Goal: Information Seeking & Learning: Compare options

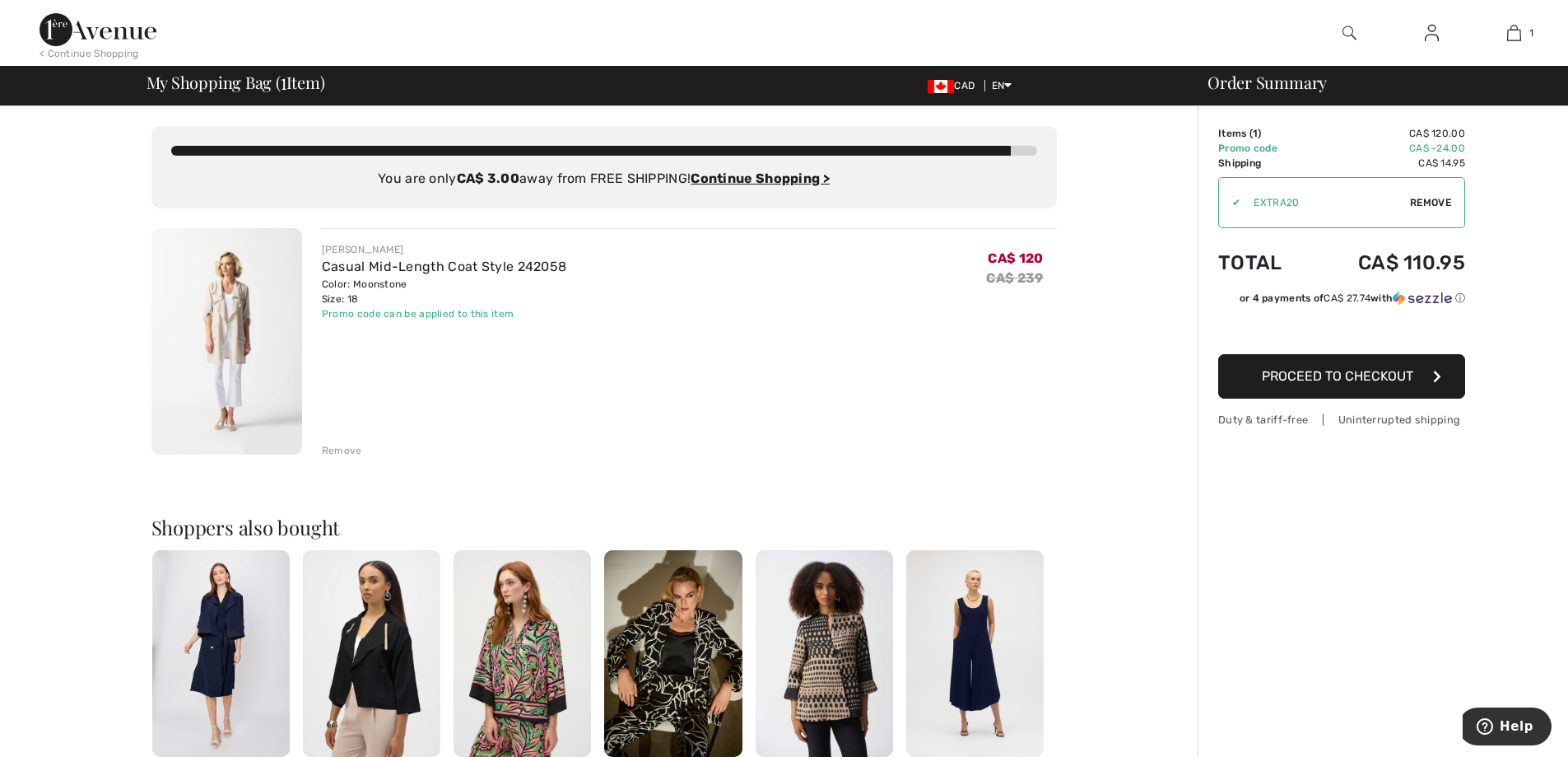
click at [354, 449] on div "Remove" at bounding box center [342, 450] width 40 height 14
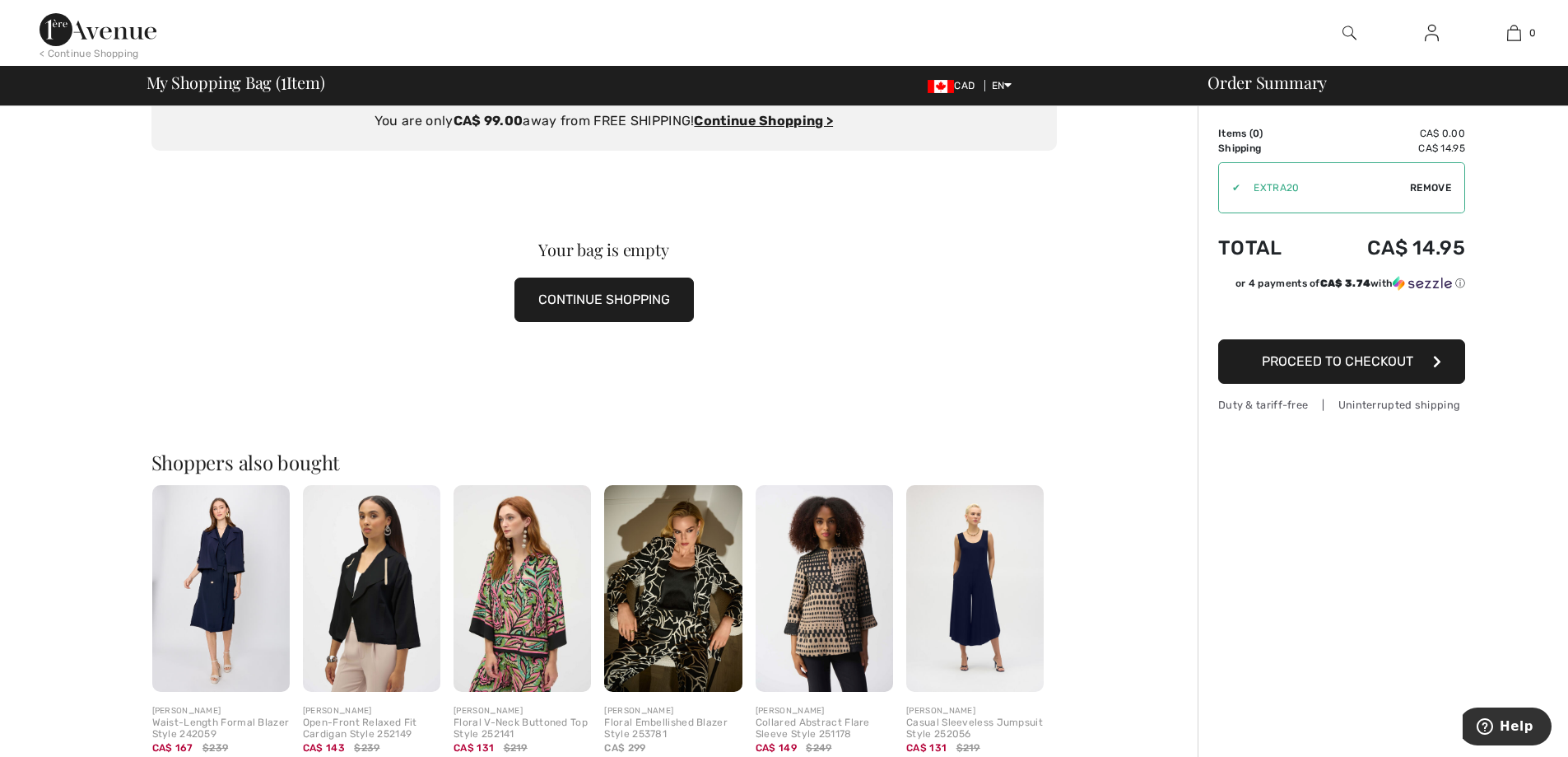
scroll to position [82, 0]
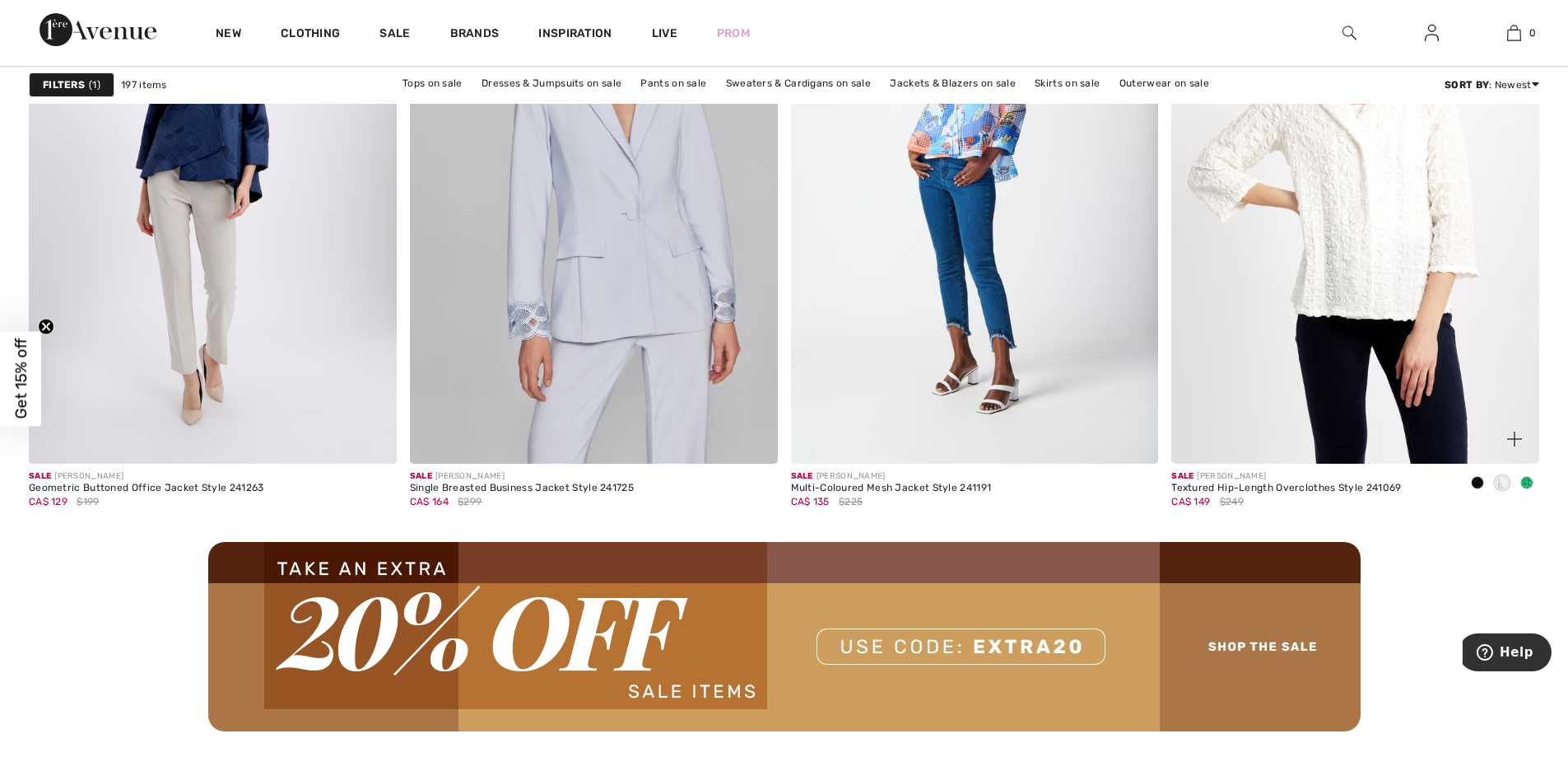
scroll to position [4447, 0]
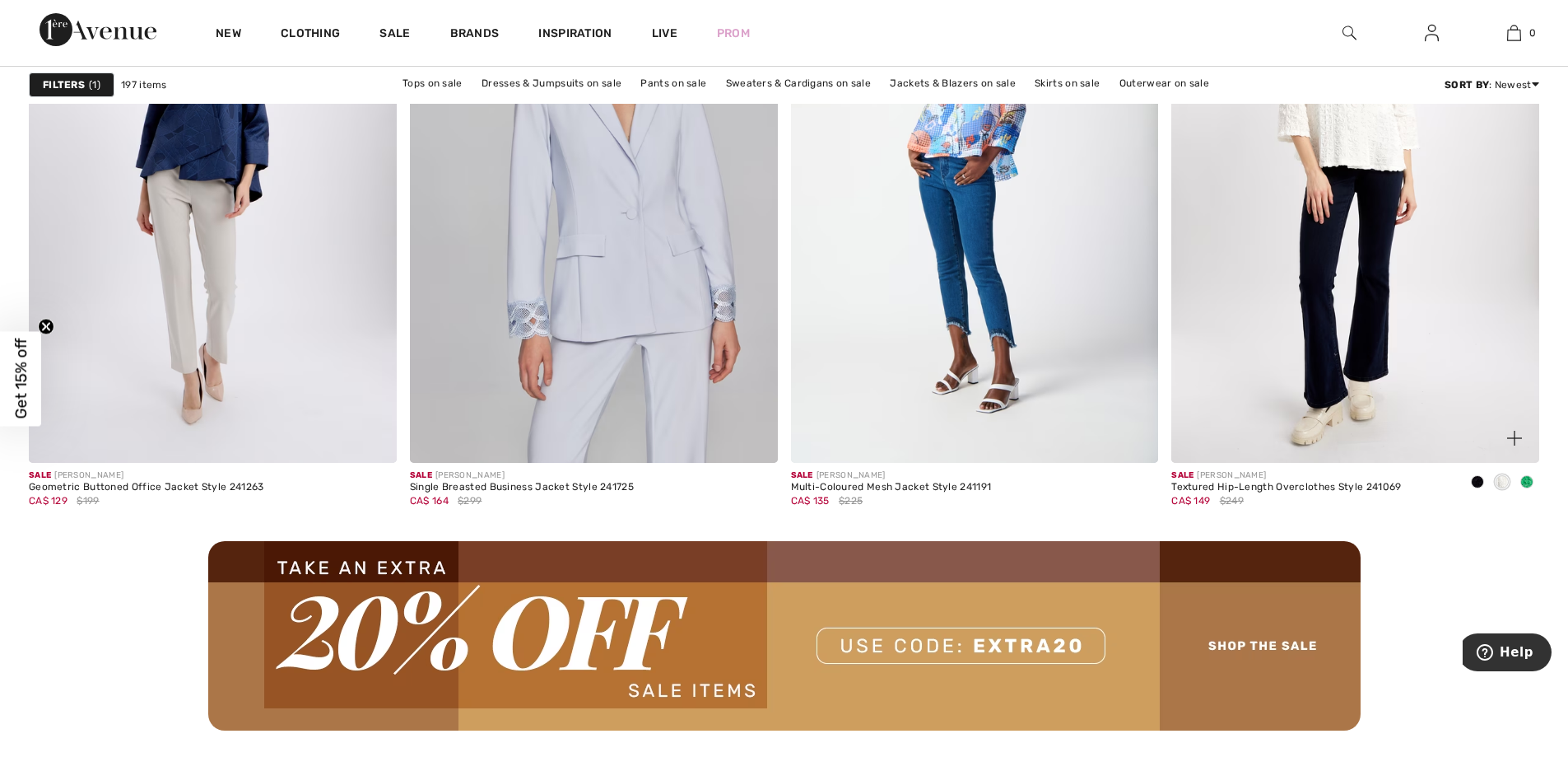
click at [1527, 479] on span at bounding box center [1527, 481] width 13 height 13
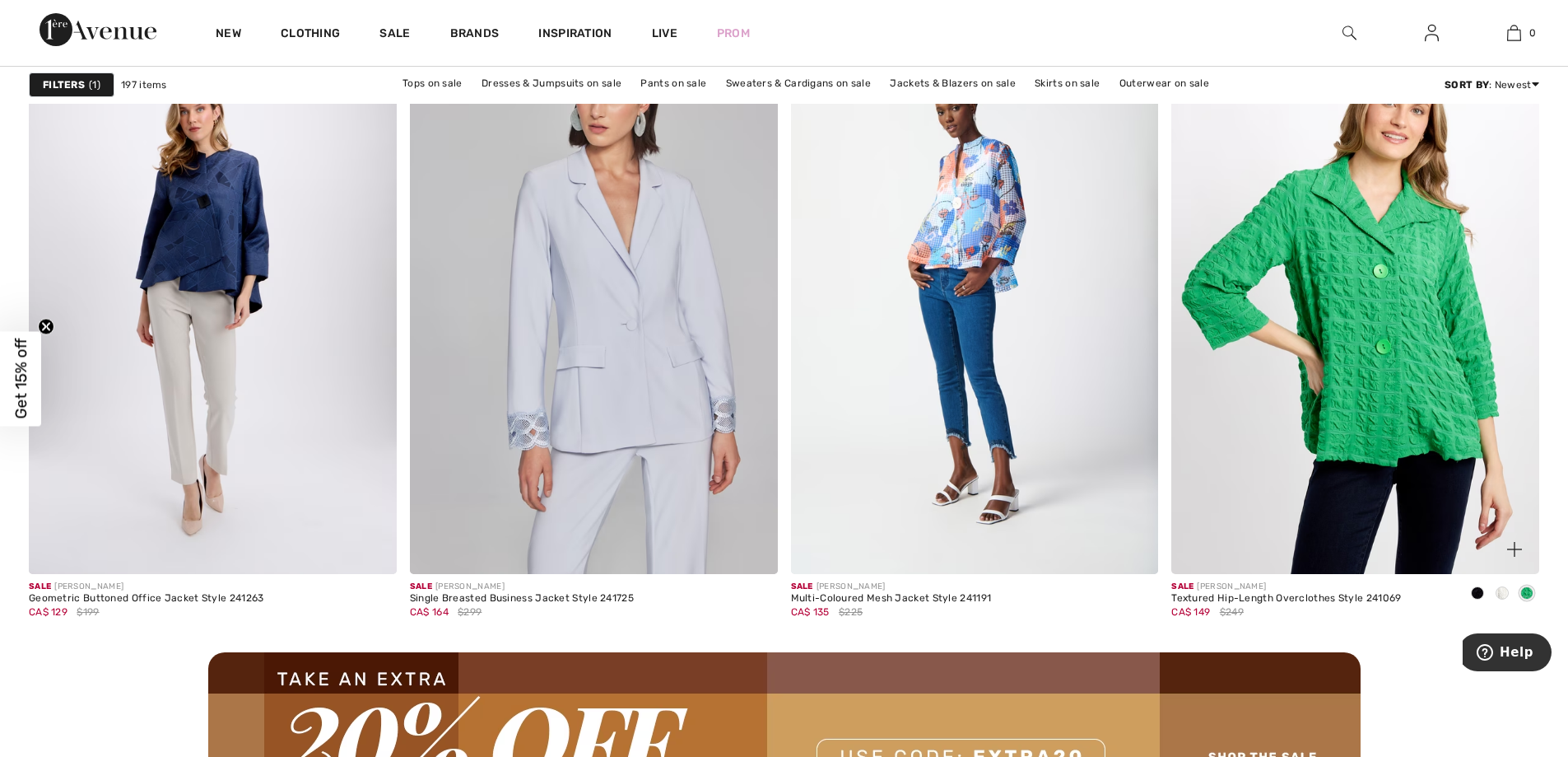
scroll to position [4365, 0]
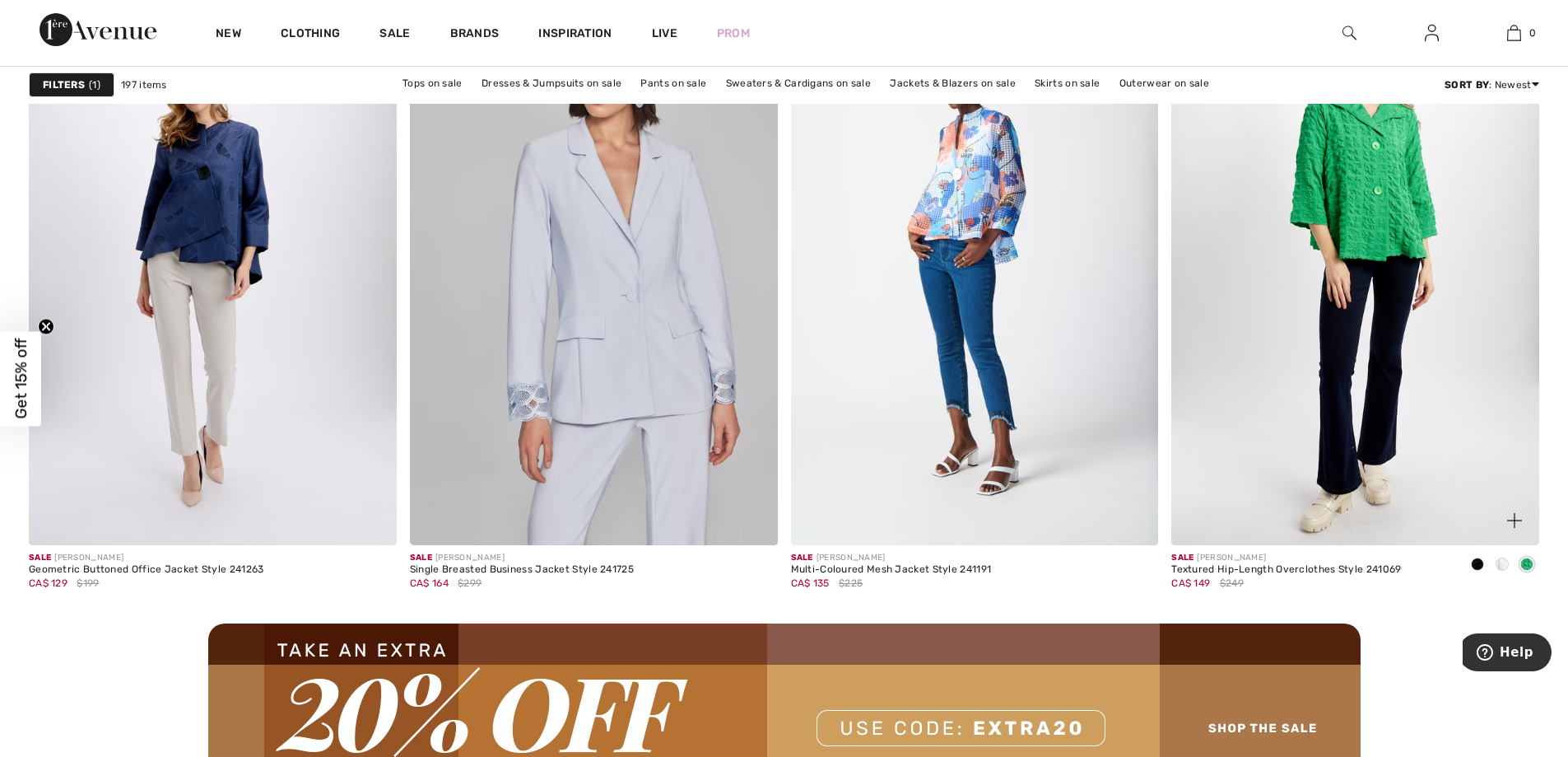
click at [1490, 554] on div at bounding box center [1478, 565] width 25 height 27
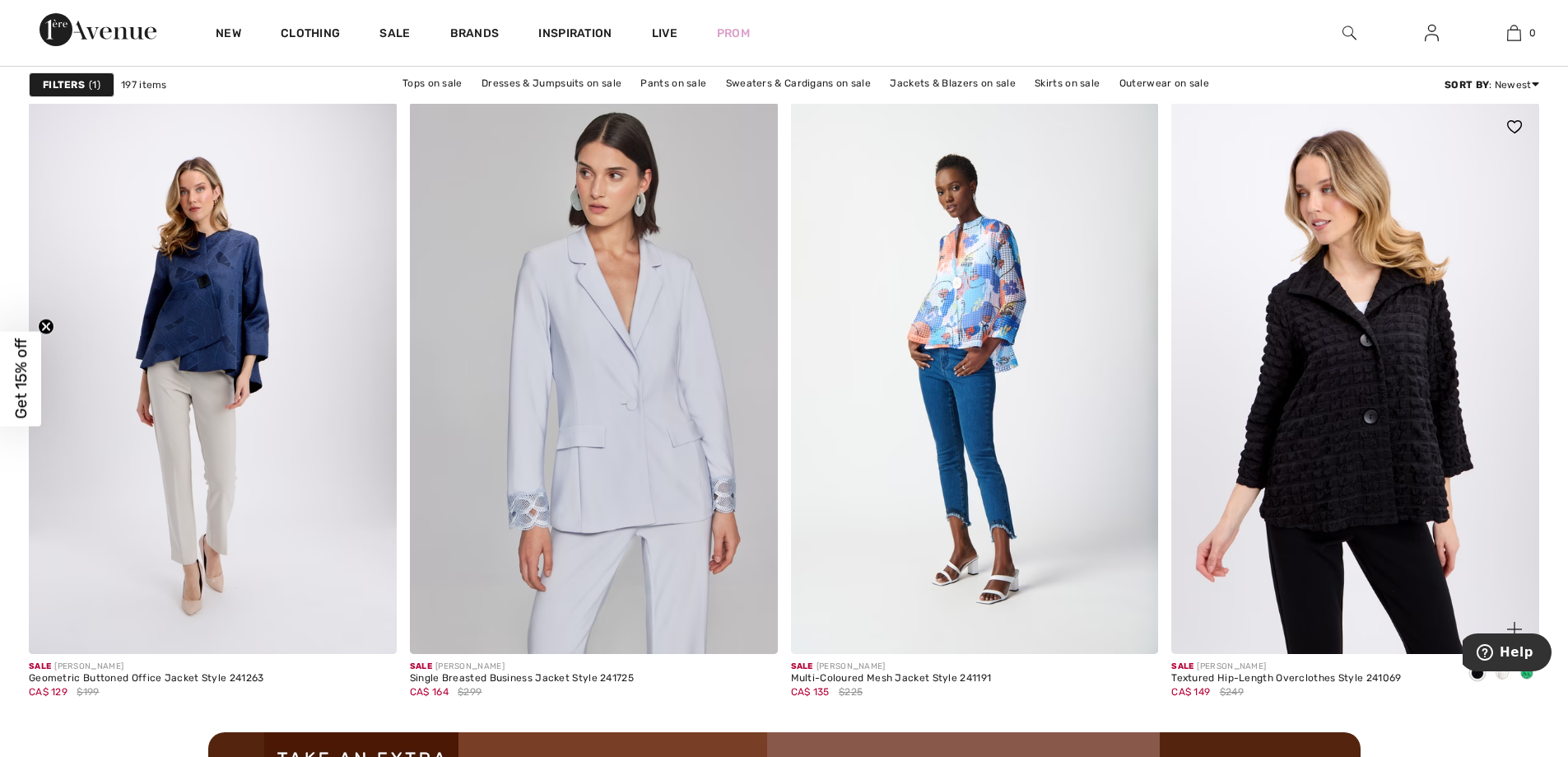
scroll to position [4283, 0]
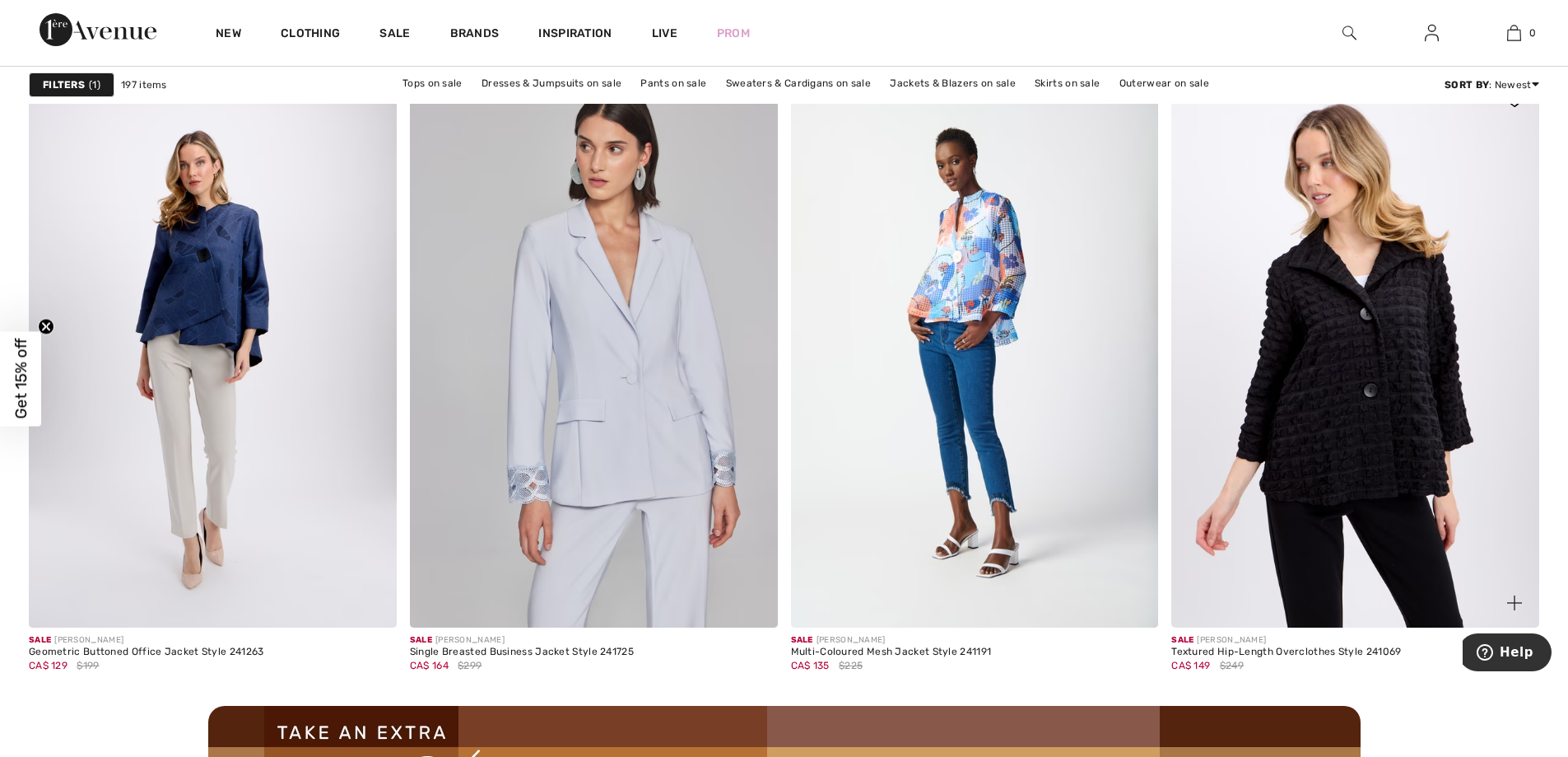
click at [1284, 536] on img at bounding box center [1355, 351] width 368 height 551
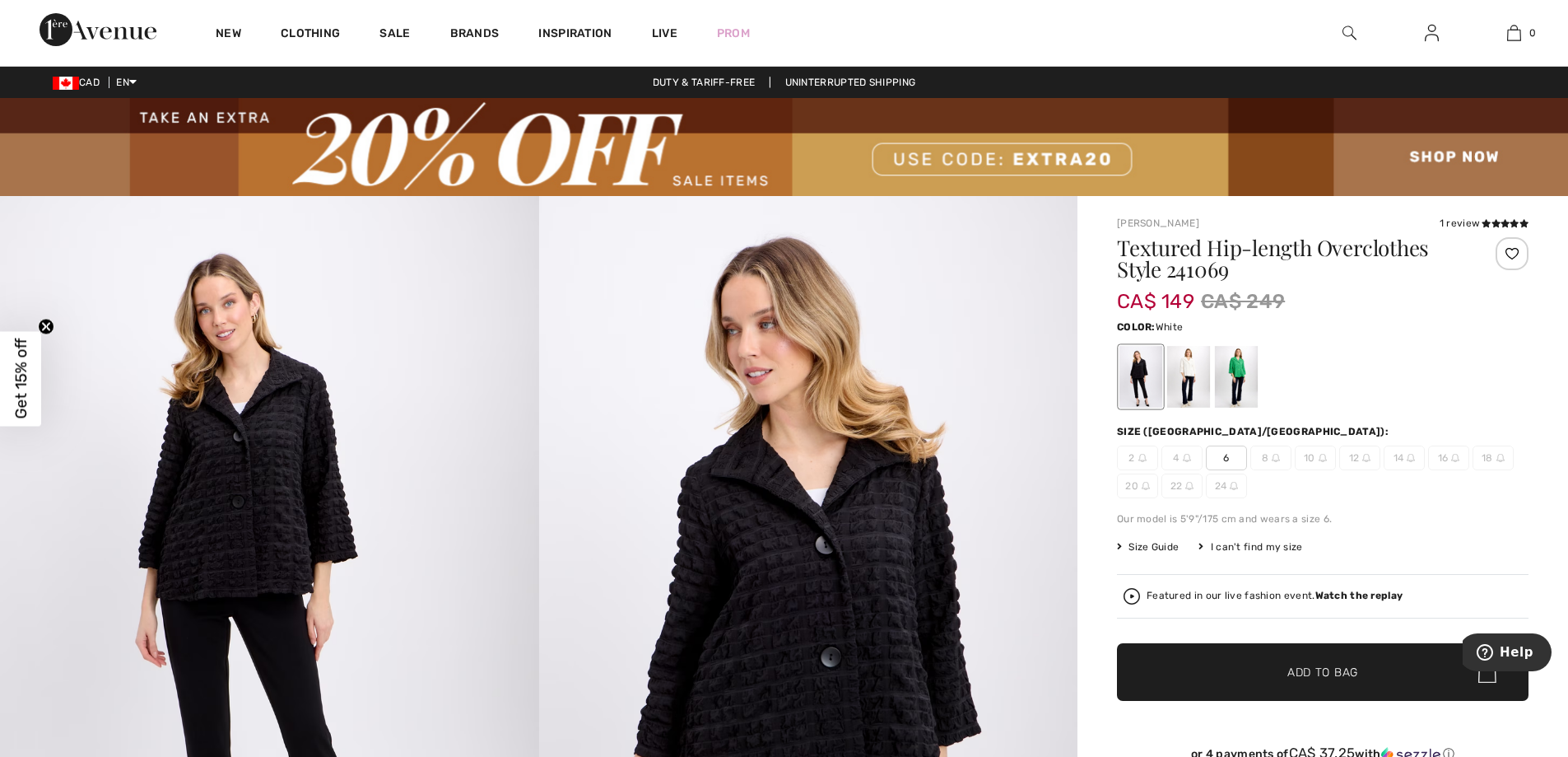
click at [1201, 384] on div at bounding box center [1188, 376] width 43 height 62
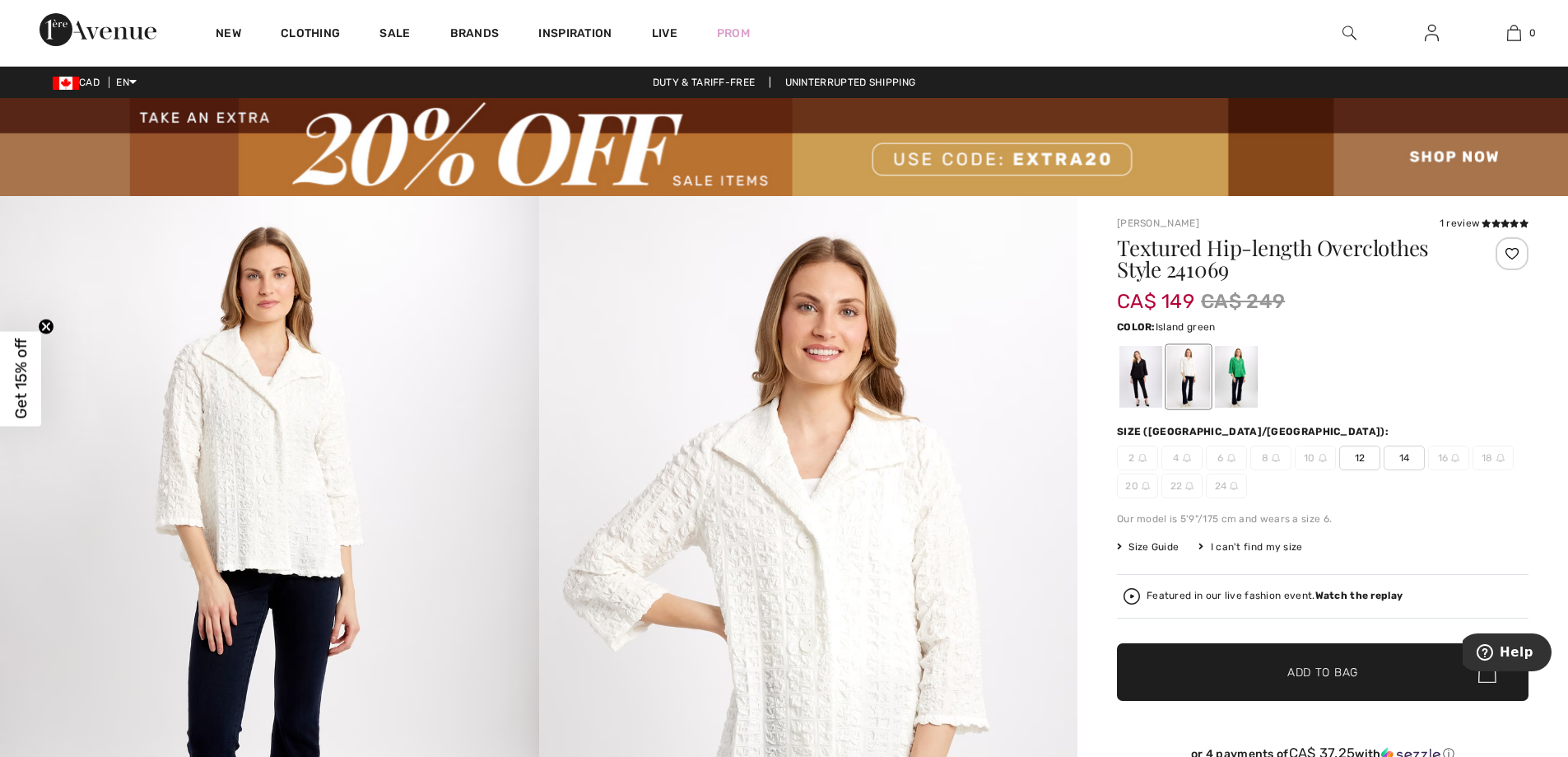
click at [1255, 368] on div at bounding box center [1236, 376] width 43 height 62
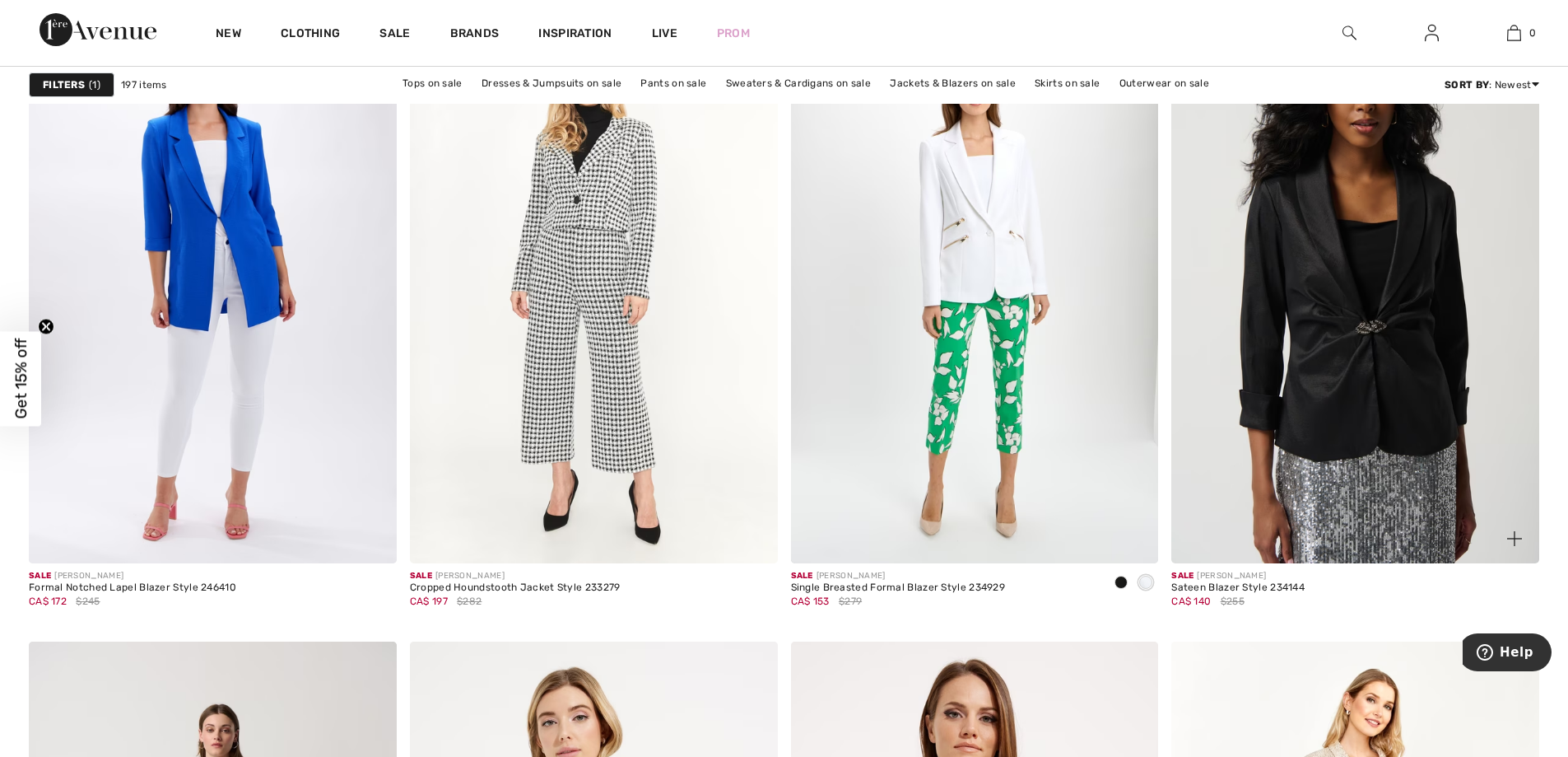
scroll to position [6506, 0]
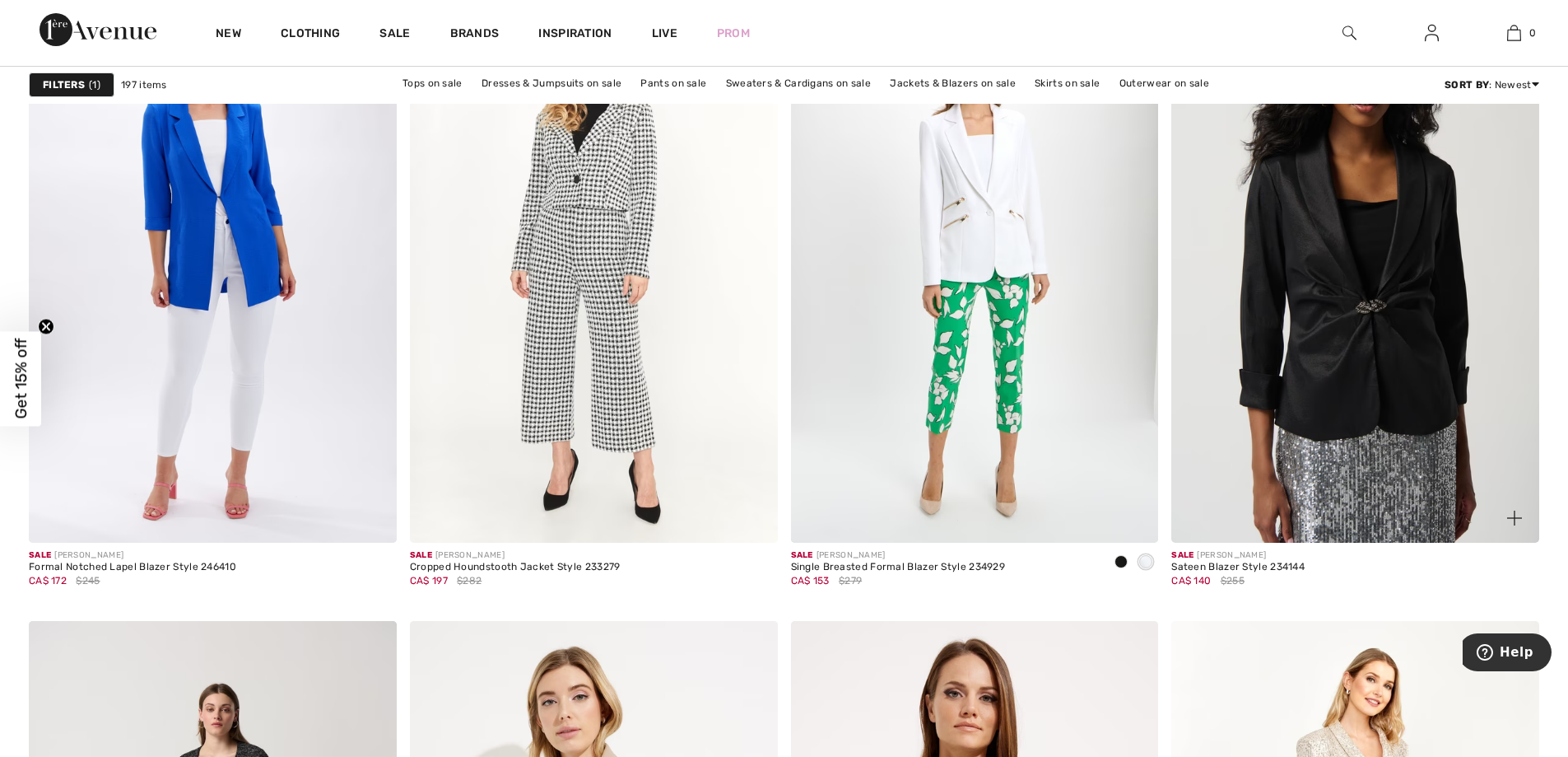
click at [1389, 406] on img at bounding box center [1355, 267] width 368 height 551
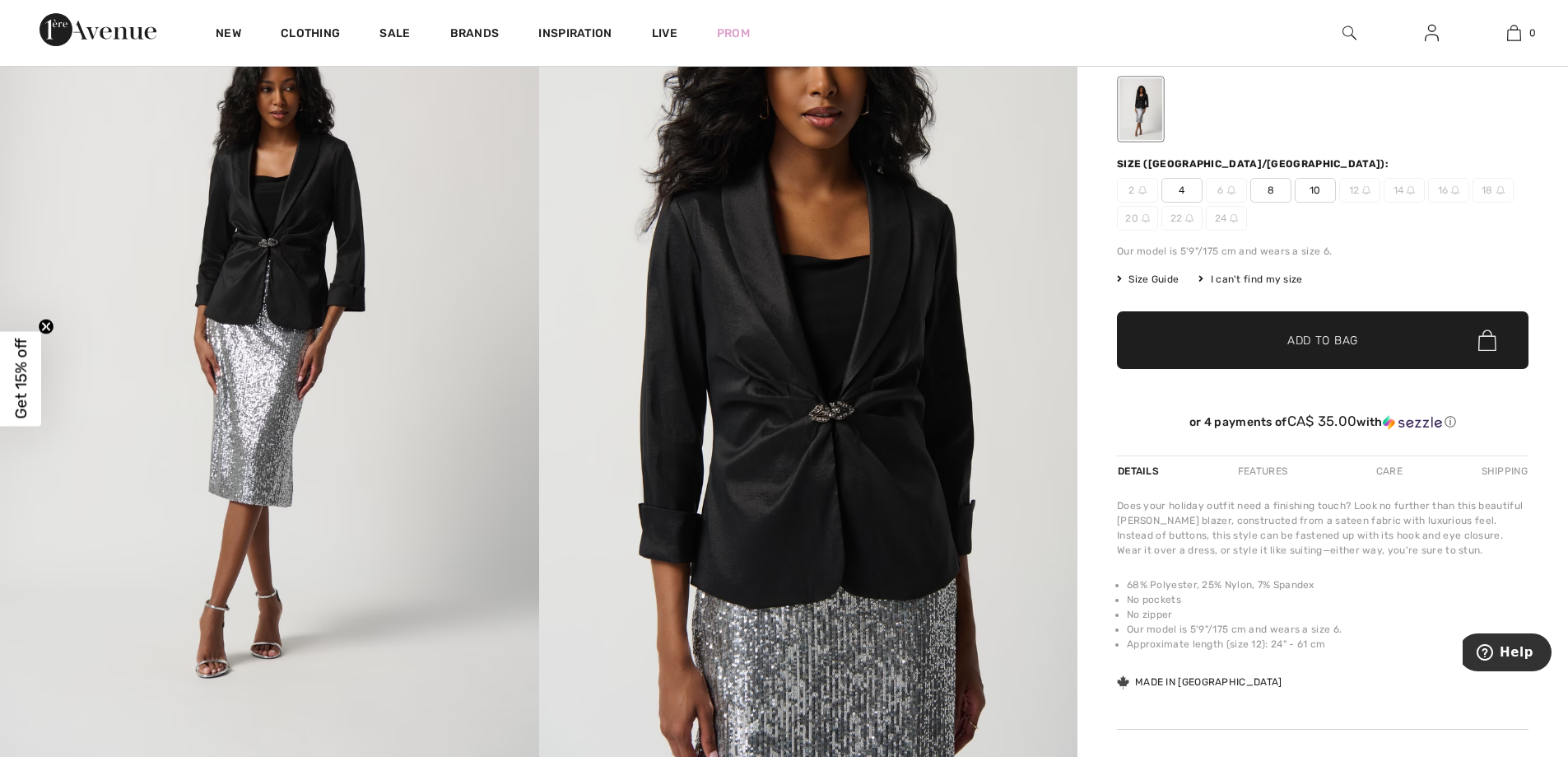
scroll to position [165, 0]
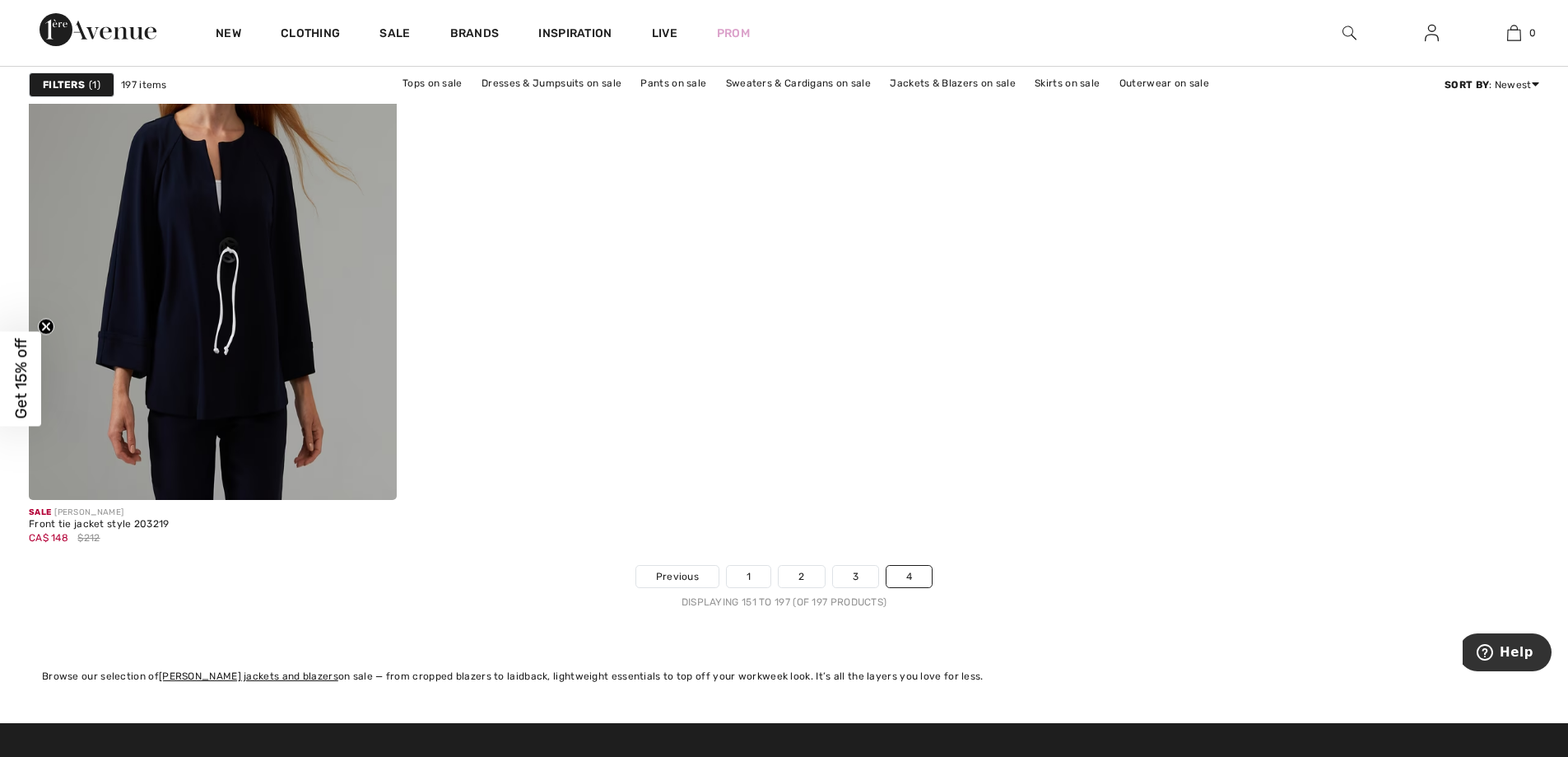
scroll to position [9388, 0]
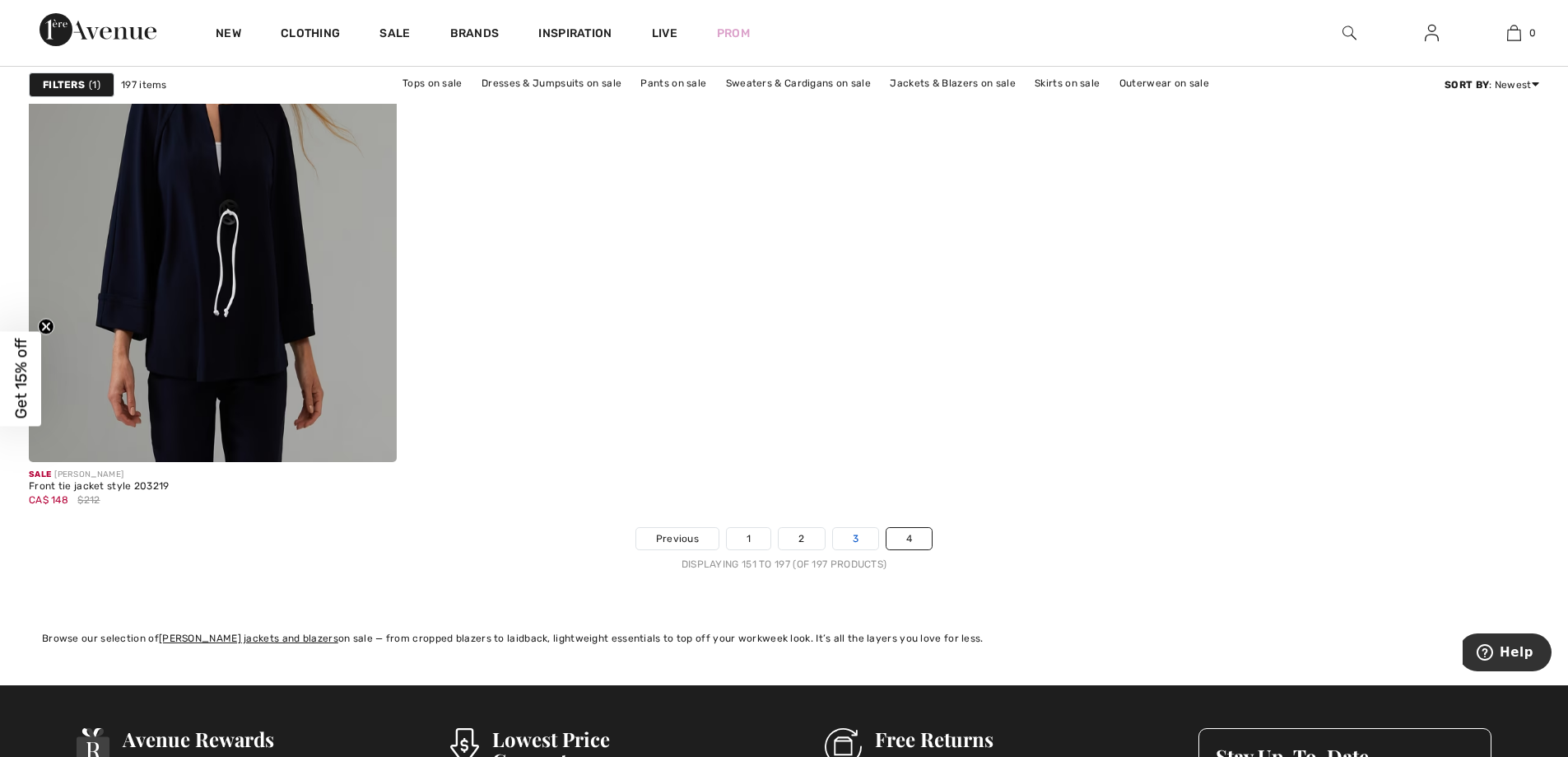
click at [865, 539] on link "3" at bounding box center [855, 539] width 45 height 21
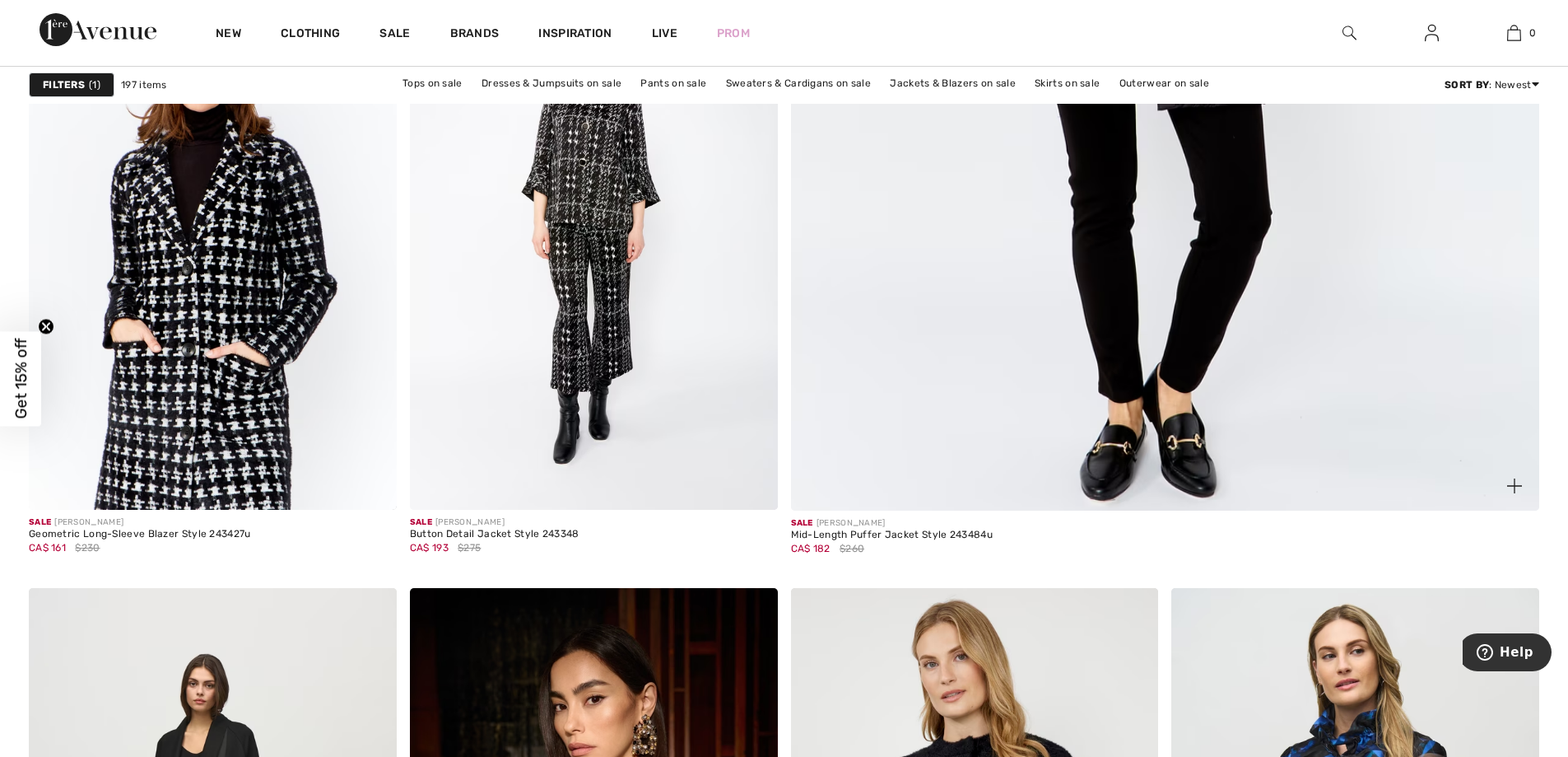
scroll to position [989, 0]
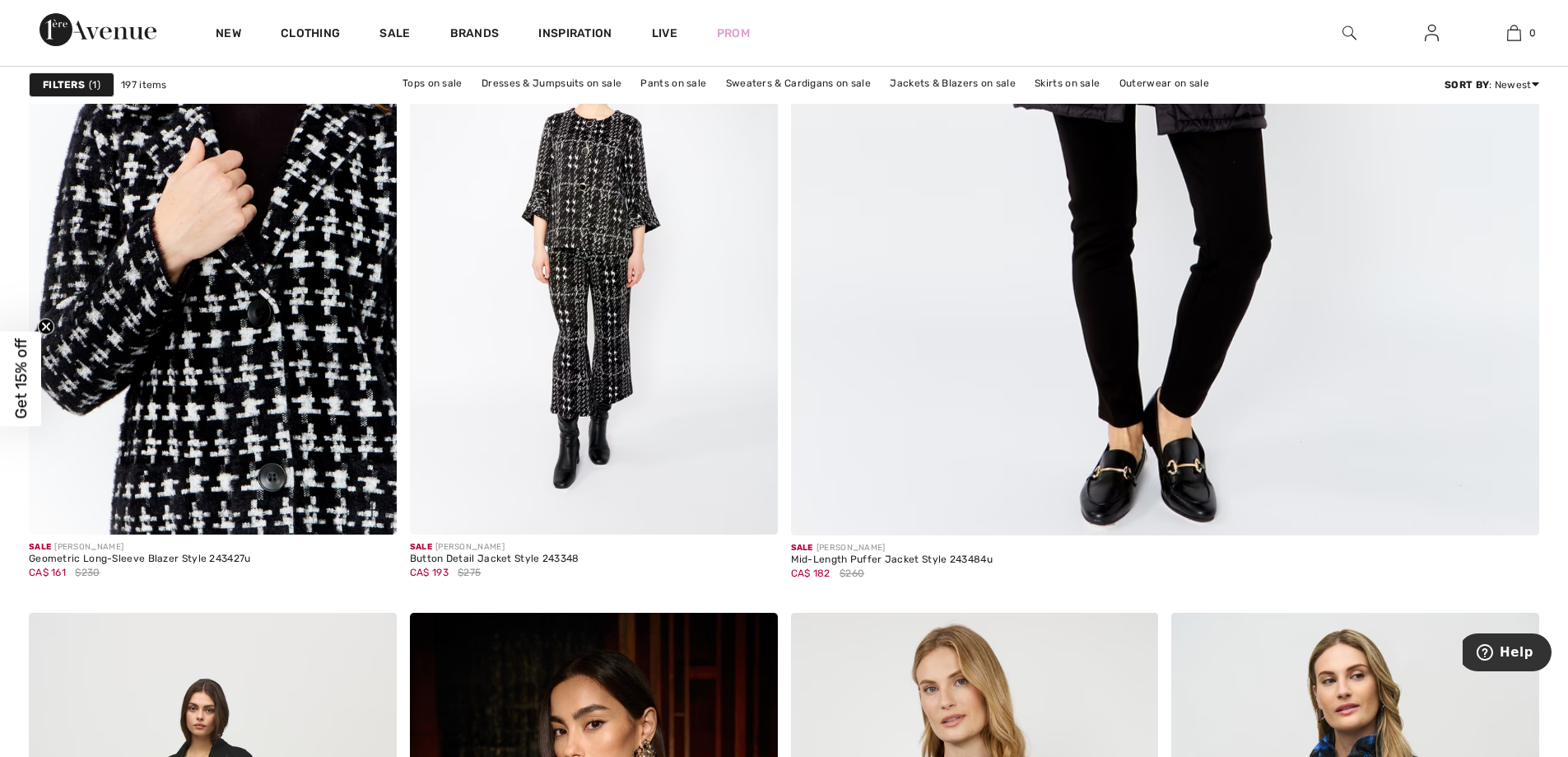
click at [163, 406] on img at bounding box center [212, 258] width 368 height 551
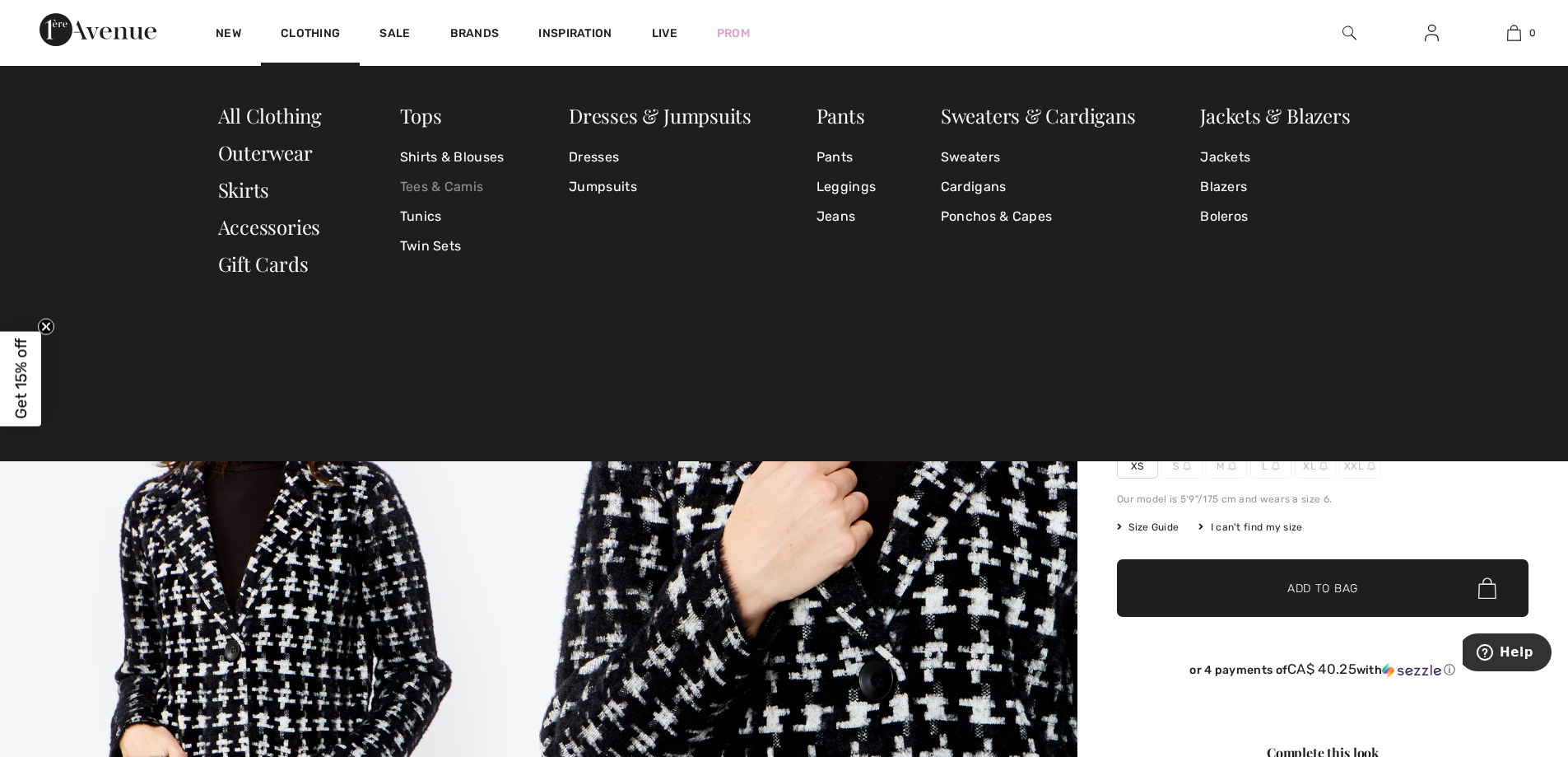
click at [431, 189] on link "Tees & Camis" at bounding box center [452, 187] width 104 height 30
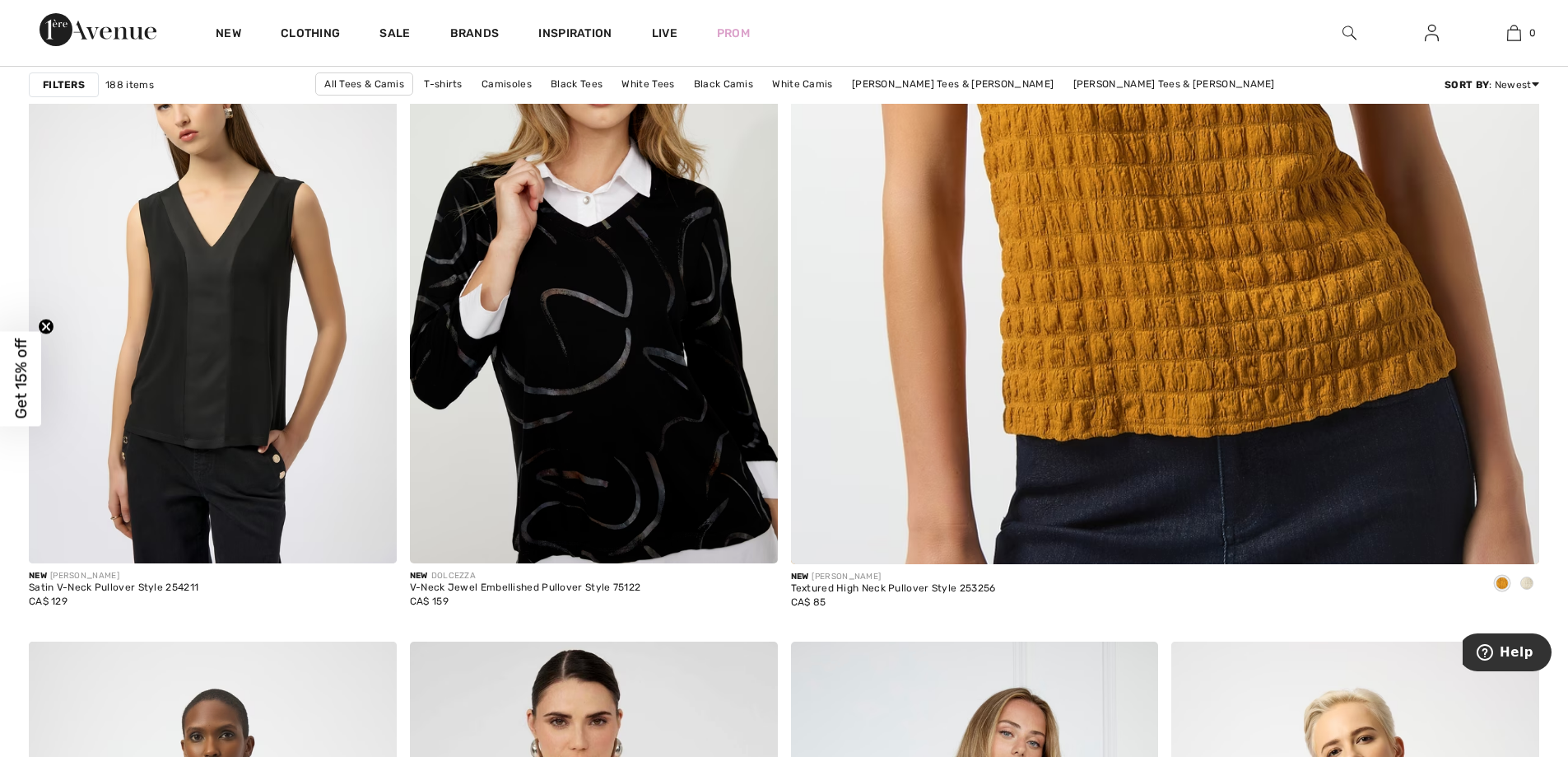
scroll to position [989, 0]
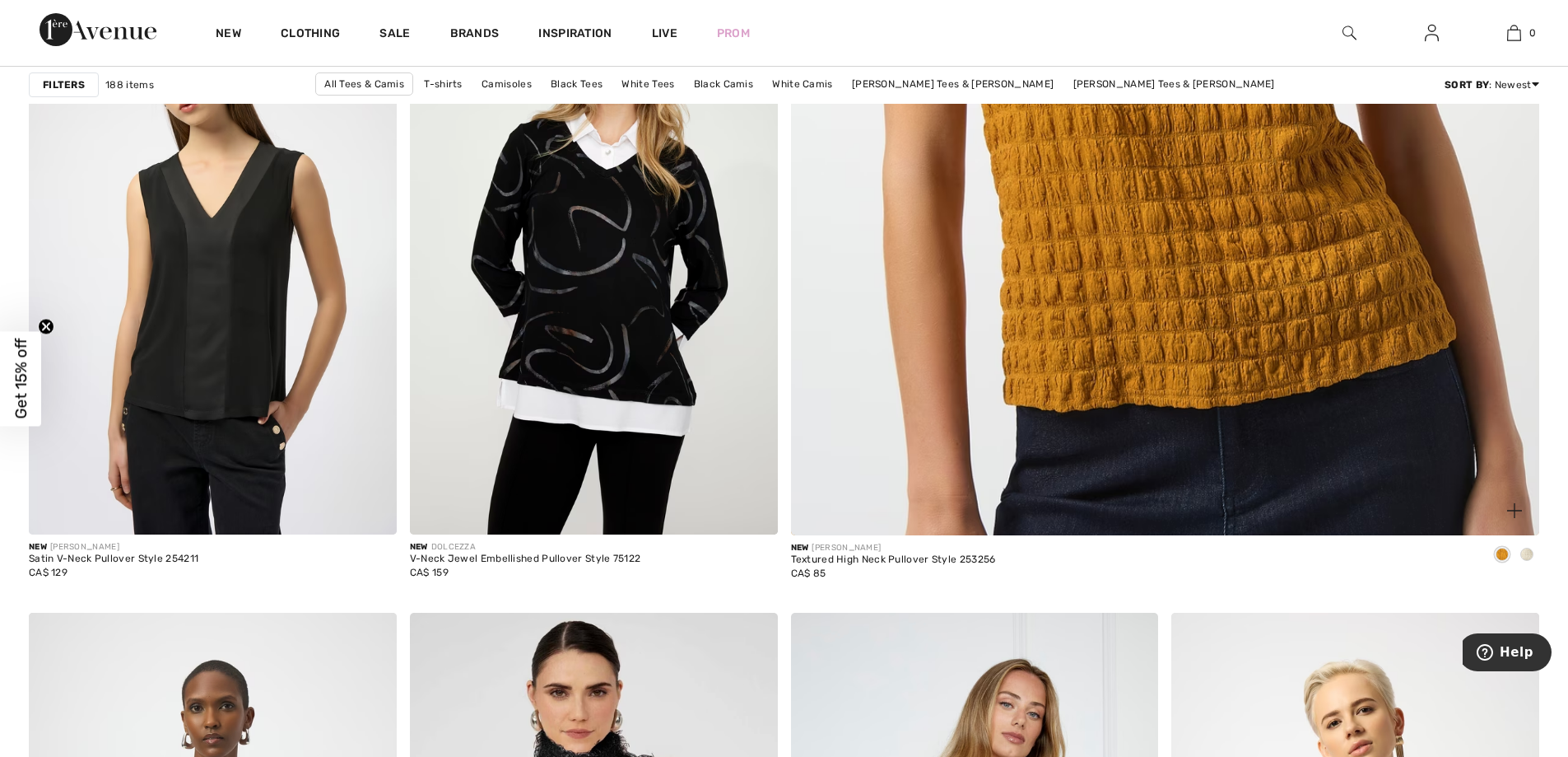
click at [1529, 551] on span at bounding box center [1527, 554] width 13 height 13
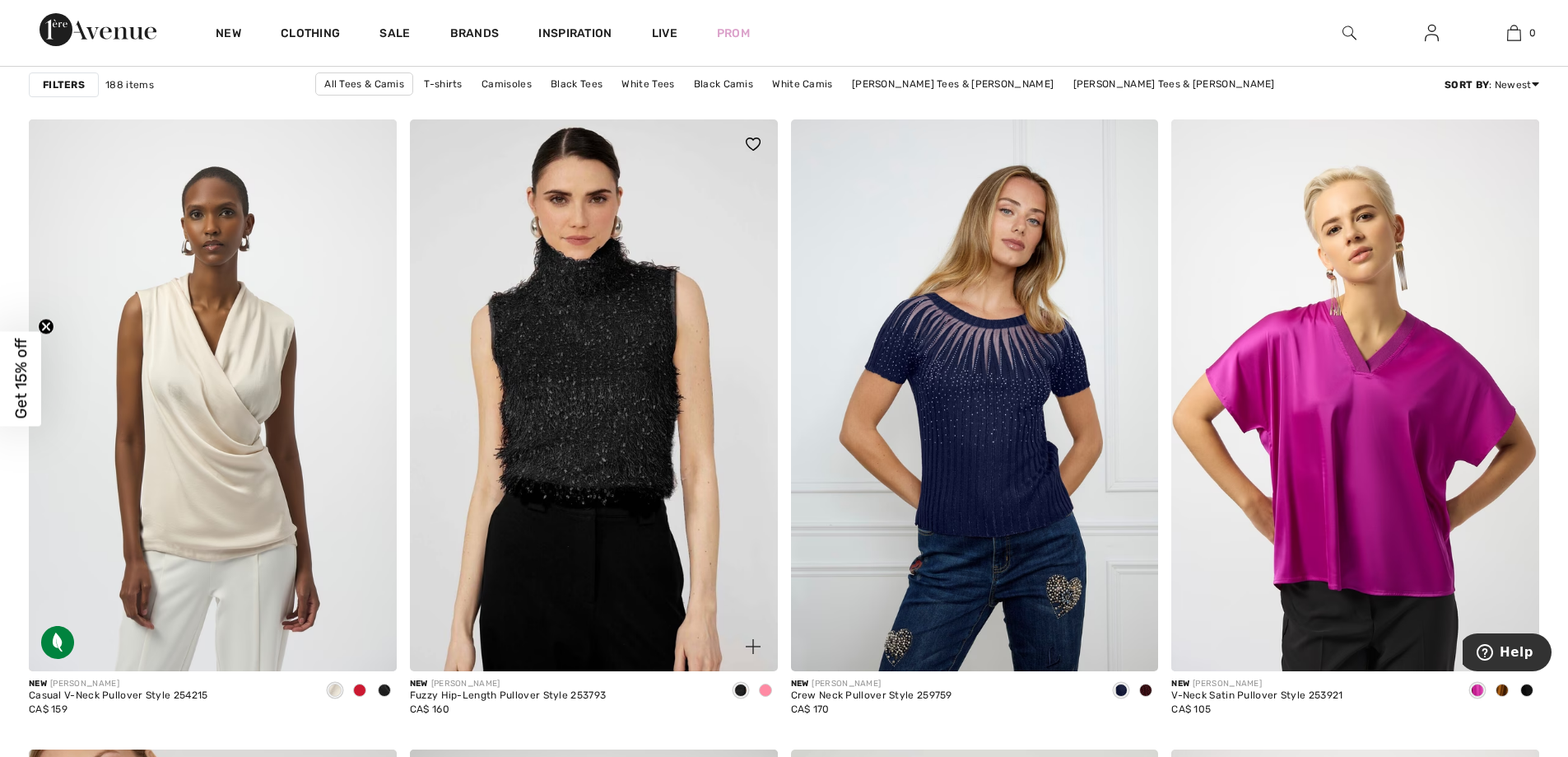
scroll to position [1482, 0]
click at [1146, 690] on span at bounding box center [1146, 689] width 13 height 13
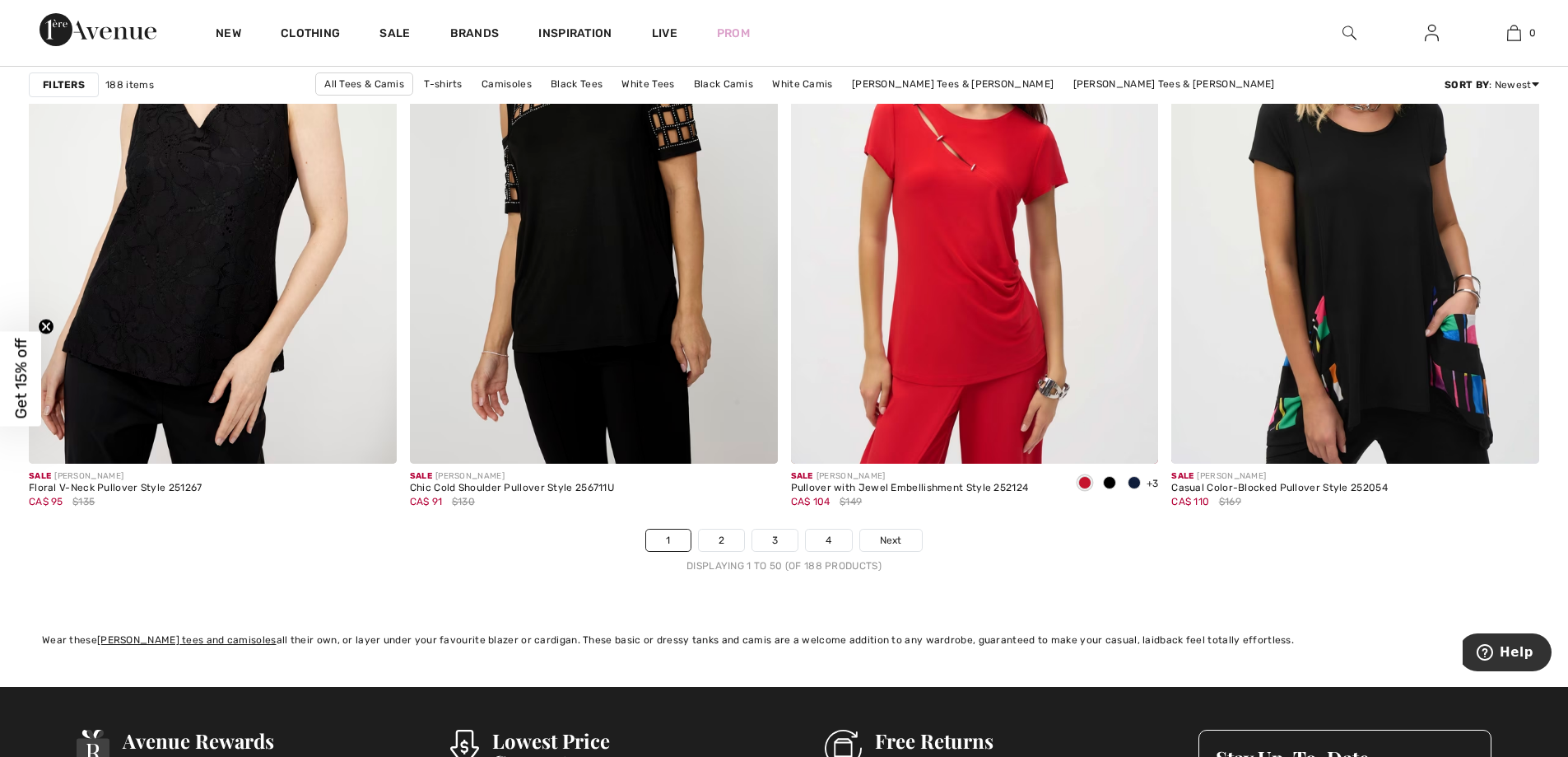
scroll to position [9387, 0]
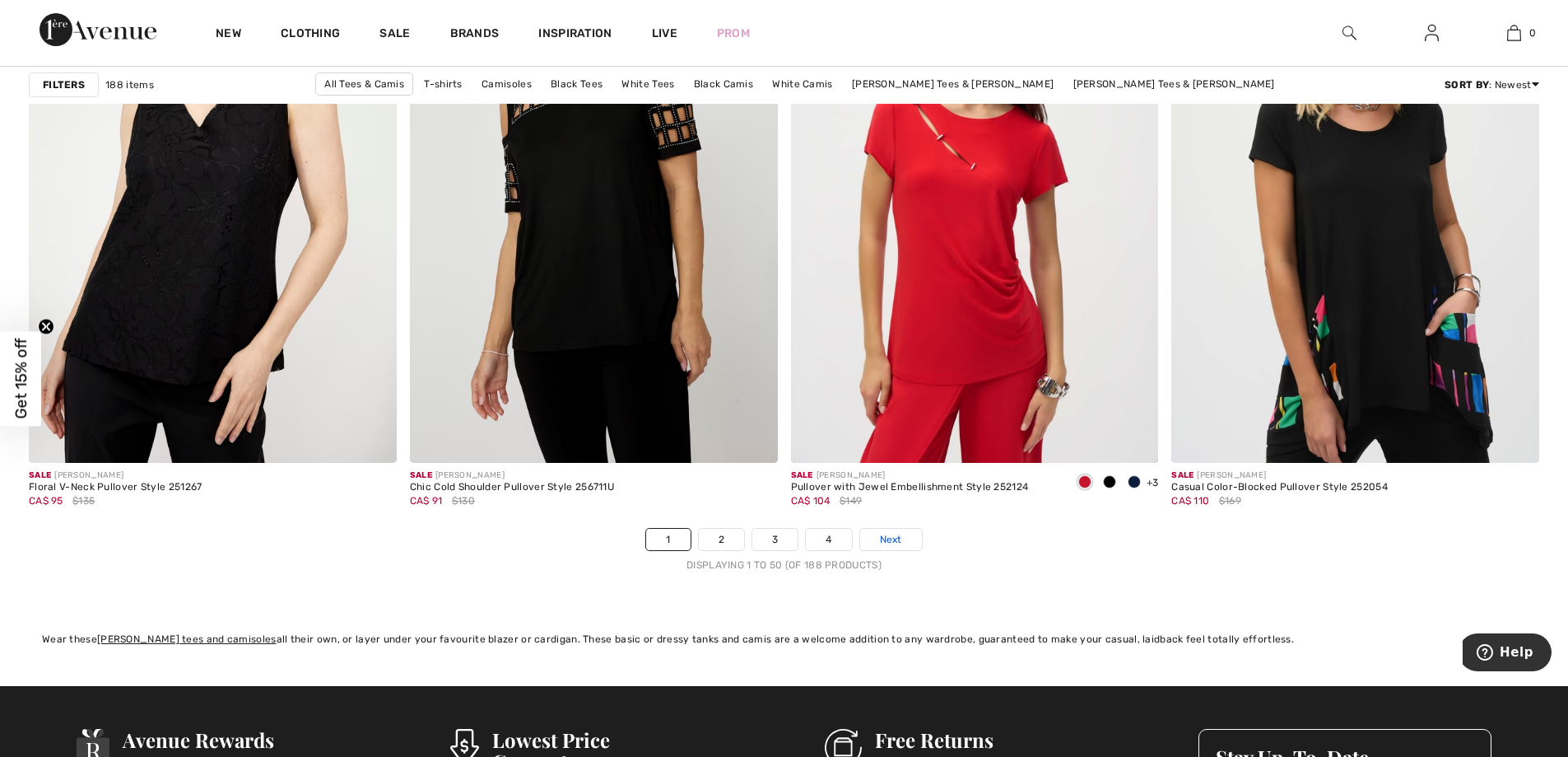
click at [899, 534] on span "Next" at bounding box center [891, 539] width 22 height 14
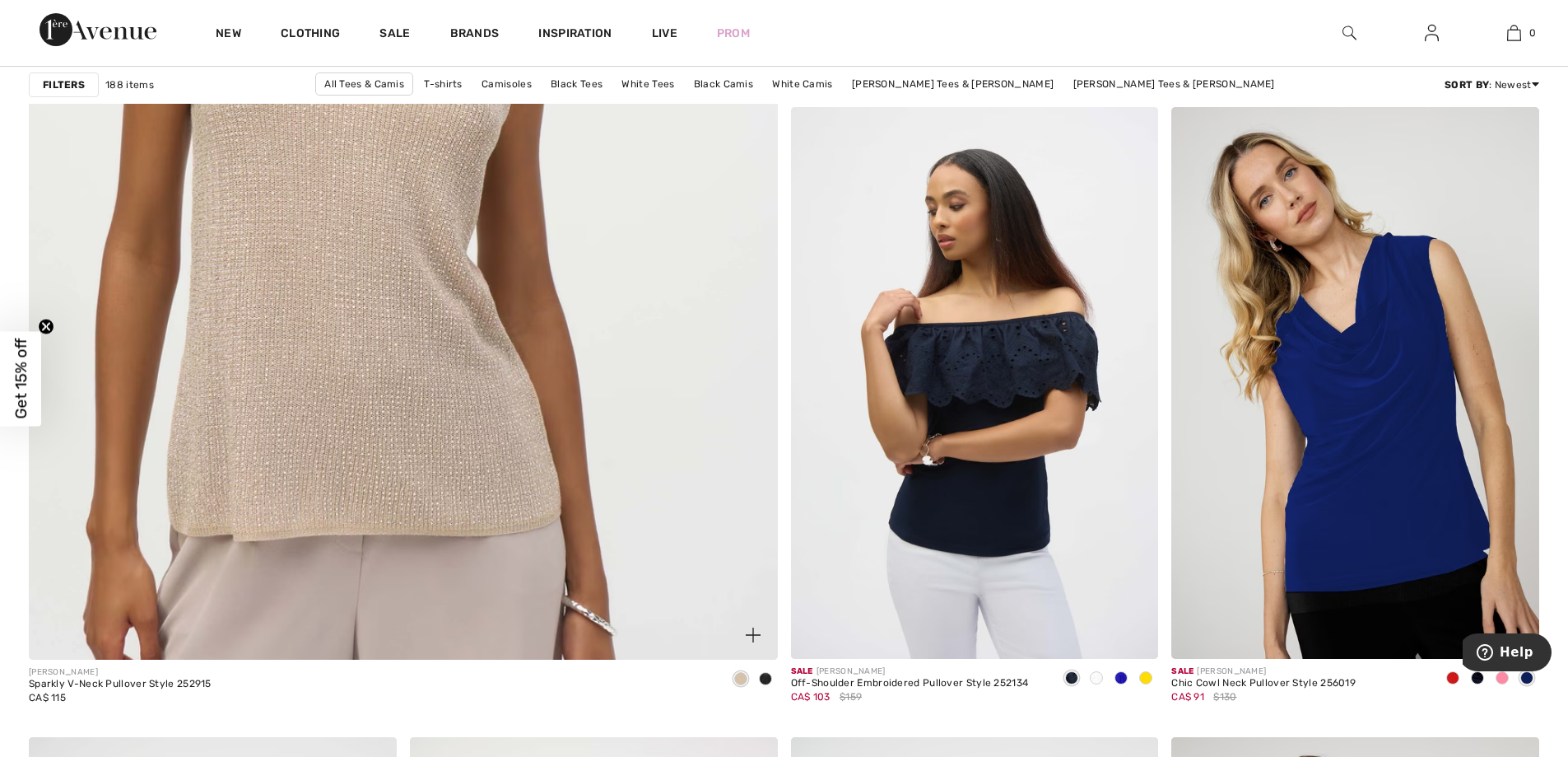
scroll to position [5764, 0]
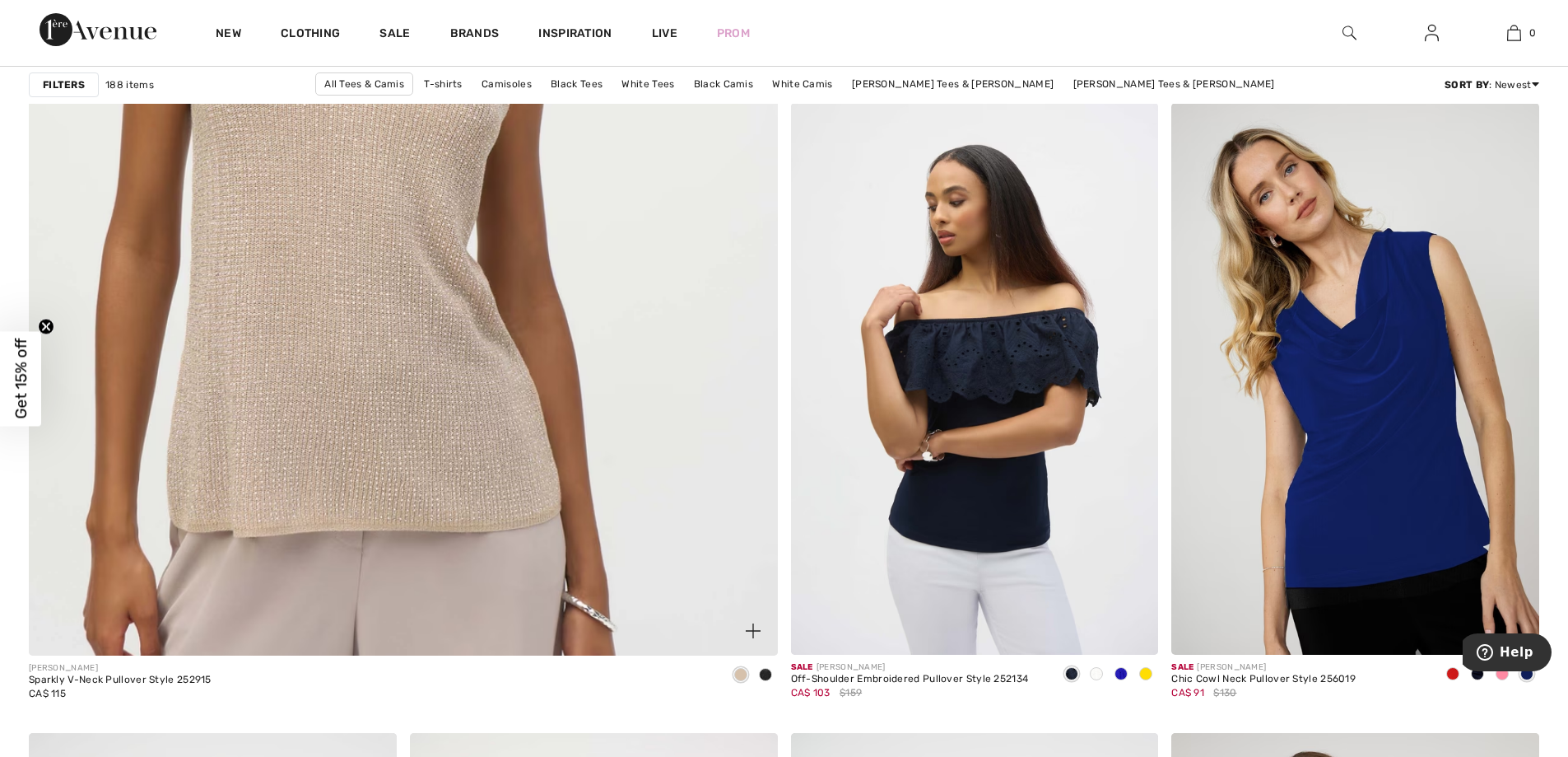
click at [766, 678] on span at bounding box center [765, 675] width 13 height 13
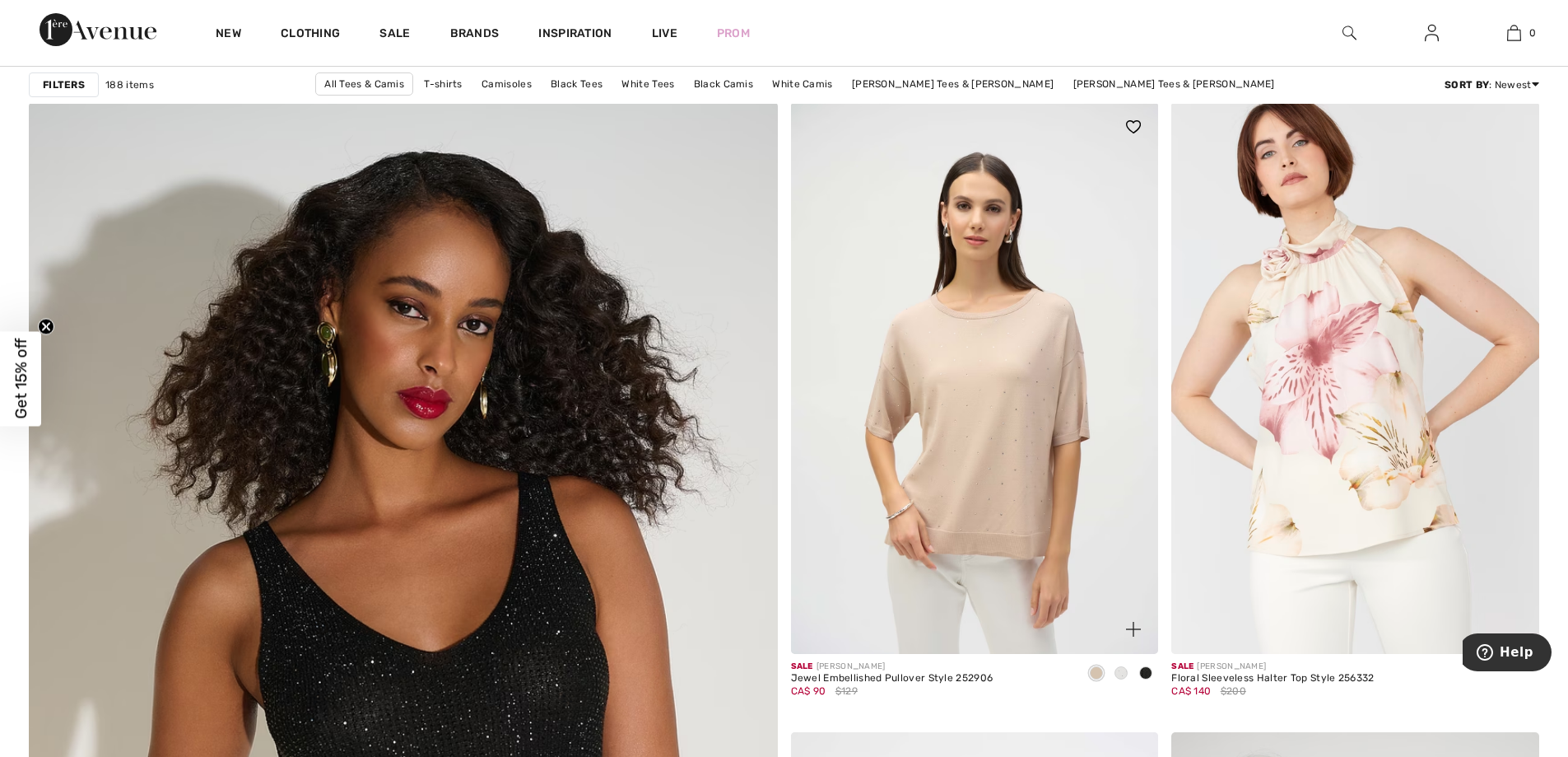
scroll to position [5106, 0]
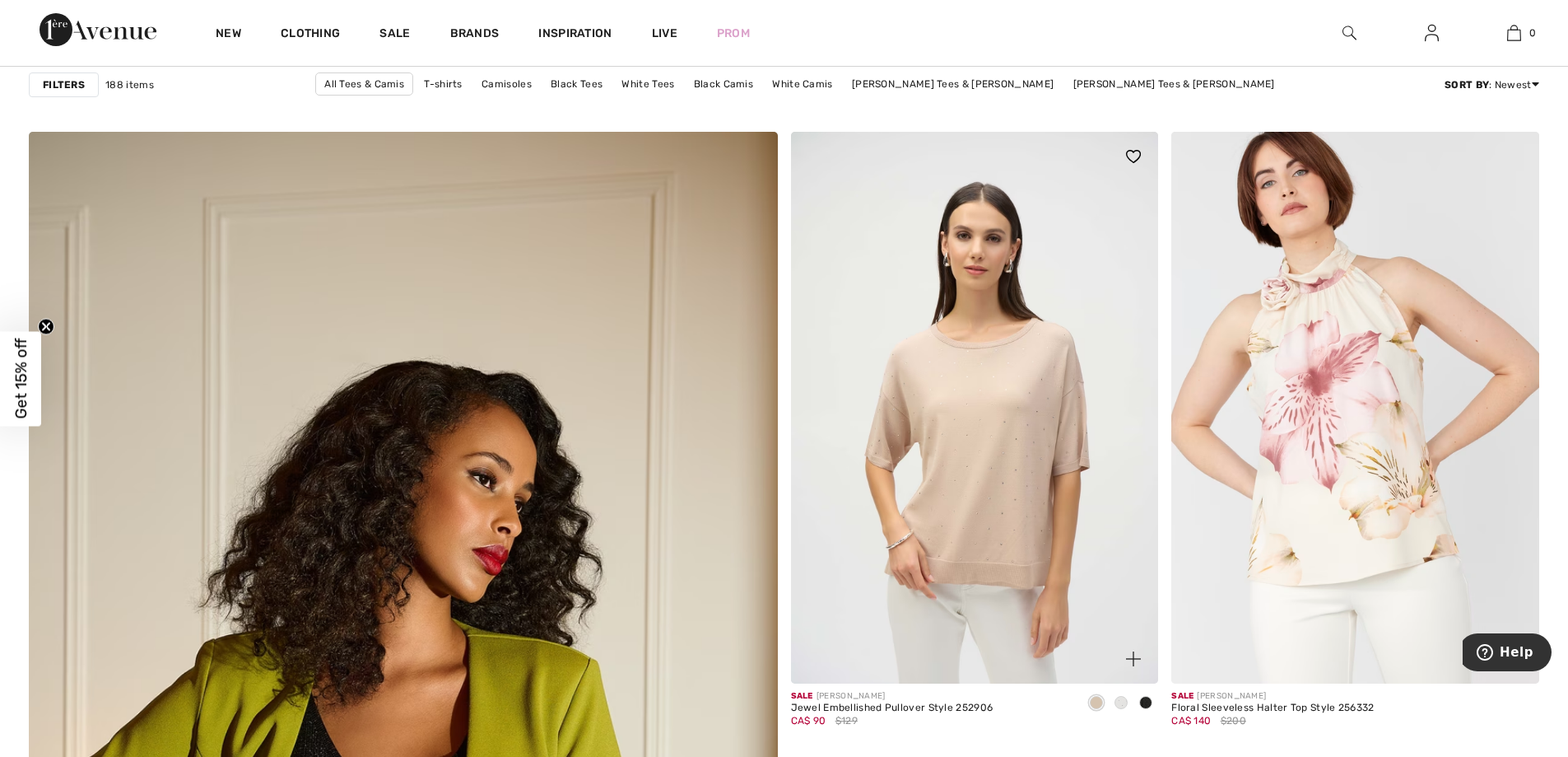
click at [1119, 704] on span at bounding box center [1121, 702] width 13 height 13
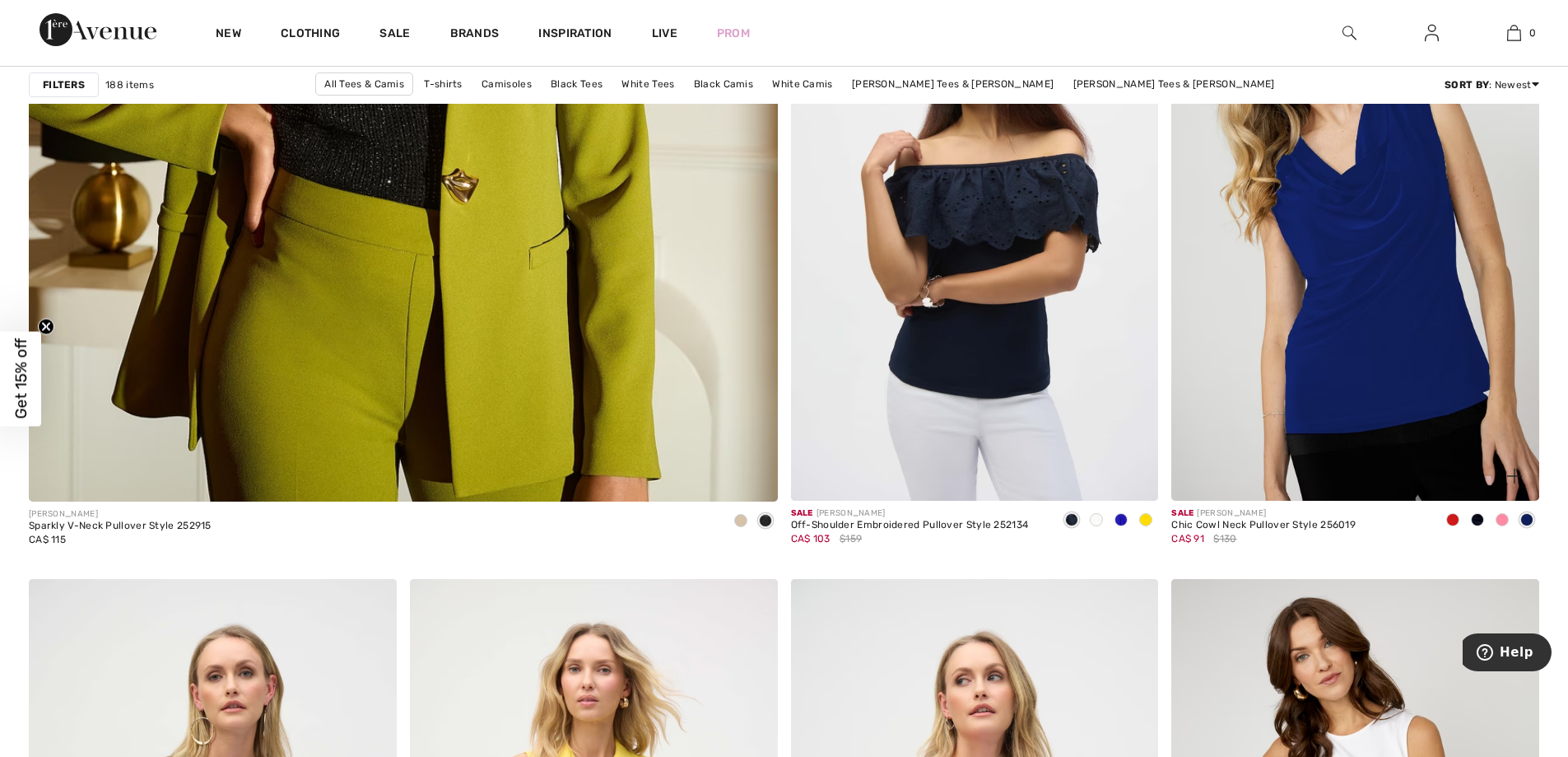
scroll to position [5929, 0]
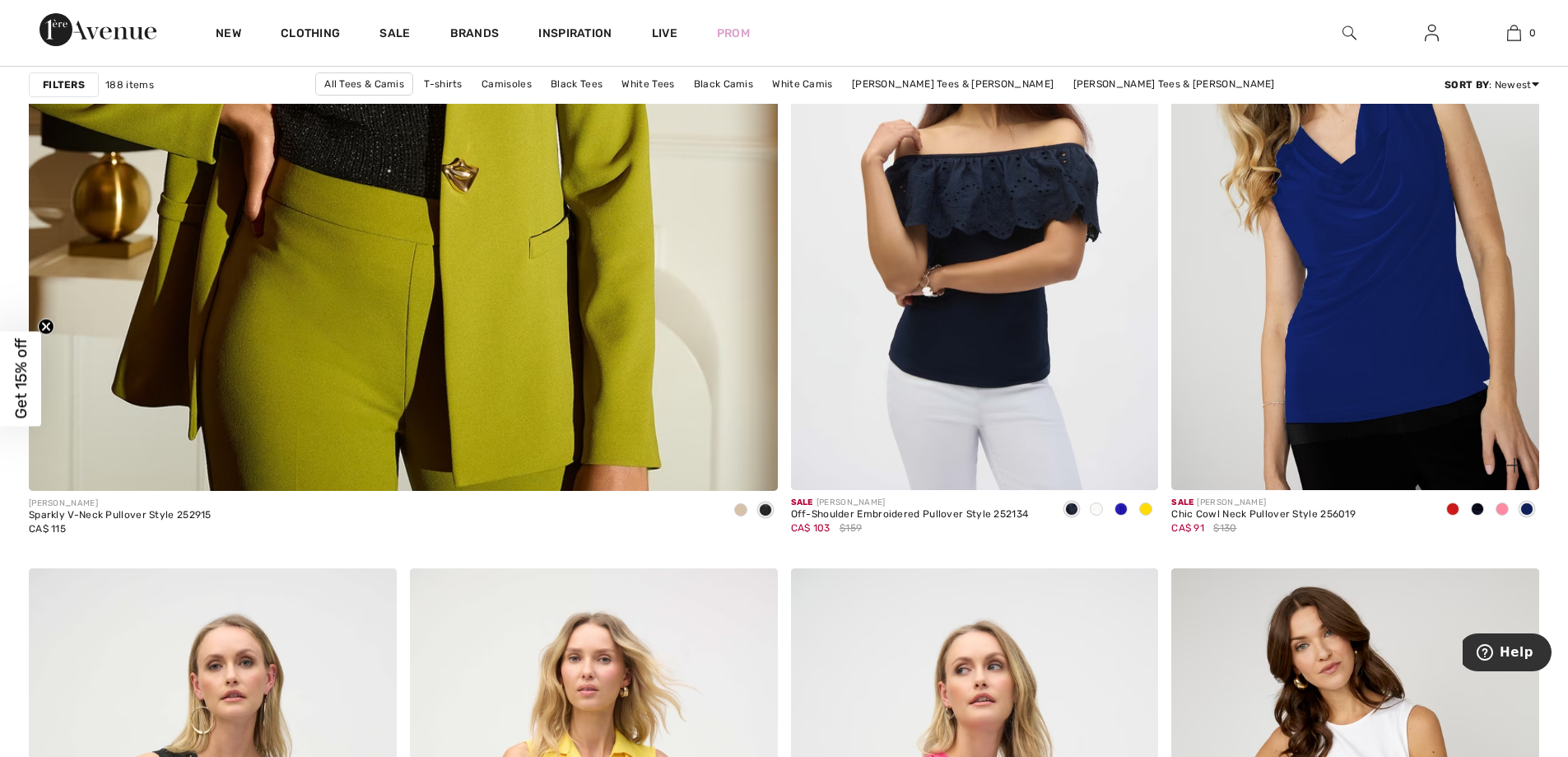
click at [1525, 506] on span at bounding box center [1527, 509] width 13 height 13
click at [1479, 510] on span at bounding box center [1478, 509] width 13 height 13
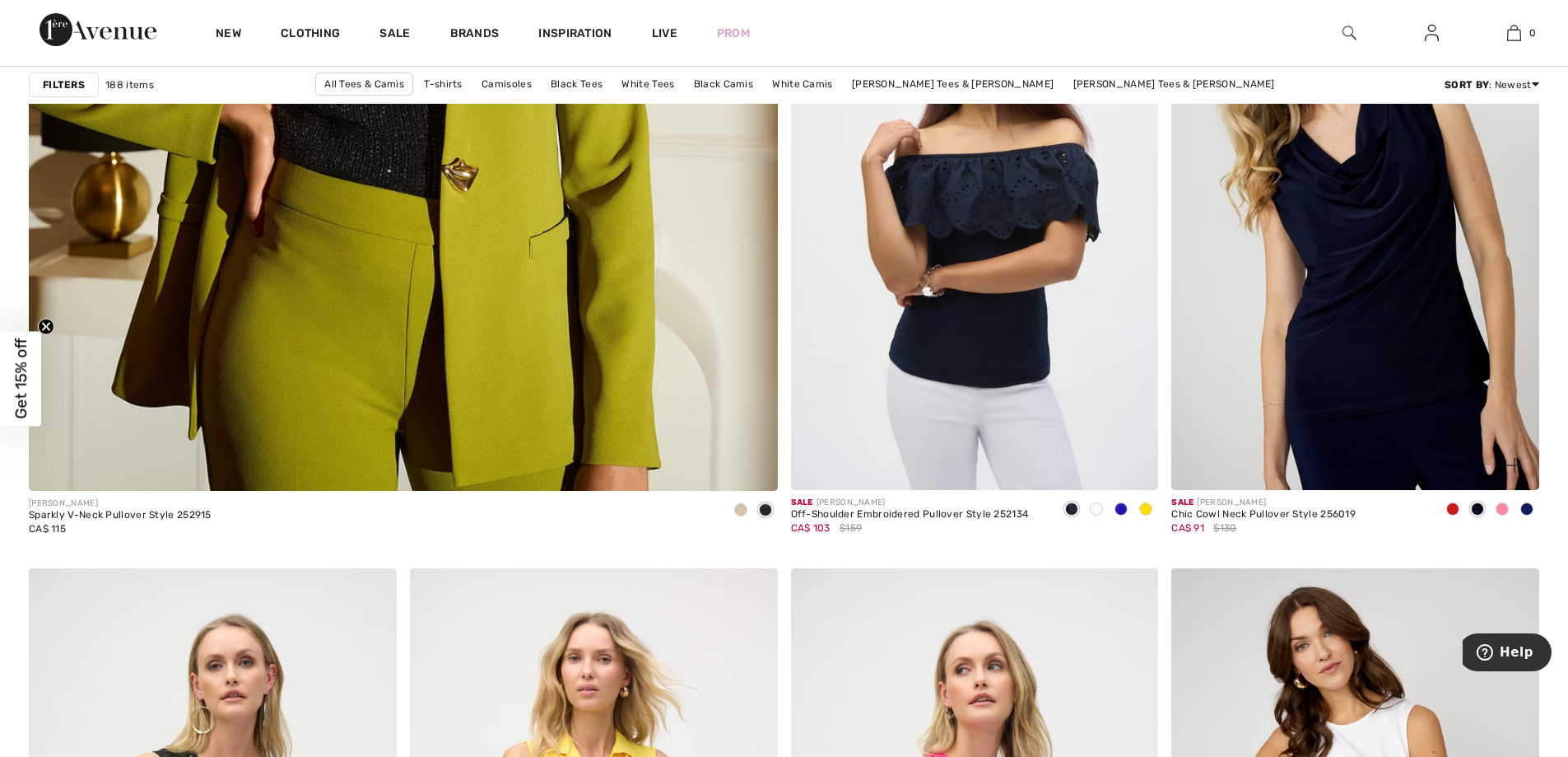
click at [1502, 508] on span at bounding box center [1502, 509] width 13 height 13
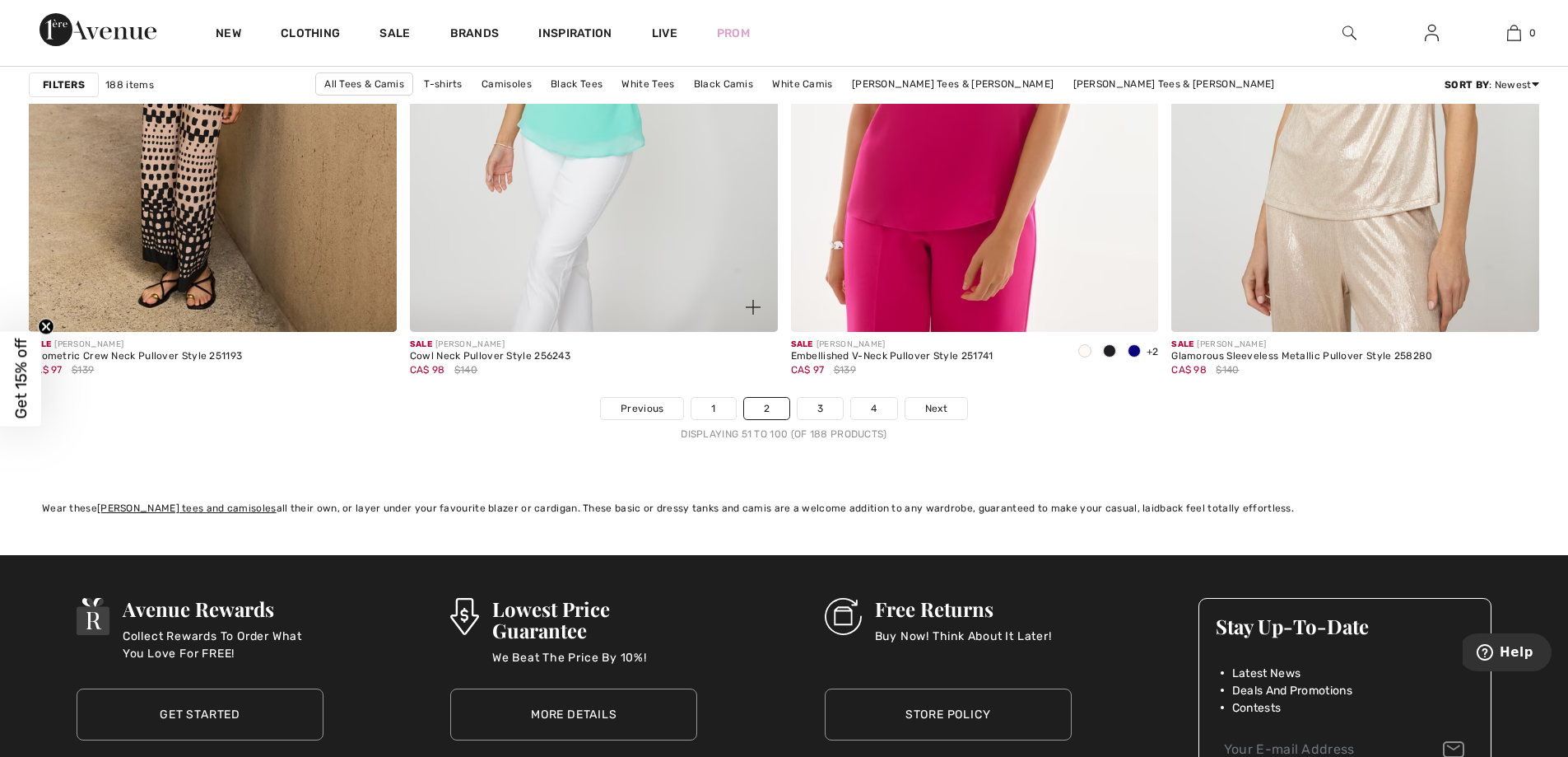
scroll to position [9470, 0]
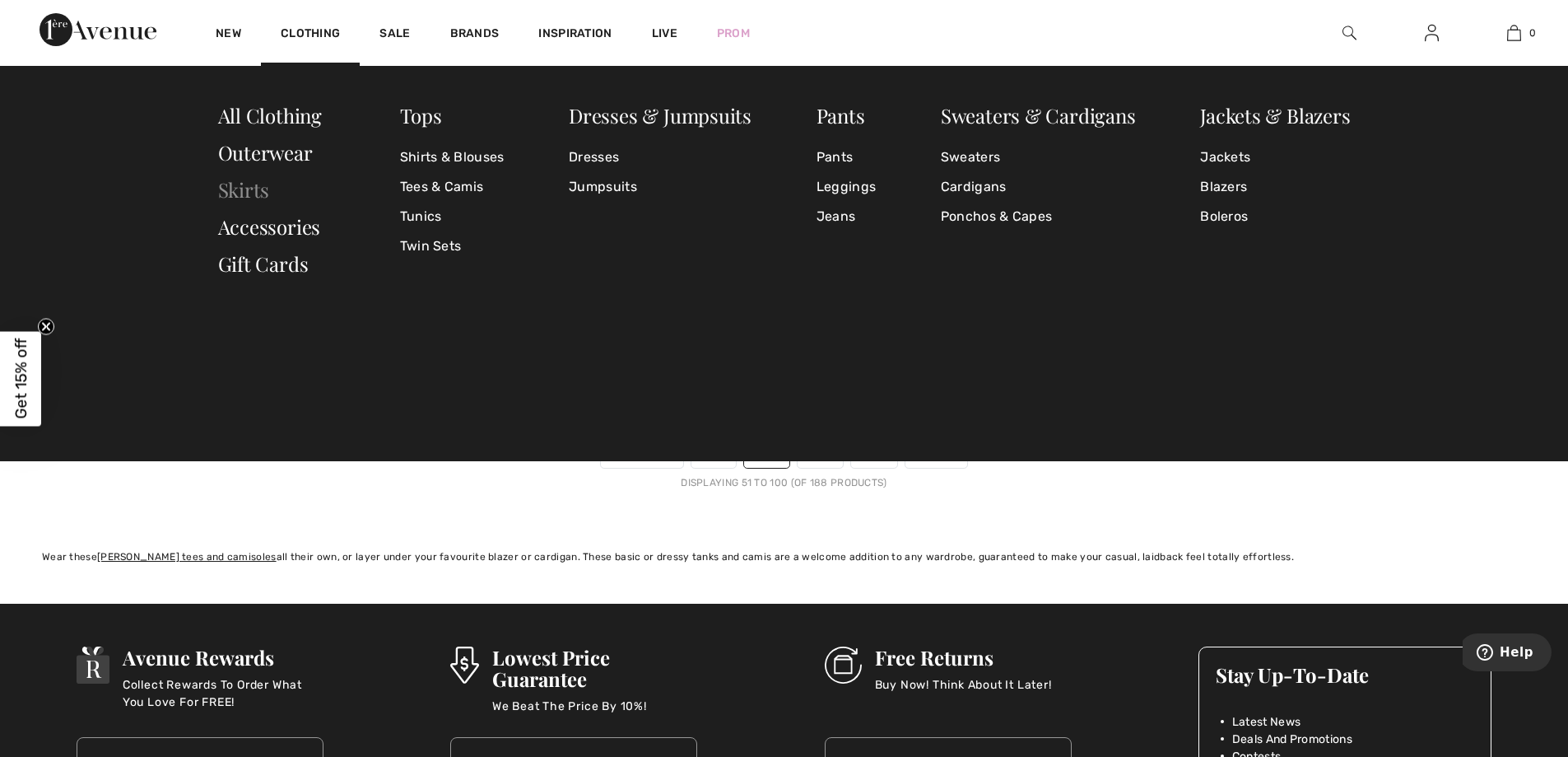
click at [260, 190] on link "Skirts" at bounding box center [244, 189] width 52 height 27
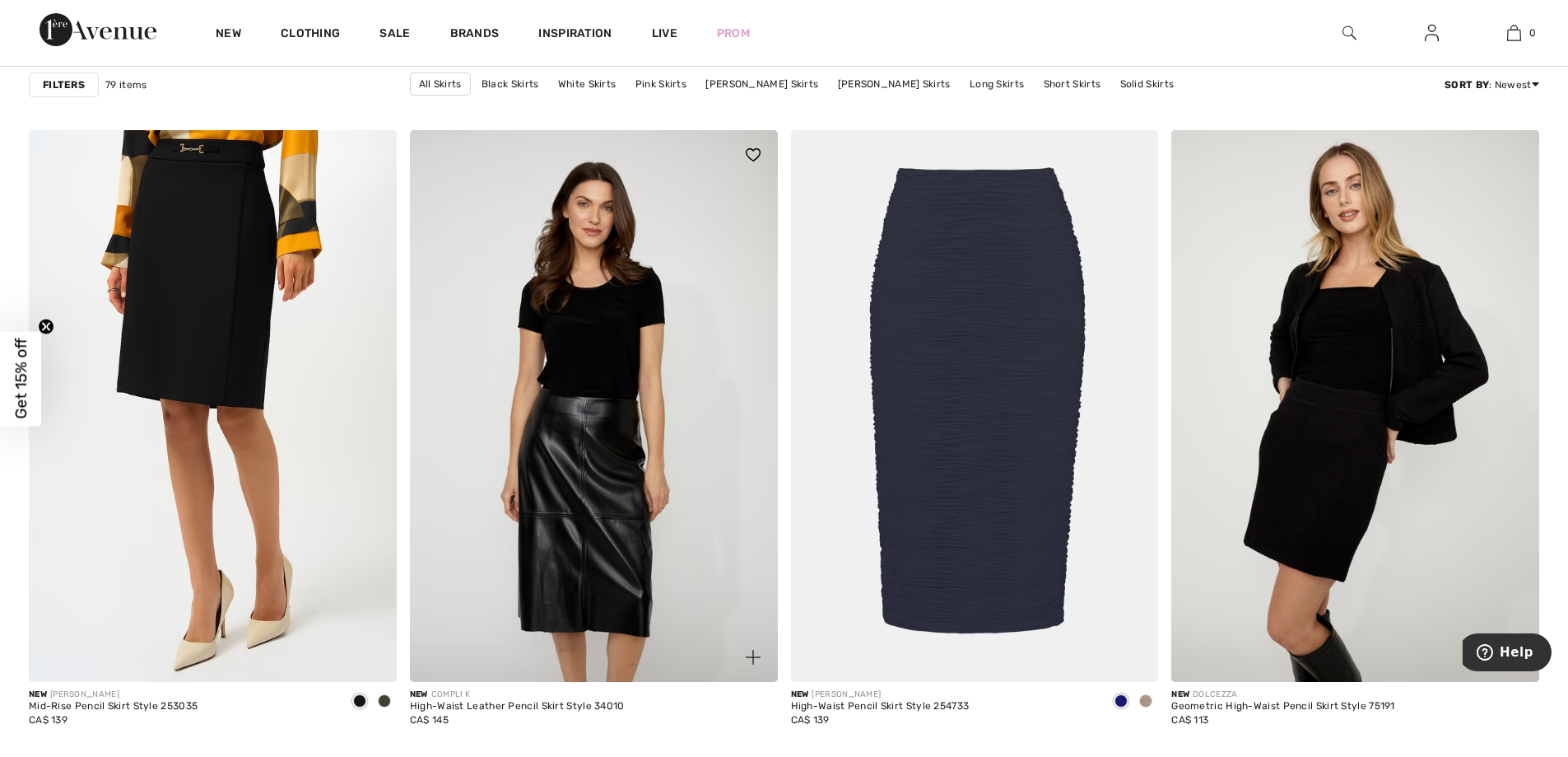
scroll to position [1482, 0]
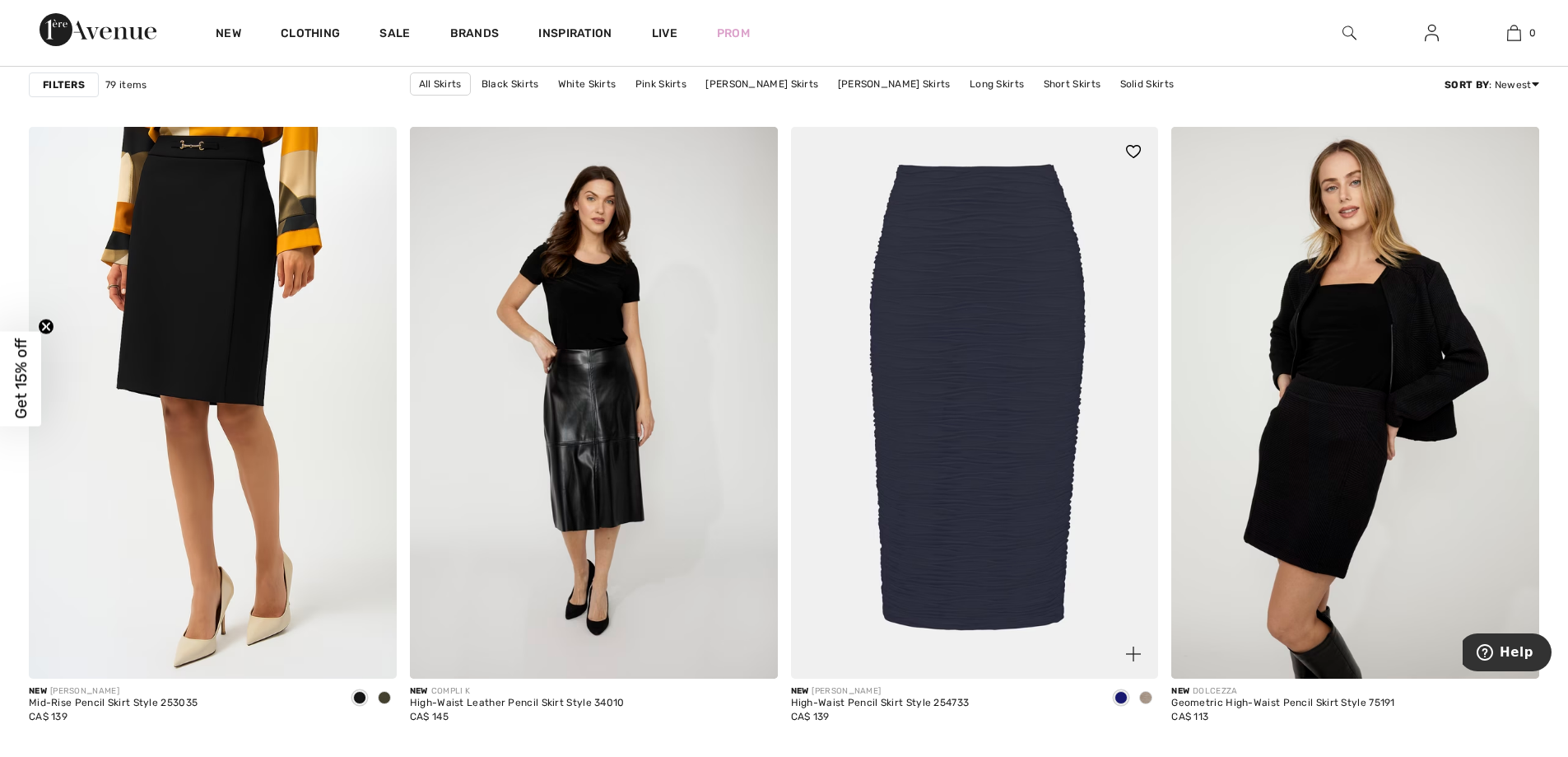
click at [1145, 693] on span at bounding box center [1146, 698] width 13 height 13
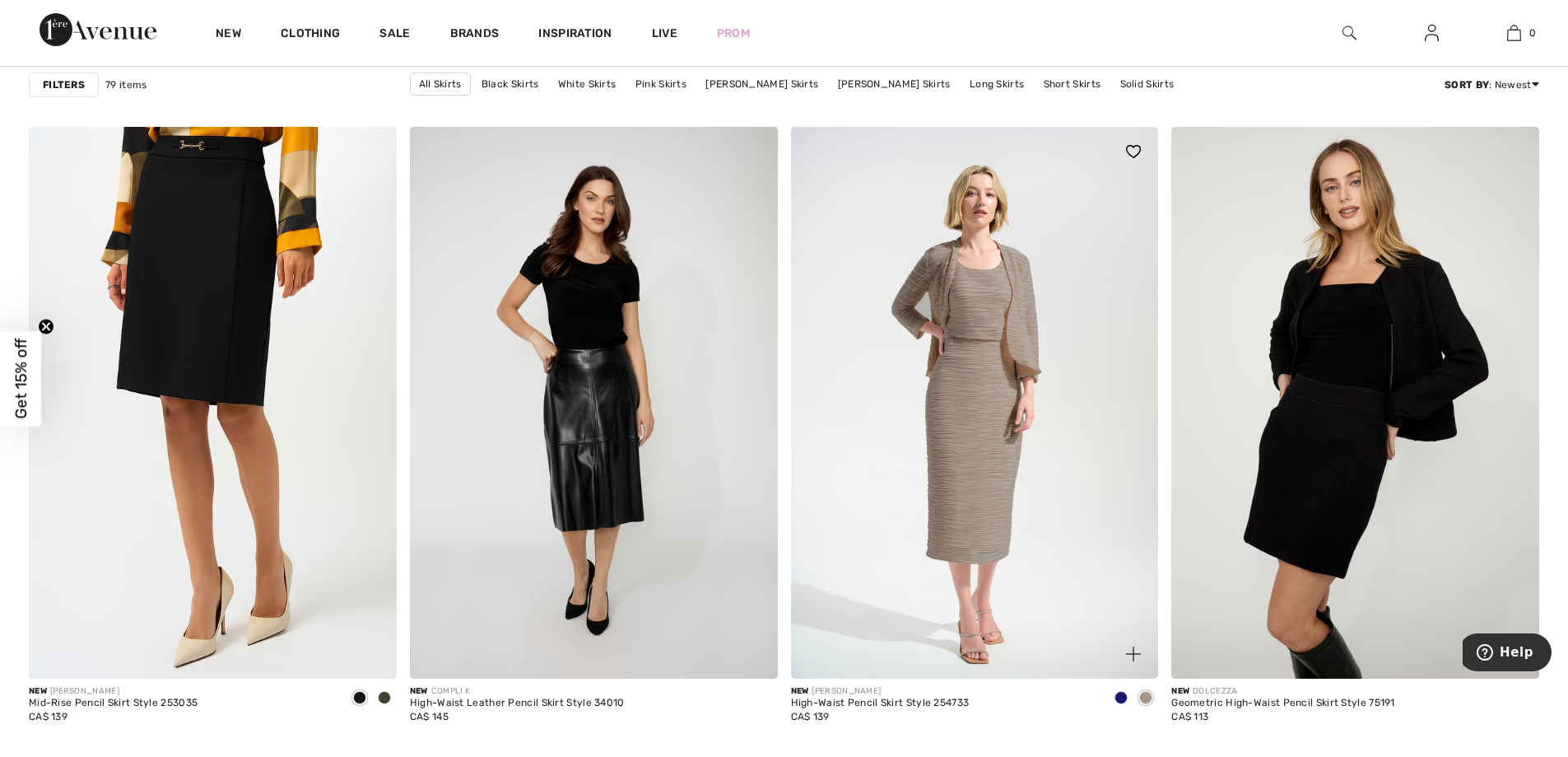
click at [1010, 231] on img at bounding box center [975, 403] width 368 height 551
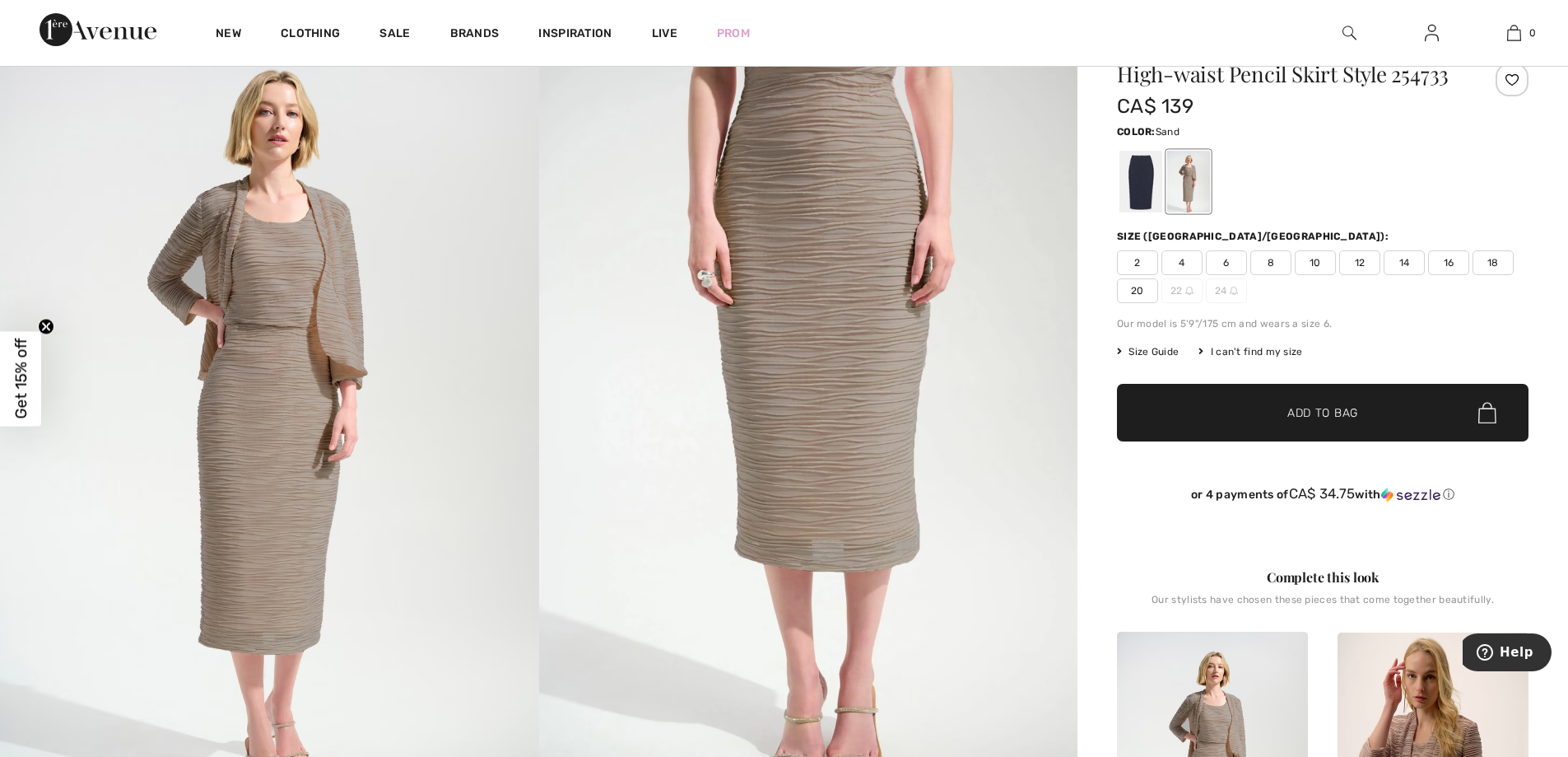
scroll to position [165, 0]
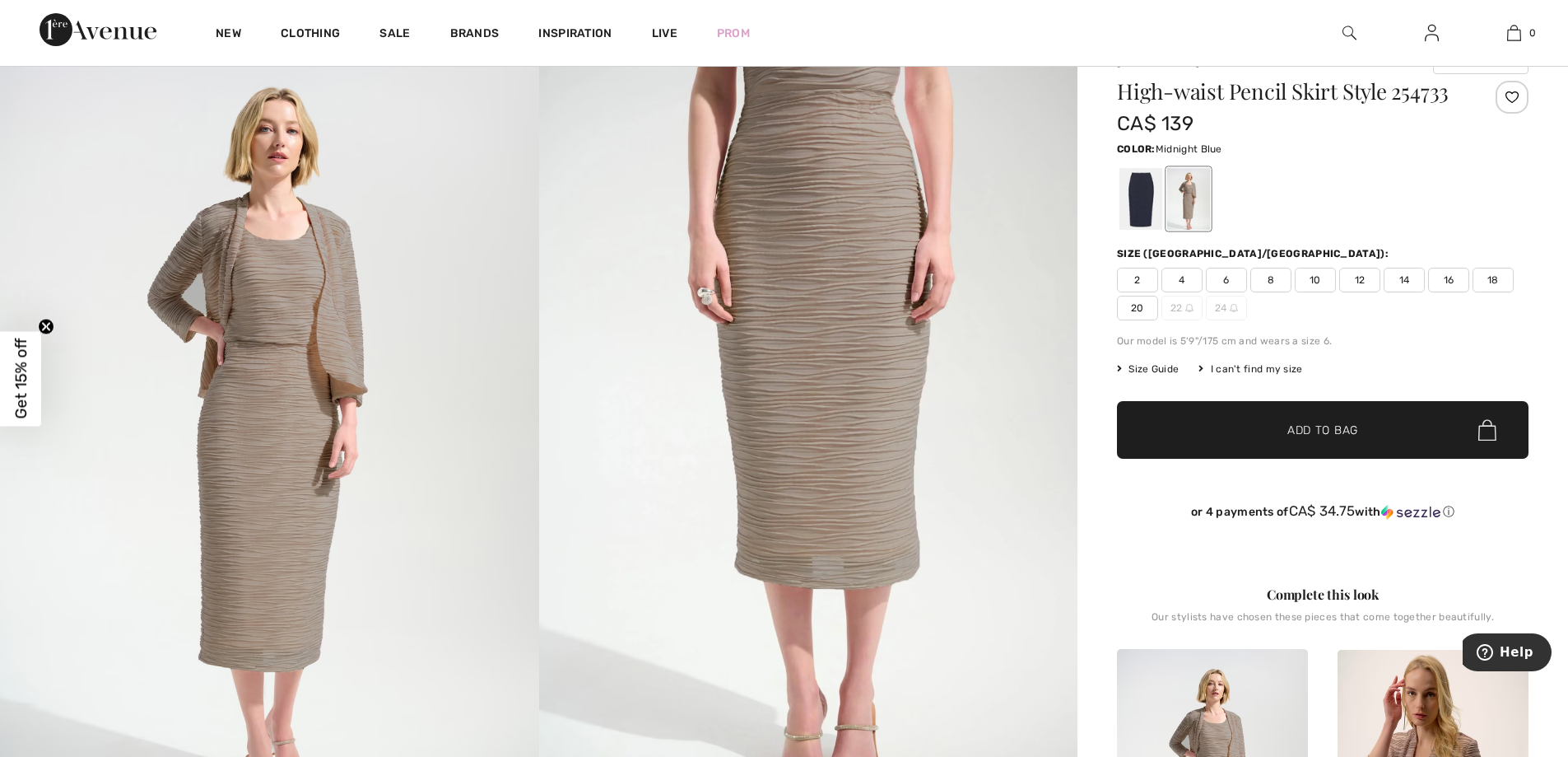
click at [1135, 210] on div at bounding box center [1140, 199] width 43 height 62
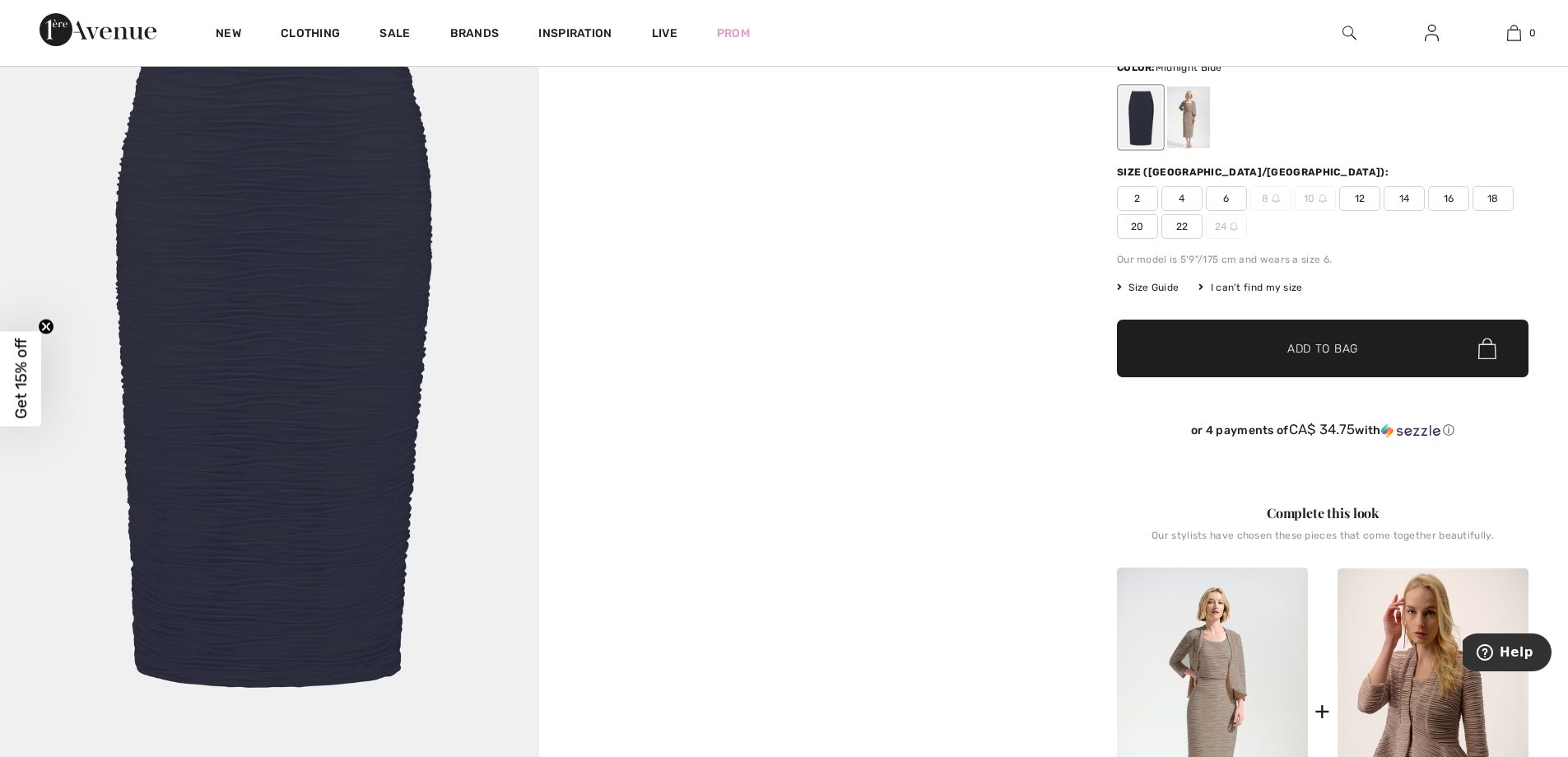
scroll to position [247, 0]
click at [1501, 194] on span "18" at bounding box center [1492, 198] width 41 height 25
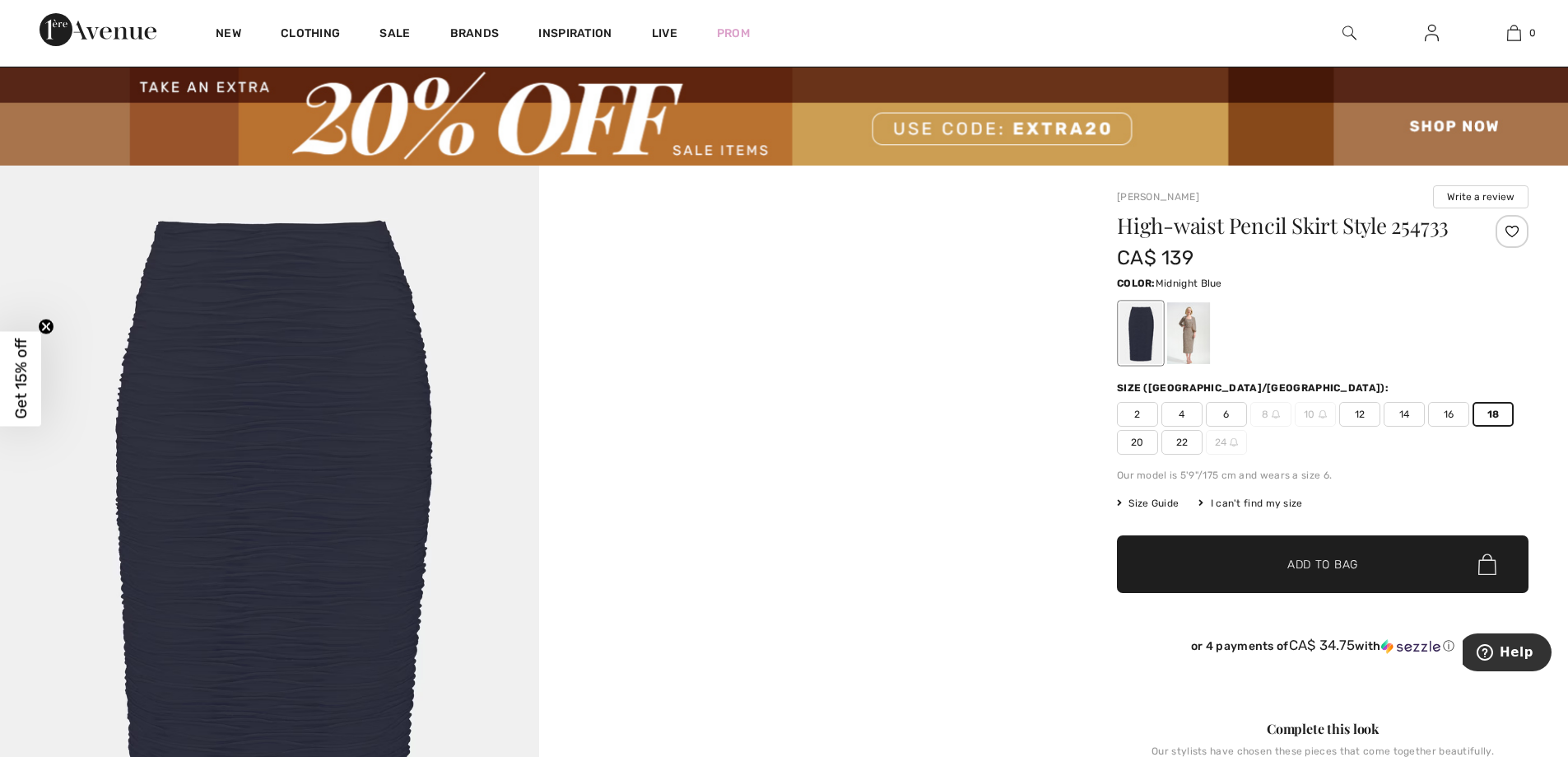
scroll to position [0, 0]
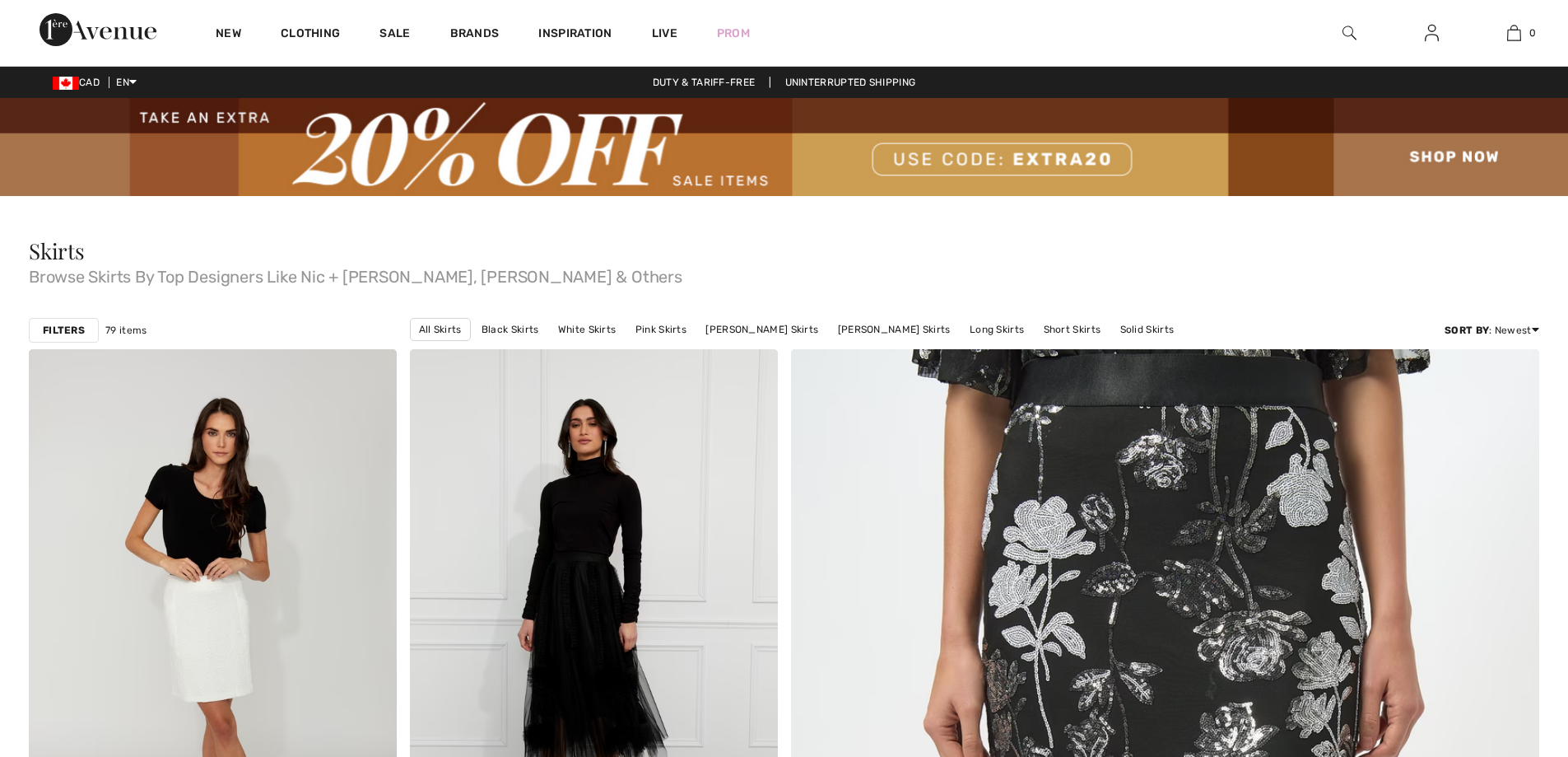
checkbox input "true"
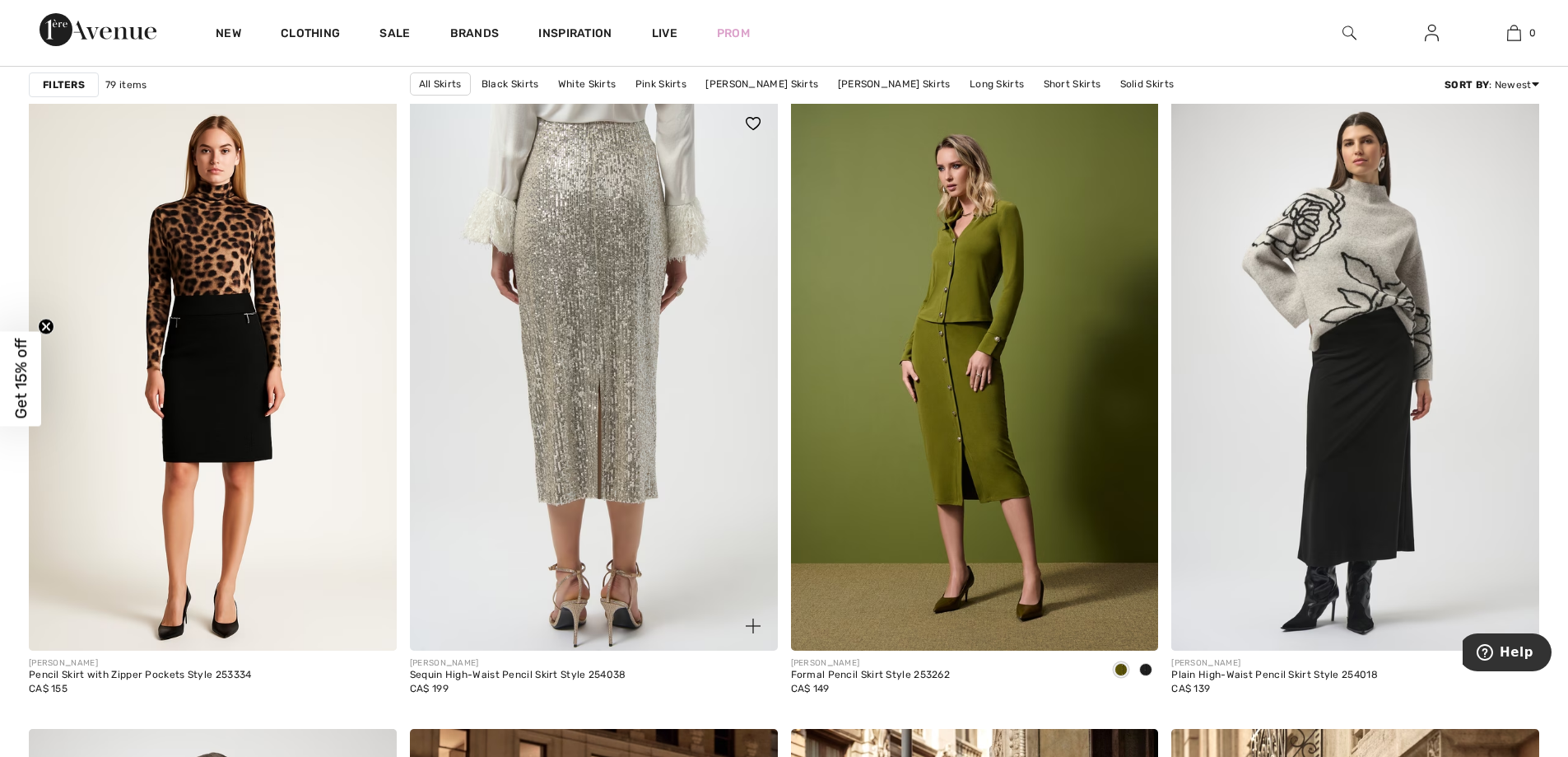
scroll to position [3047, 0]
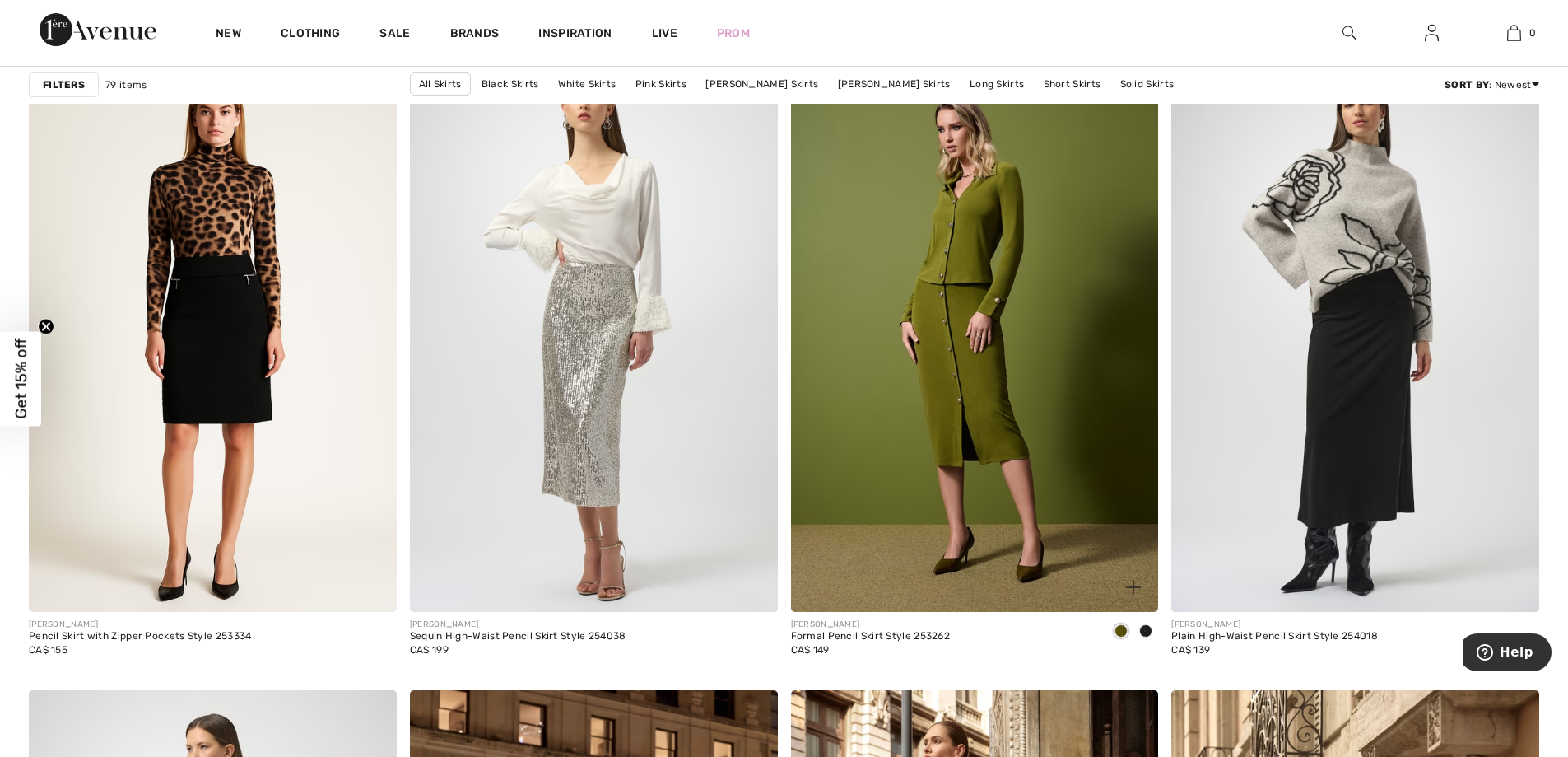
click at [1145, 626] on span at bounding box center [1146, 631] width 13 height 13
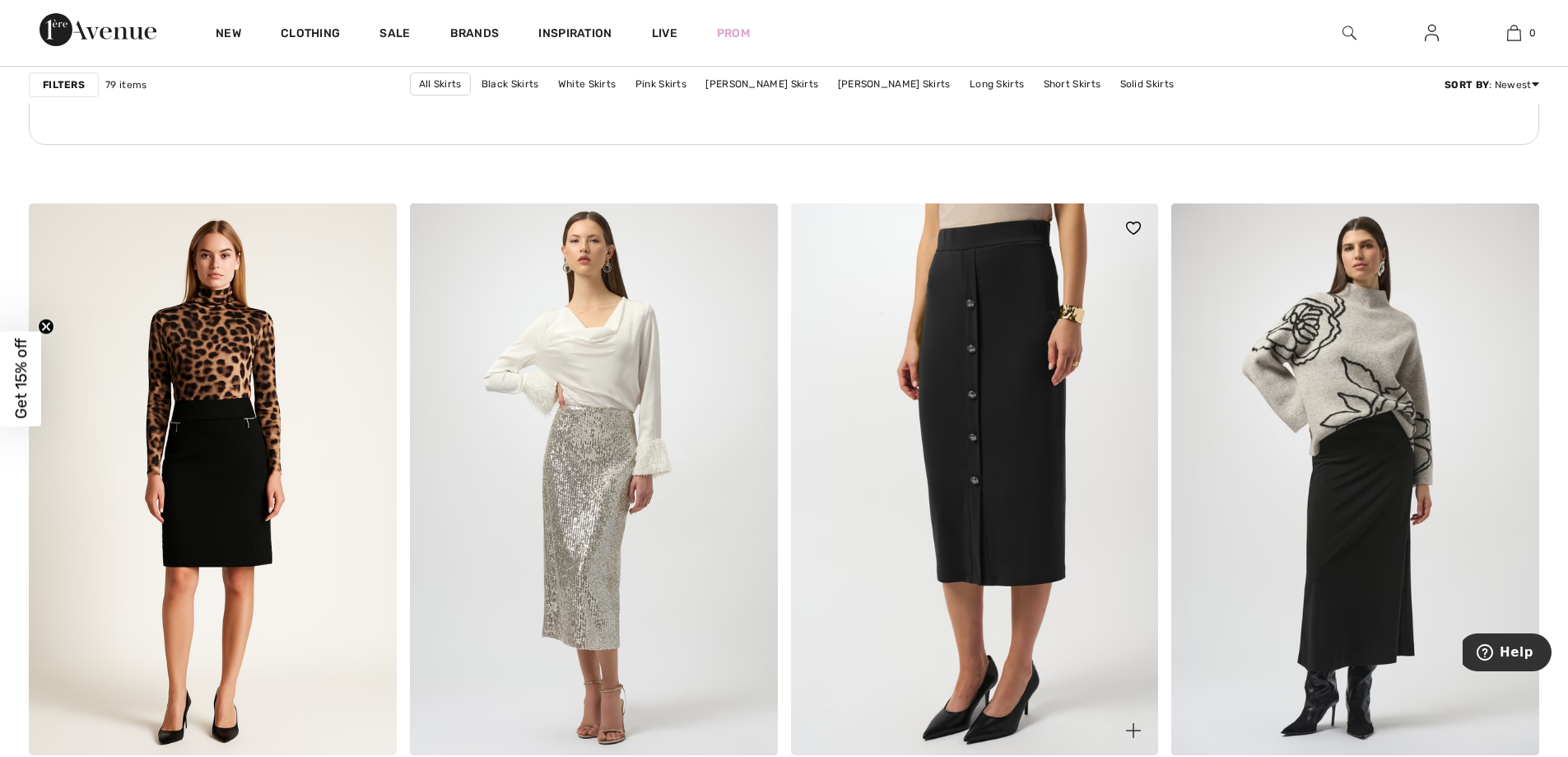
scroll to position [2883, 0]
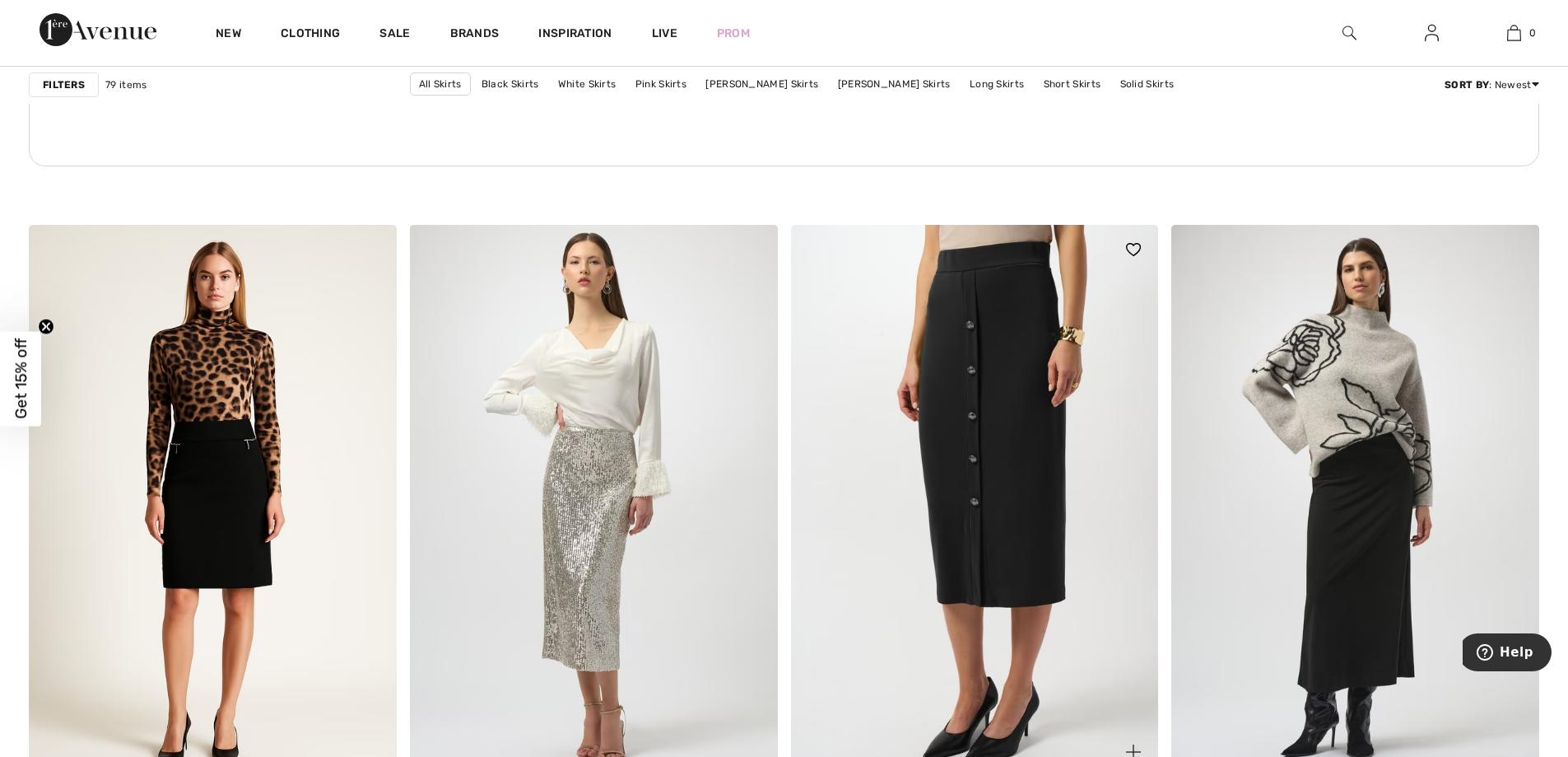
click at [978, 456] on img at bounding box center [975, 501] width 368 height 551
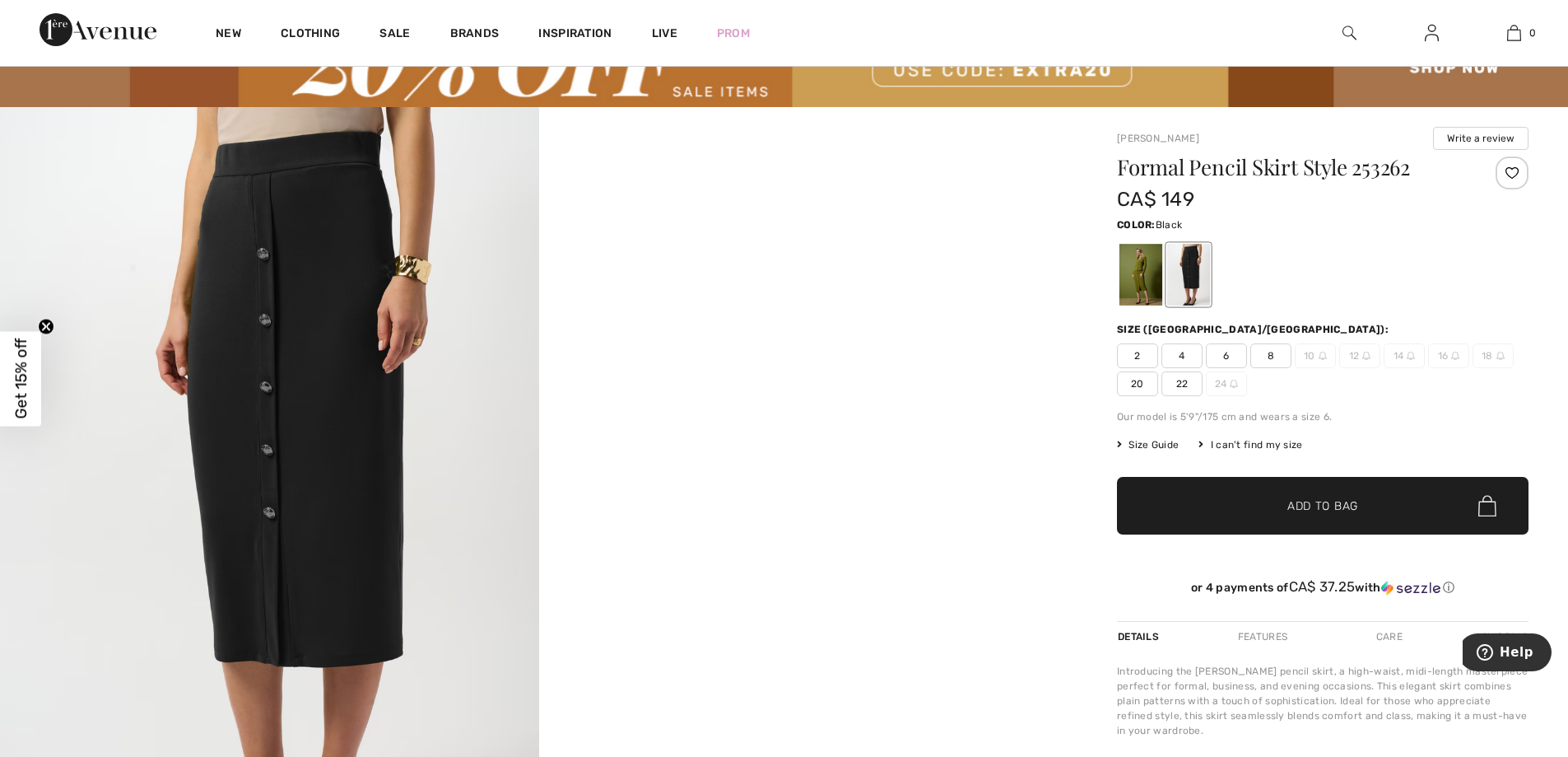
scroll to position [82, 0]
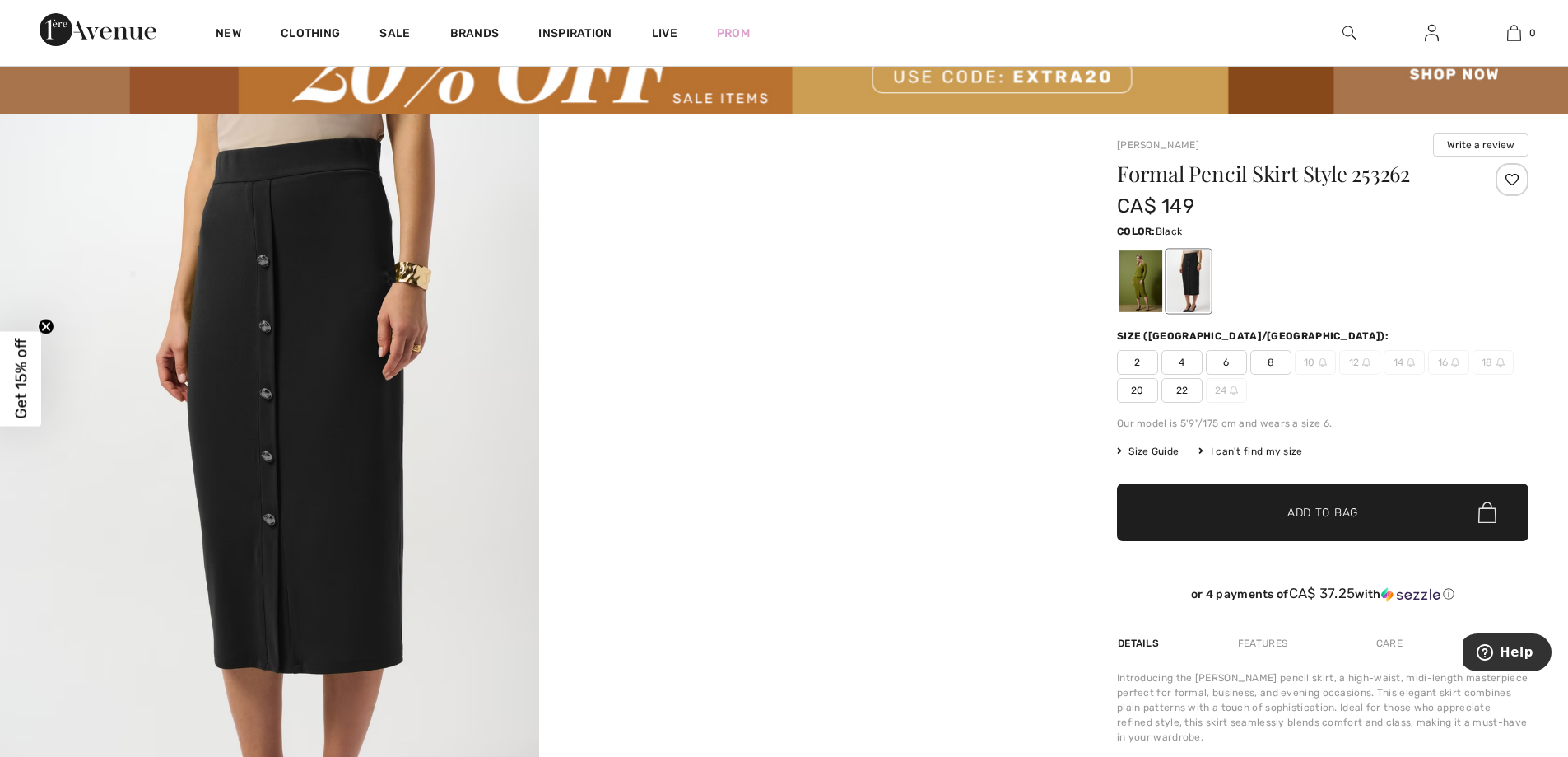
click at [327, 339] on img at bounding box center [270, 518] width 540 height 808
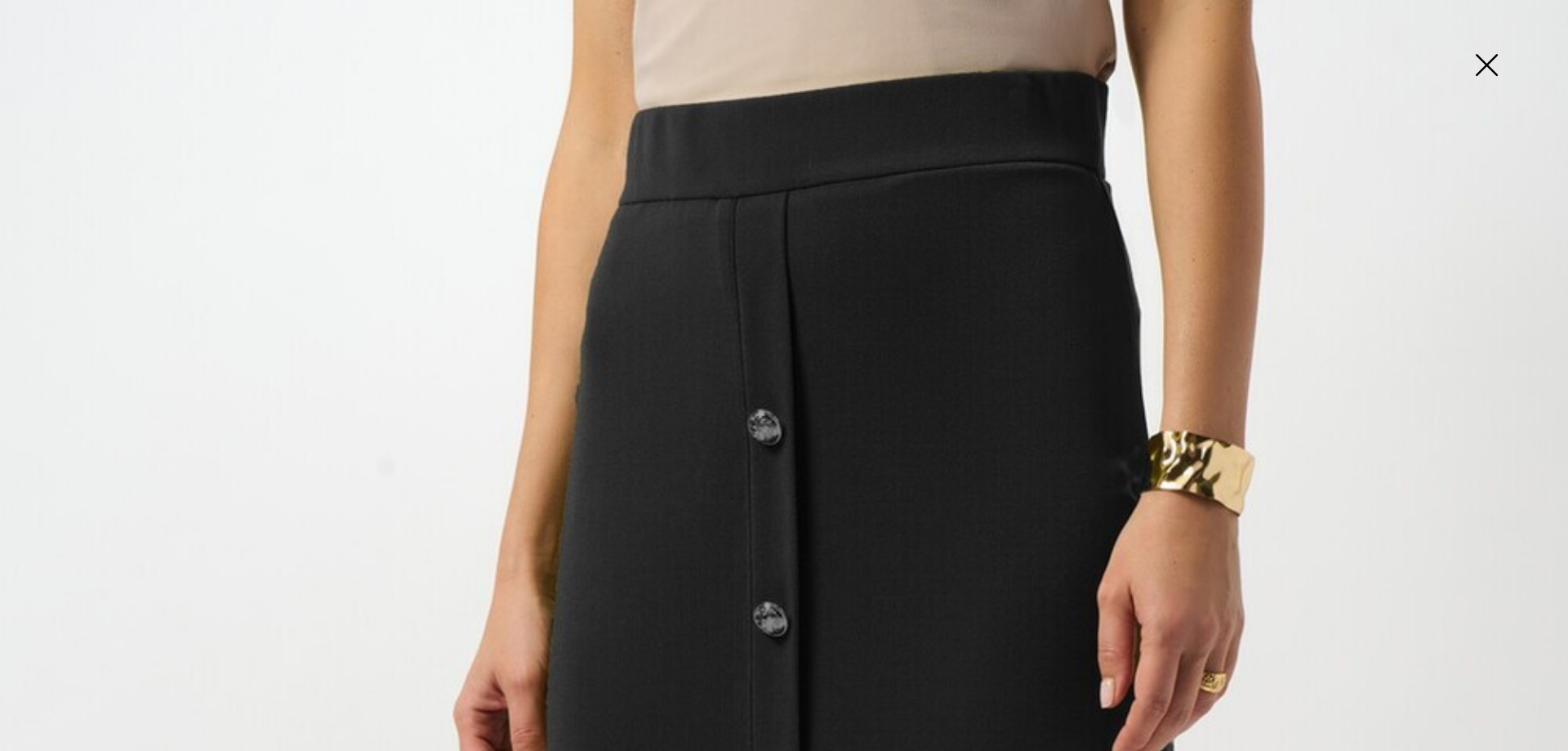
click at [1491, 61] on img at bounding box center [1486, 66] width 82 height 84
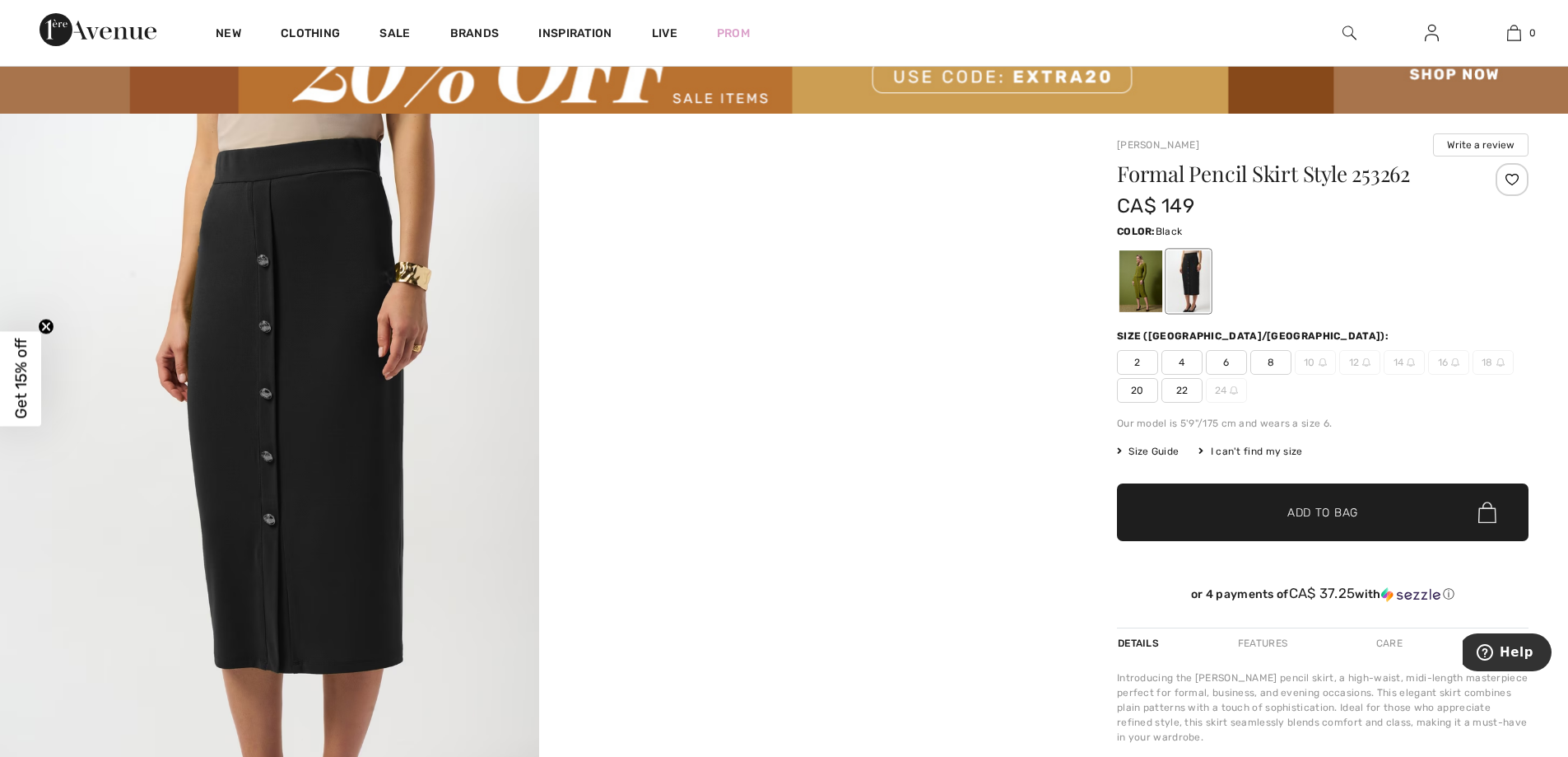
click at [1184, 286] on div at bounding box center [1188, 281] width 43 height 62
click at [1144, 280] on div at bounding box center [1140, 281] width 43 height 62
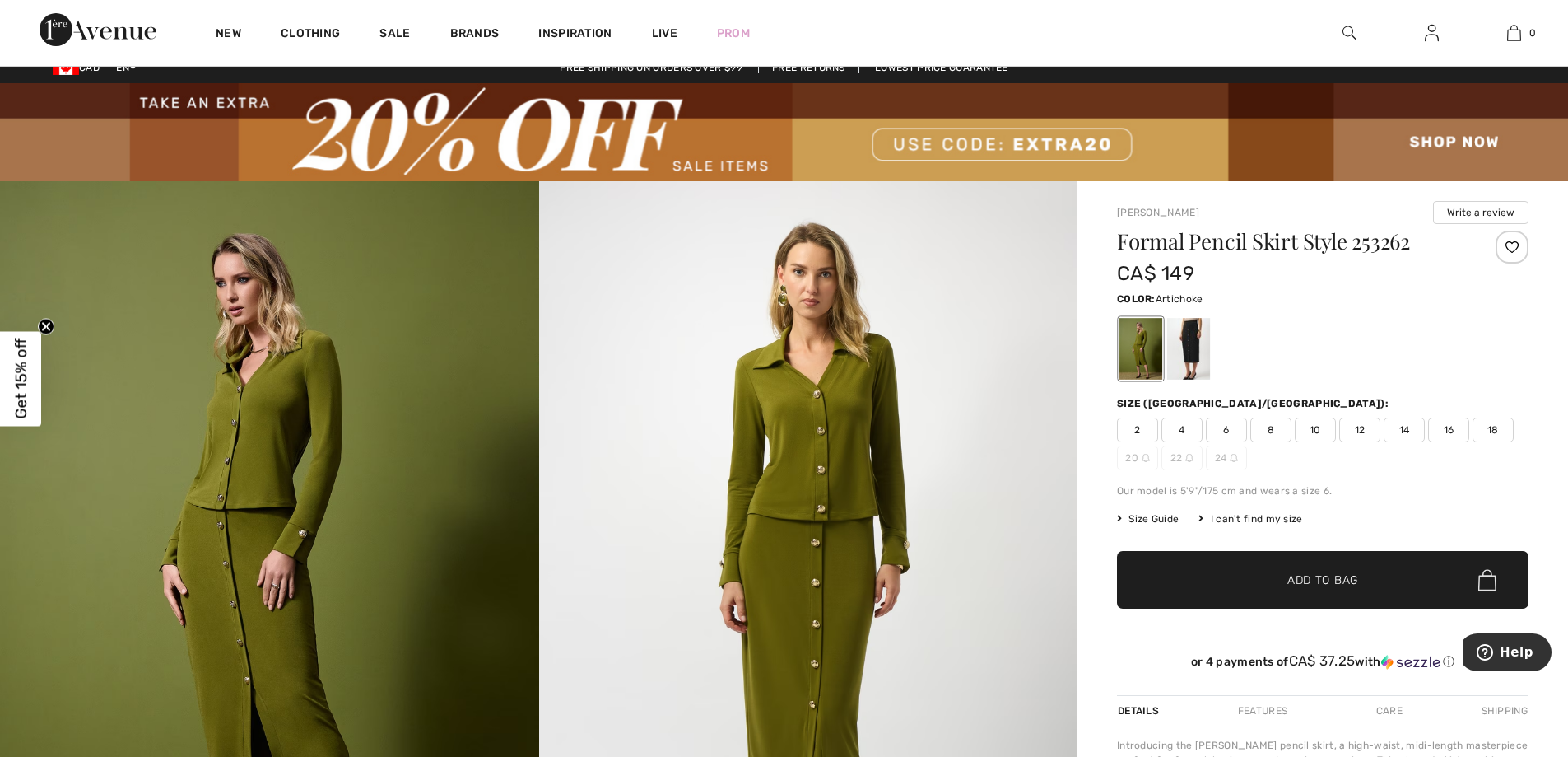
scroll to position [0, 0]
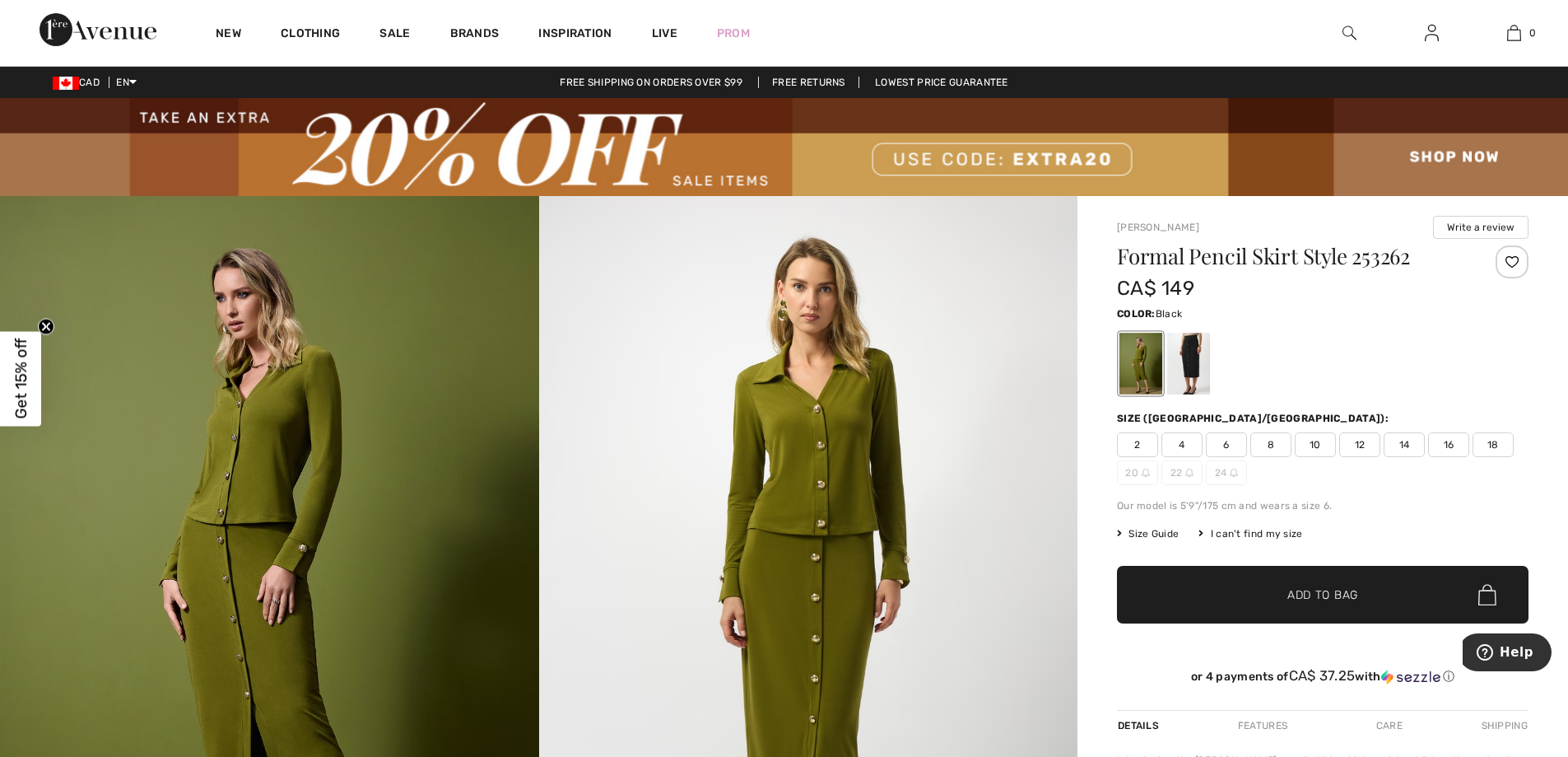
click at [1195, 361] on div at bounding box center [1188, 364] width 43 height 62
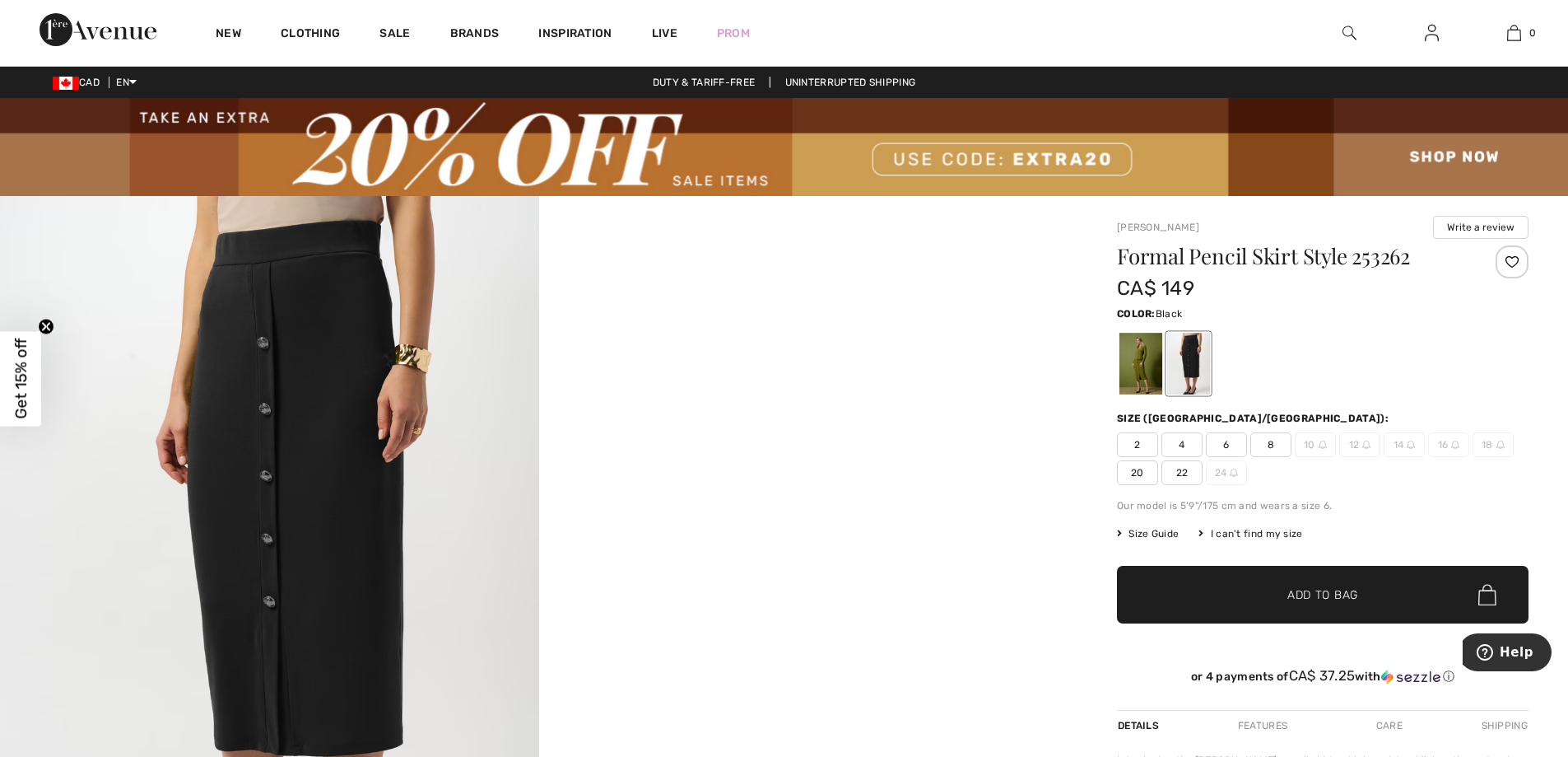
click at [1446, 441] on span "16" at bounding box center [1448, 445] width 41 height 25
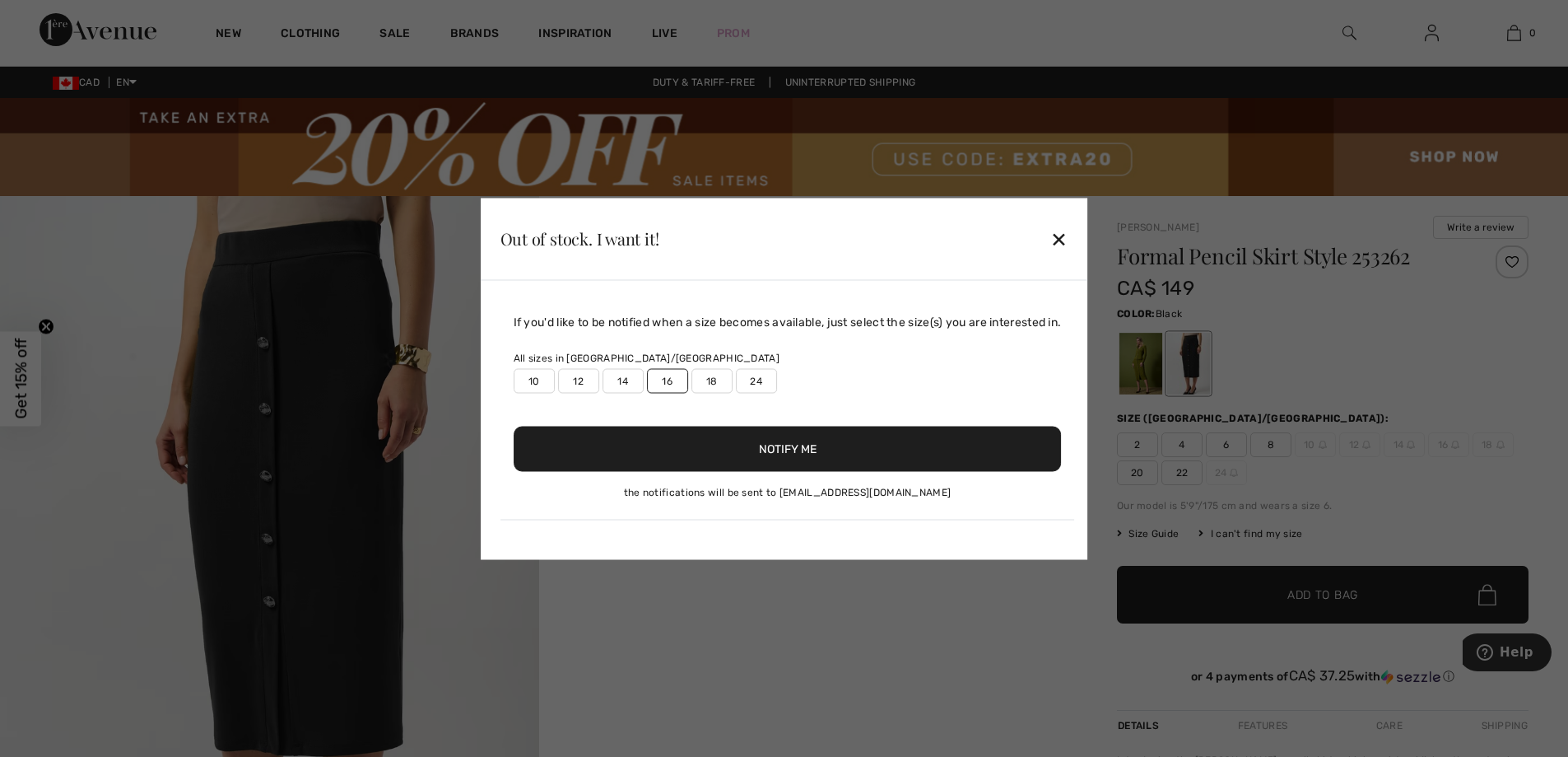
click at [1460, 445] on div at bounding box center [784, 378] width 1568 height 757
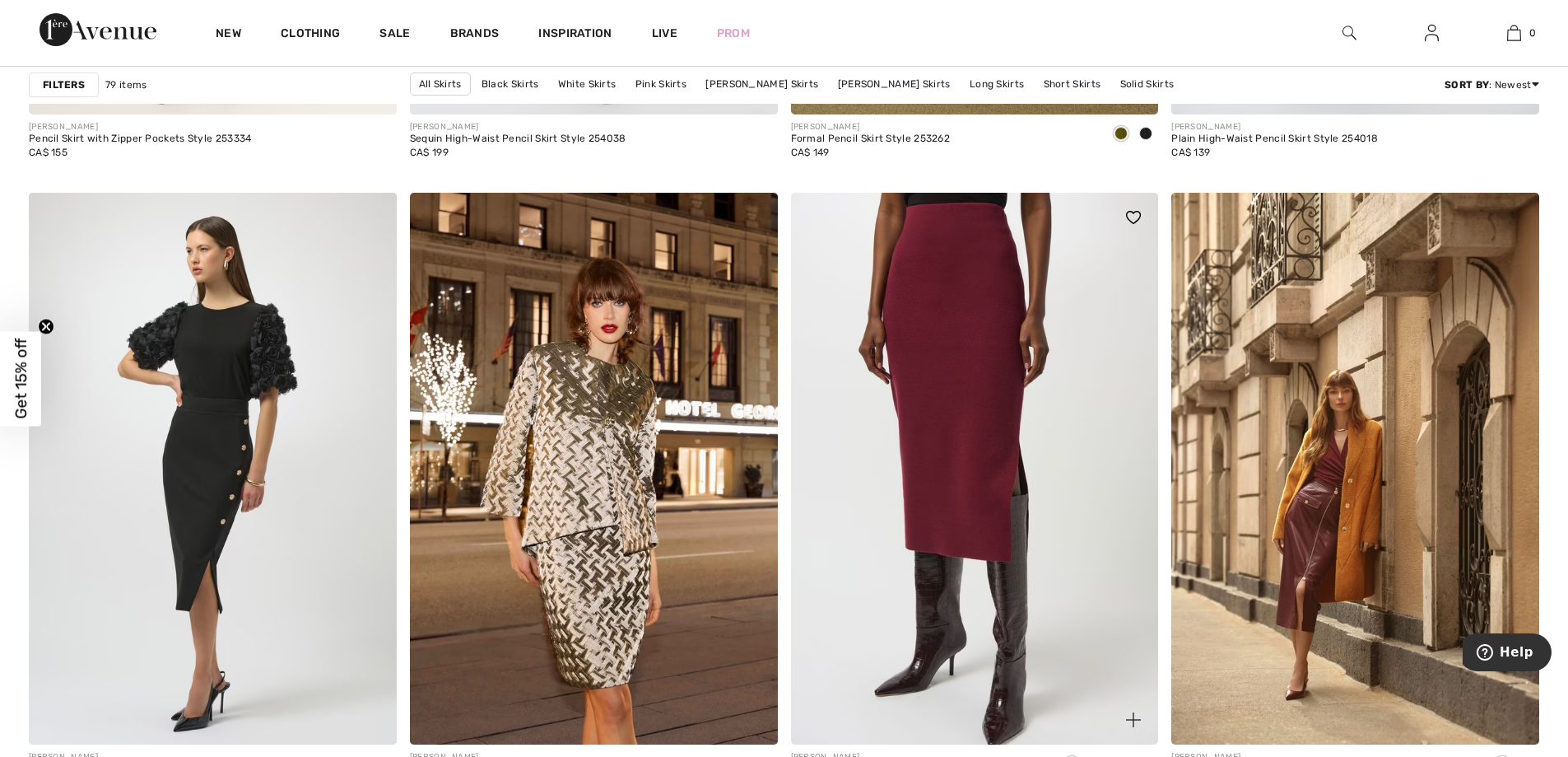
scroll to position [3626, 0]
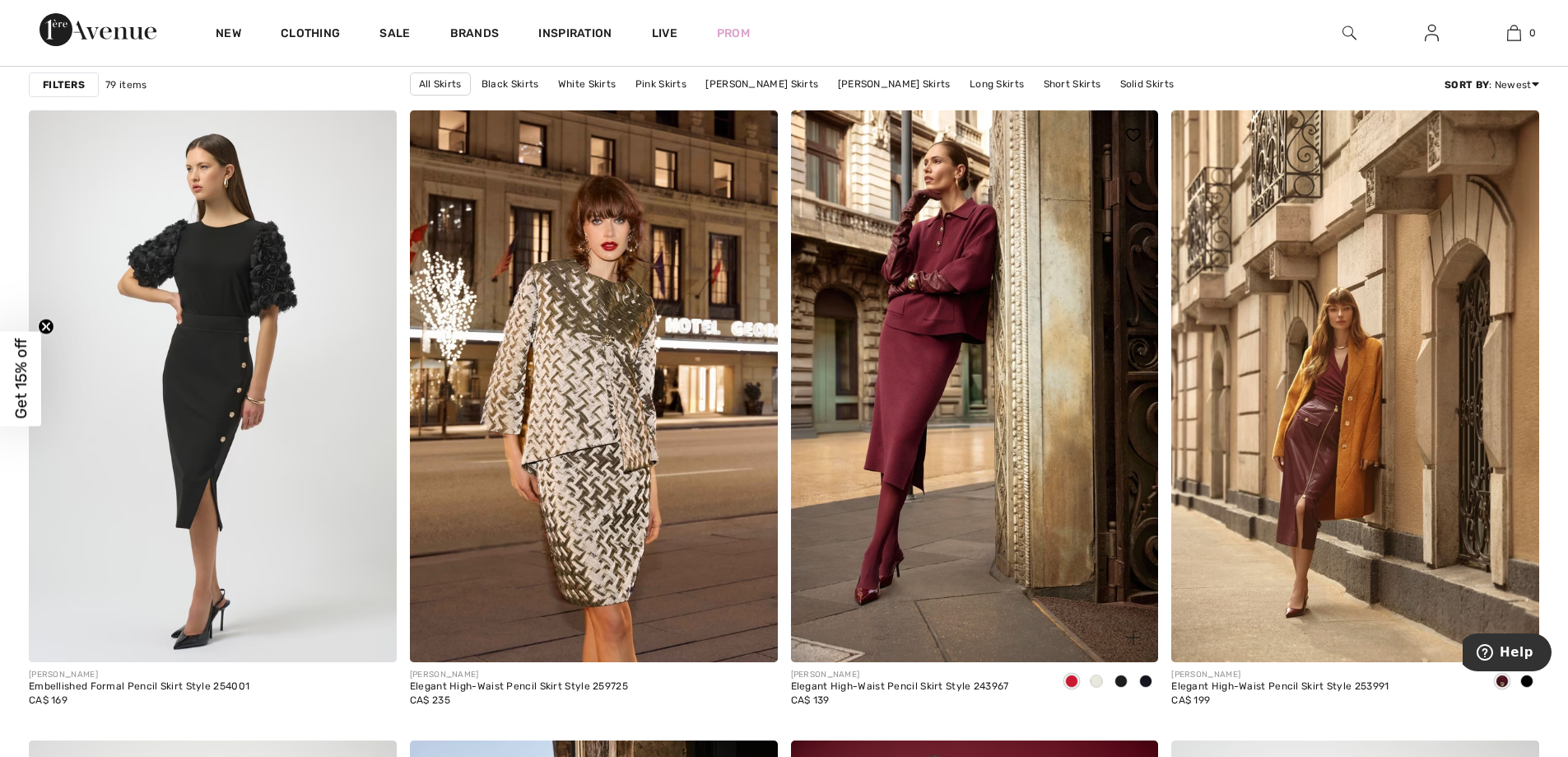
click at [1147, 679] on span at bounding box center [1146, 681] width 13 height 13
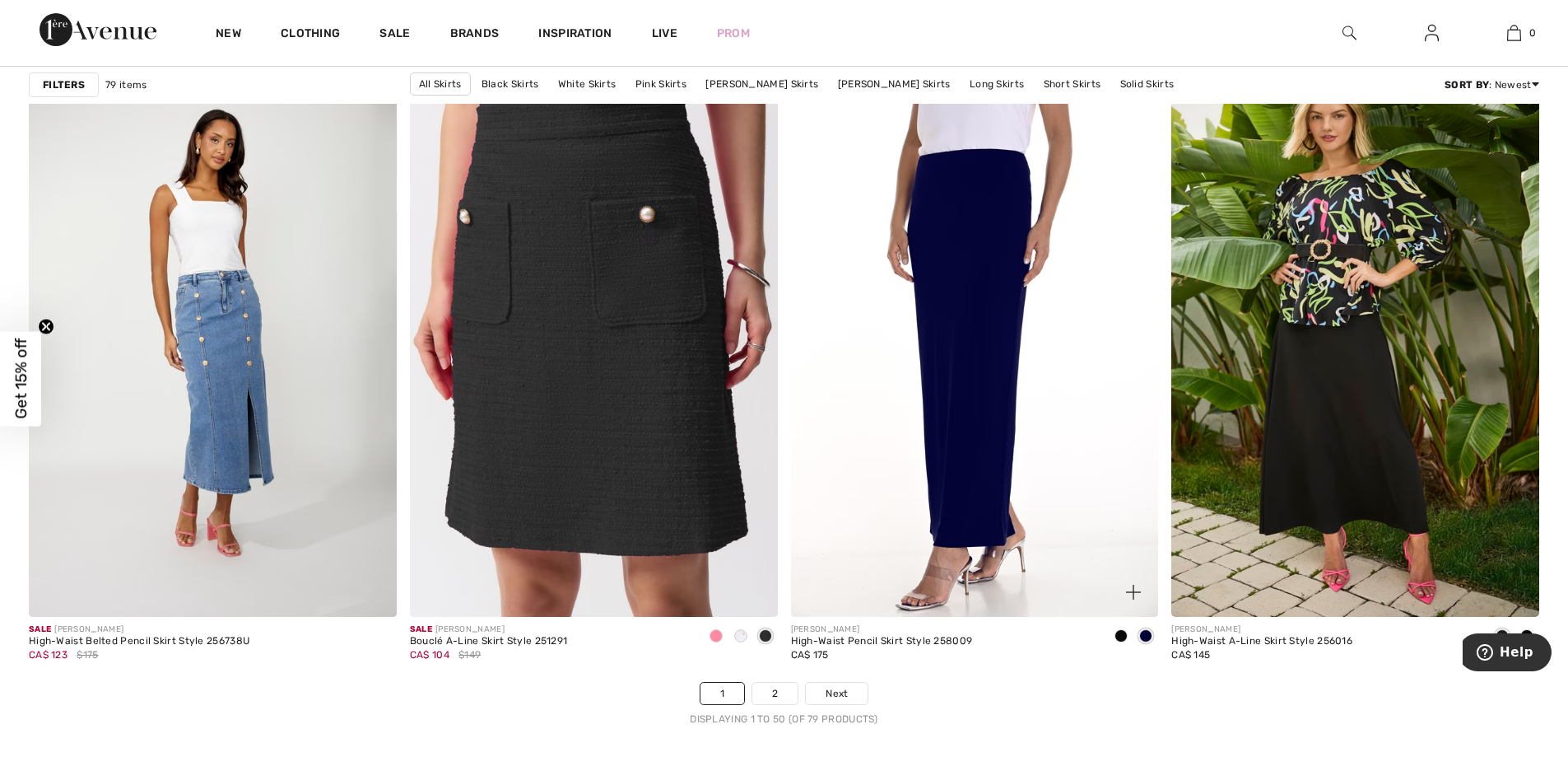
scroll to position [9226, 0]
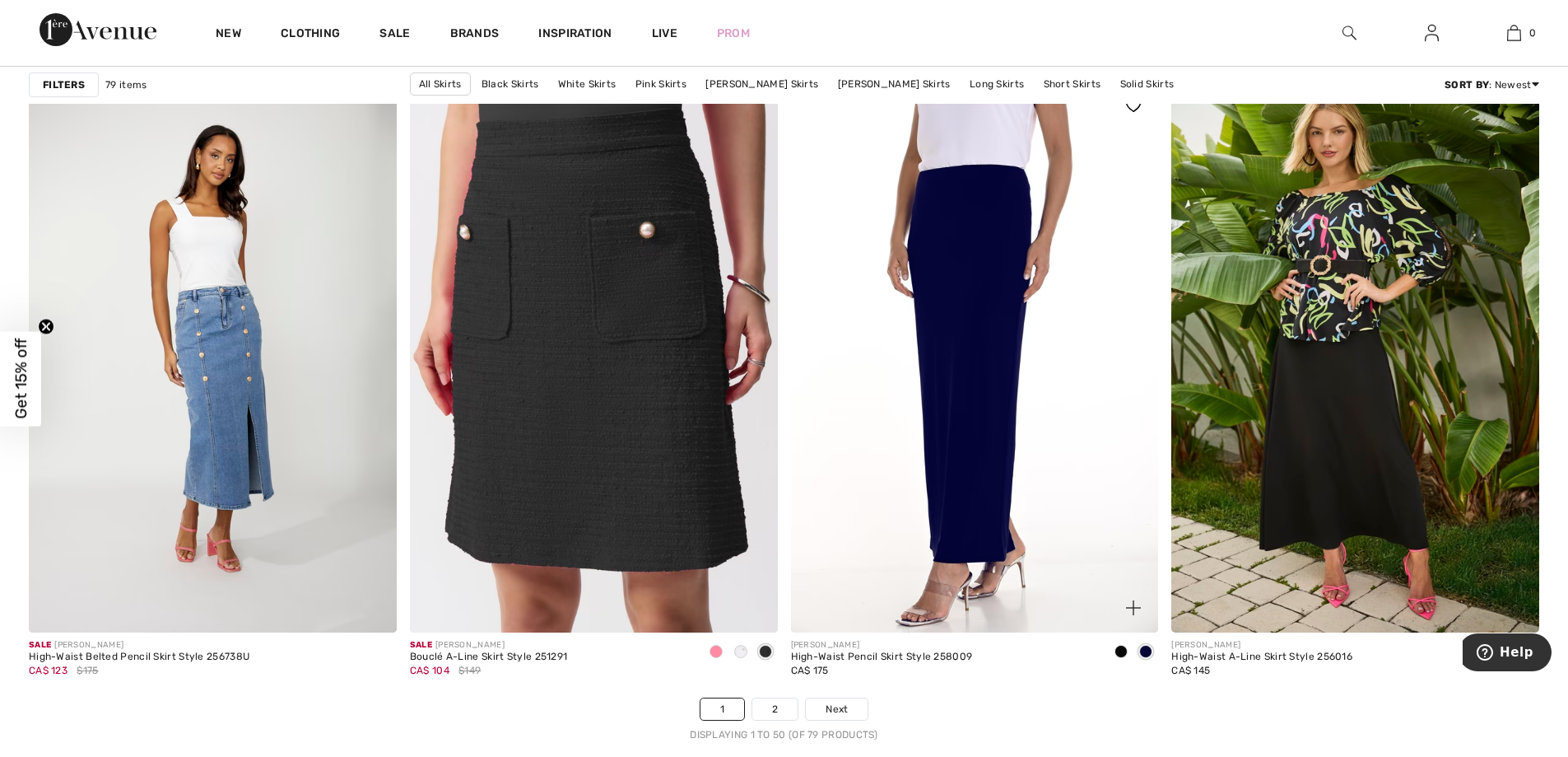
click at [1150, 647] on span at bounding box center [1146, 652] width 13 height 13
click at [974, 464] on img at bounding box center [975, 356] width 368 height 551
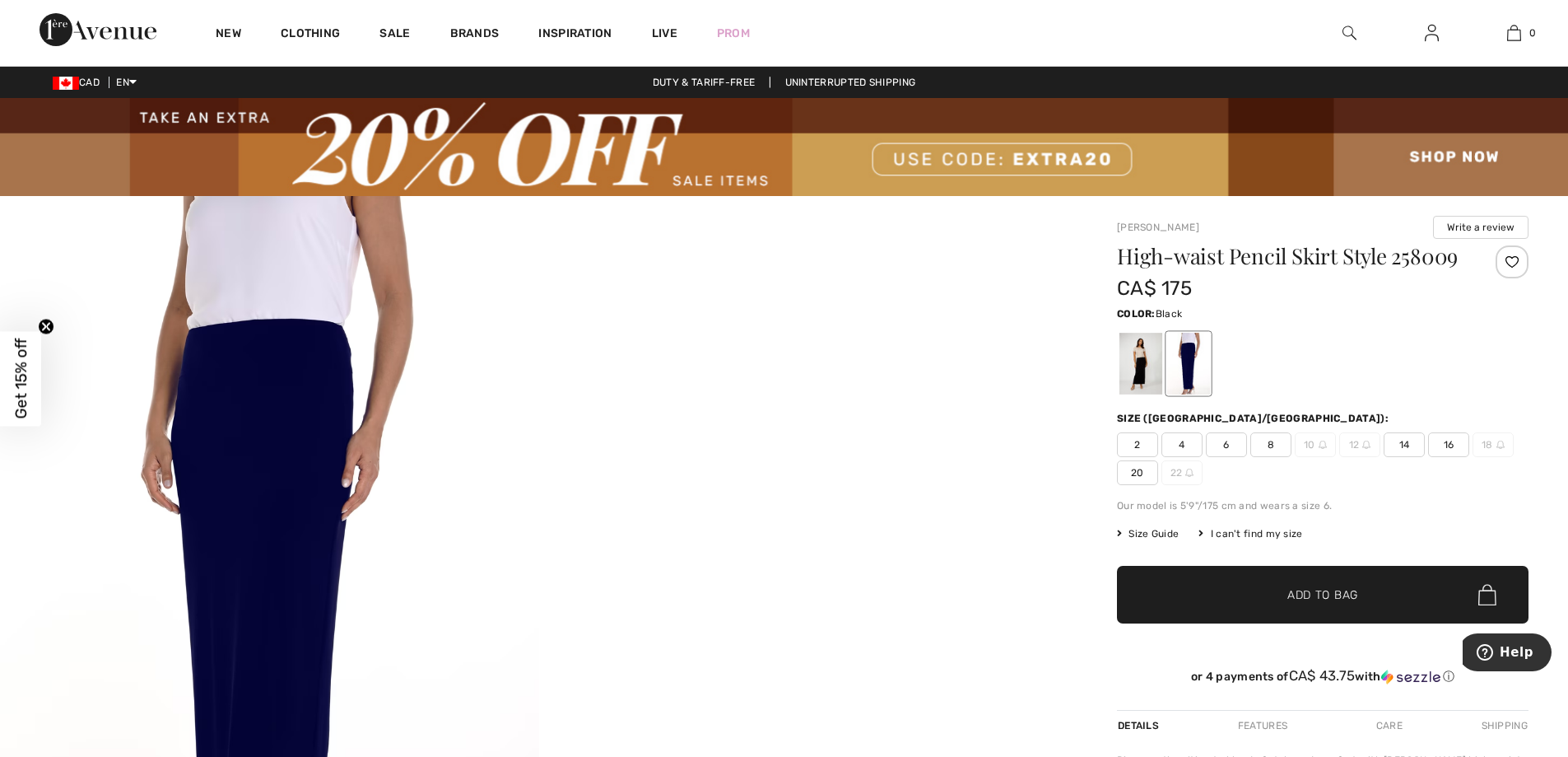
click at [1145, 361] on div at bounding box center [1140, 364] width 43 height 62
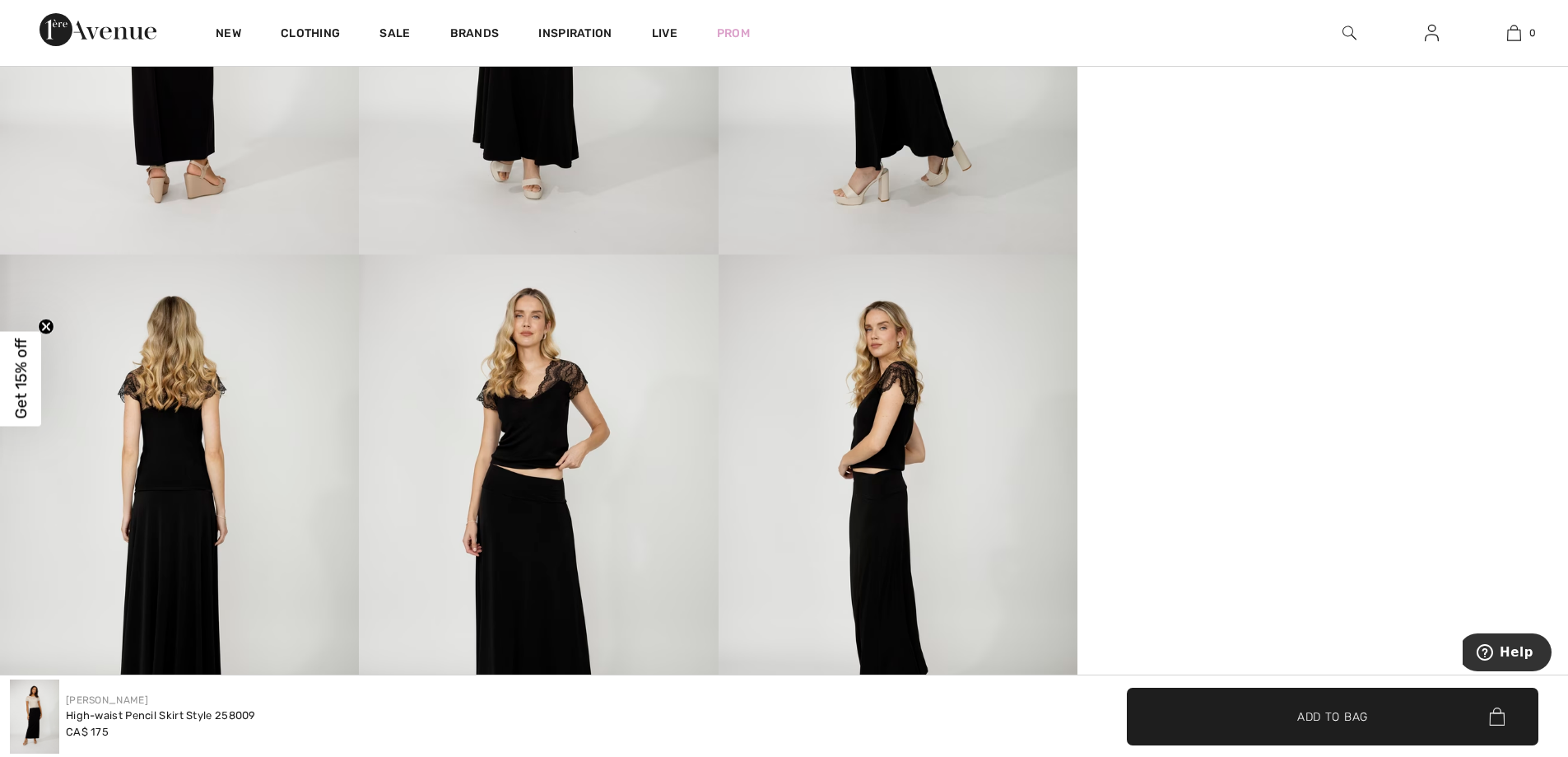
scroll to position [1400, 0]
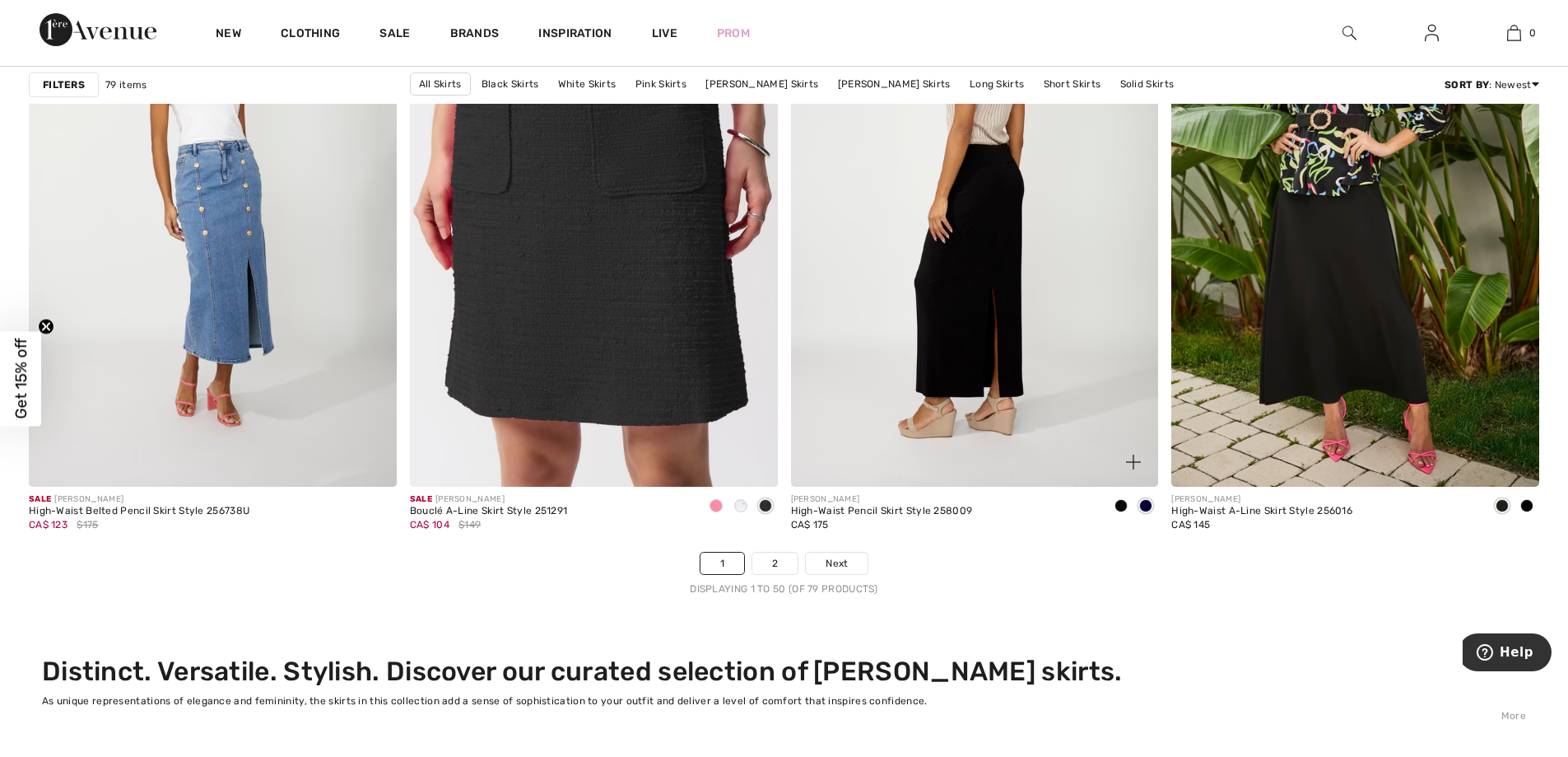
scroll to position [9390, 0]
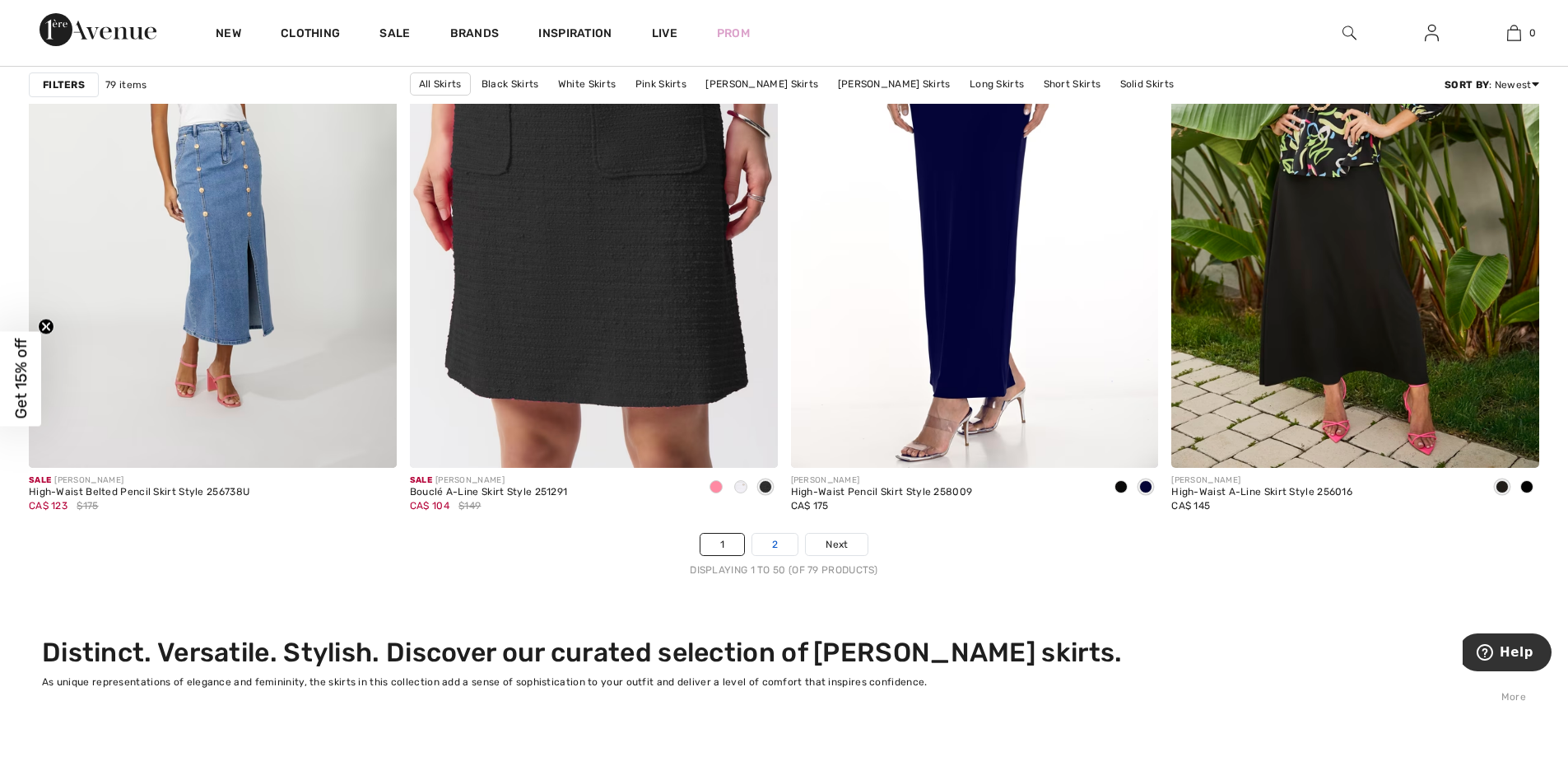
click at [782, 537] on link "2" at bounding box center [774, 545] width 45 height 21
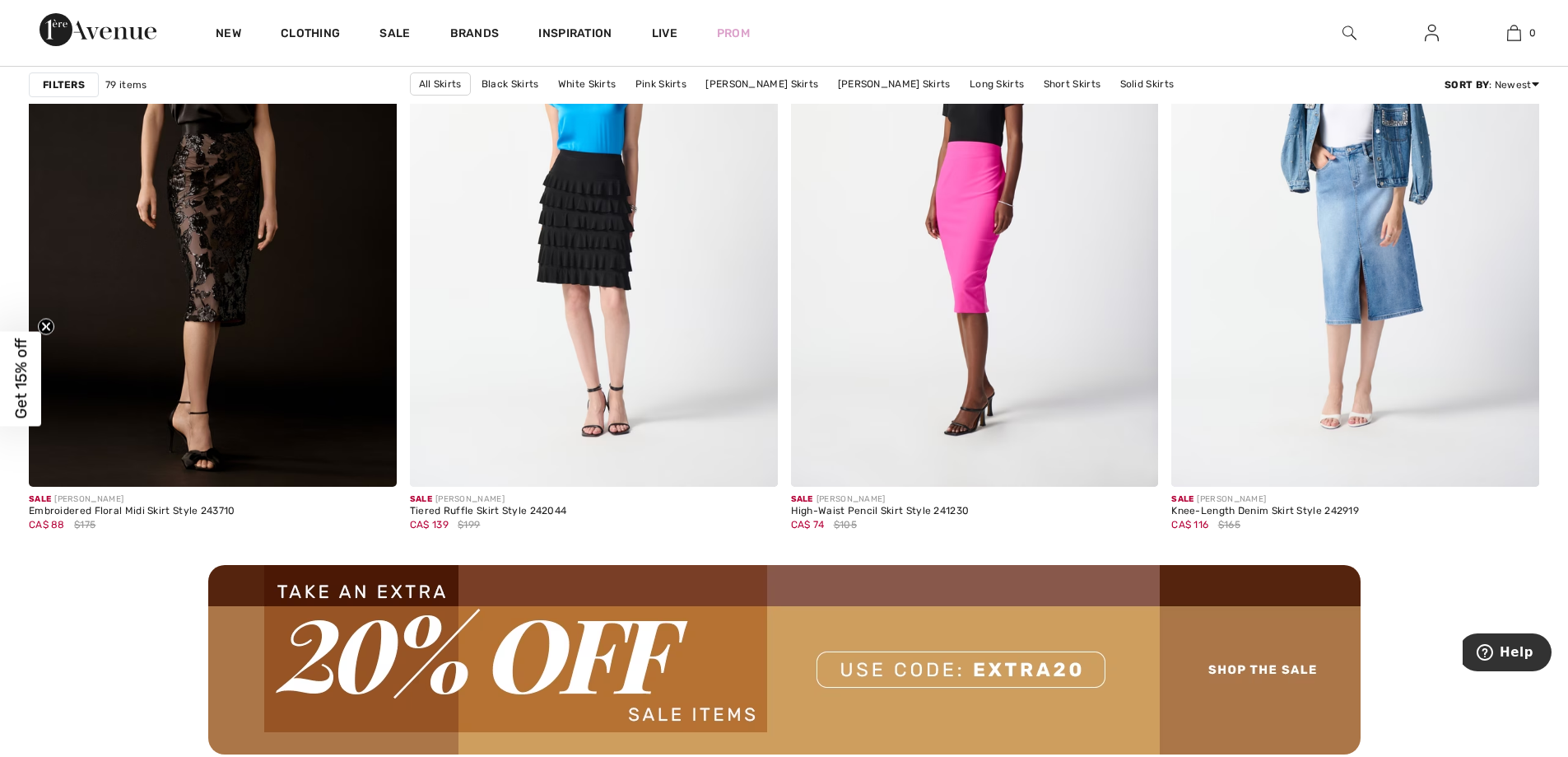
scroll to position [4446, 0]
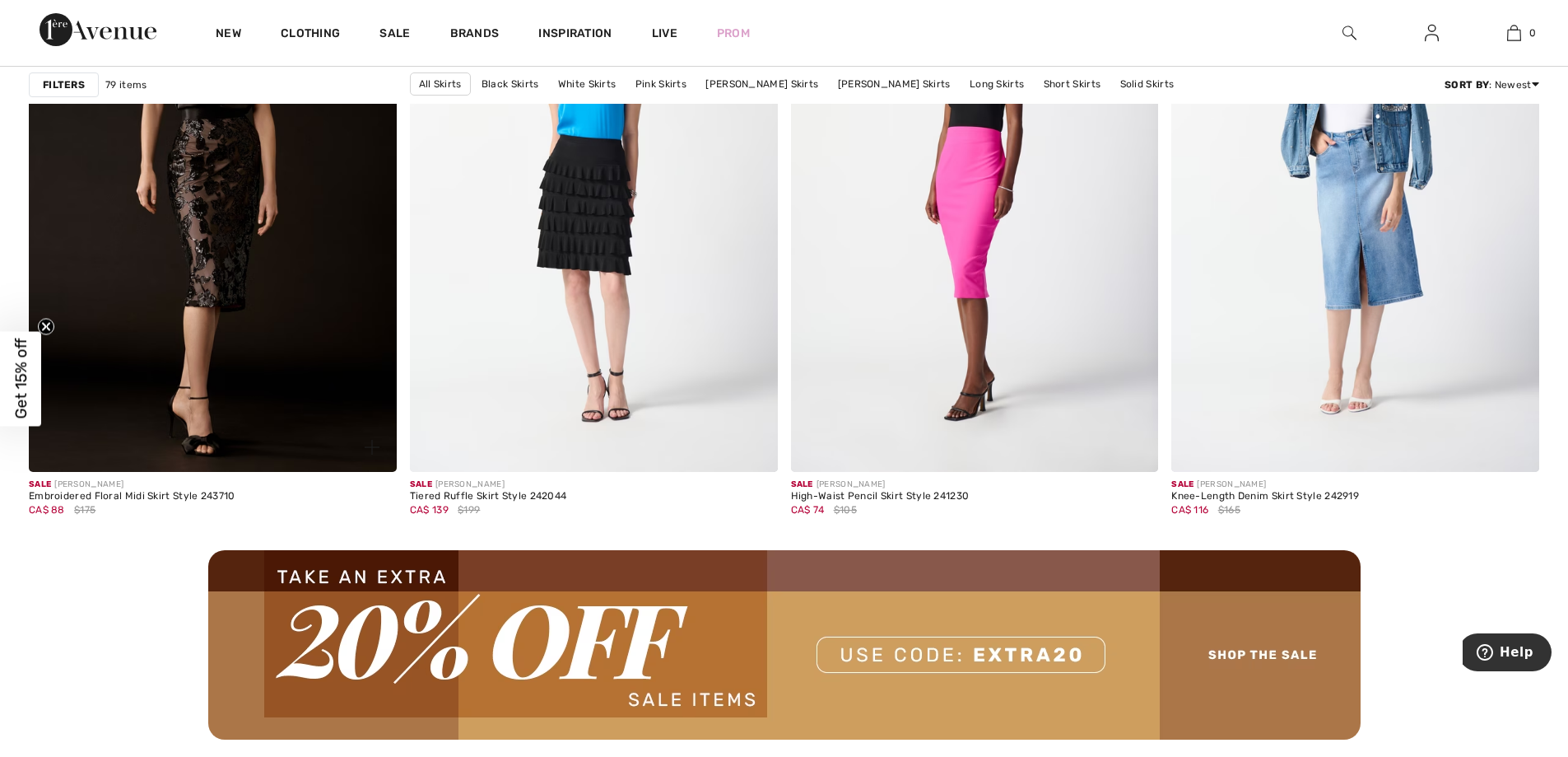
click at [223, 362] on img at bounding box center [212, 196] width 368 height 551
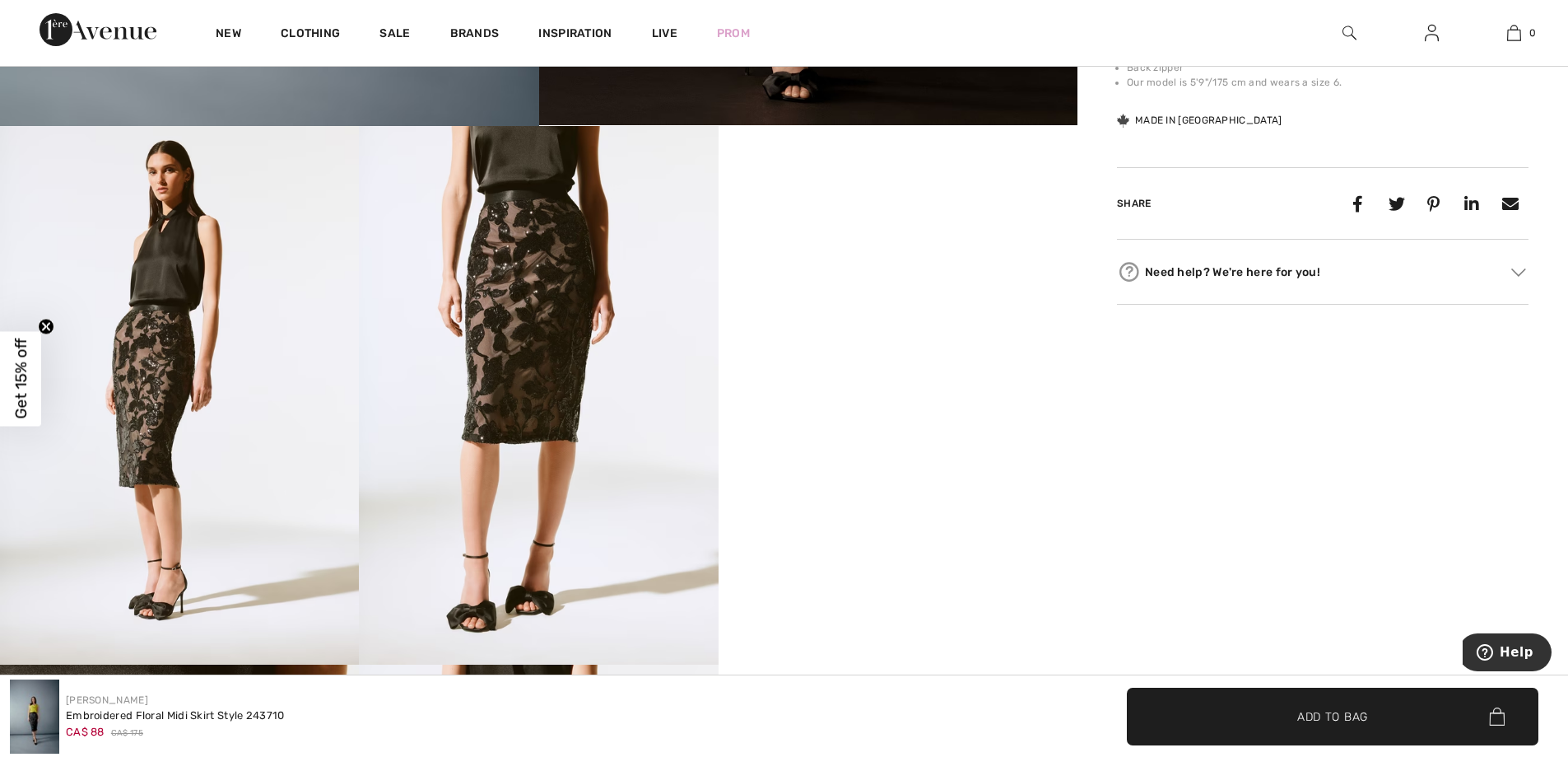
scroll to position [905, 0]
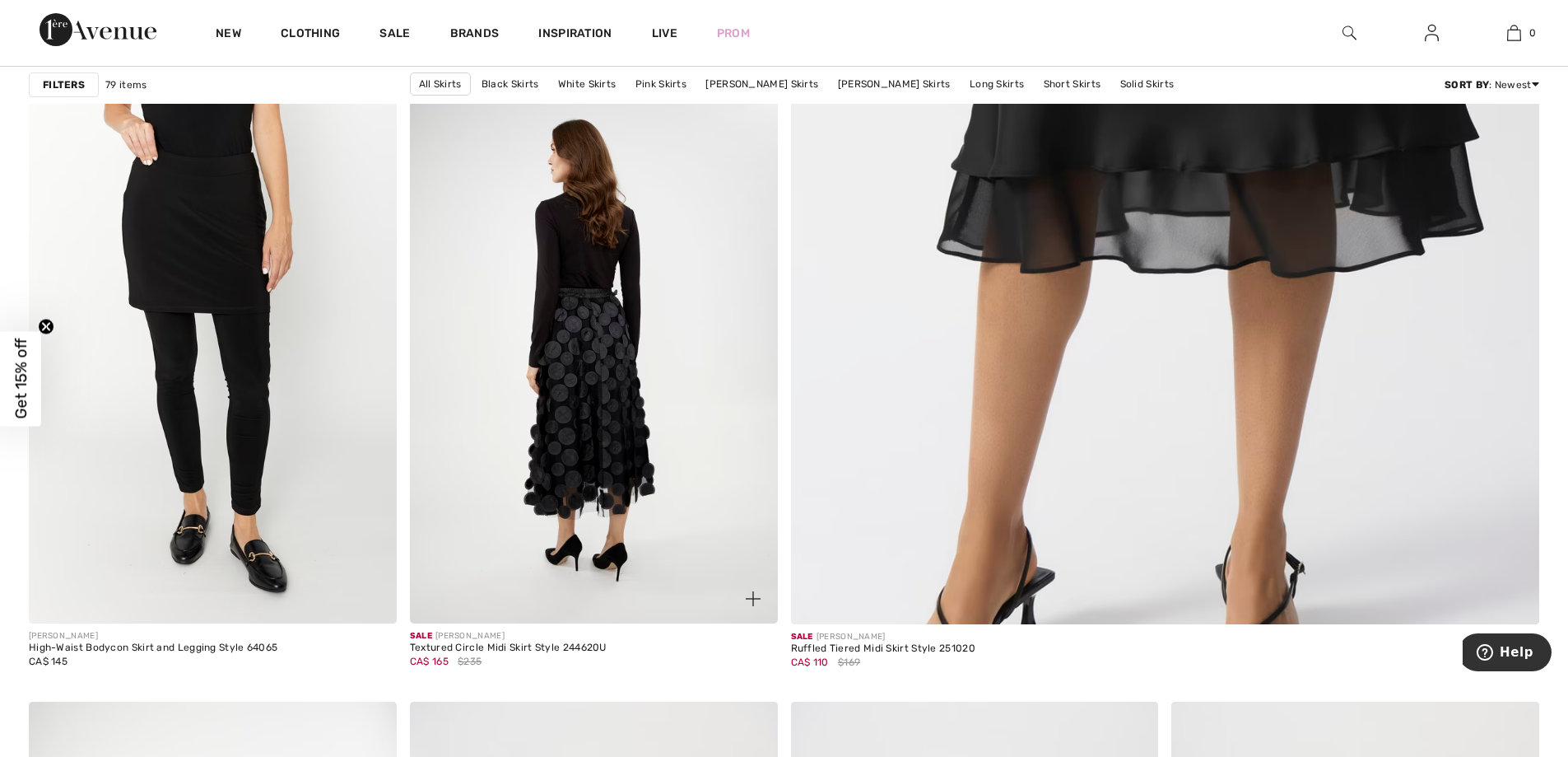
scroll to position [905, 0]
click at [558, 493] on img at bounding box center [593, 349] width 368 height 551
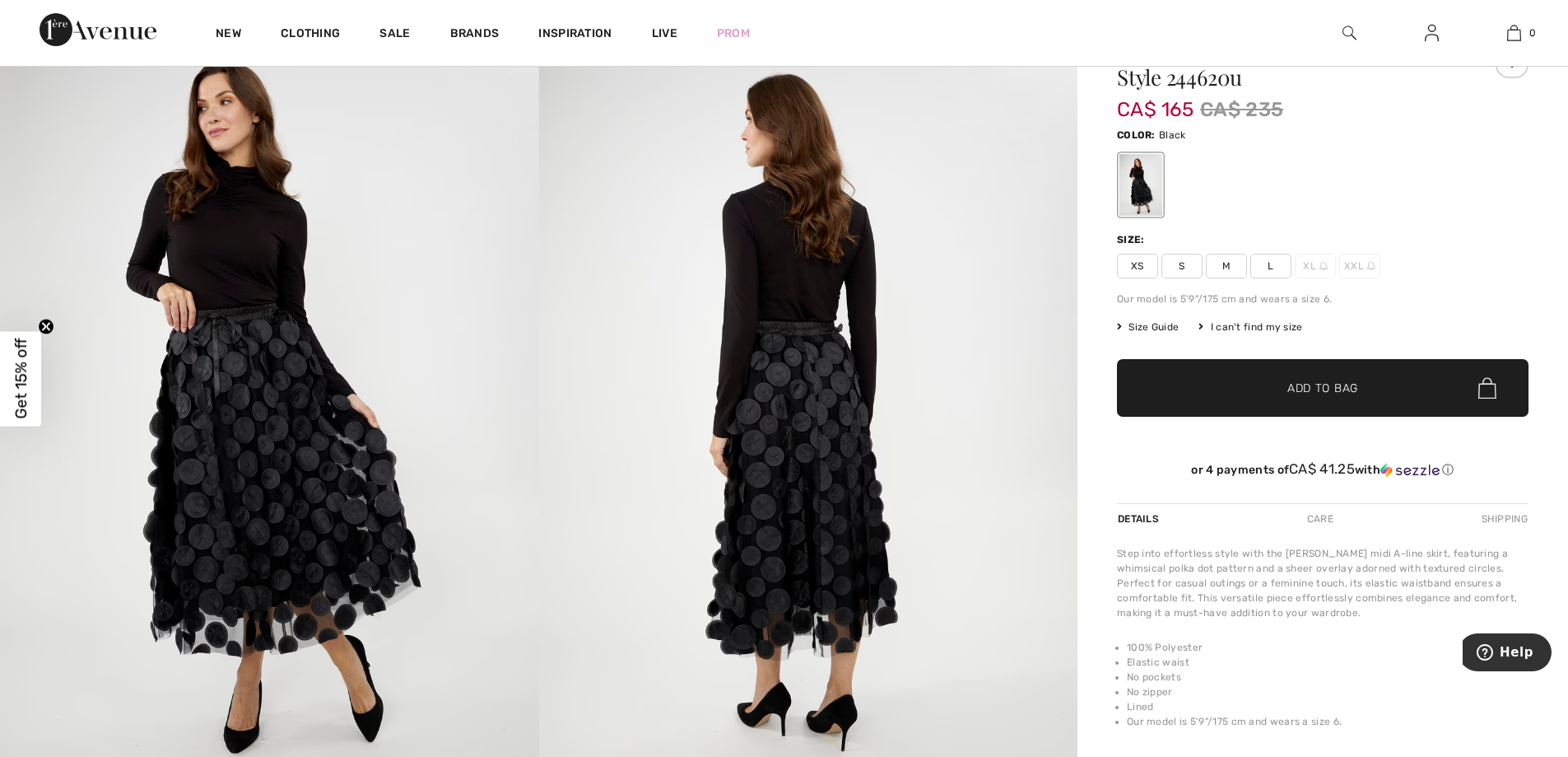
scroll to position [165, 0]
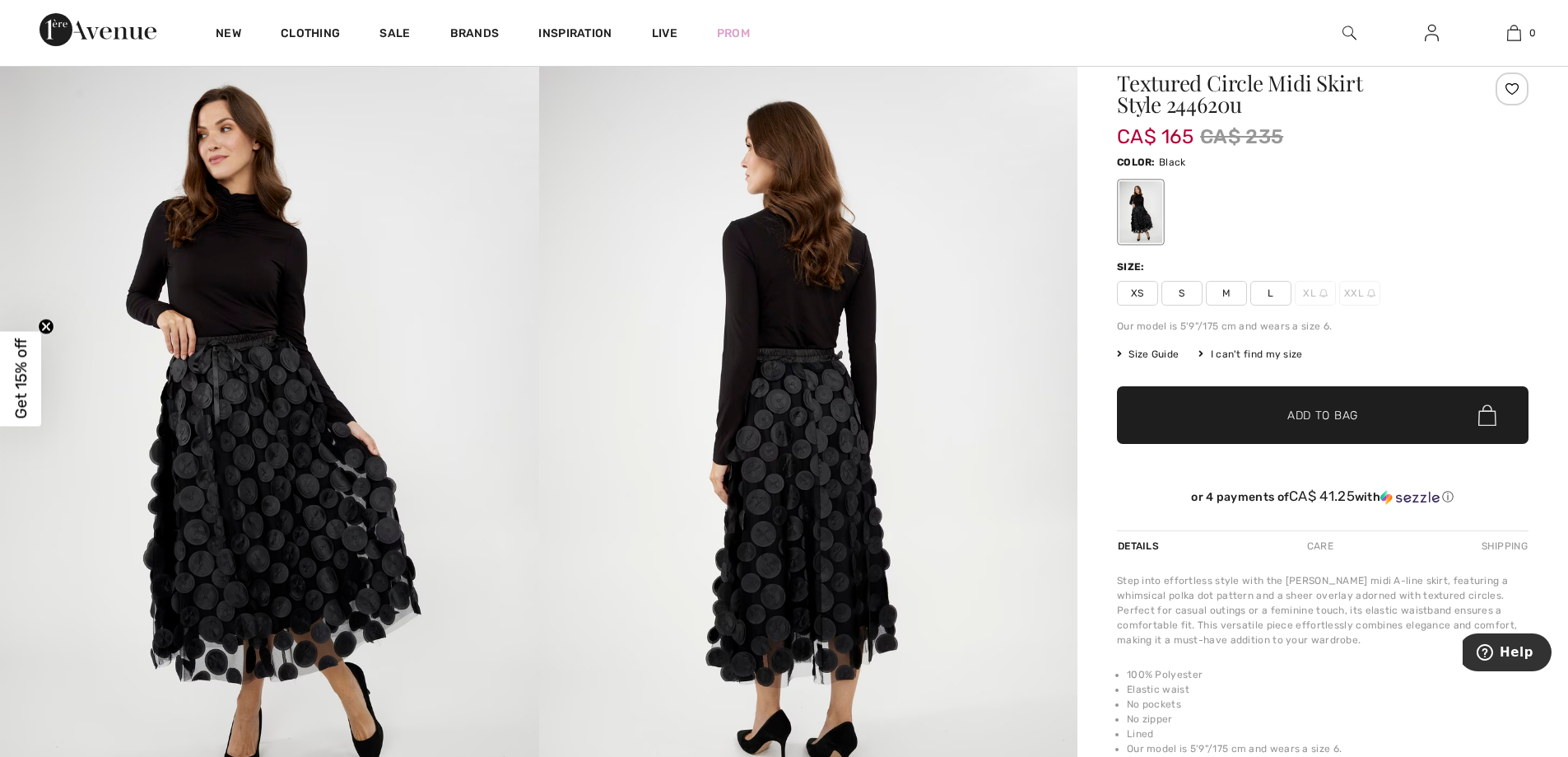
click at [254, 344] on img at bounding box center [270, 435] width 540 height 809
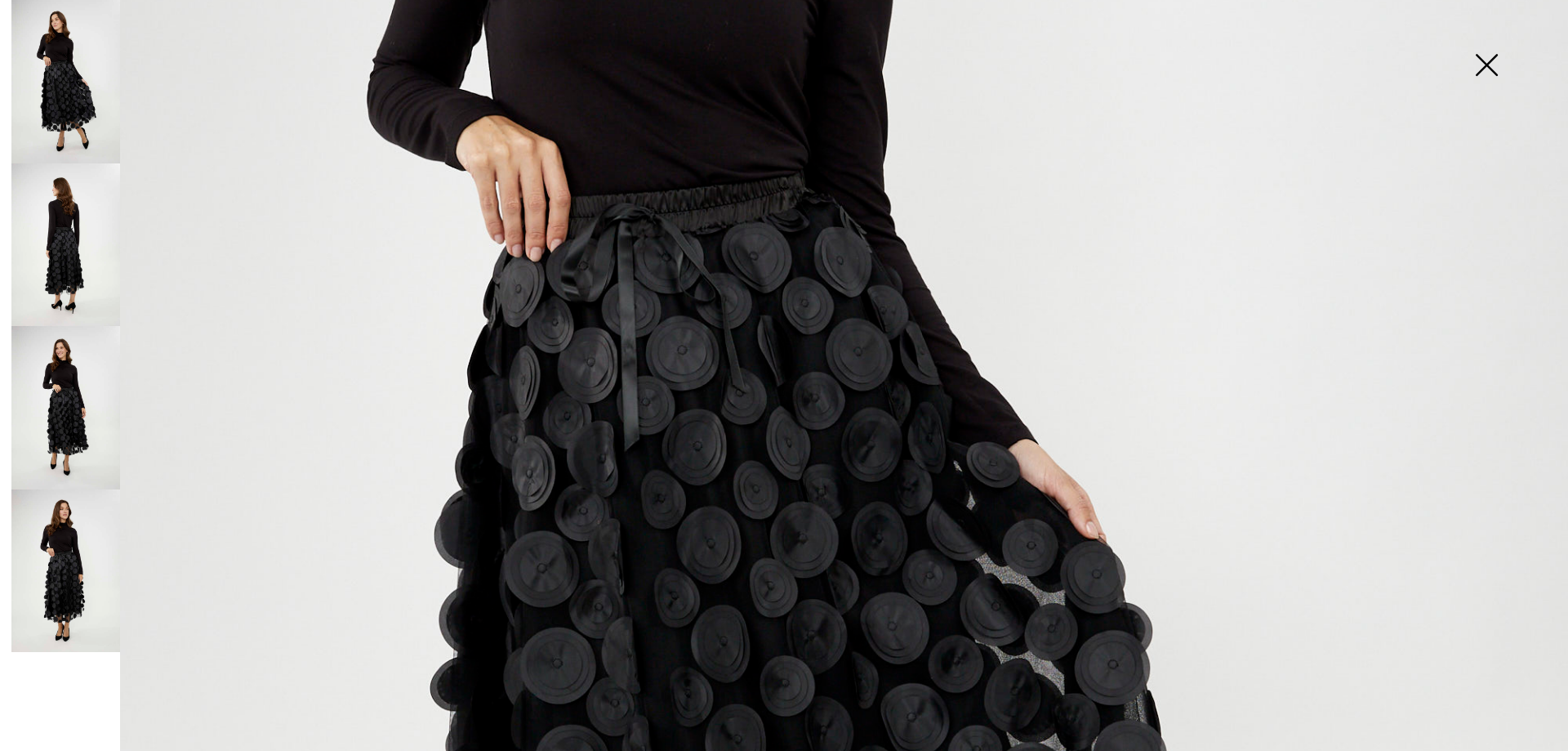
scroll to position [653, 0]
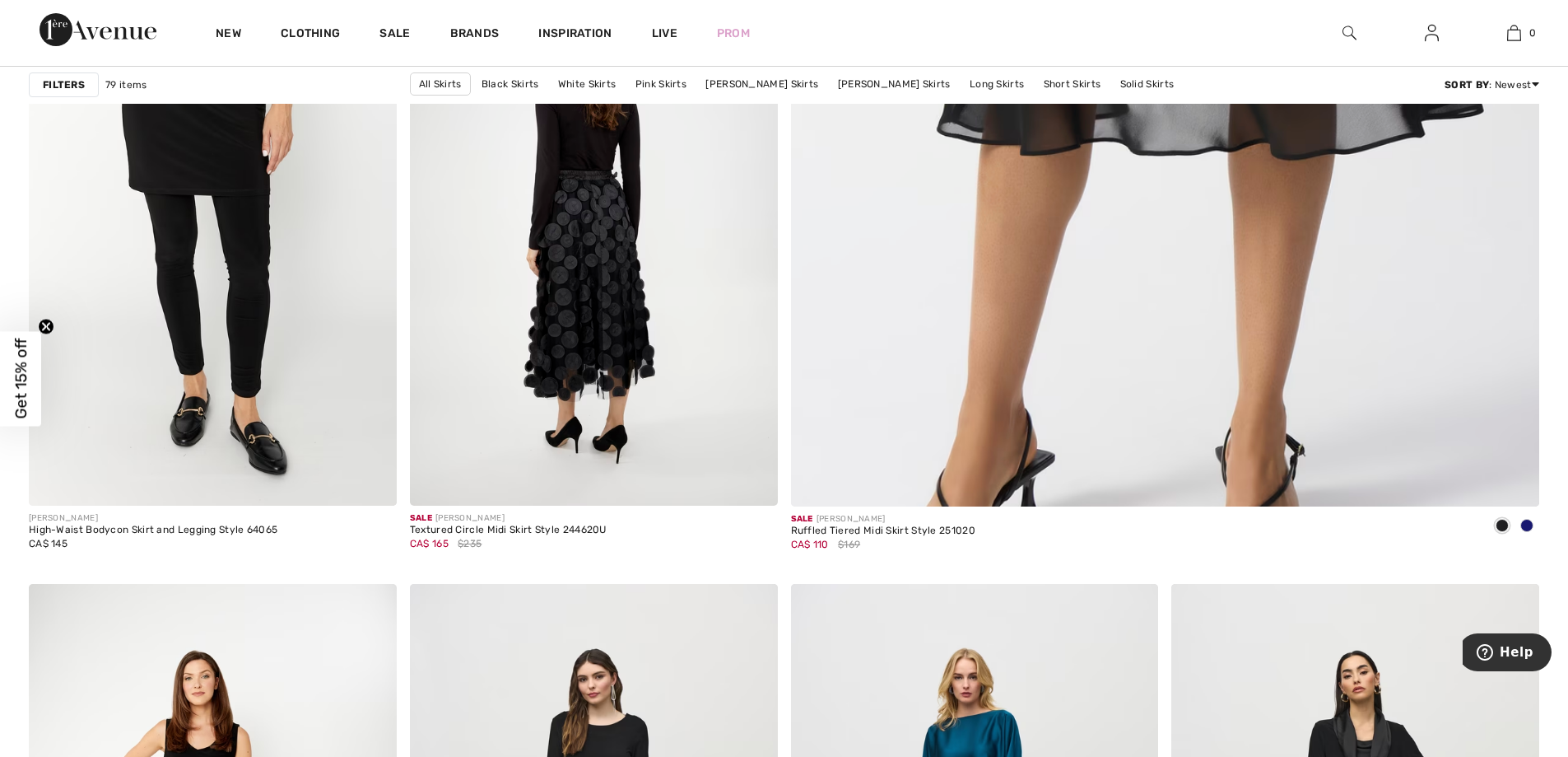
scroll to position [1071, 0]
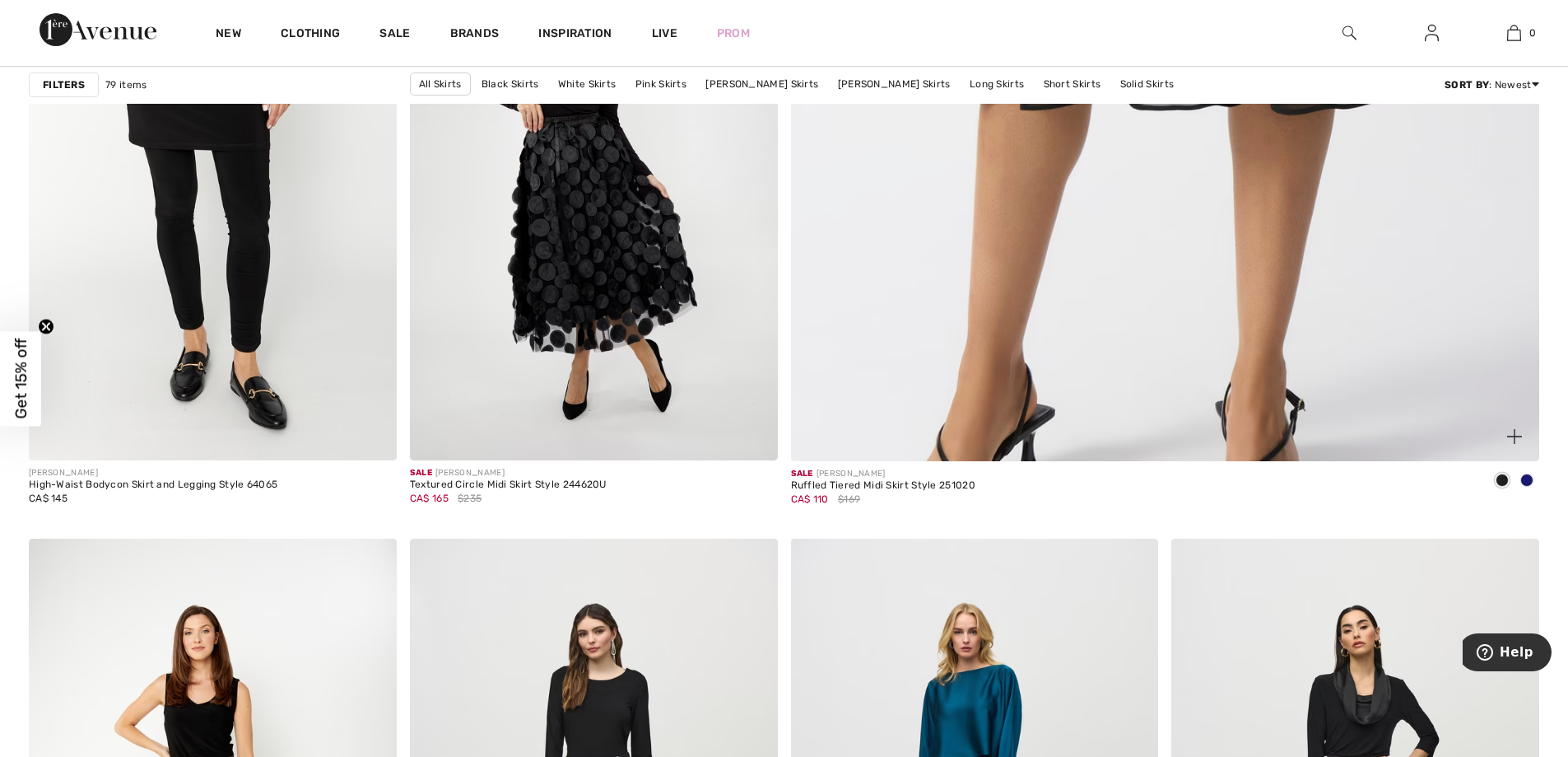
click at [1526, 478] on span at bounding box center [1527, 480] width 13 height 13
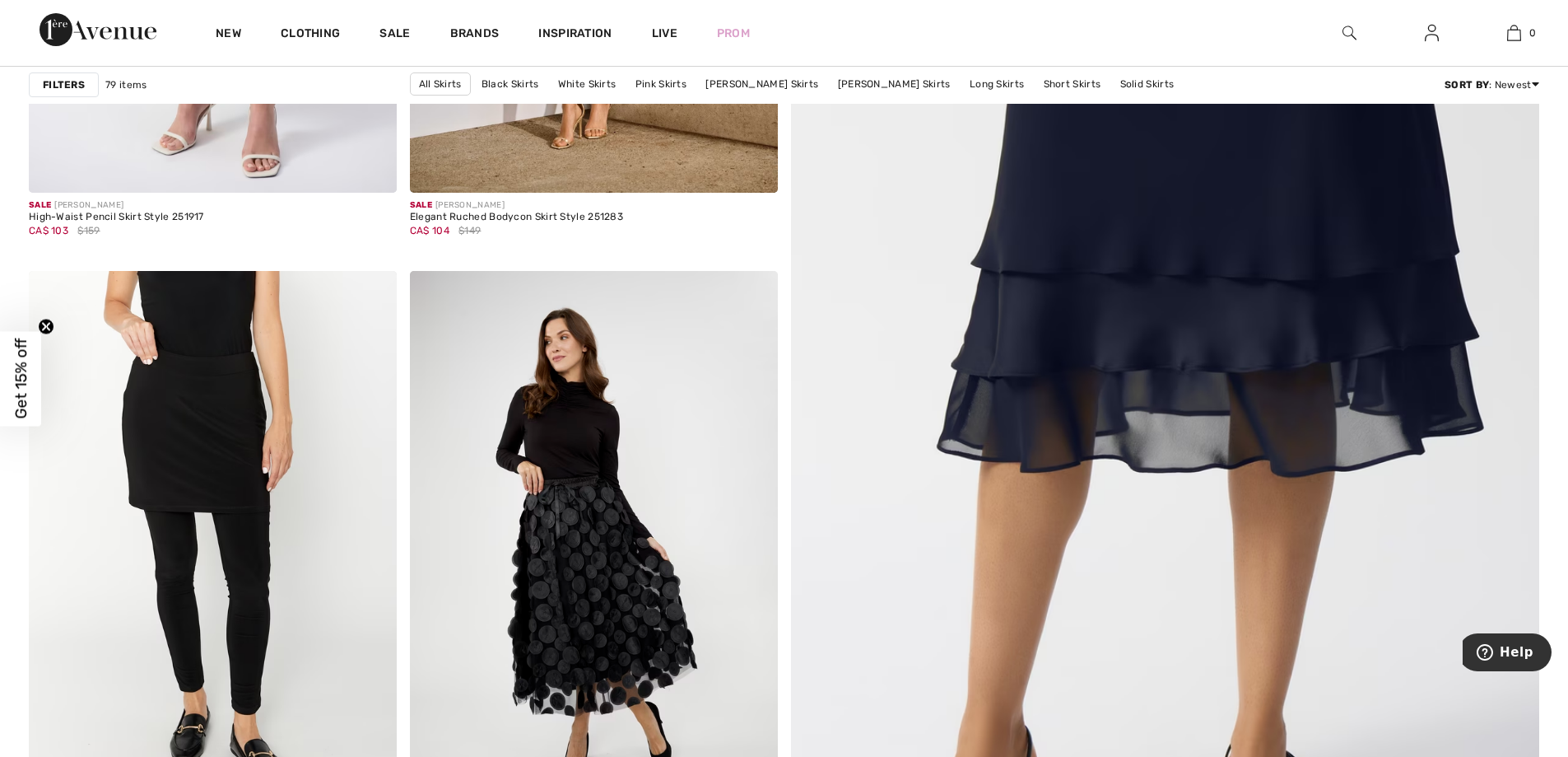
scroll to position [741, 0]
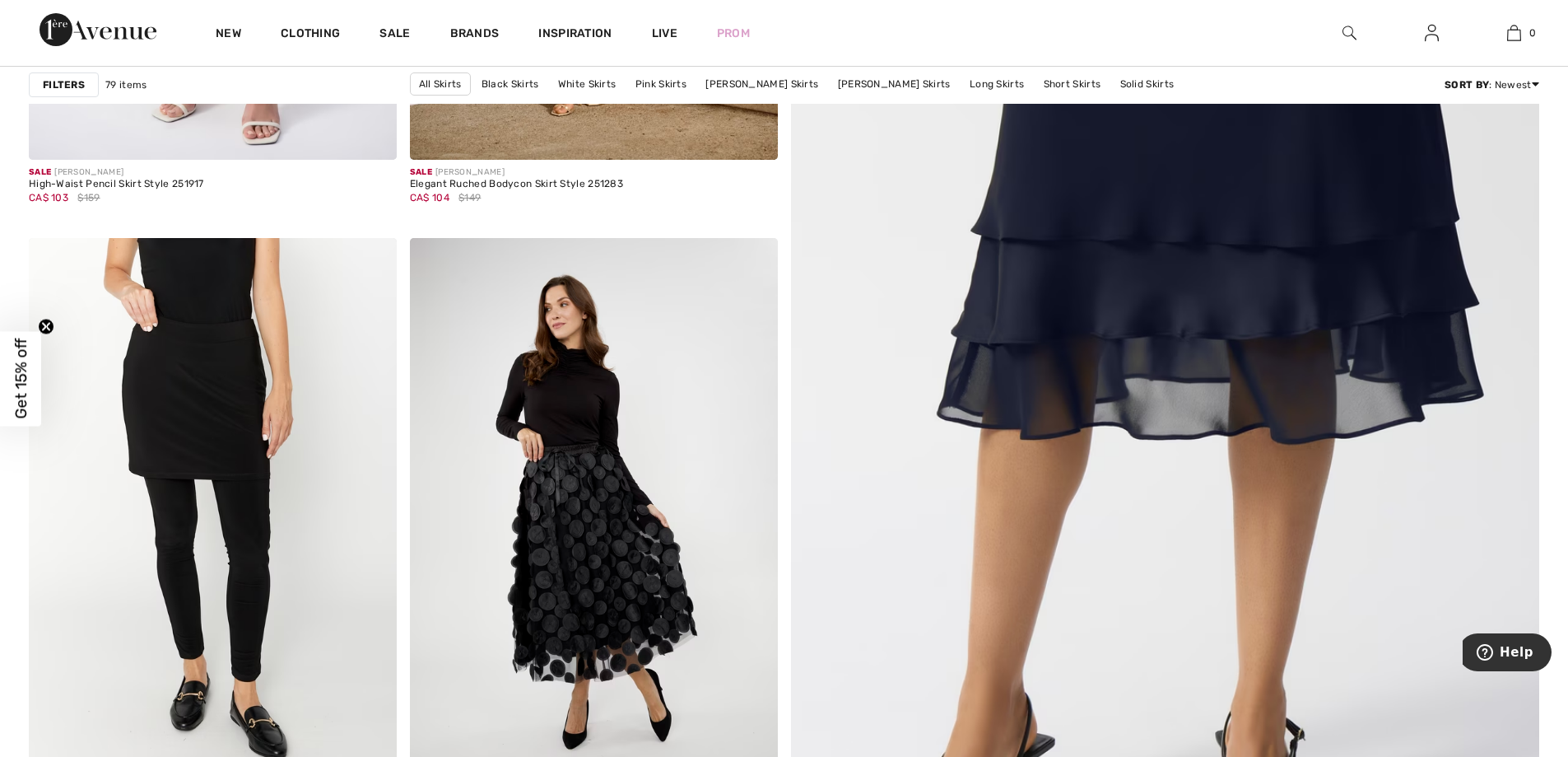
click at [1307, 418] on img at bounding box center [1165, 281] width 898 height 1348
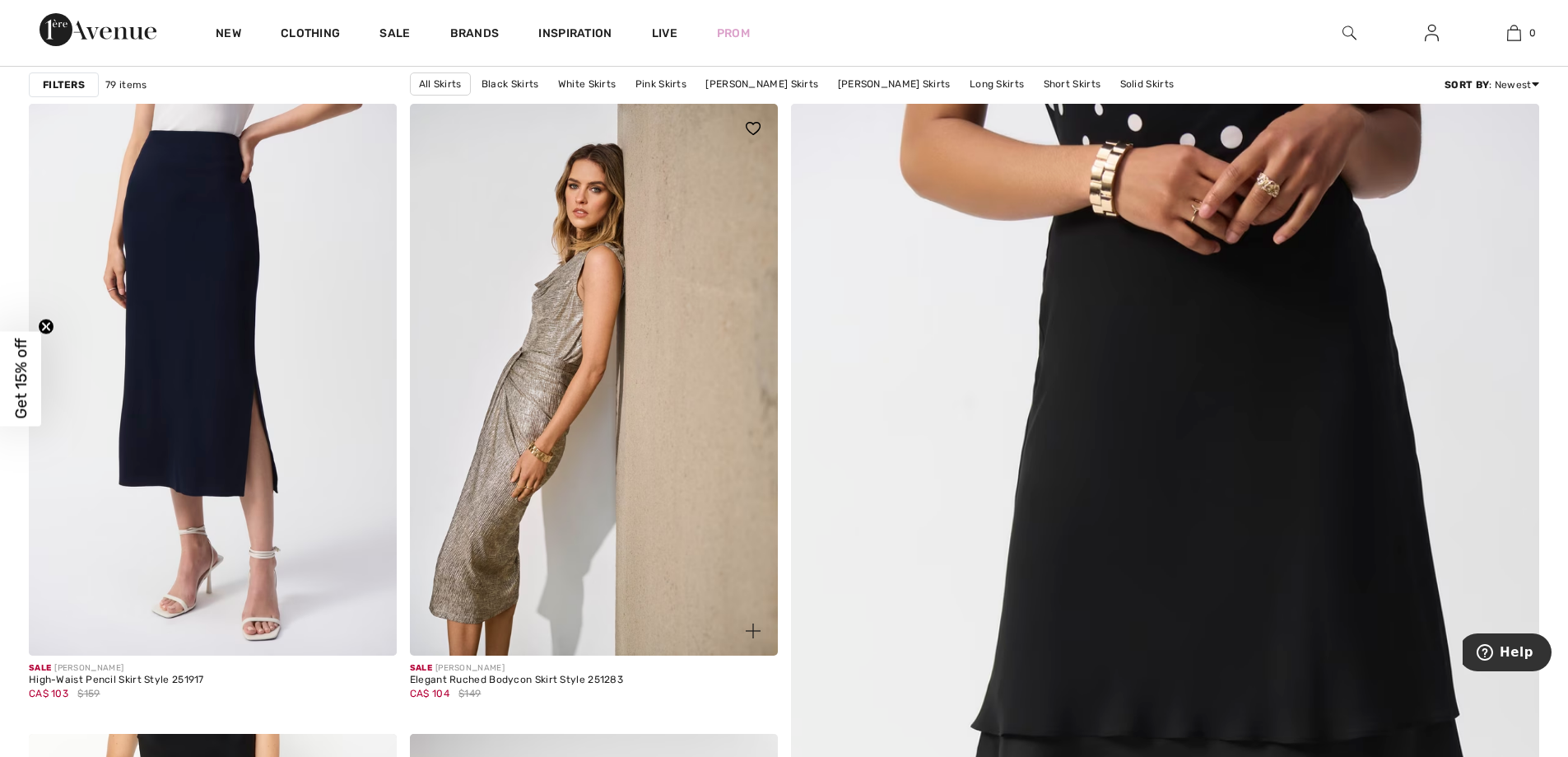
scroll to position [247, 0]
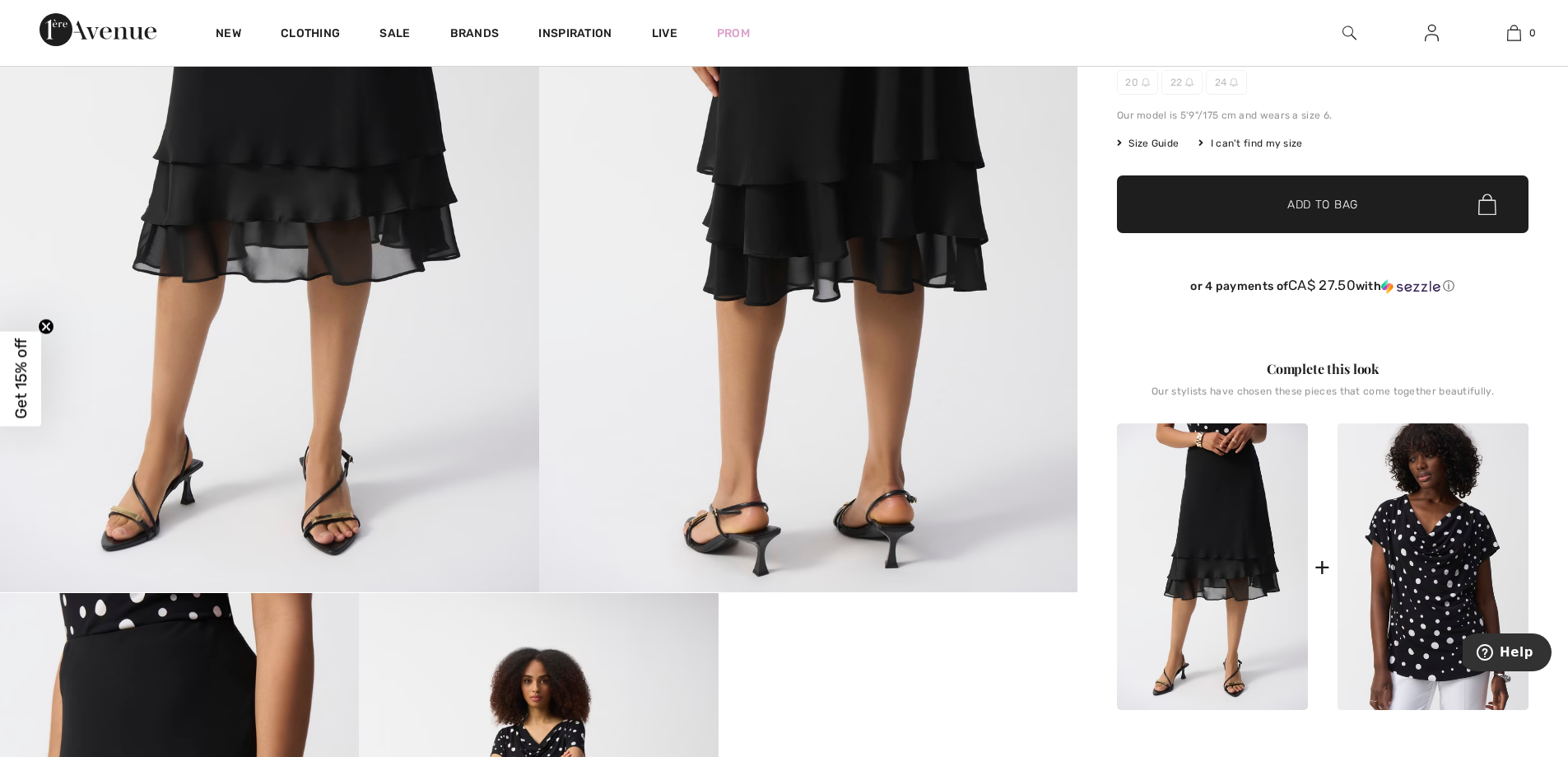
scroll to position [741, 0]
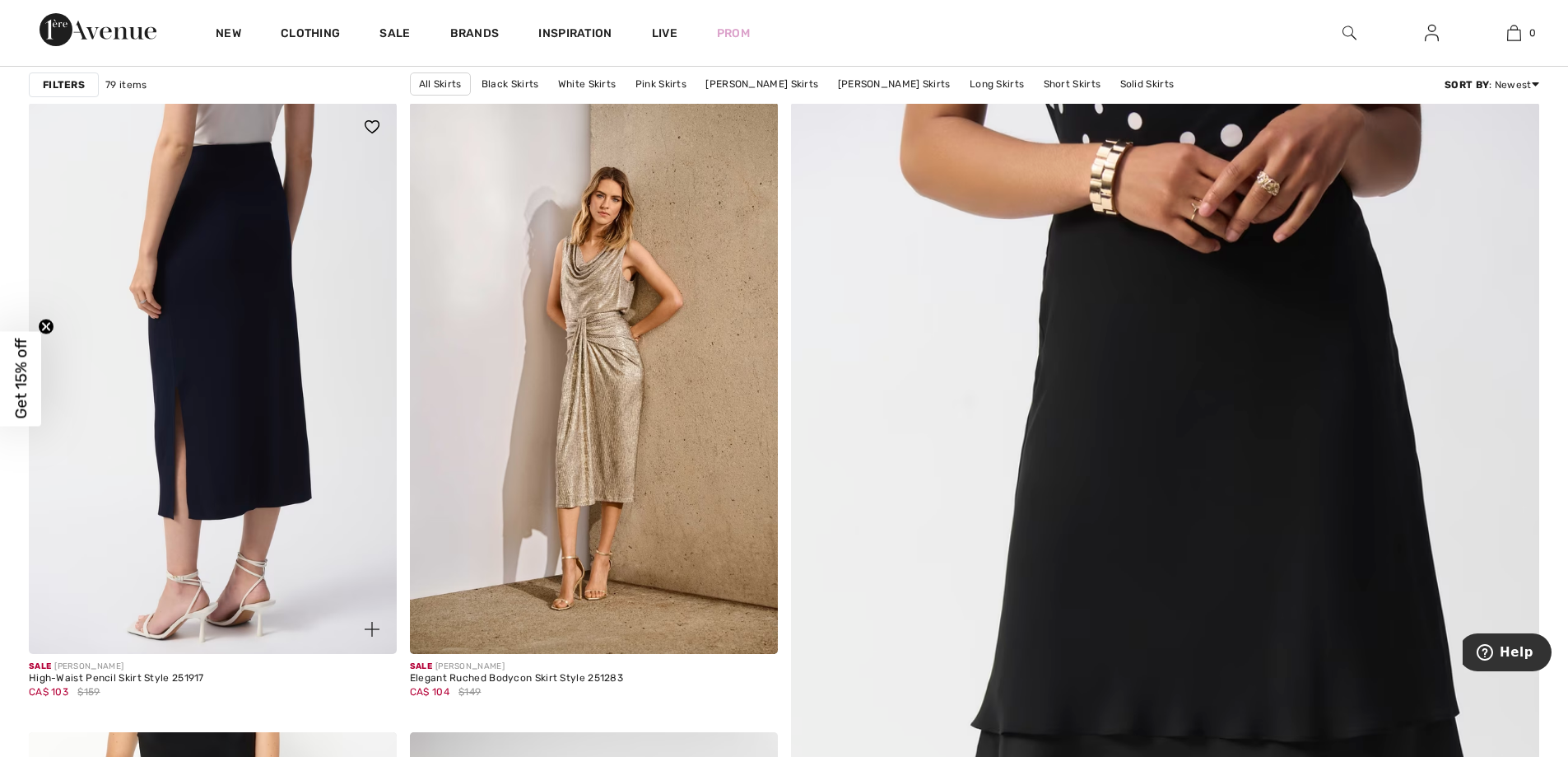
click at [210, 429] on img at bounding box center [212, 378] width 368 height 551
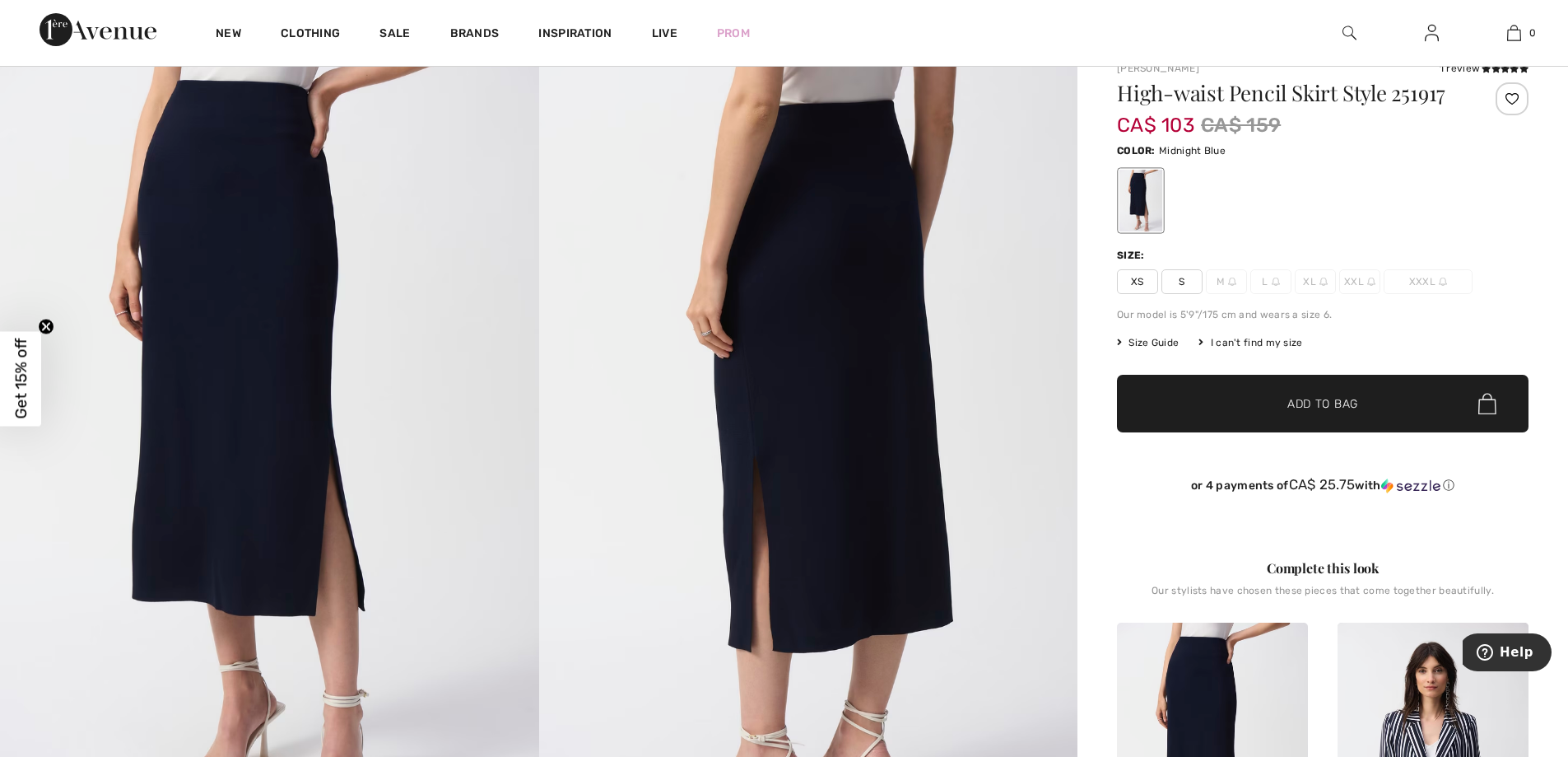
scroll to position [82, 0]
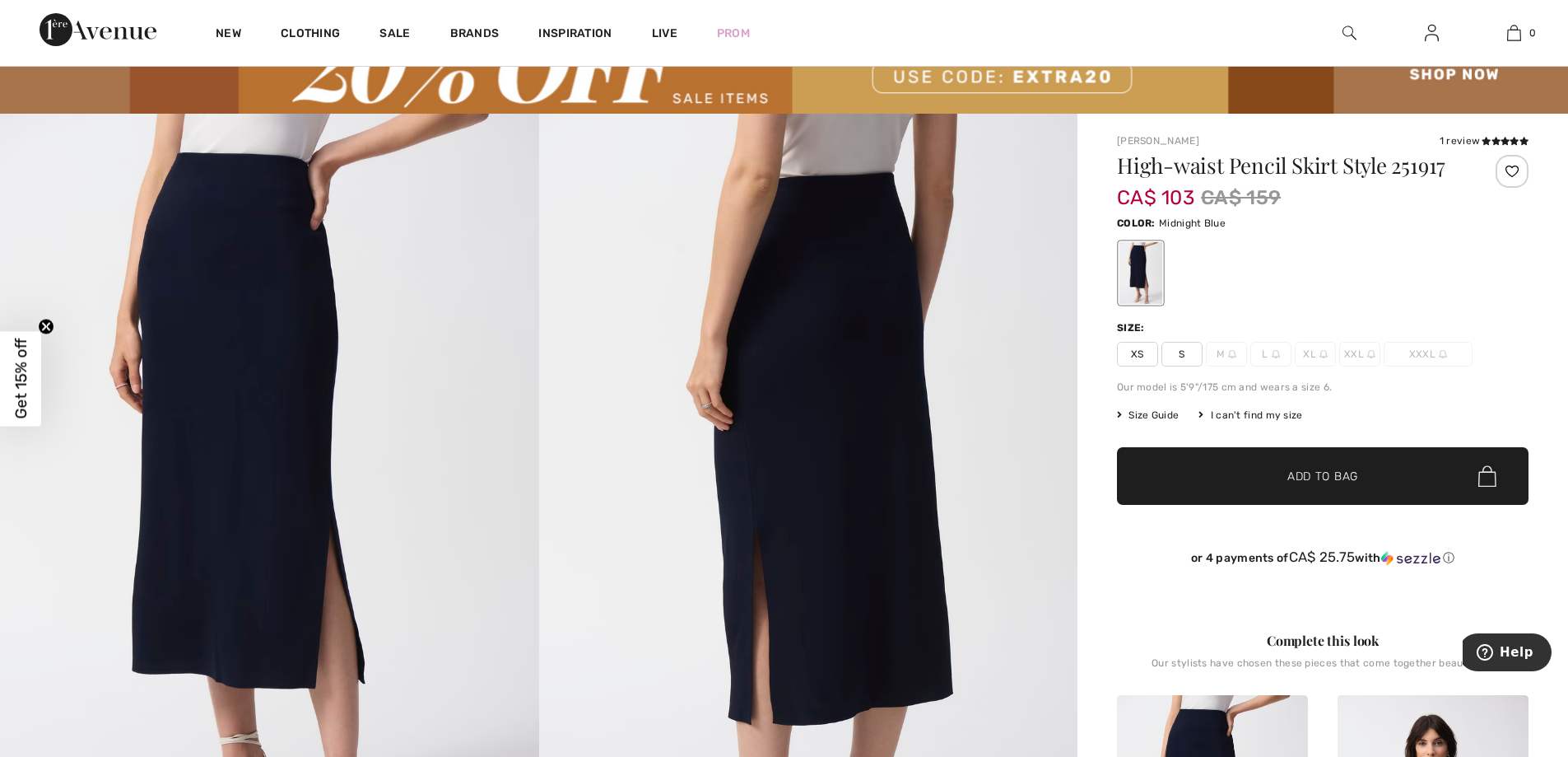
click at [1307, 360] on span "XL" at bounding box center [1314, 354] width 41 height 25
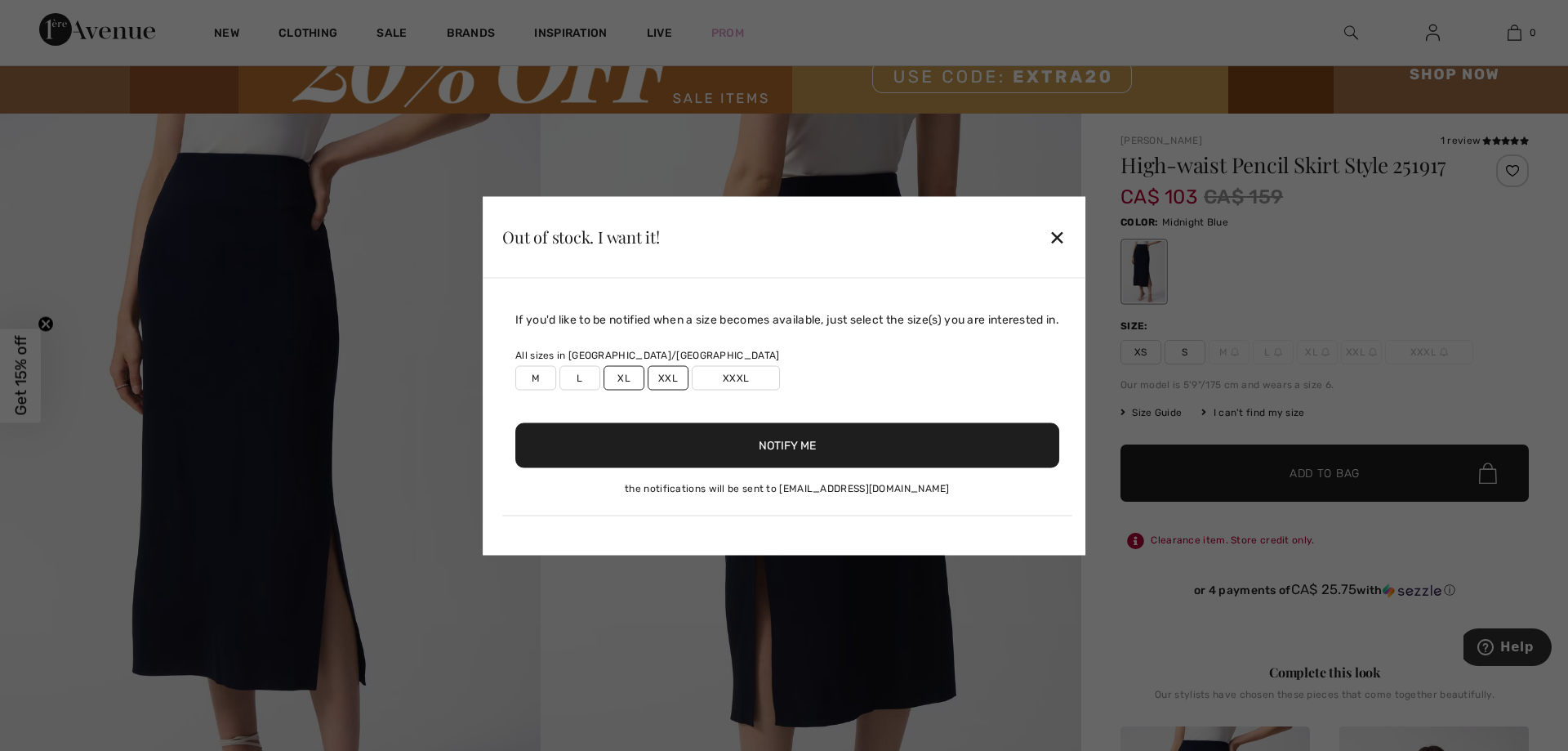
click at [1061, 237] on div "✕" at bounding box center [1057, 236] width 17 height 34
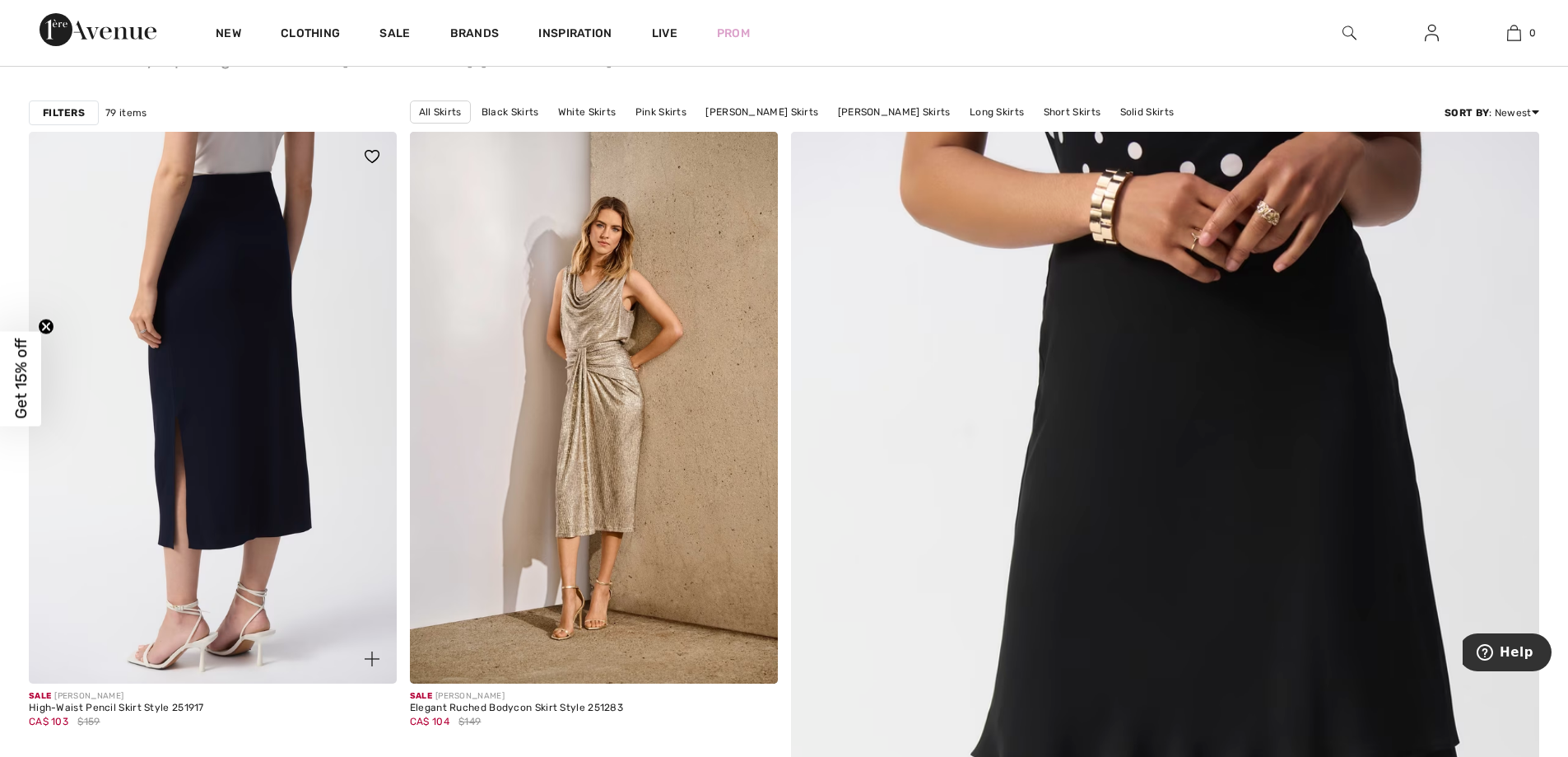
scroll to position [247, 0]
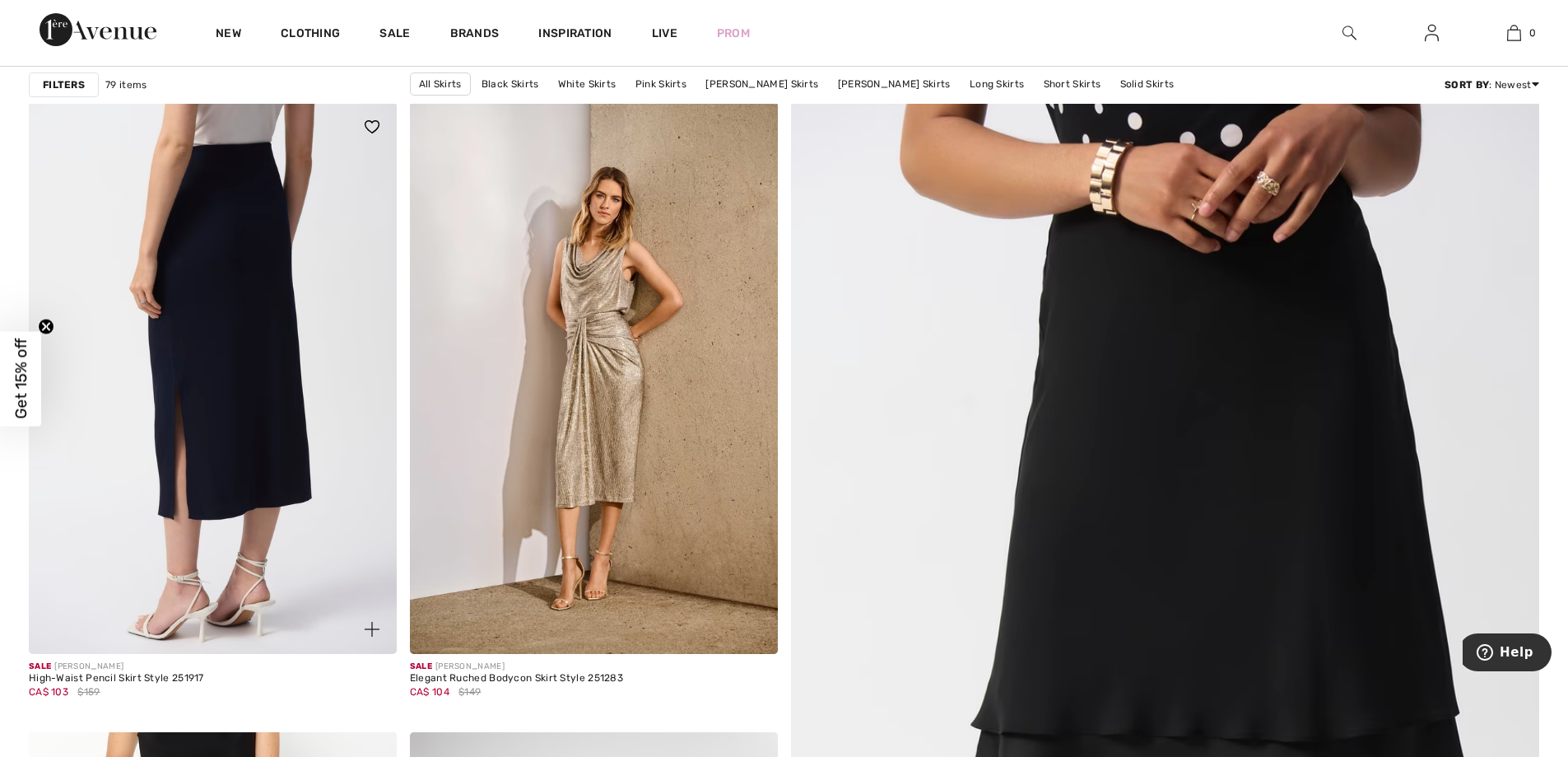
click at [239, 456] on img at bounding box center [212, 378] width 368 height 551
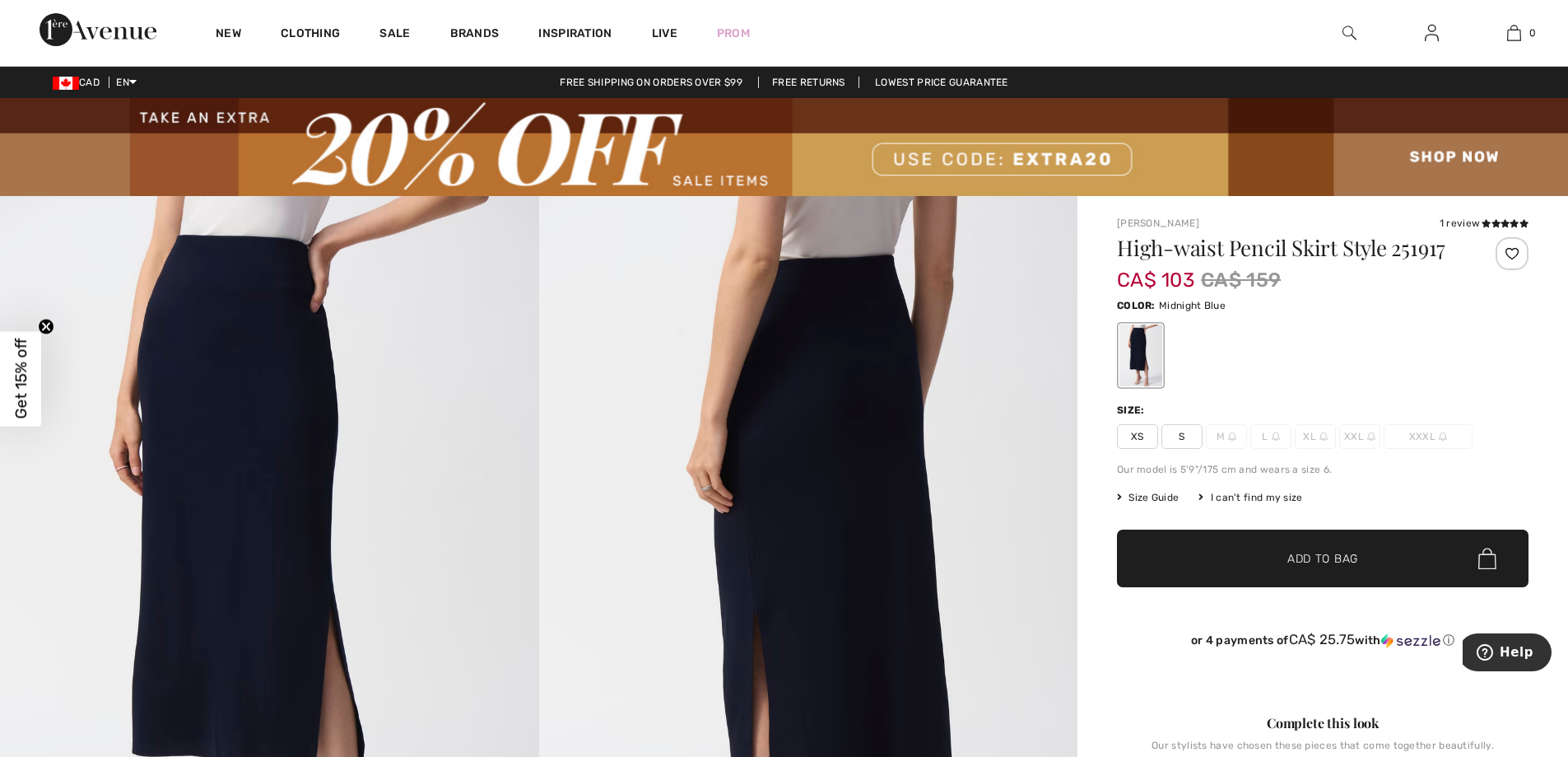
click at [1357, 441] on span "XXL" at bounding box center [1359, 436] width 41 height 25
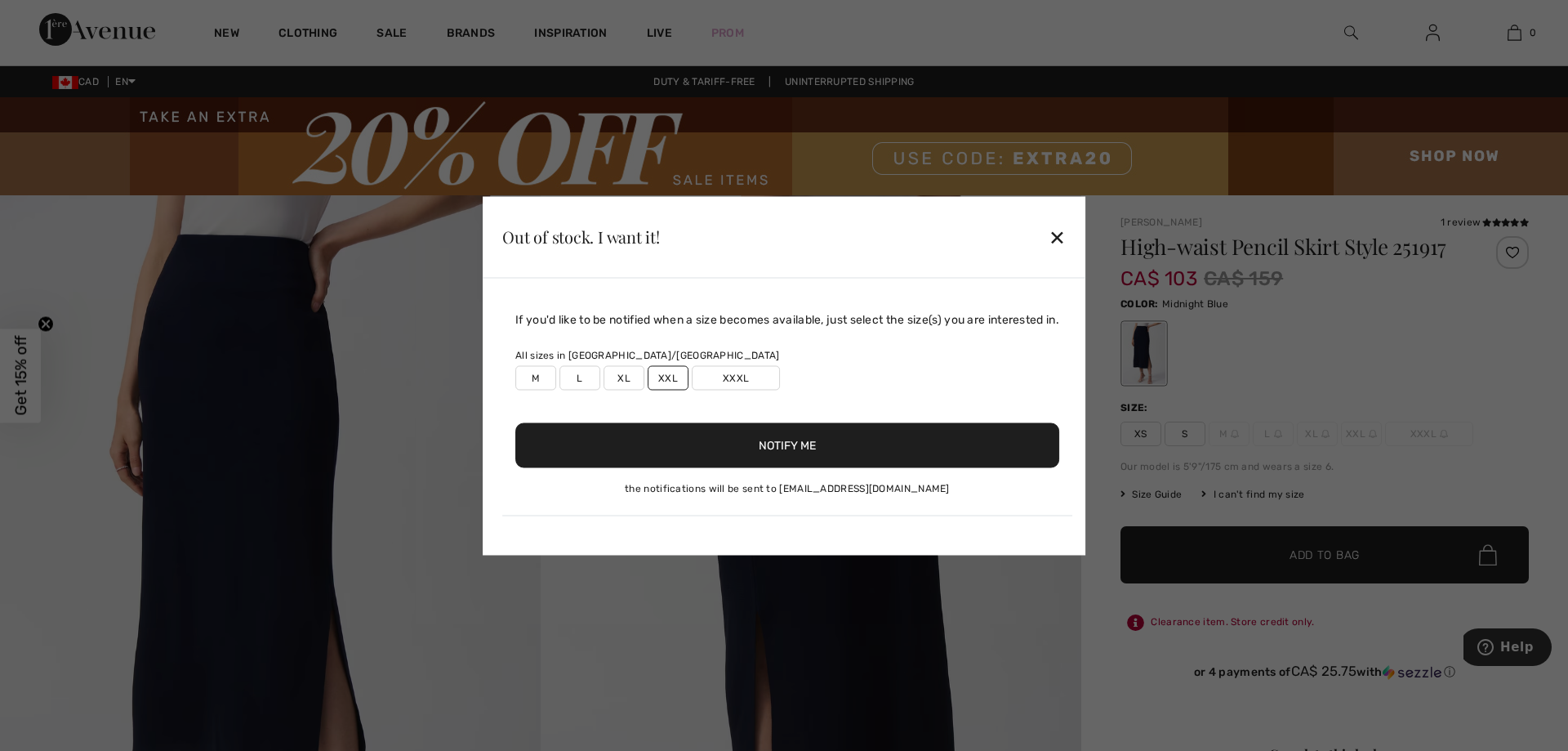
click at [751, 436] on button "Notify Me" at bounding box center [787, 444] width 544 height 45
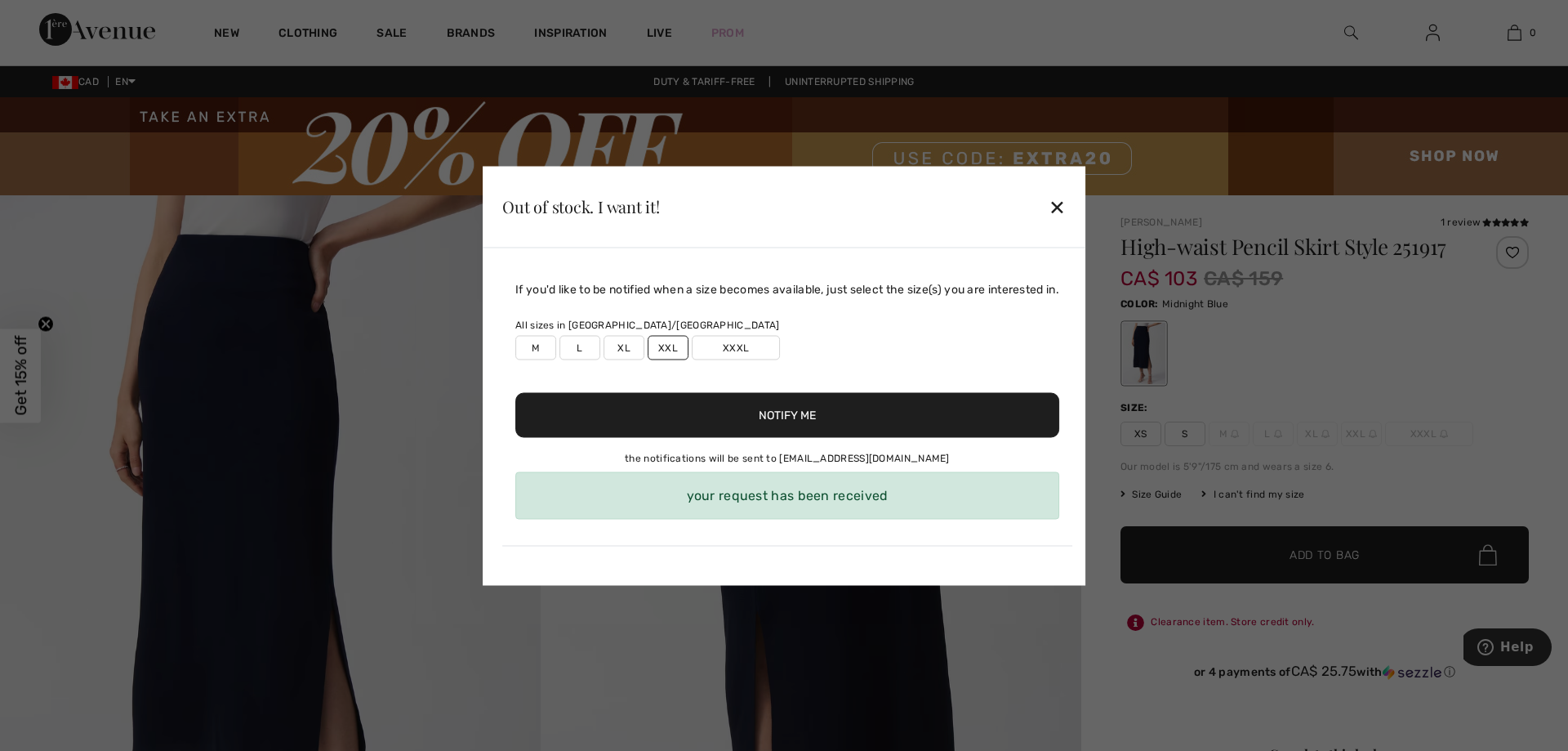
click at [777, 506] on div "your request has been received" at bounding box center [787, 495] width 544 height 47
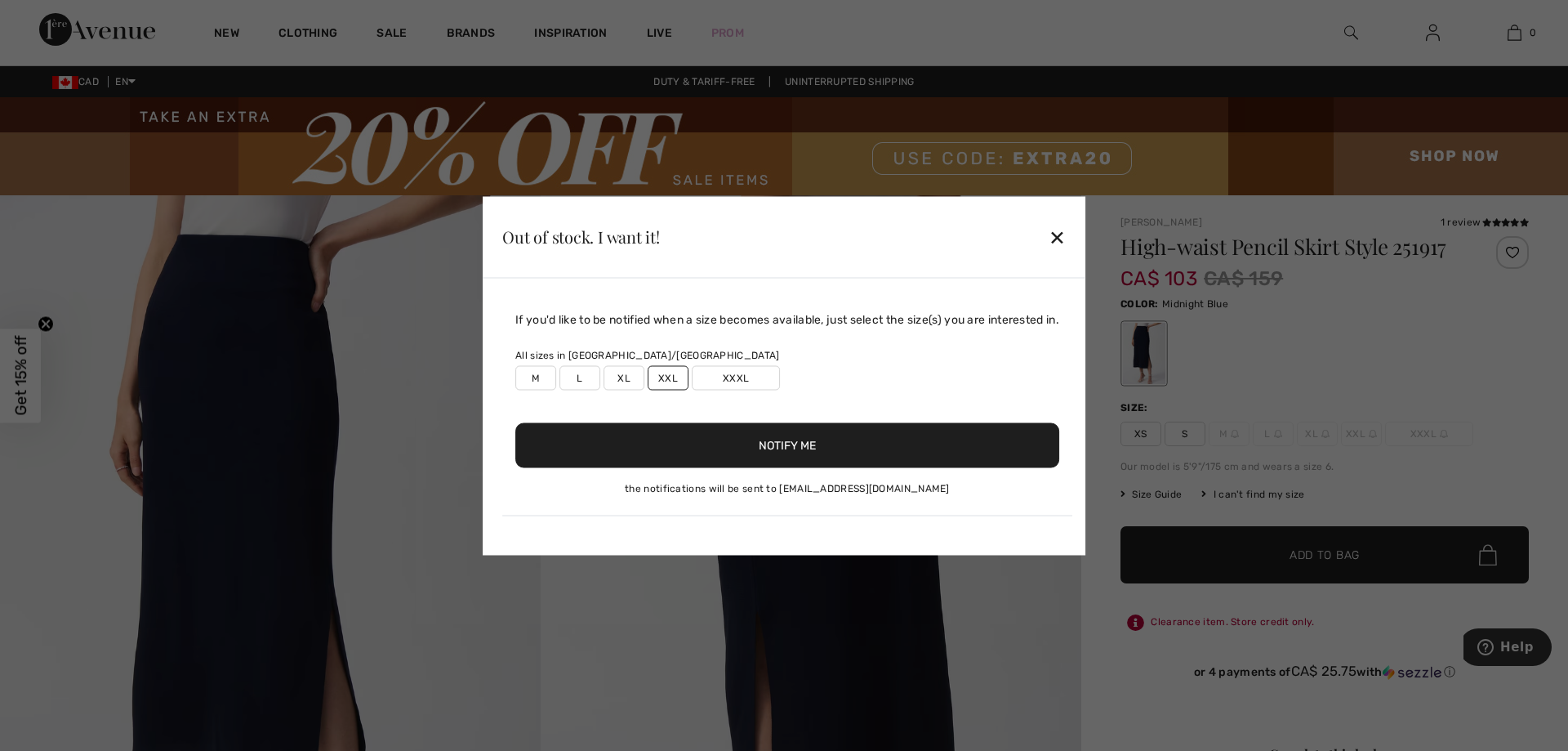
click at [1063, 230] on div "✕" at bounding box center [1057, 236] width 17 height 34
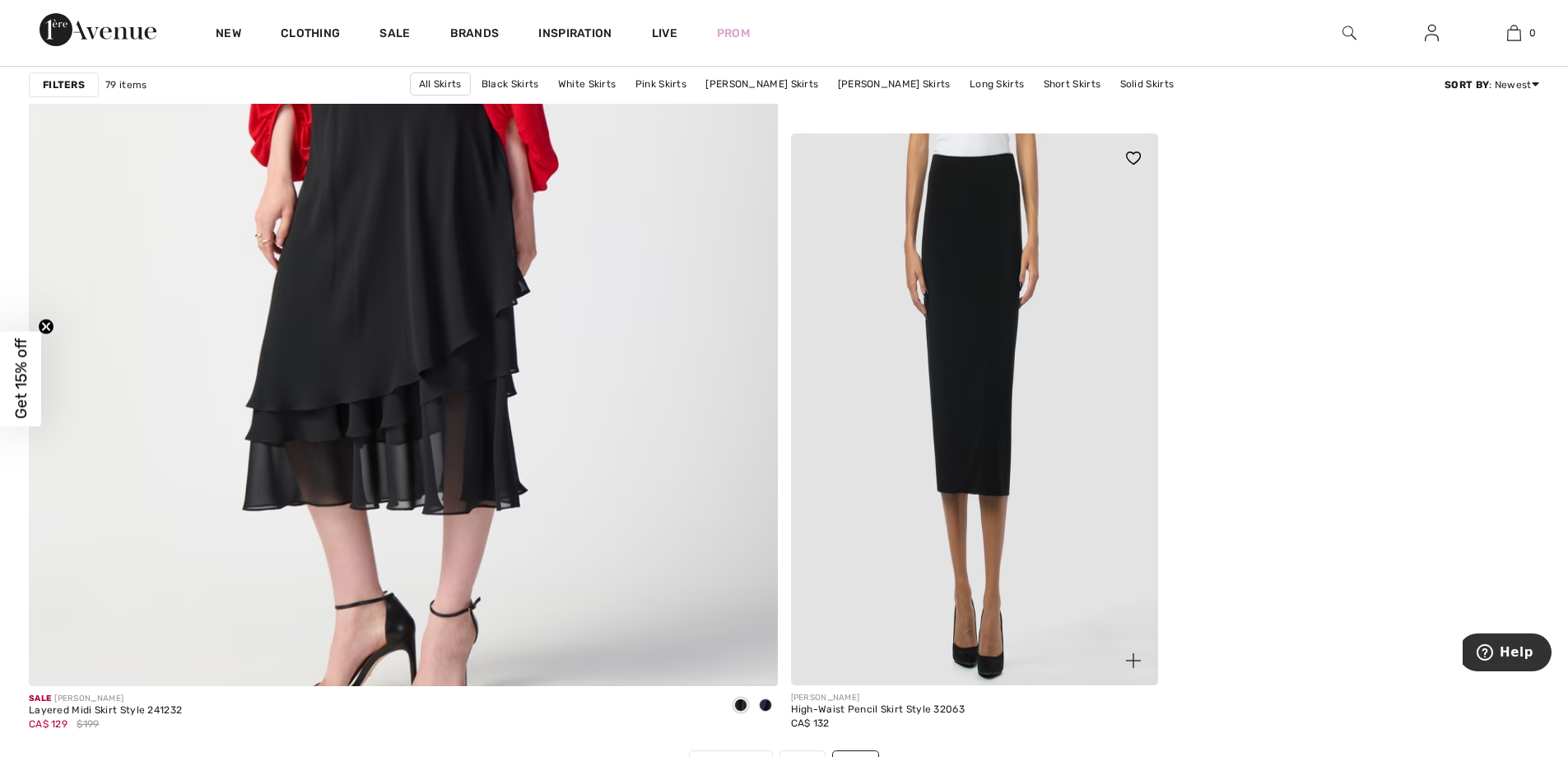
scroll to position [5846, 0]
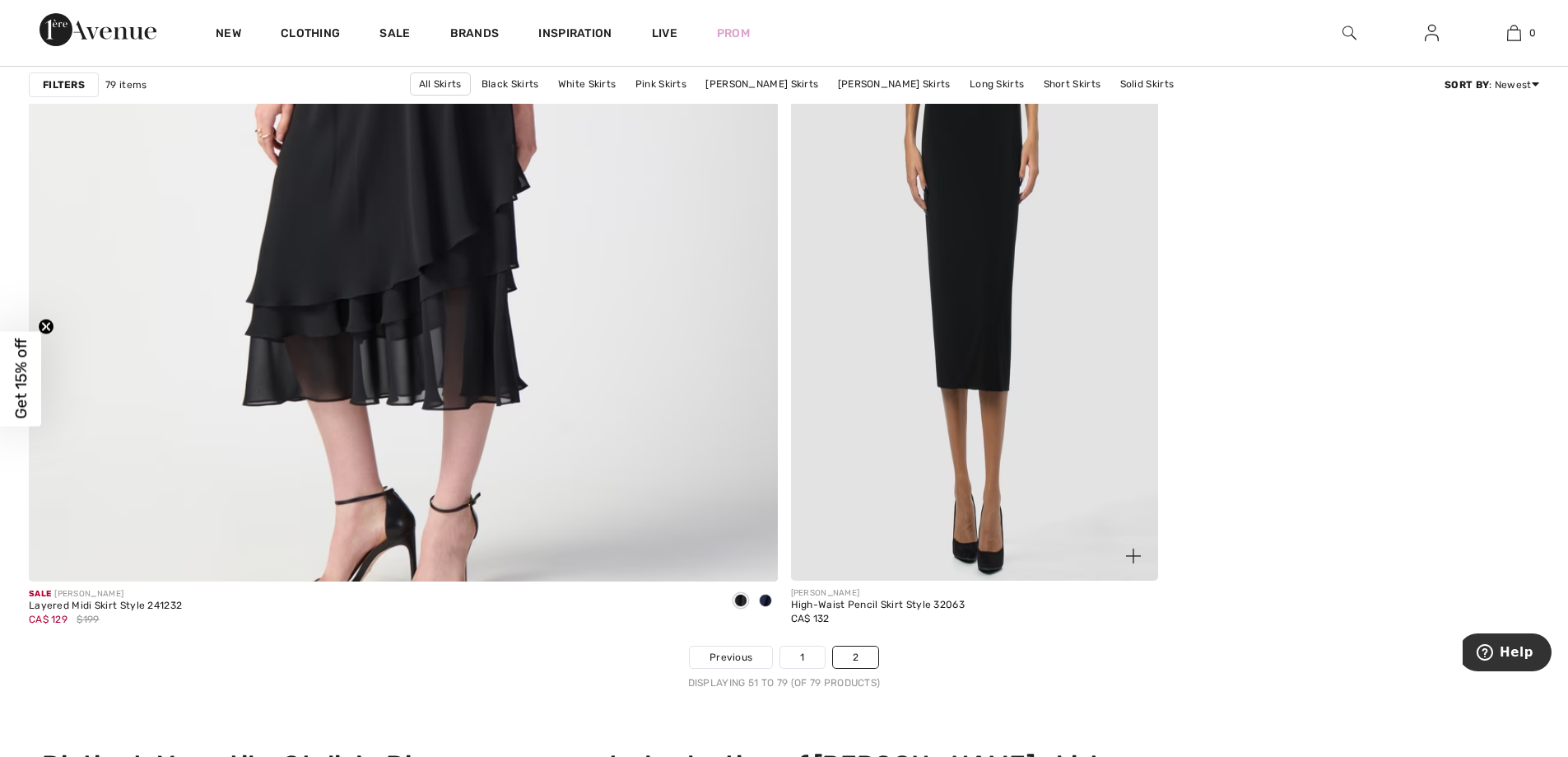
click at [957, 540] on img at bounding box center [975, 304] width 368 height 551
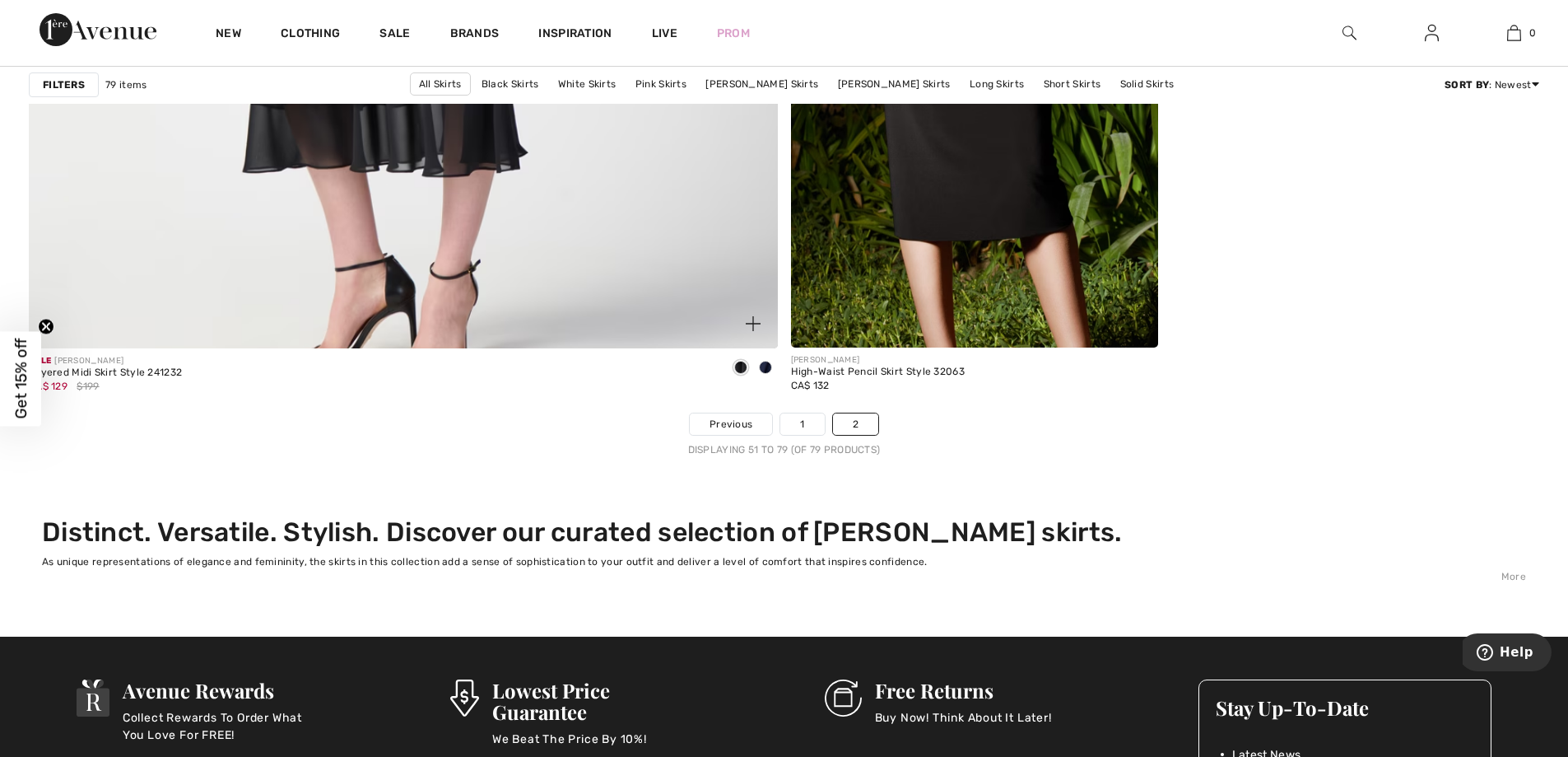
scroll to position [6093, 0]
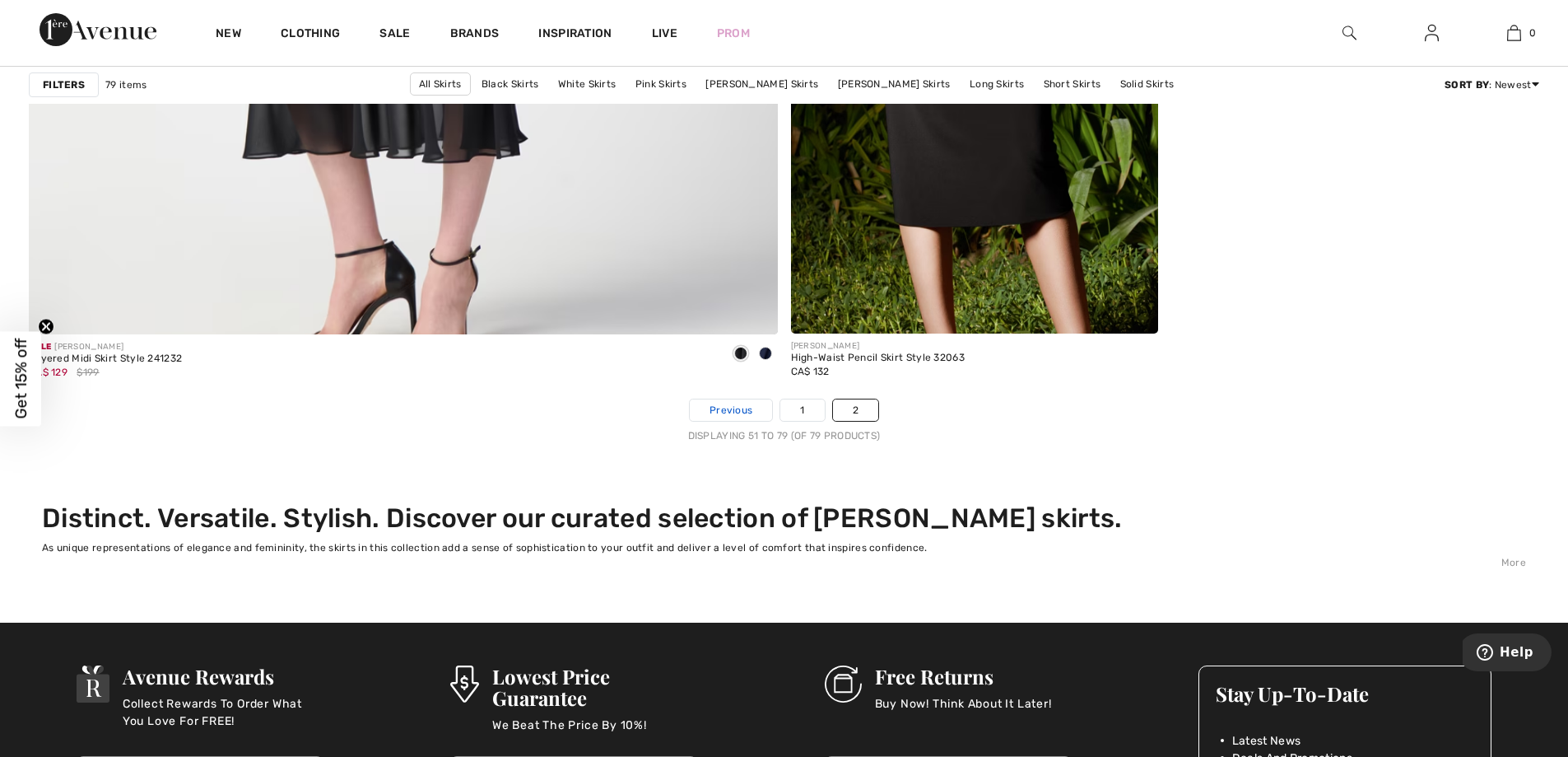
click at [743, 412] on span "Previous" at bounding box center [731, 410] width 43 height 14
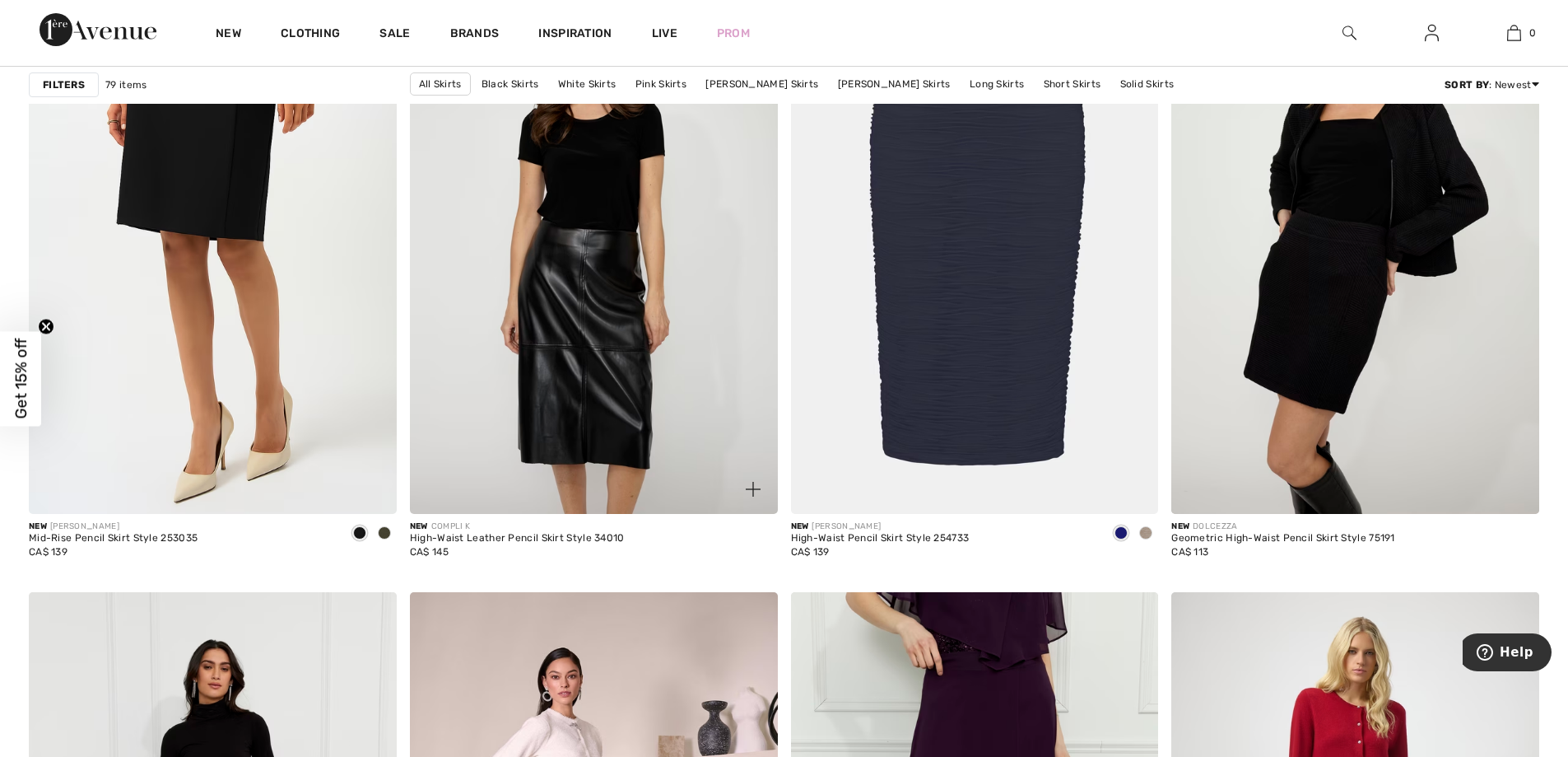
scroll to position [1400, 0]
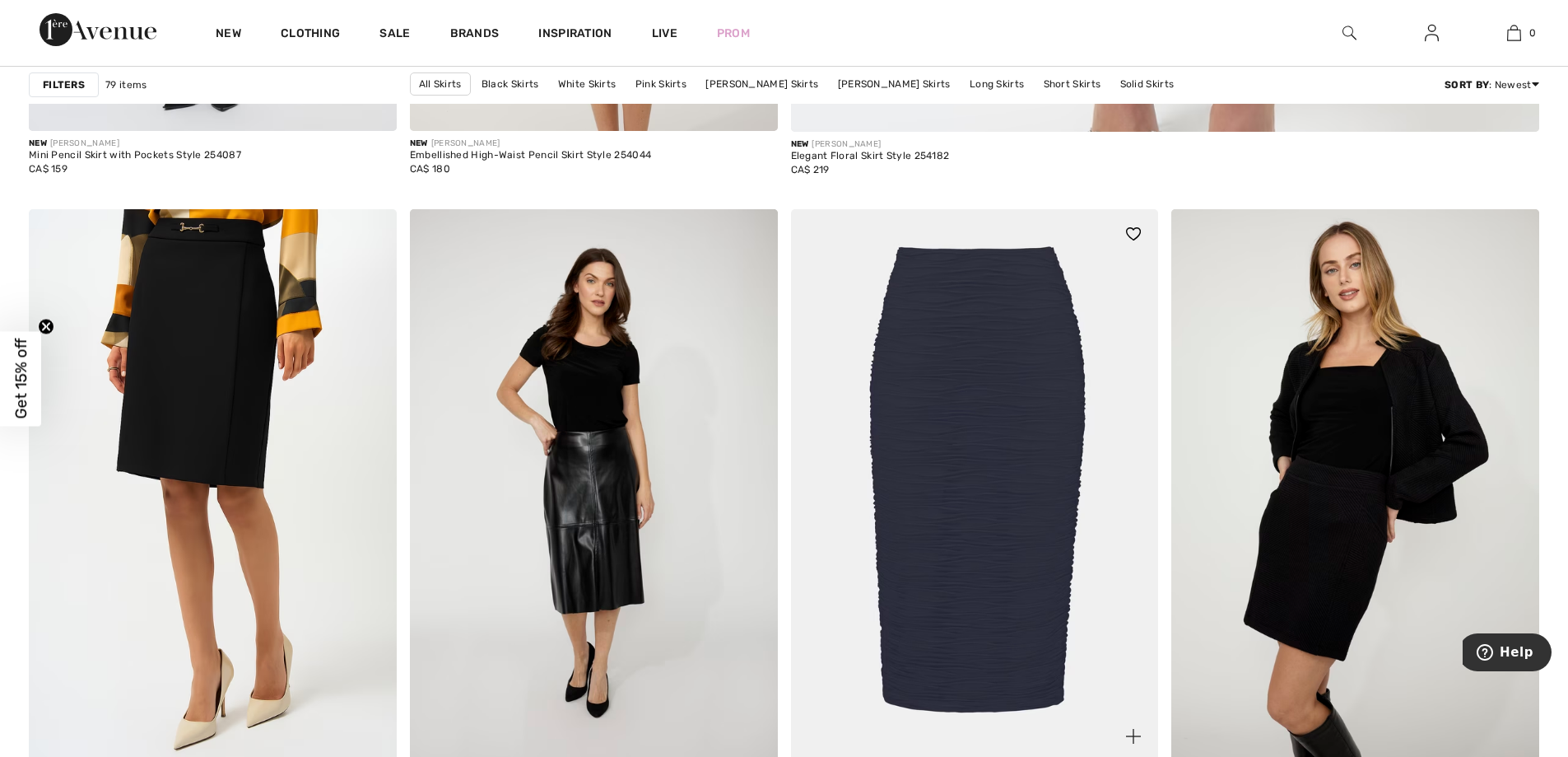
click at [1071, 543] on img at bounding box center [975, 485] width 368 height 551
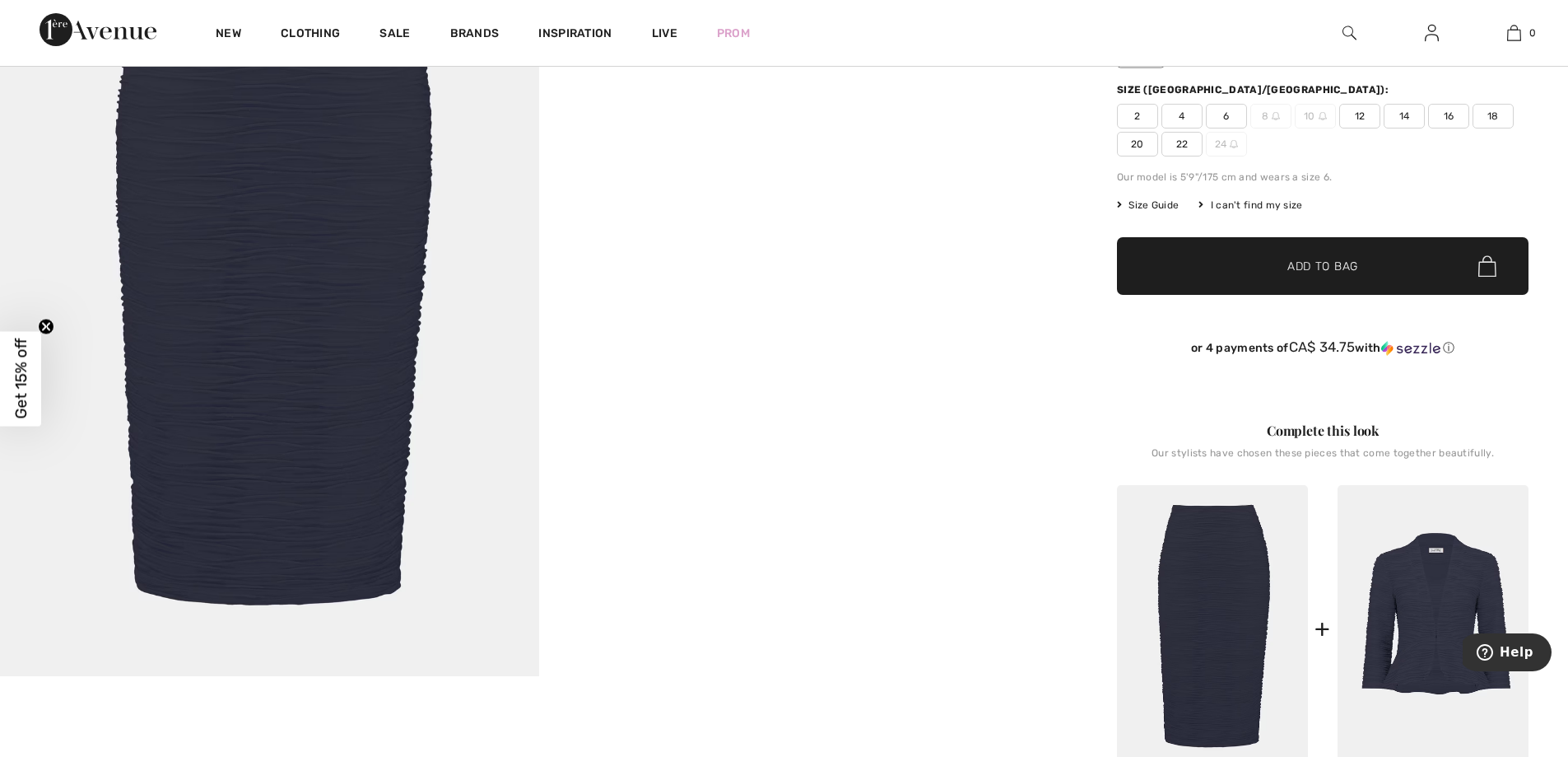
scroll to position [329, 0]
click at [1491, 117] on span "18" at bounding box center [1492, 116] width 41 height 25
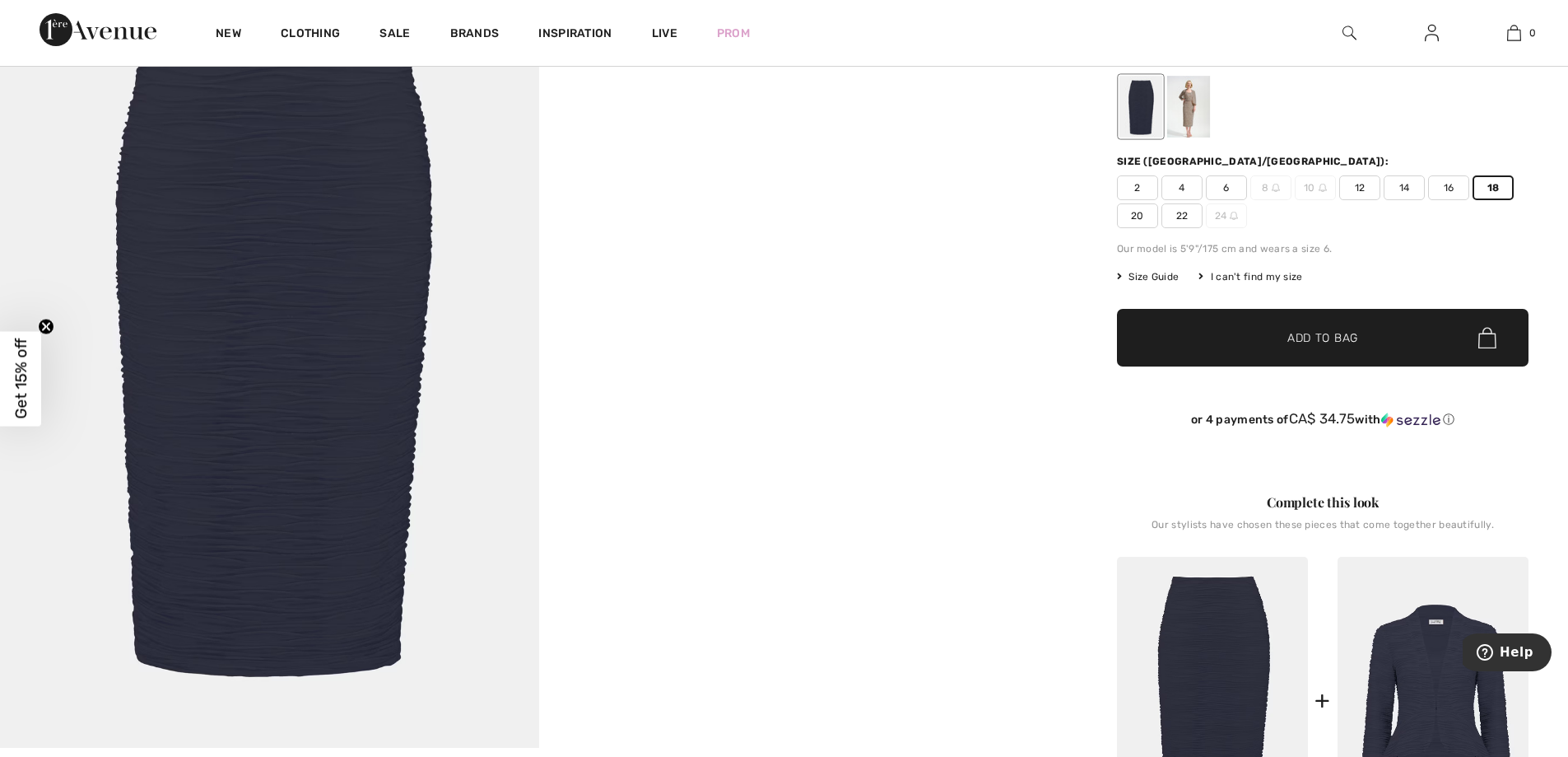
scroll to position [494, 0]
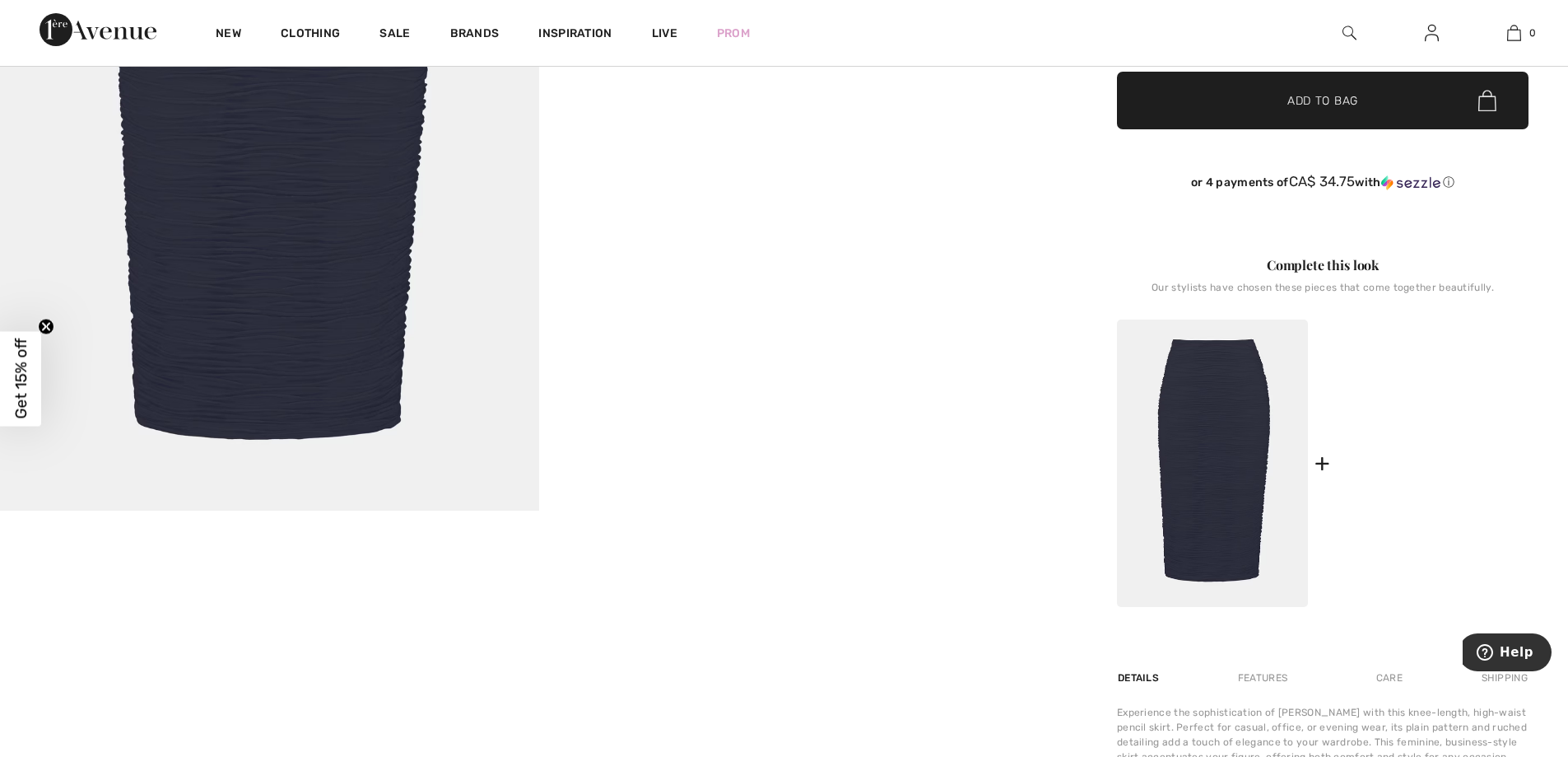
click at [1462, 429] on img at bounding box center [1433, 463] width 191 height 287
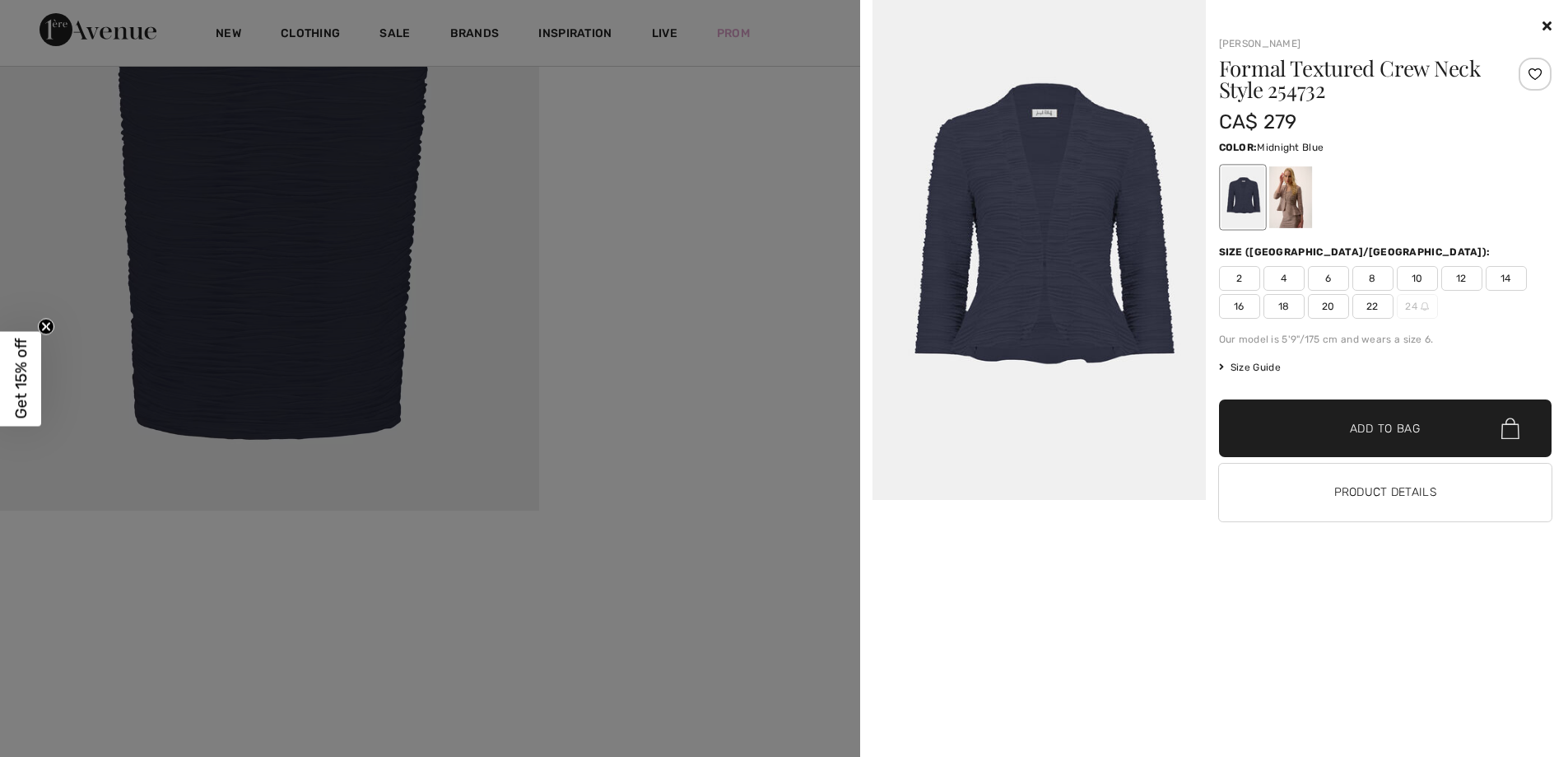
click at [1292, 216] on div at bounding box center [1290, 197] width 43 height 62
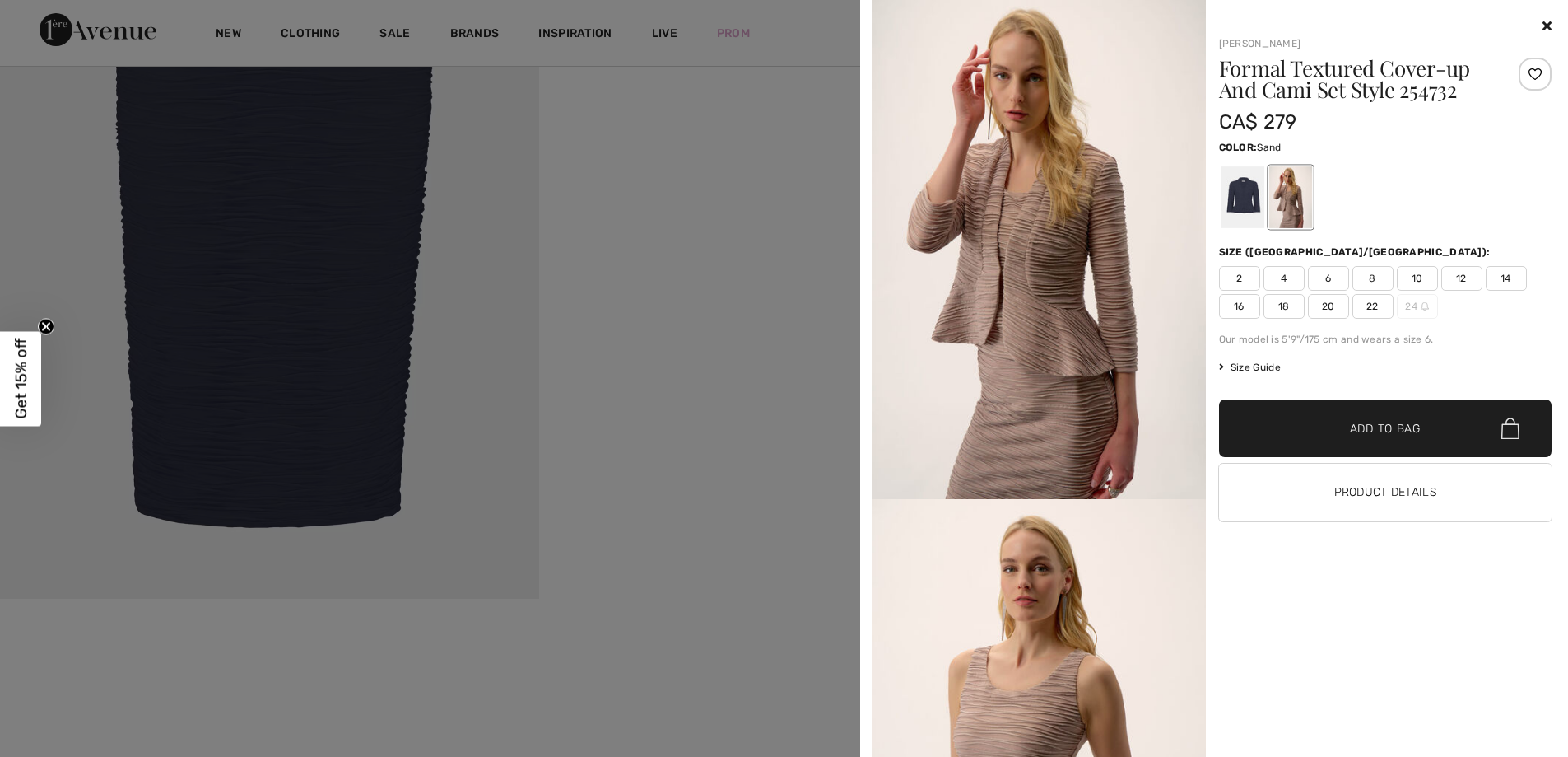
scroll to position [82, 0]
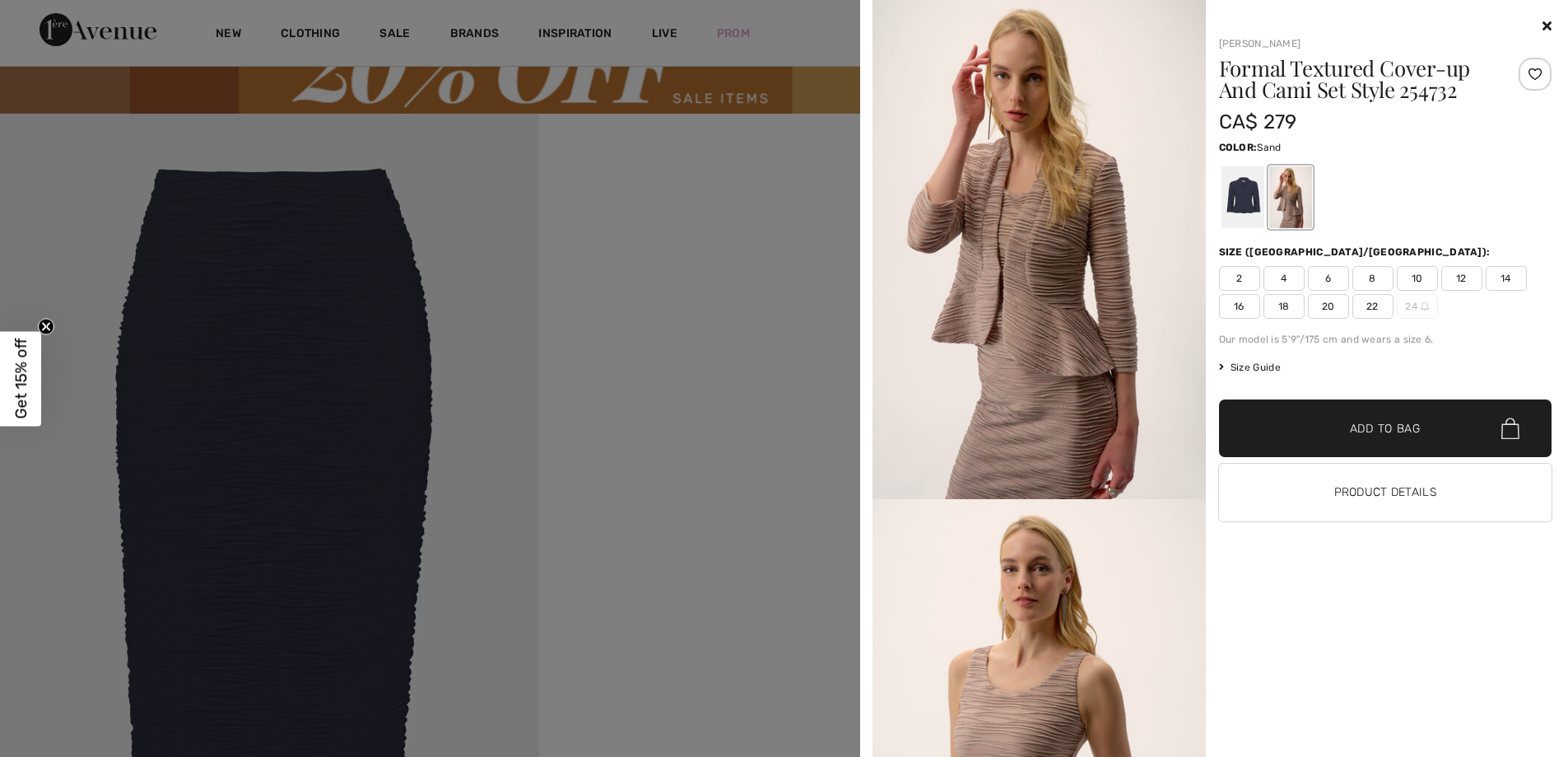
click at [1542, 20] on icon at bounding box center [1546, 26] width 9 height 13
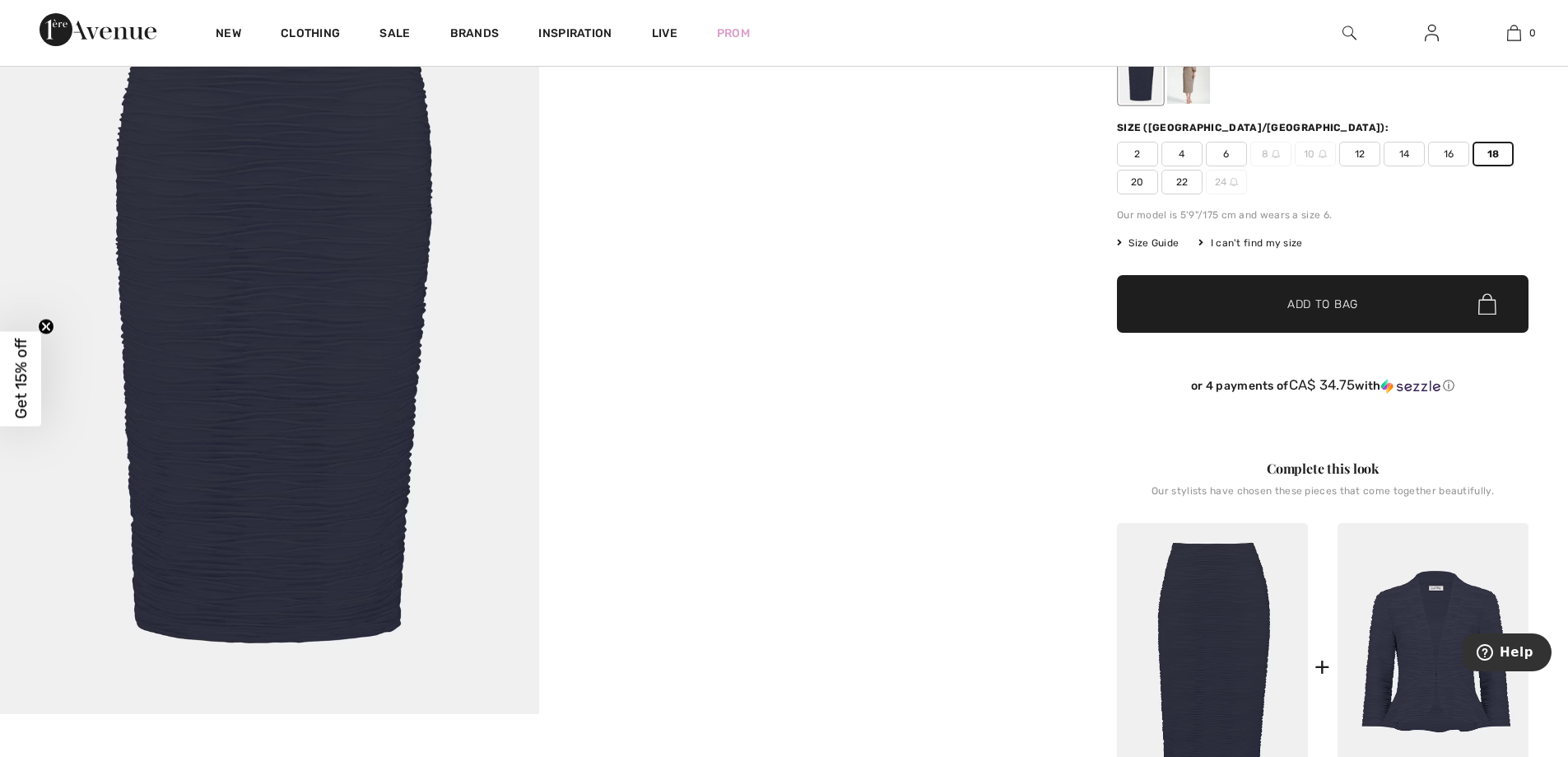
scroll to position [329, 0]
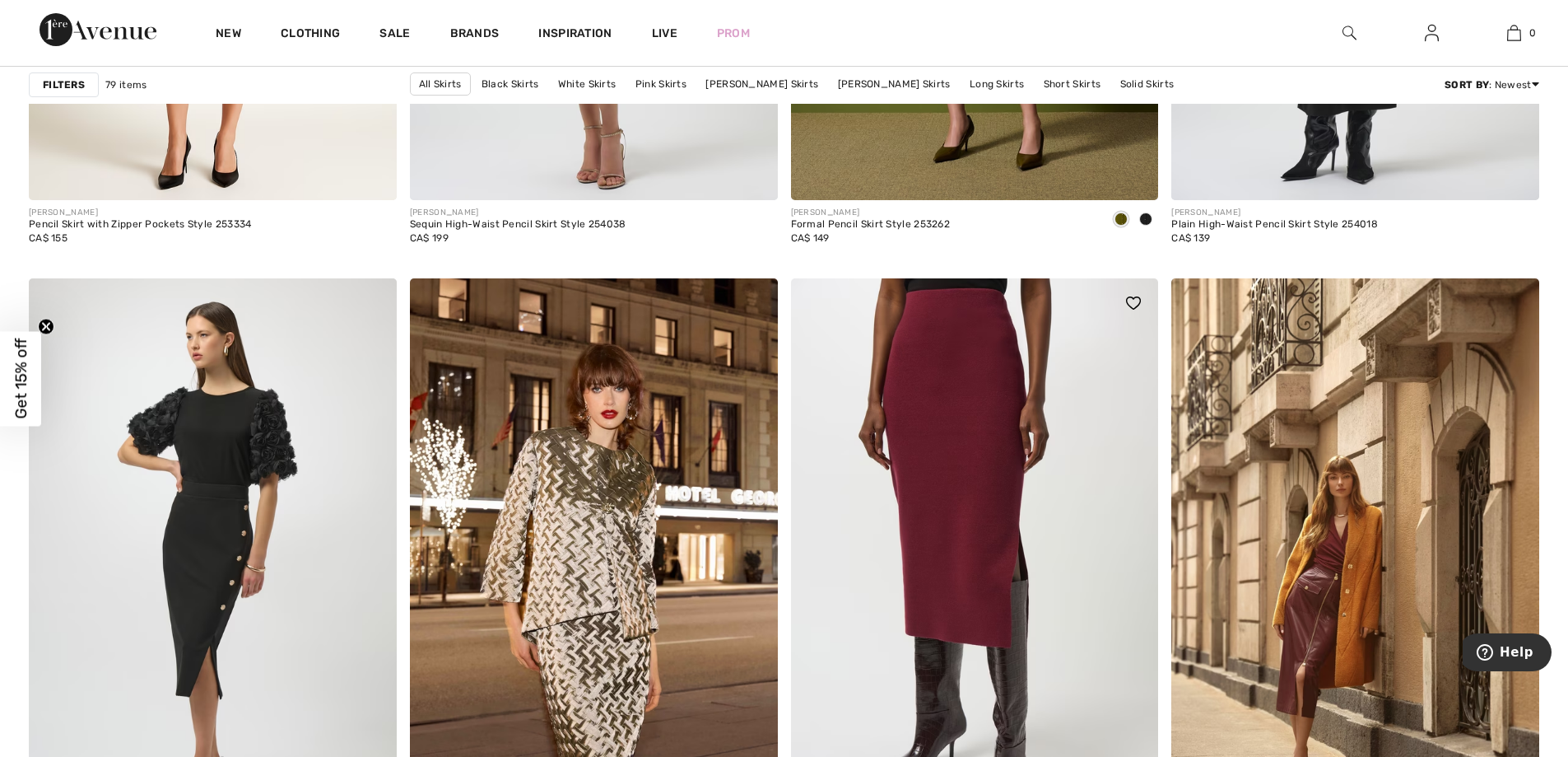
scroll to position [3623, 0]
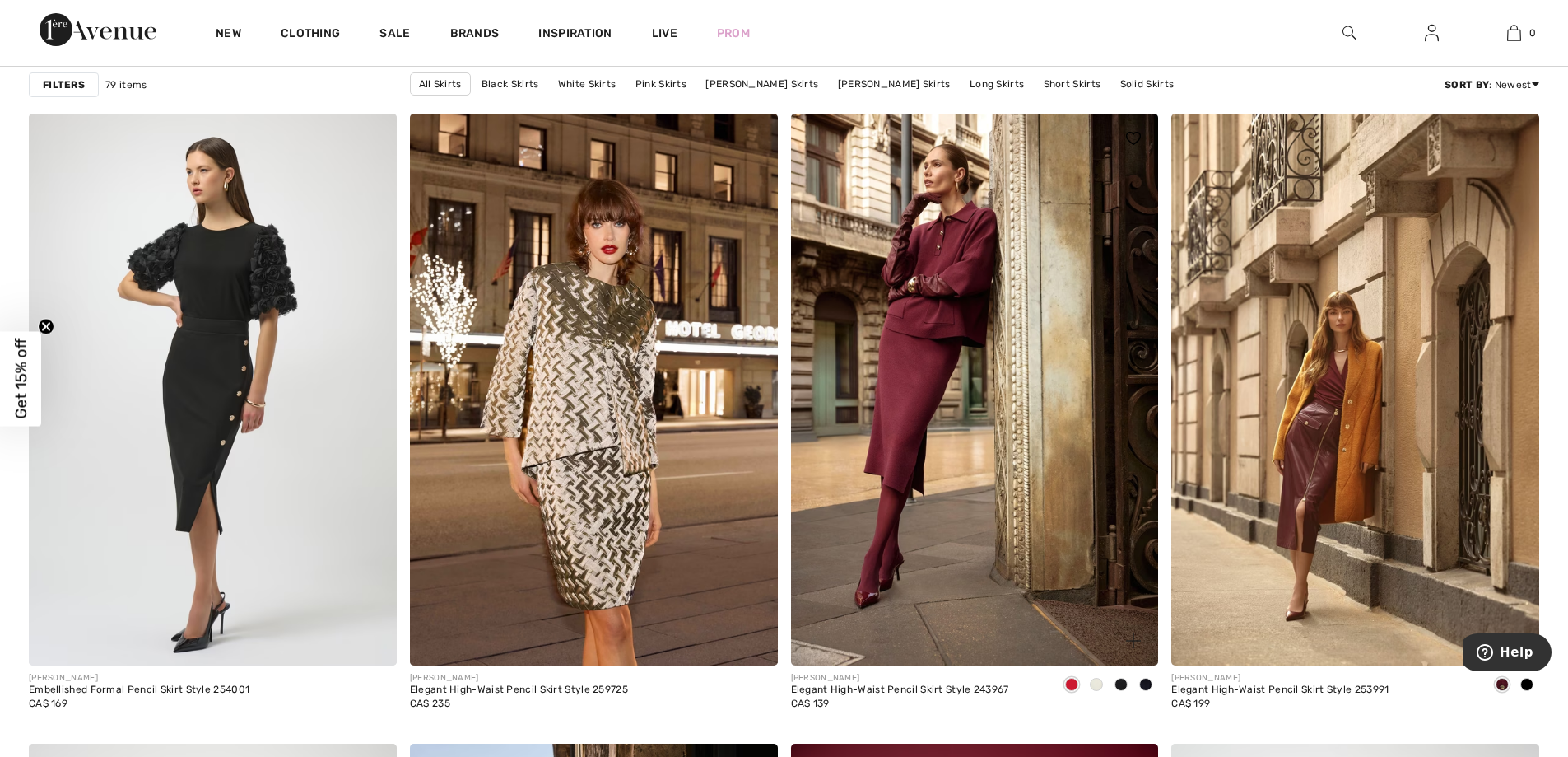
click at [1147, 684] on span at bounding box center [1146, 684] width 13 height 13
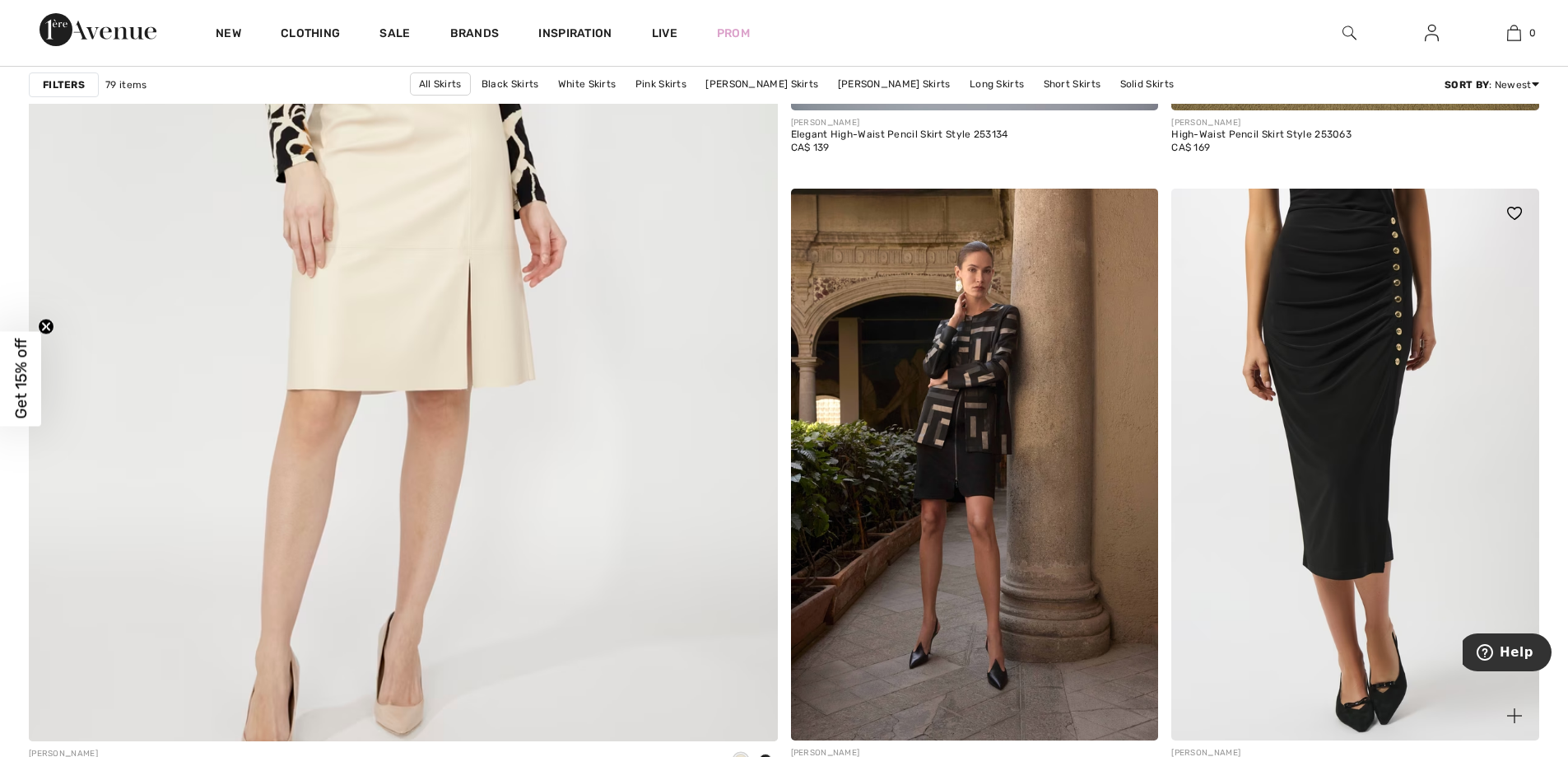
scroll to position [5846, 0]
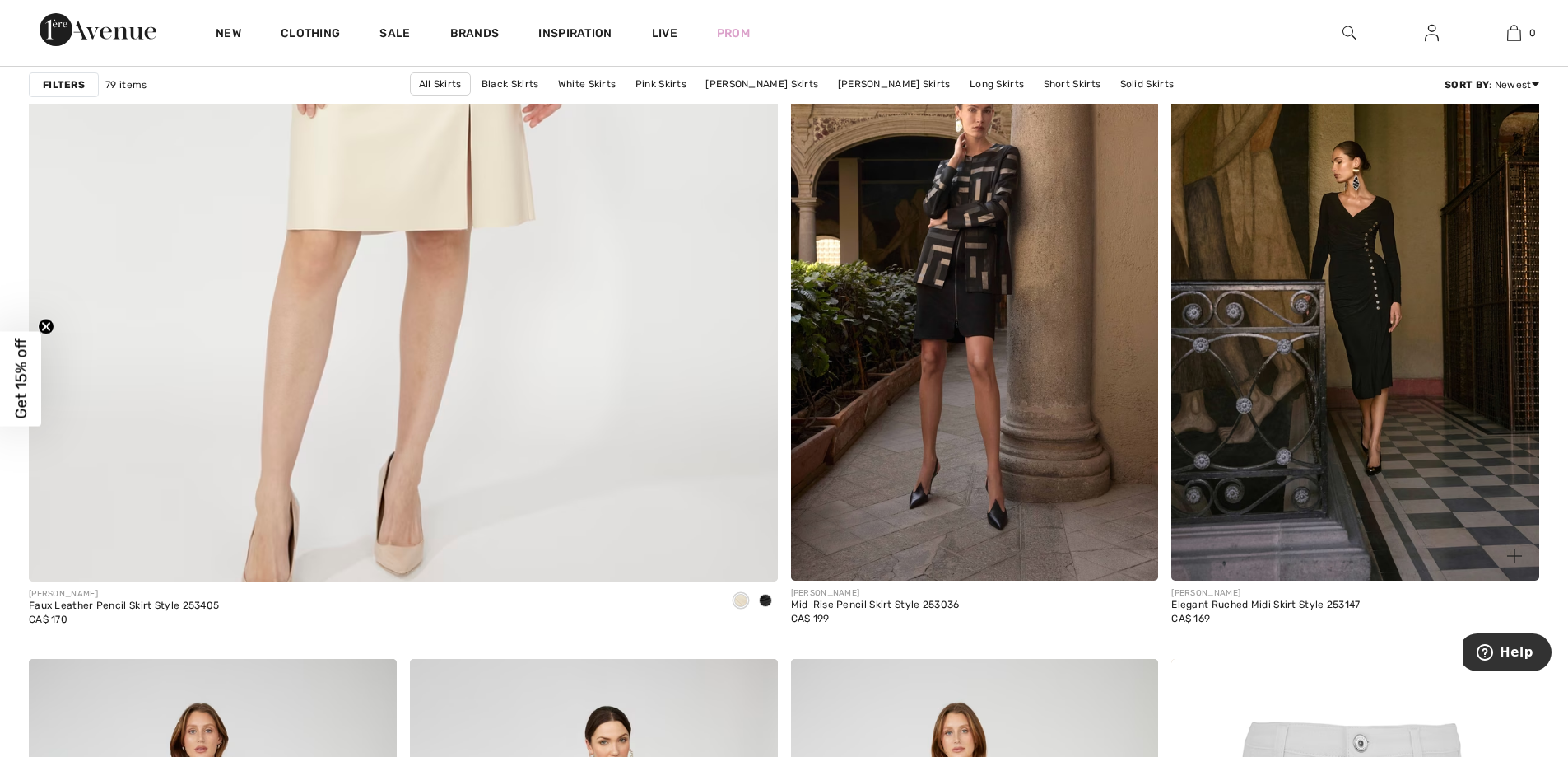
click at [1316, 606] on div "Elegant Ruched Midi Skirt Style 253147" at bounding box center [1265, 605] width 188 height 11
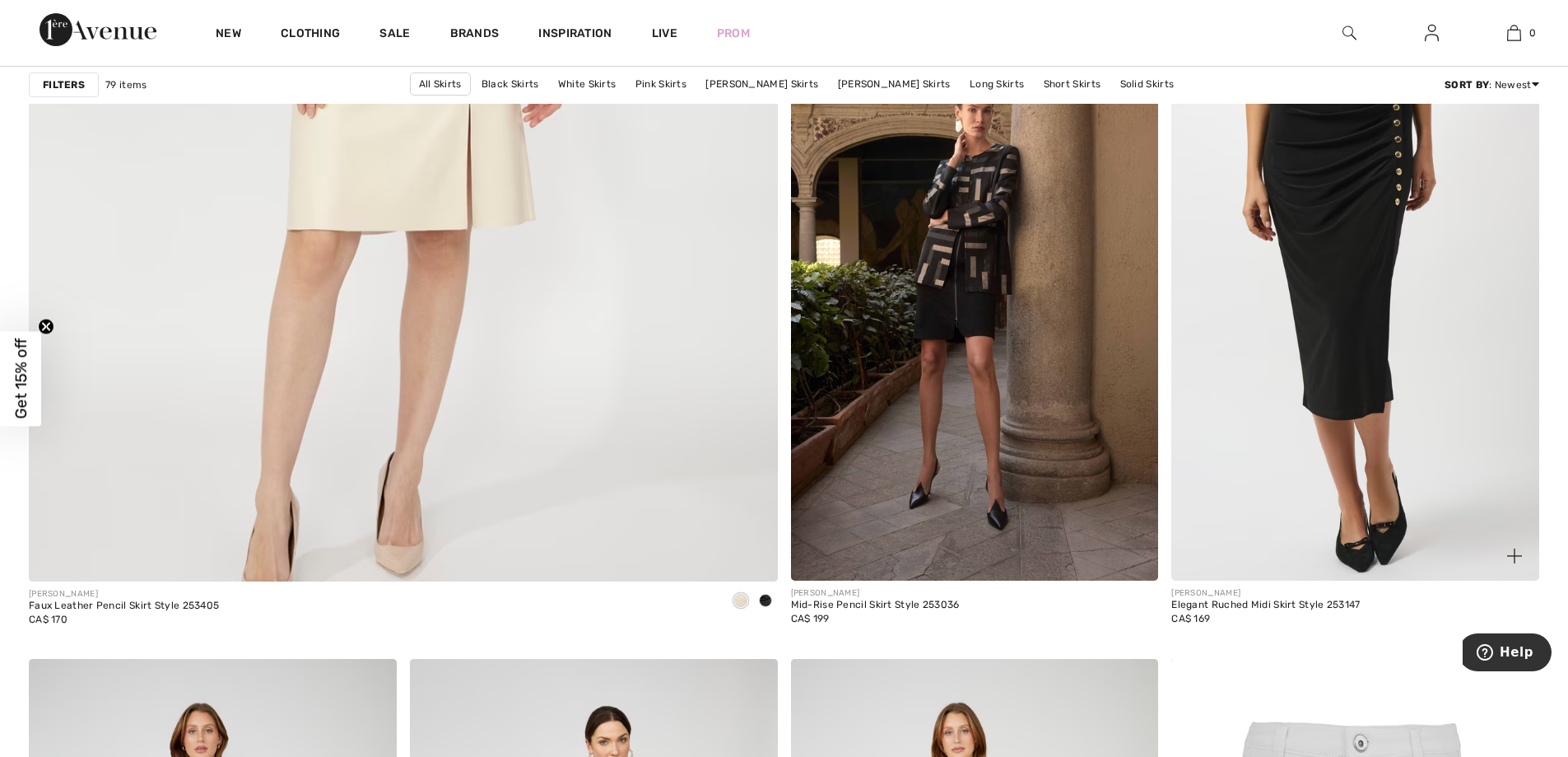
click at [1319, 481] on img at bounding box center [1355, 304] width 368 height 551
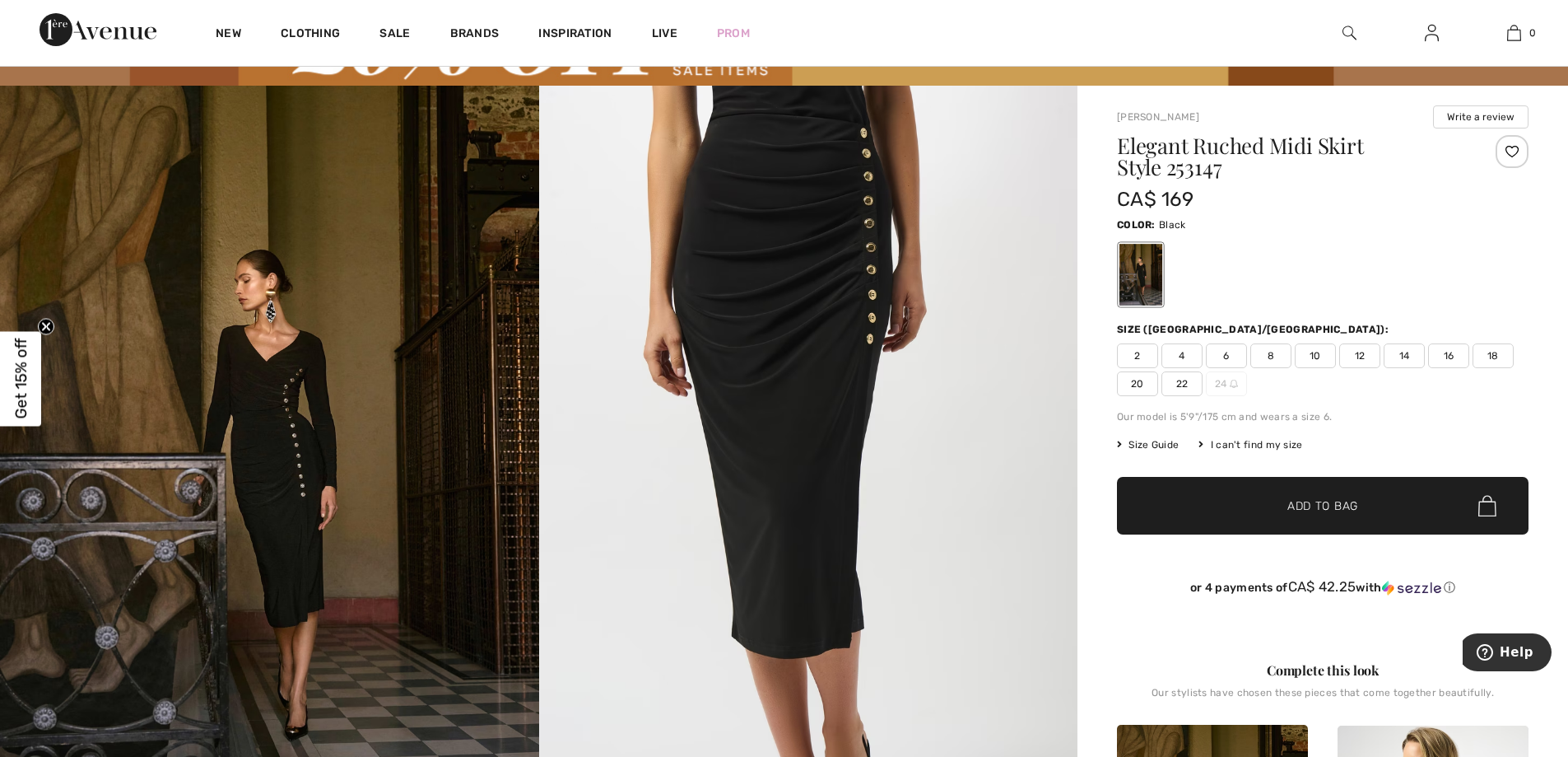
scroll to position [82, 0]
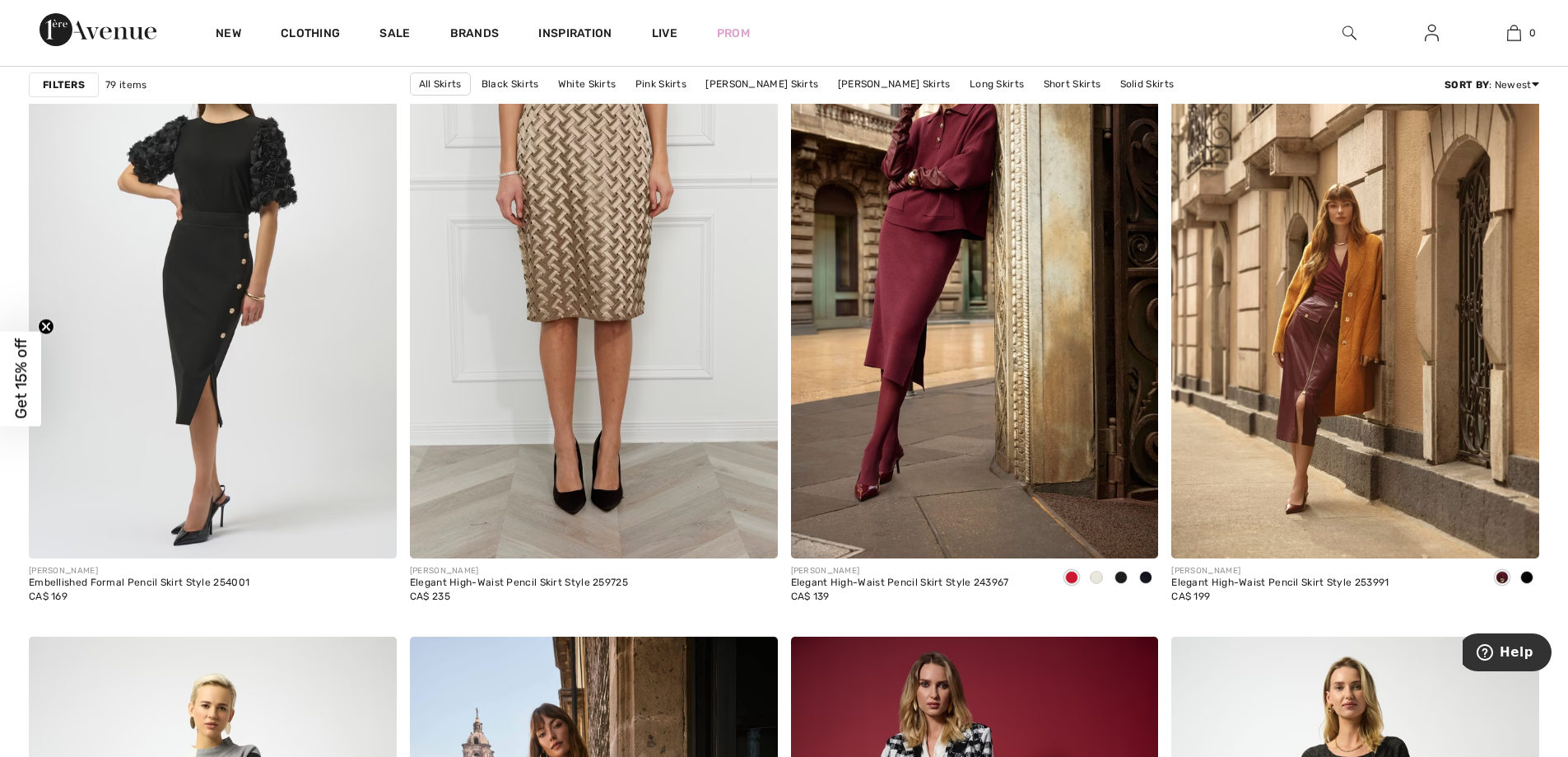
scroll to position [3706, 0]
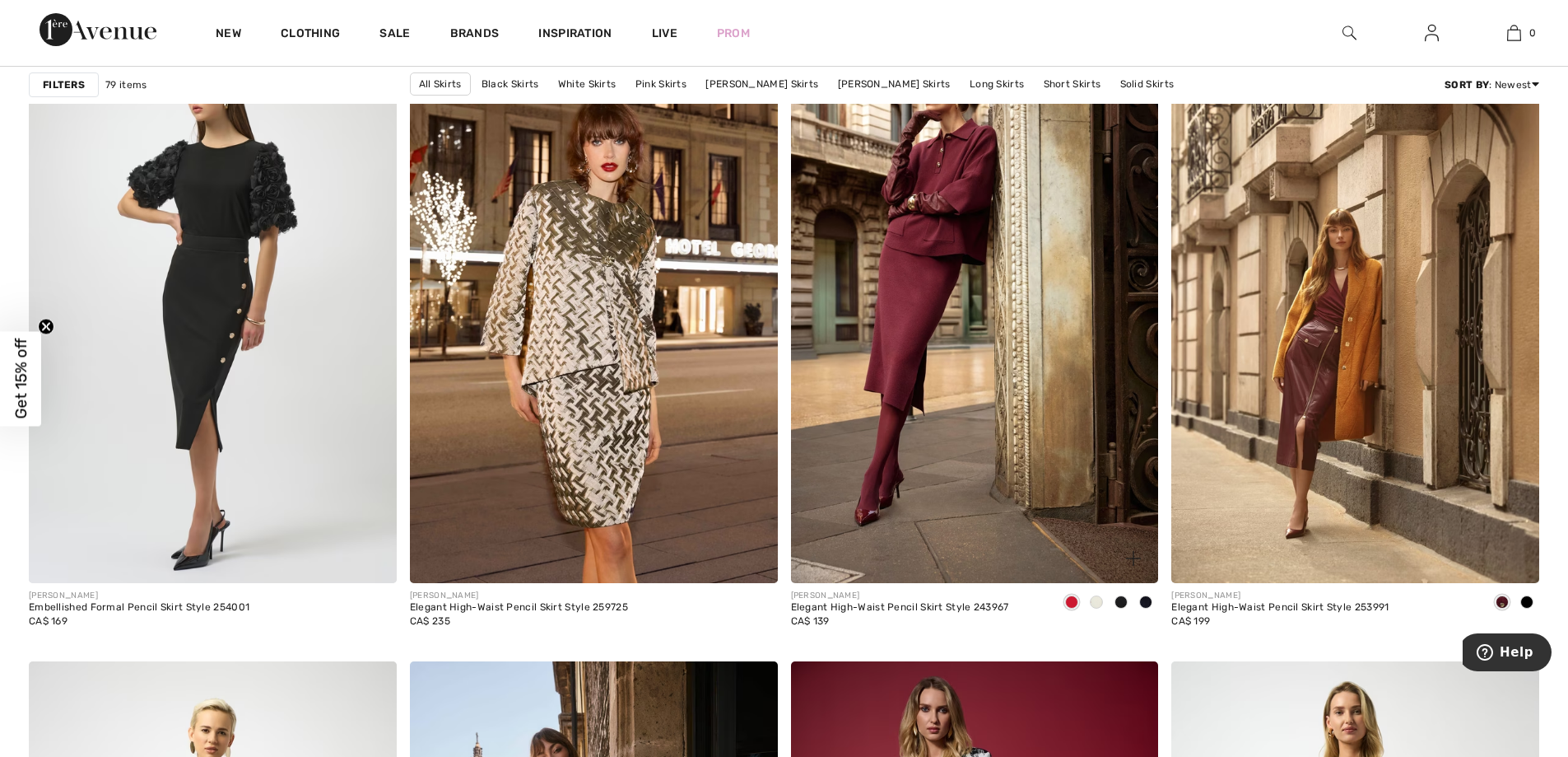
click at [1145, 601] on span at bounding box center [1146, 602] width 13 height 13
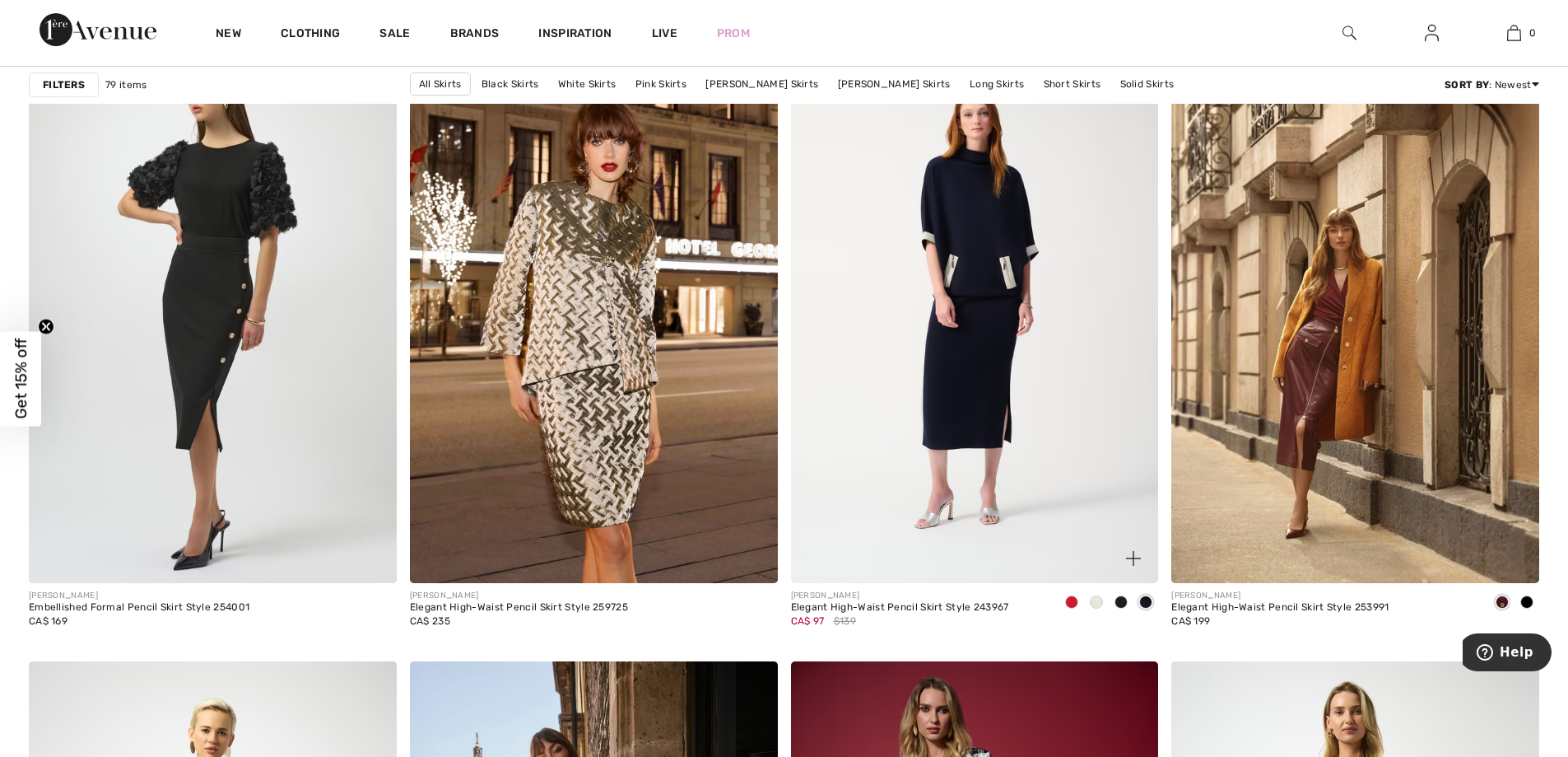
click at [1051, 453] on img at bounding box center [975, 307] width 368 height 551
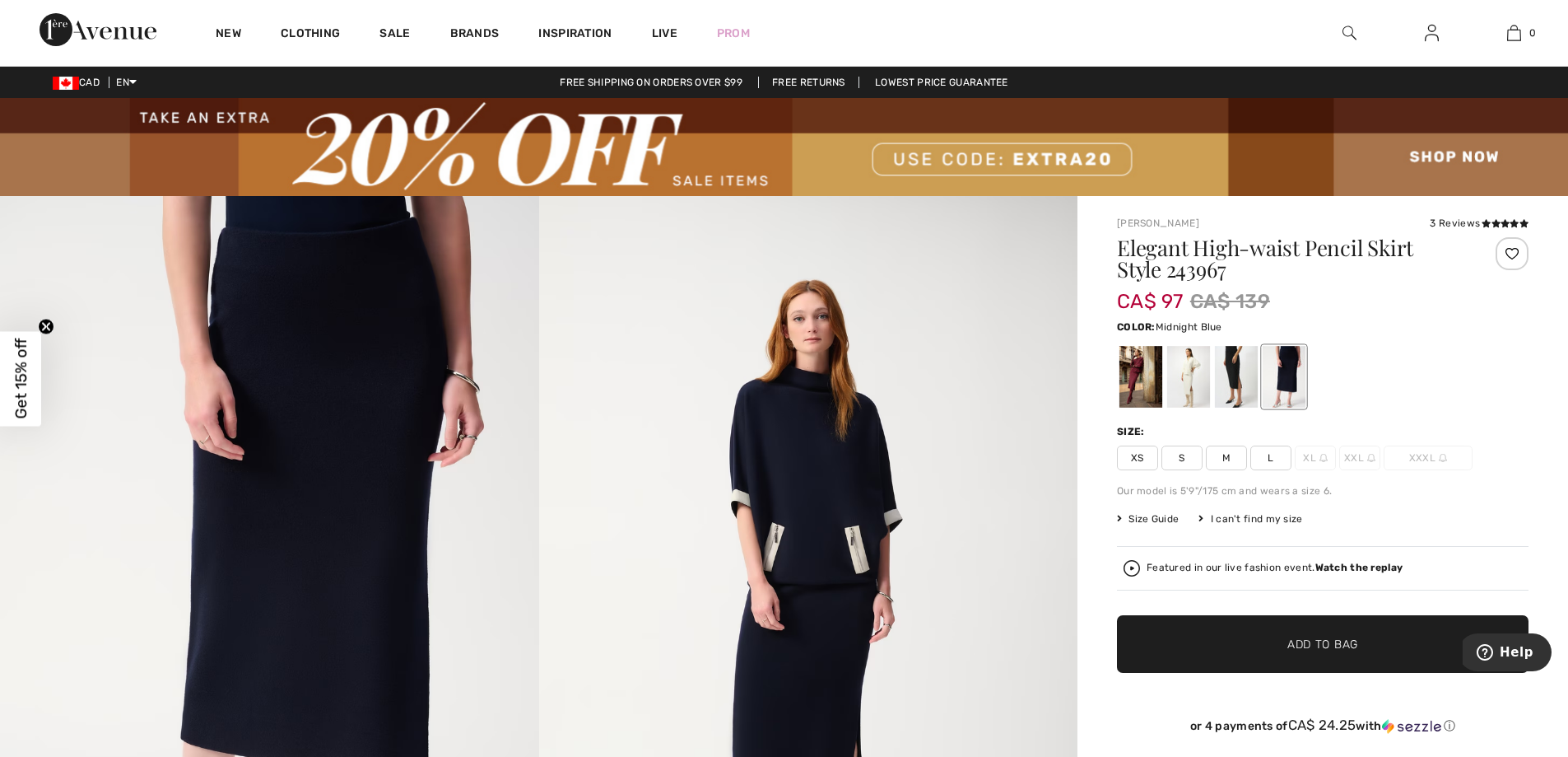
click at [1359, 459] on span "XXL" at bounding box center [1359, 457] width 41 height 25
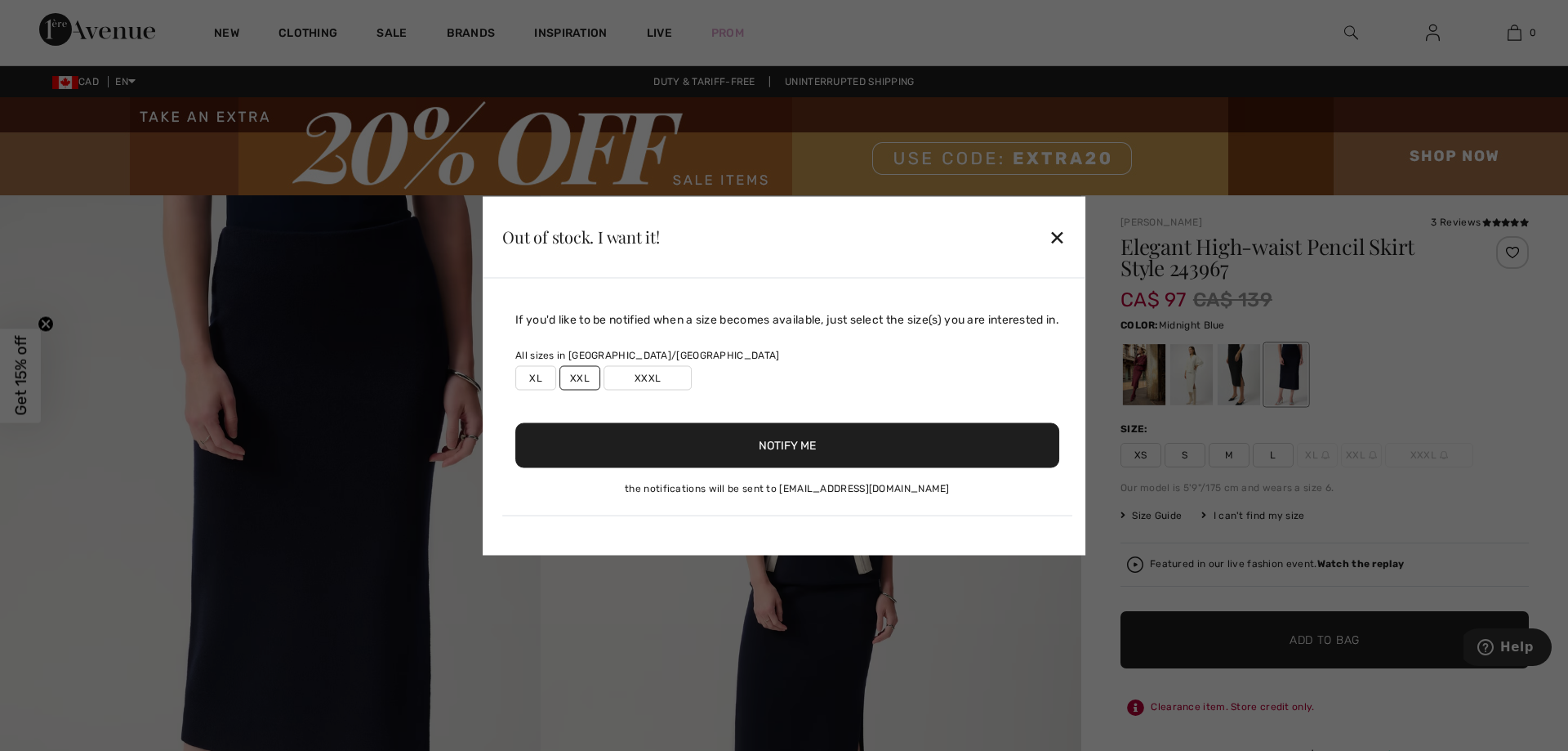
click at [777, 436] on button "Notify Me" at bounding box center [787, 444] width 544 height 45
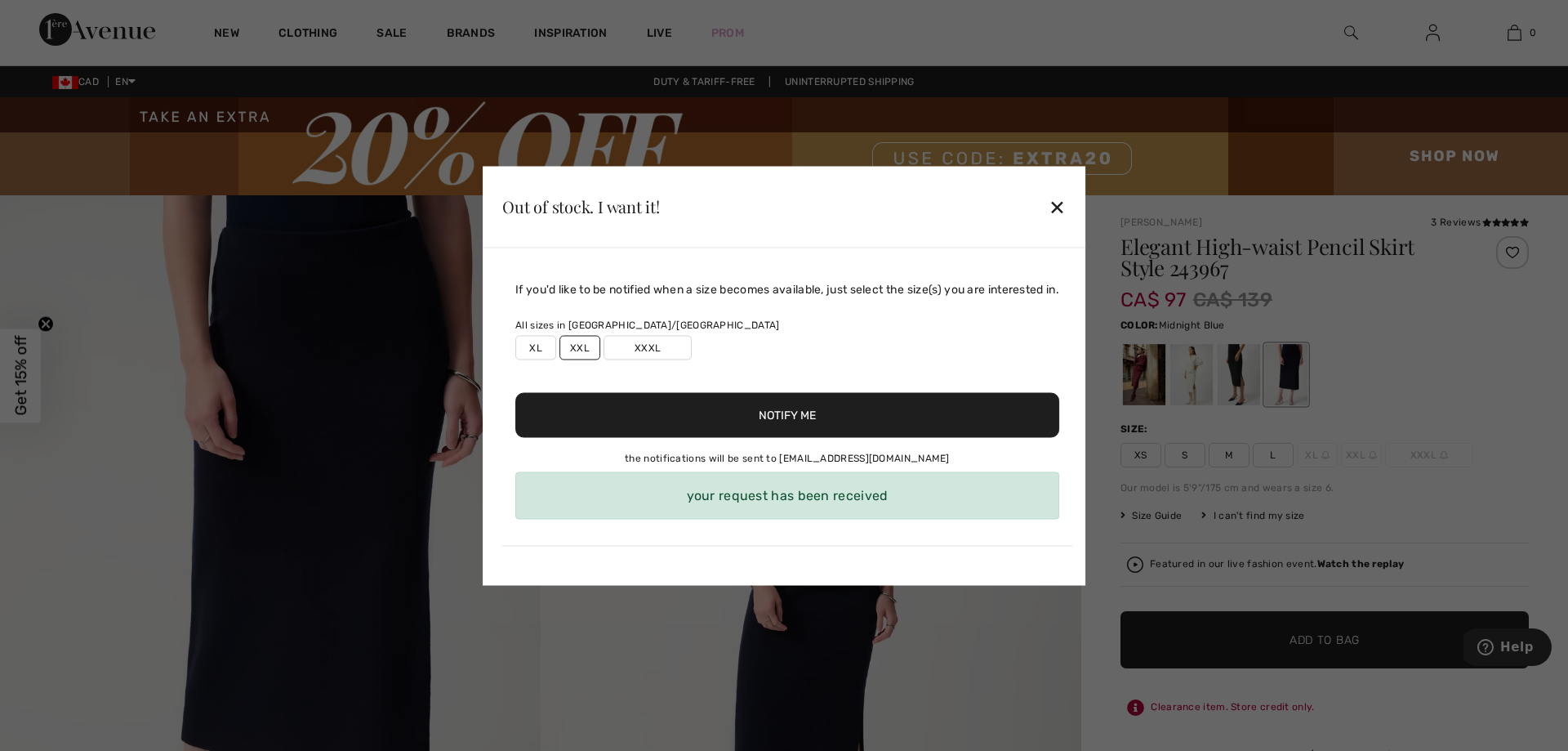
click at [824, 489] on div "your request has been received" at bounding box center [787, 495] width 544 height 47
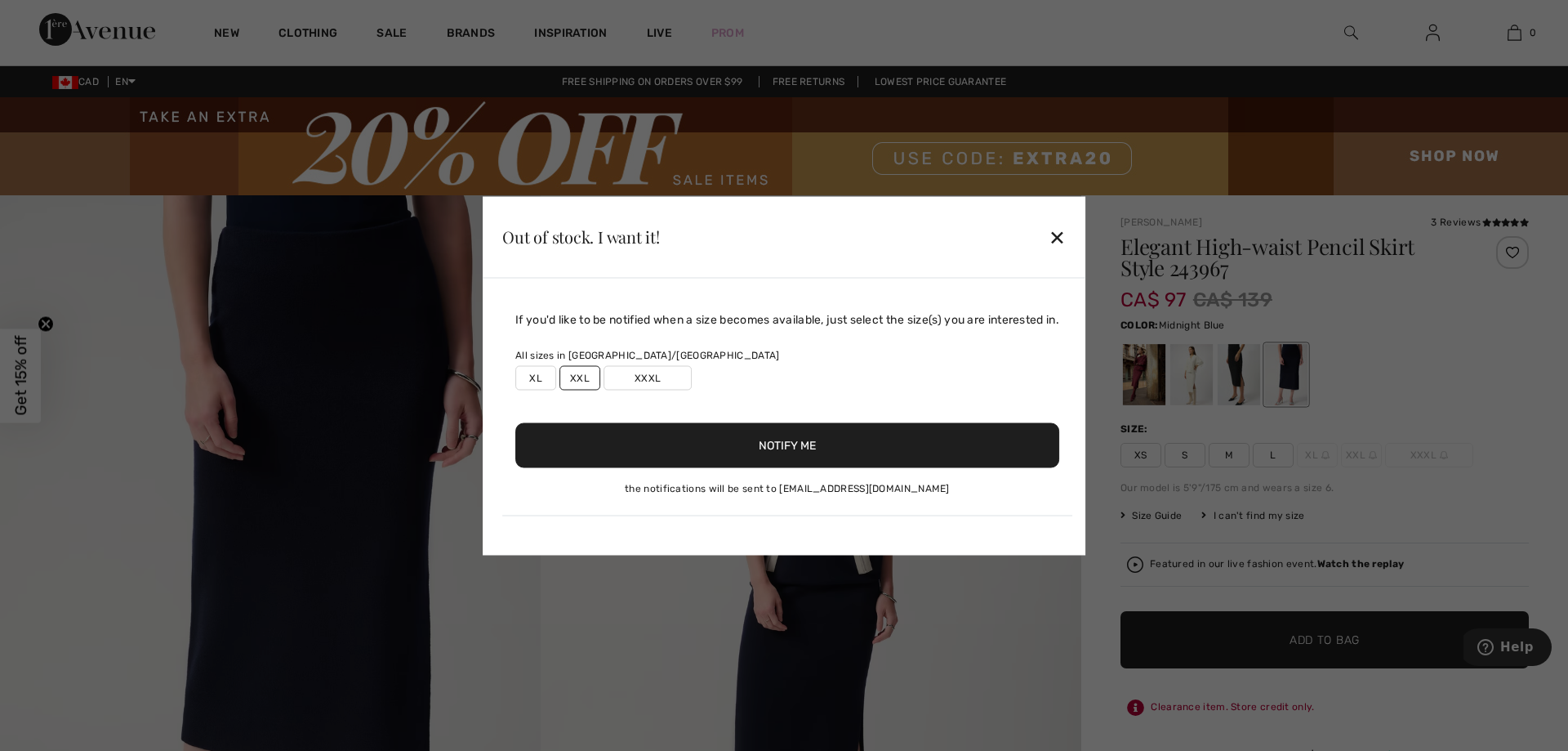
click at [850, 445] on button "Notify Me" at bounding box center [787, 444] width 544 height 45
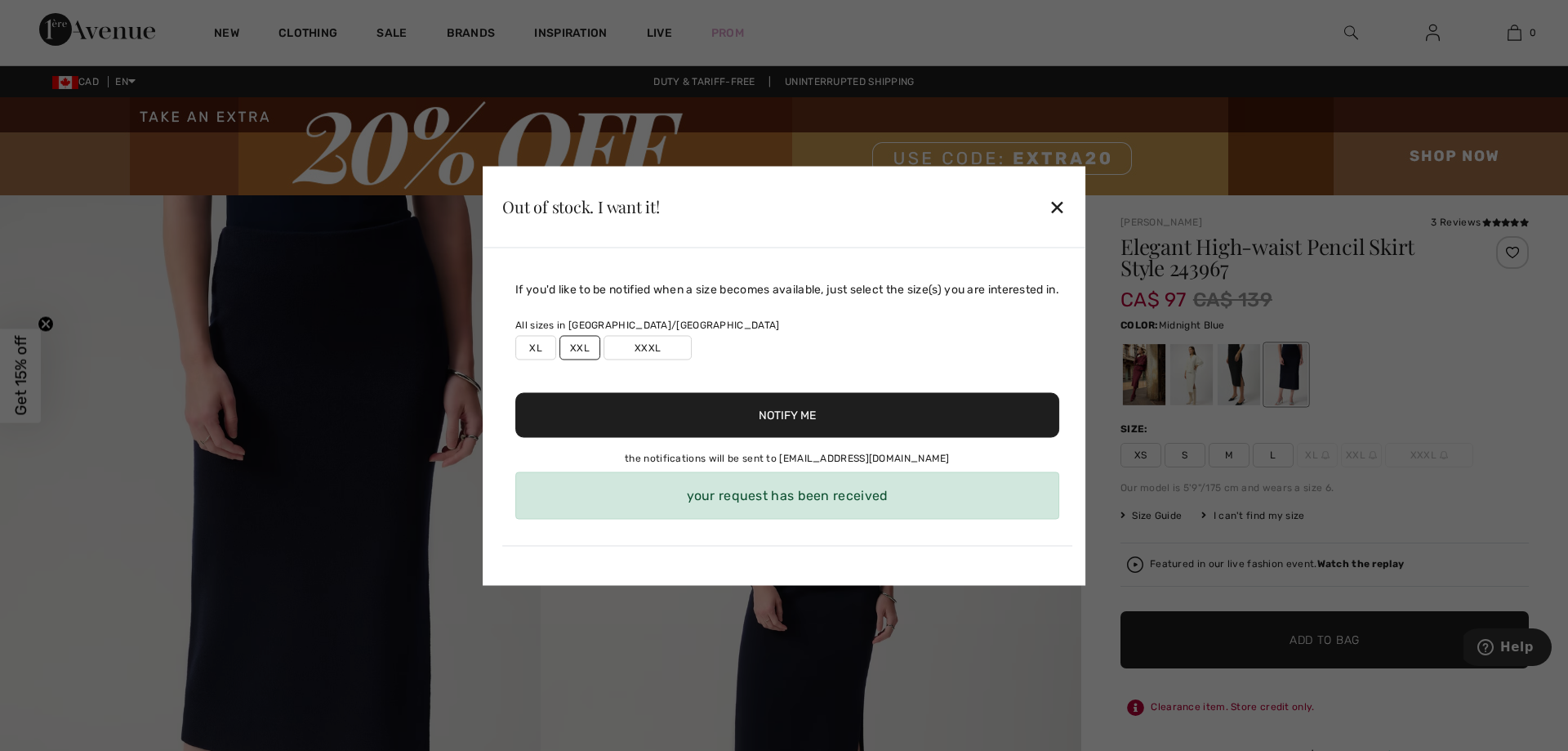
click at [1062, 207] on div "✕" at bounding box center [1057, 207] width 17 height 34
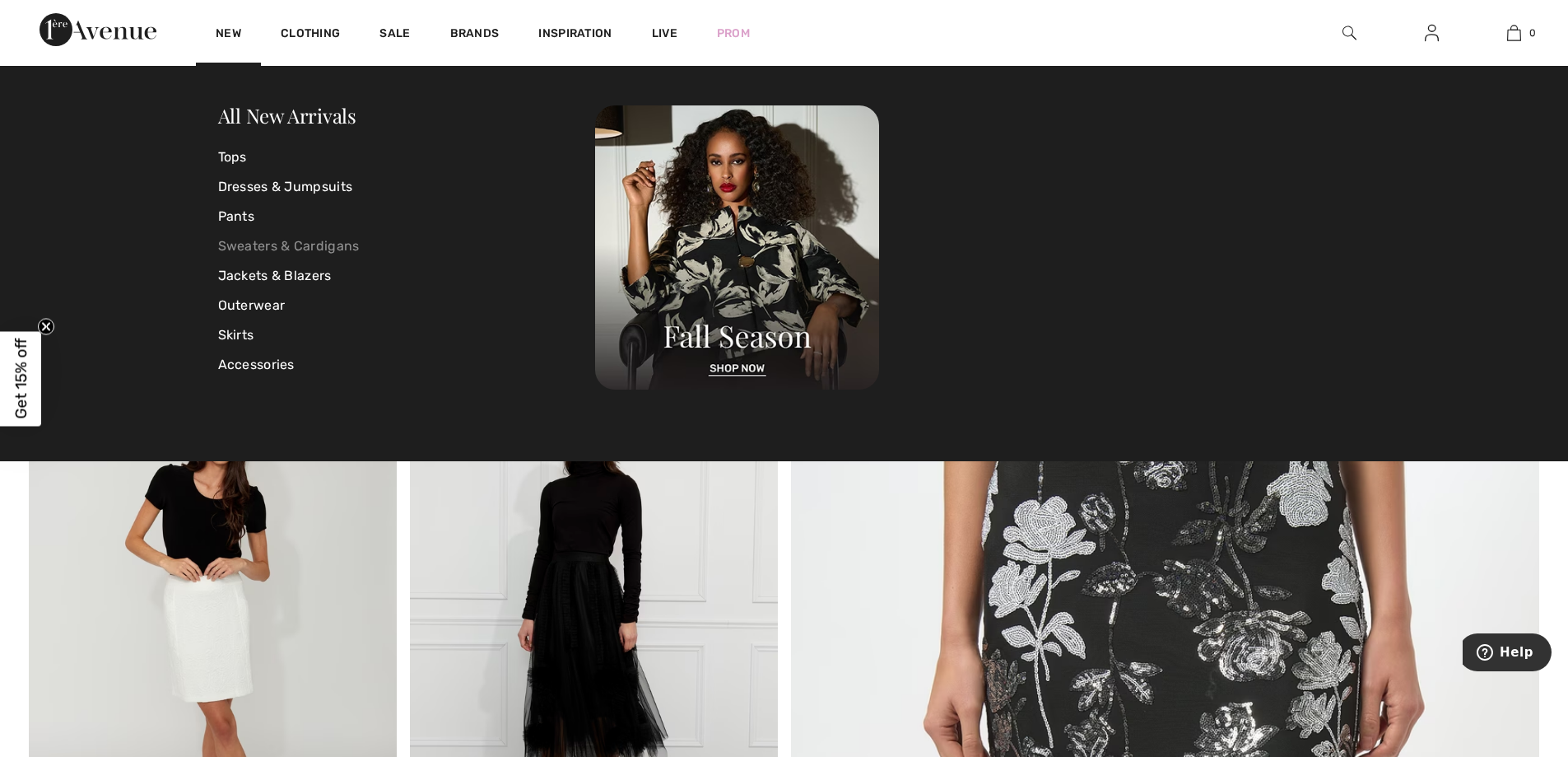
click at [242, 254] on link "Sweaters & Cardigans" at bounding box center [407, 246] width 378 height 30
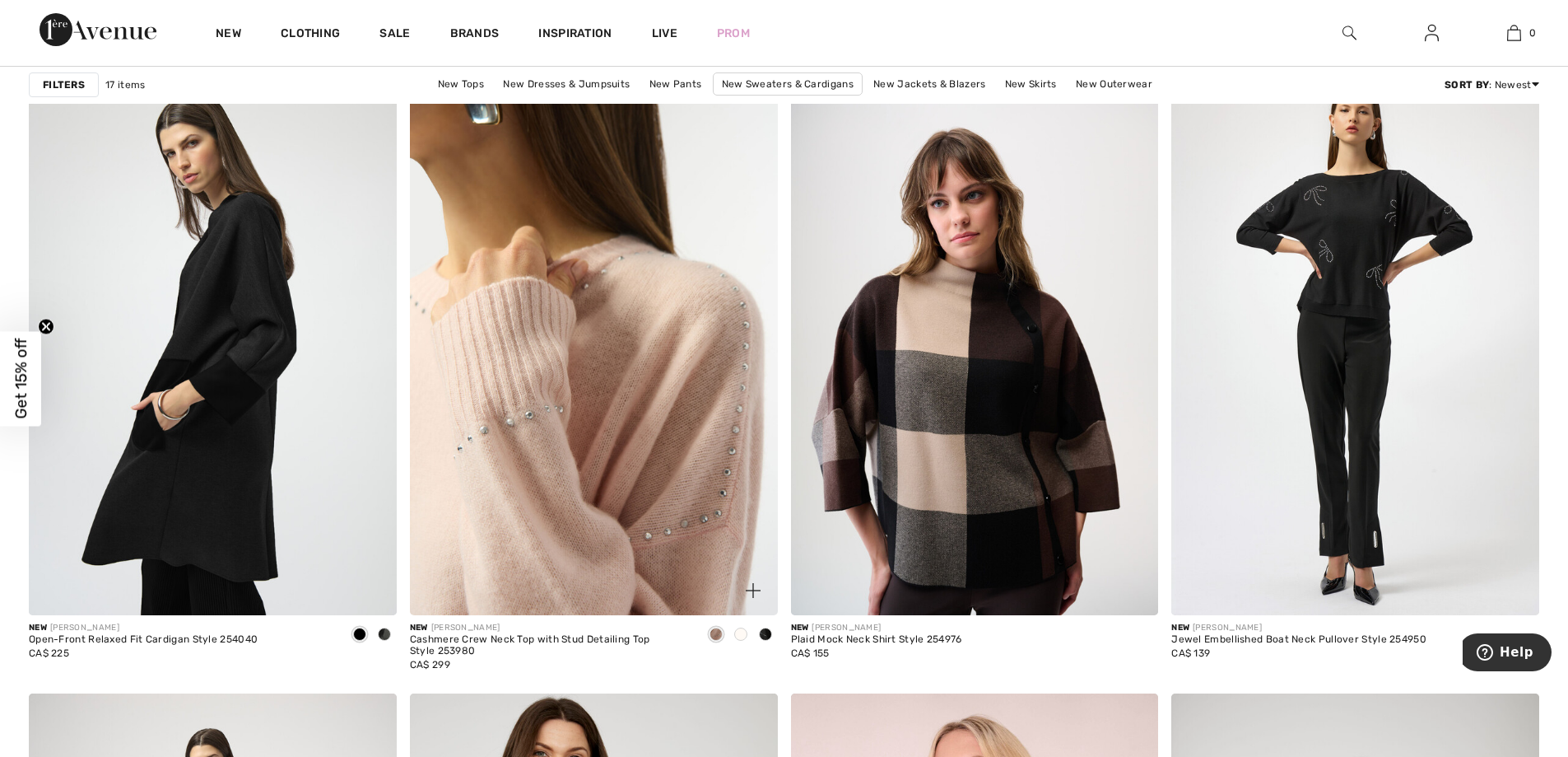
scroll to position [1565, 0]
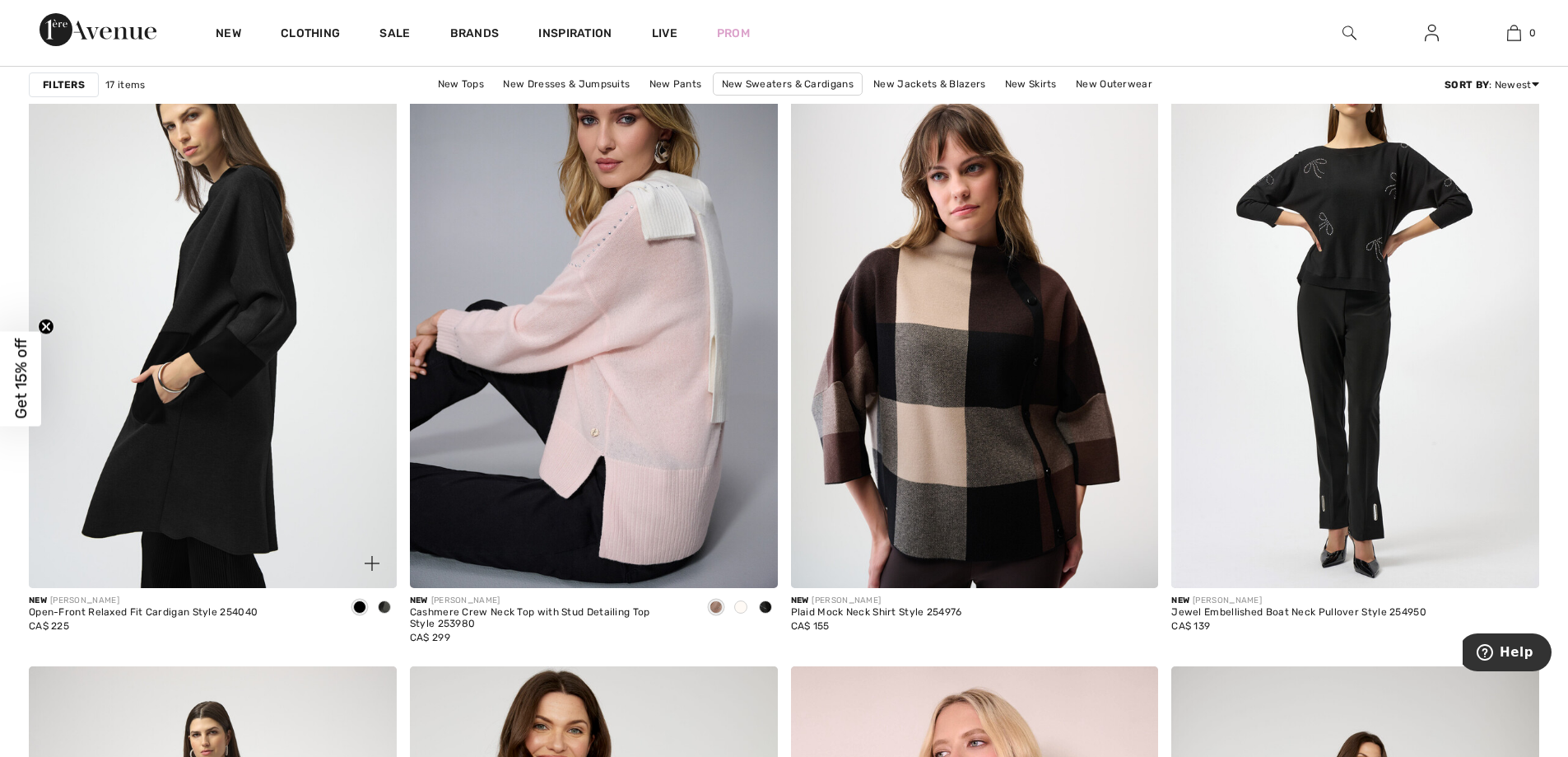
click at [384, 608] on span at bounding box center [385, 607] width 13 height 13
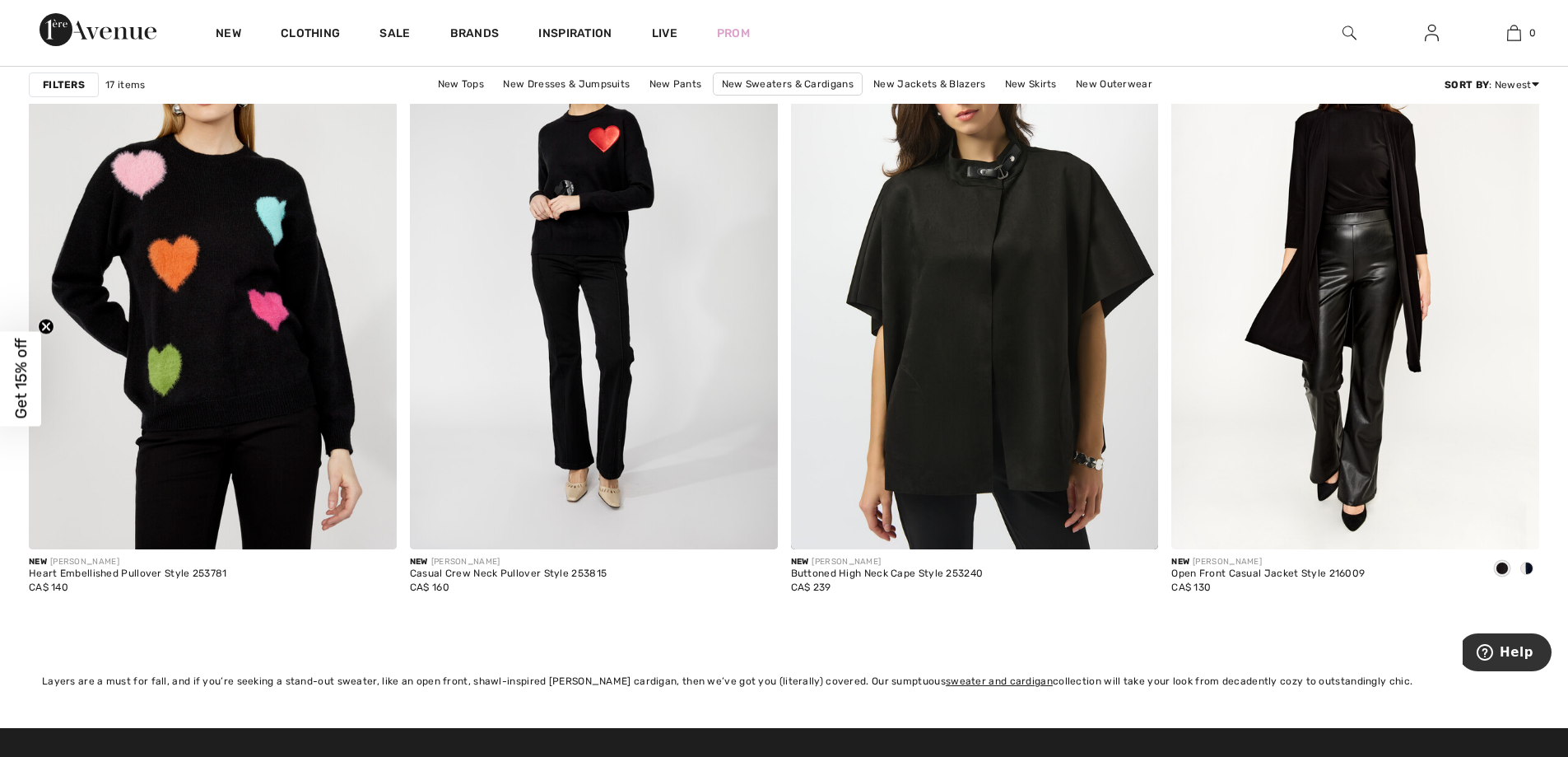
scroll to position [3129, 0]
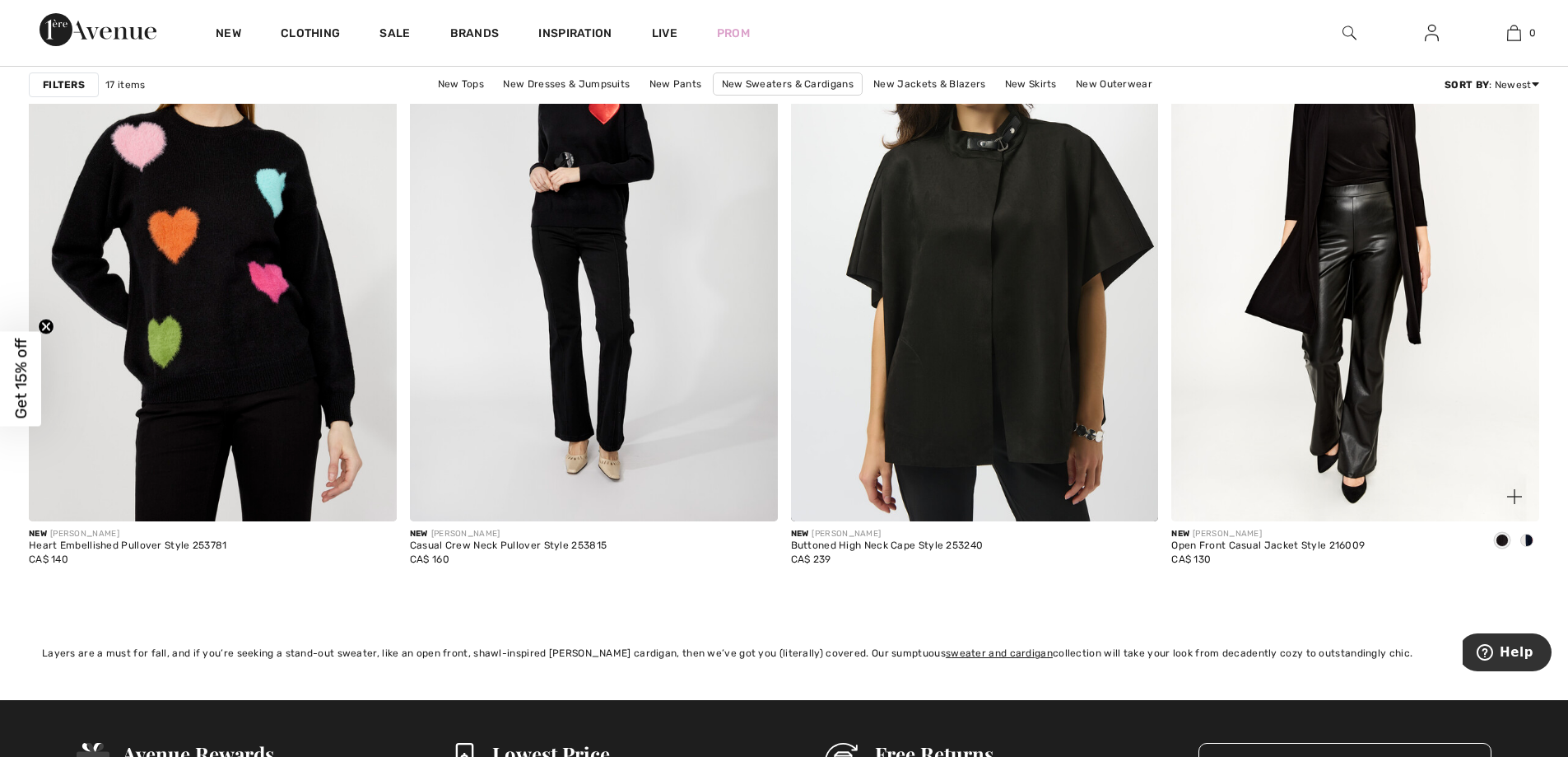
click at [1530, 544] on span at bounding box center [1527, 541] width 13 height 13
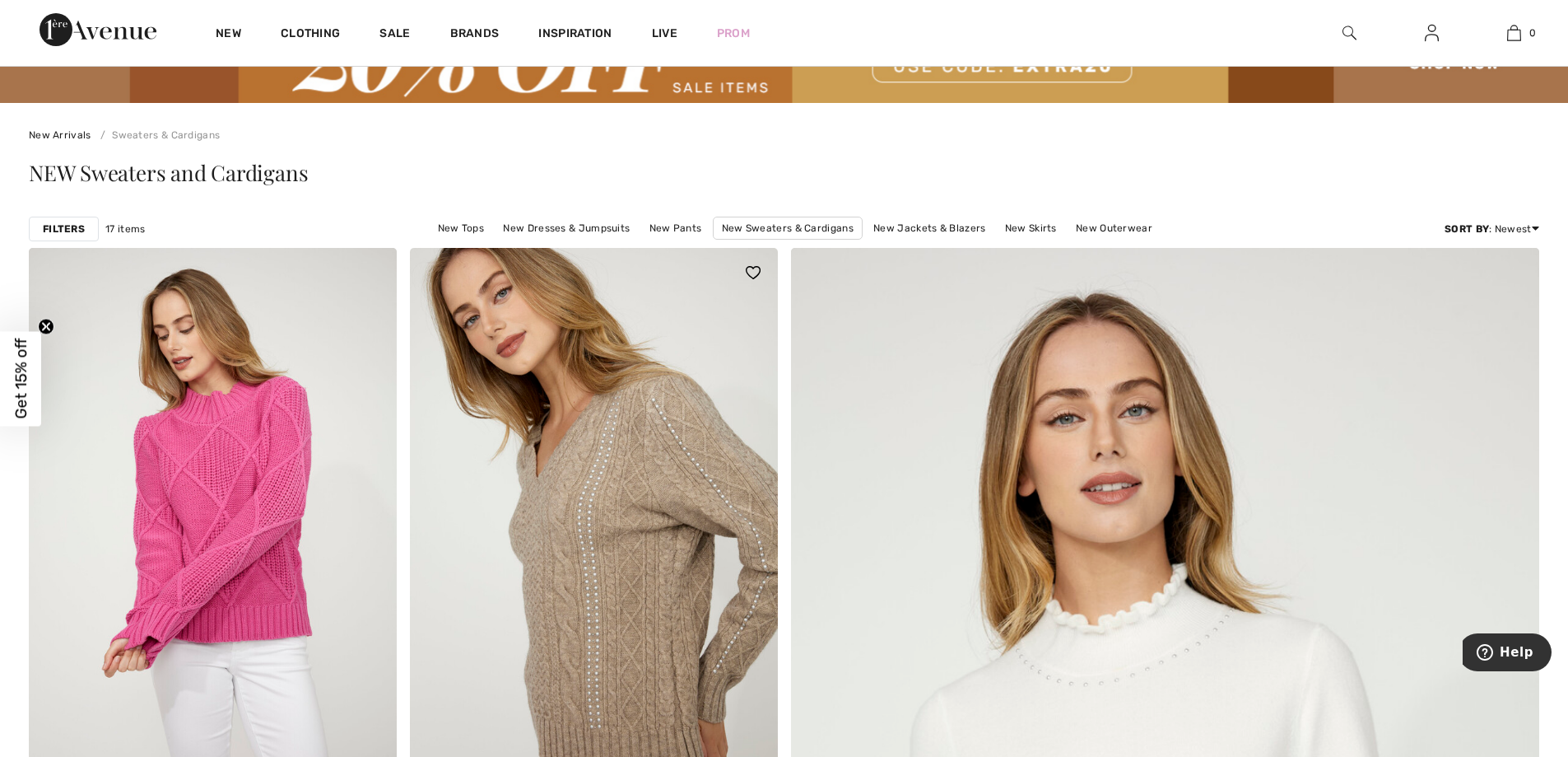
scroll to position [11, 0]
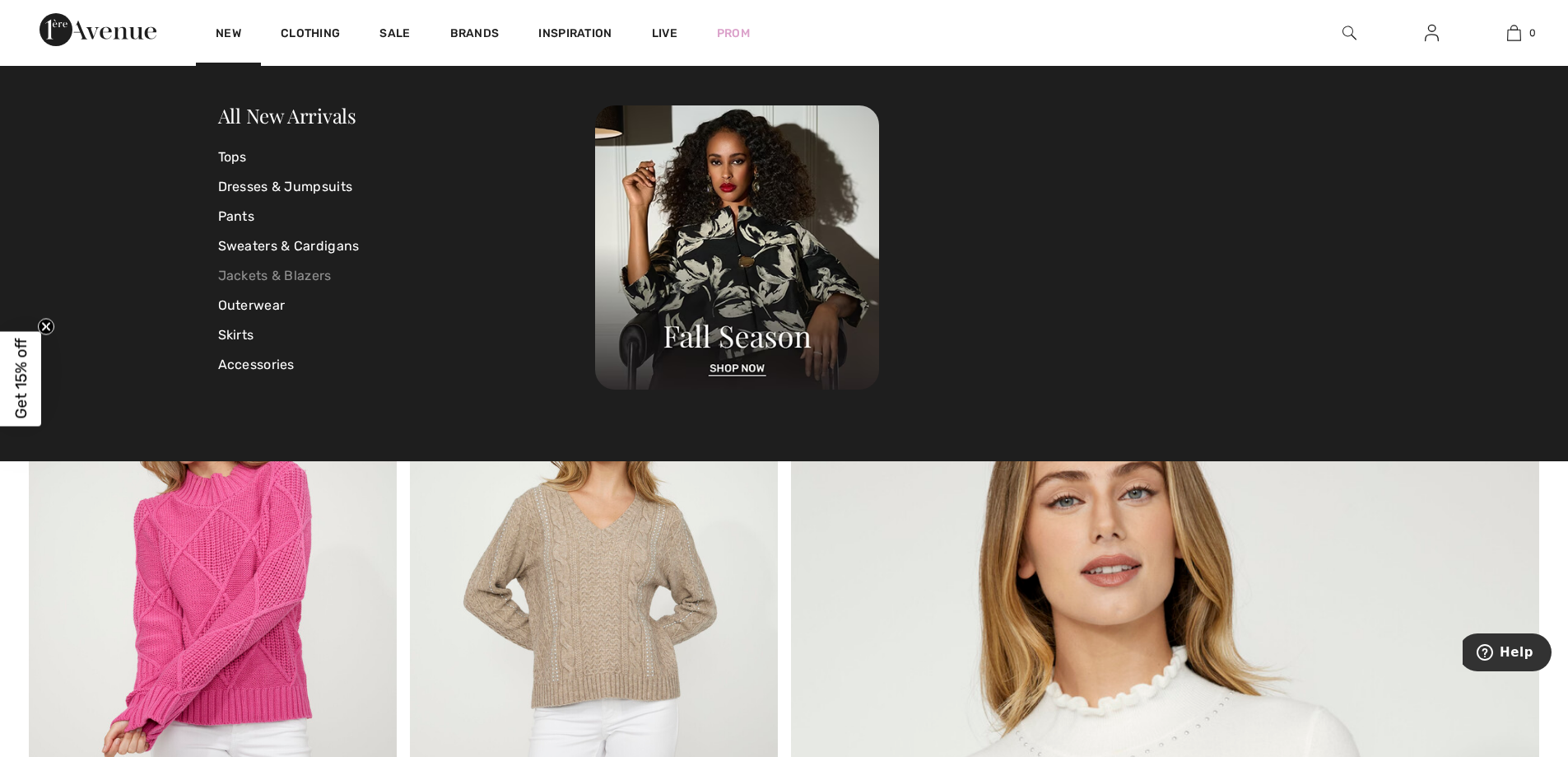
click at [244, 273] on link "Jackets & Blazers" at bounding box center [407, 276] width 378 height 30
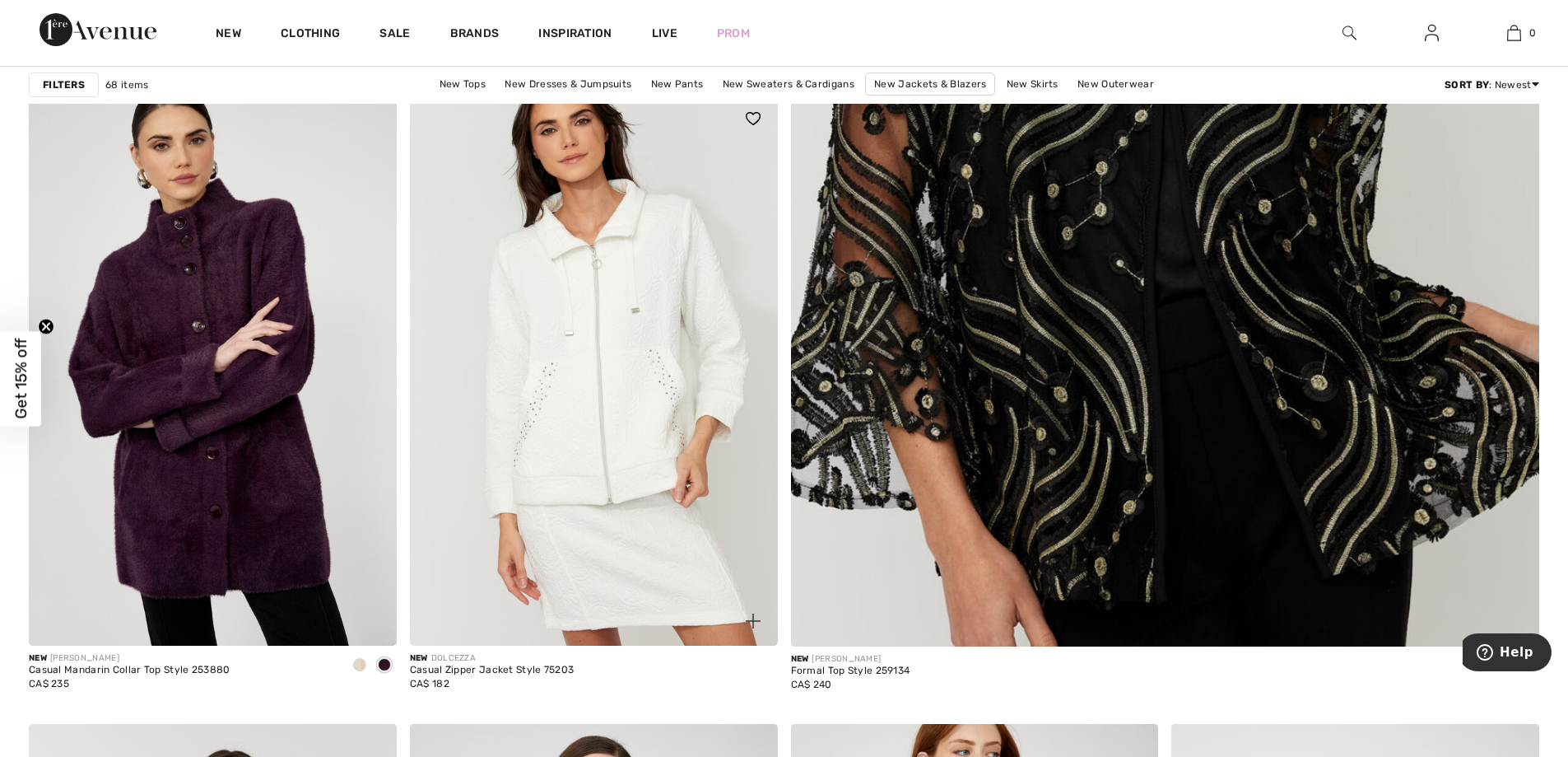
scroll to position [989, 0]
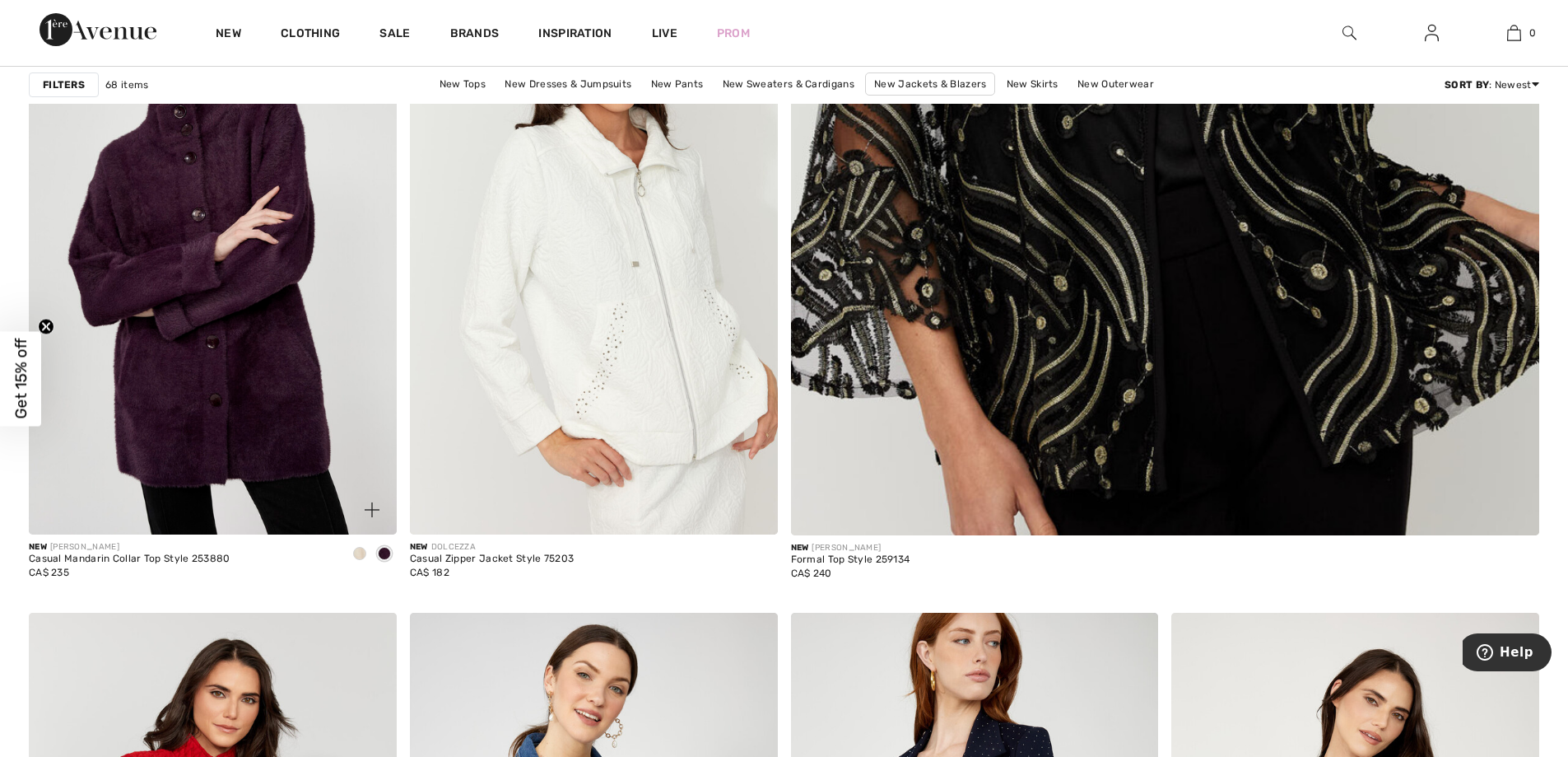
drag, startPoint x: 357, startPoint y: 557, endPoint x: 380, endPoint y: 556, distance: 23.0
click at [374, 557] on div at bounding box center [372, 554] width 50 height 27
click at [358, 556] on span at bounding box center [360, 553] width 13 height 13
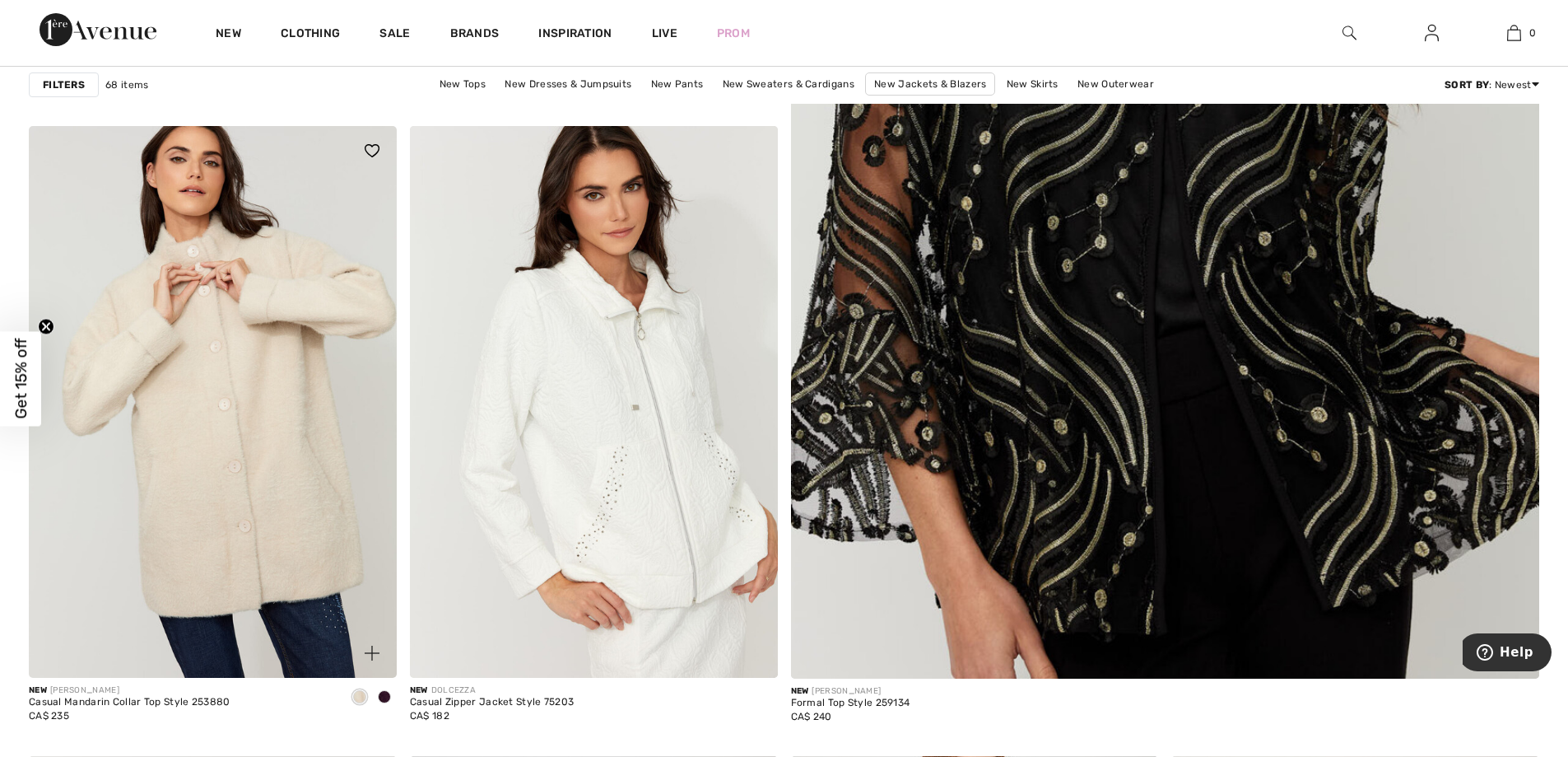
scroll to position [823, 0]
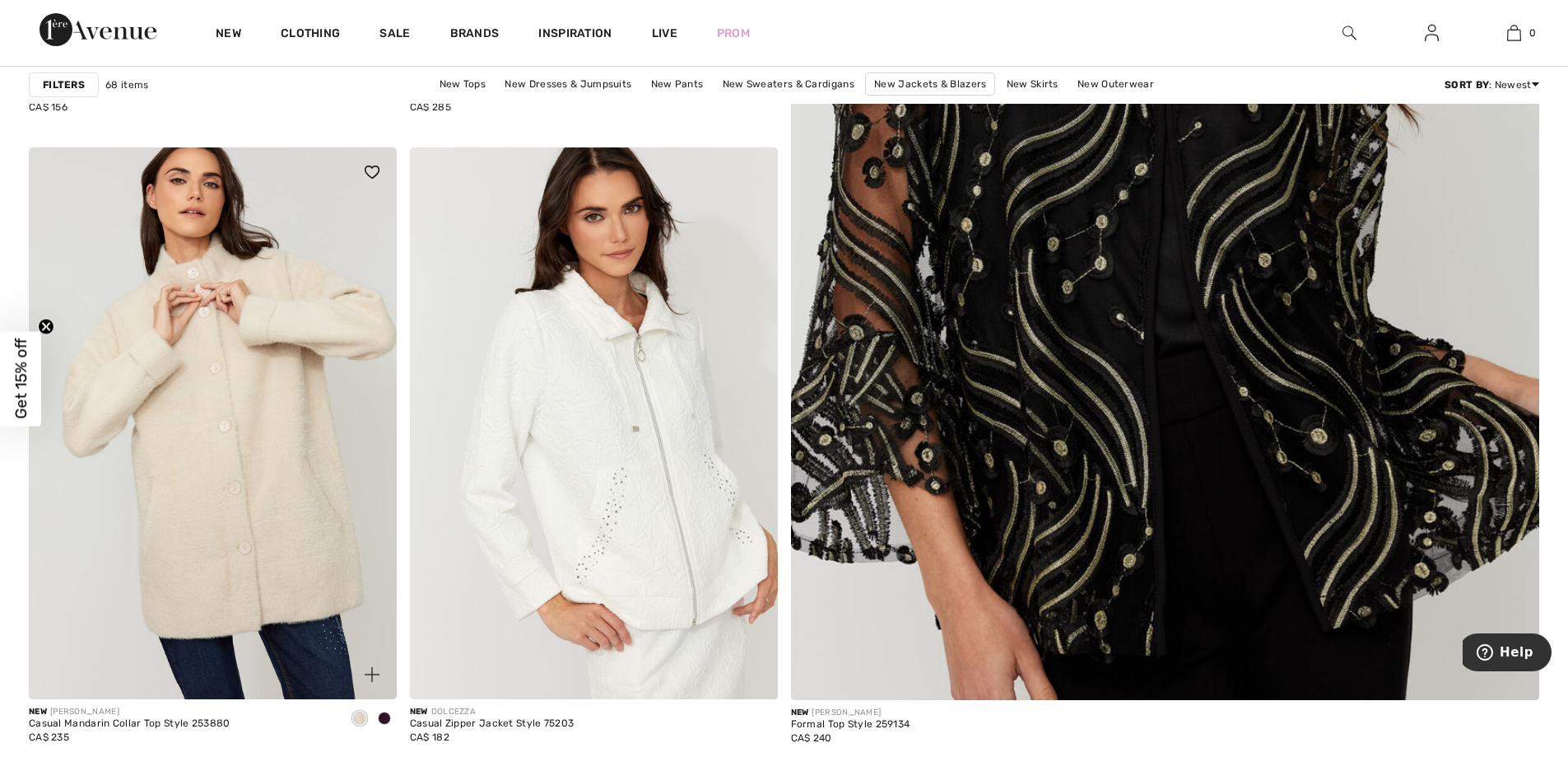
click at [276, 558] on img at bounding box center [212, 423] width 368 height 551
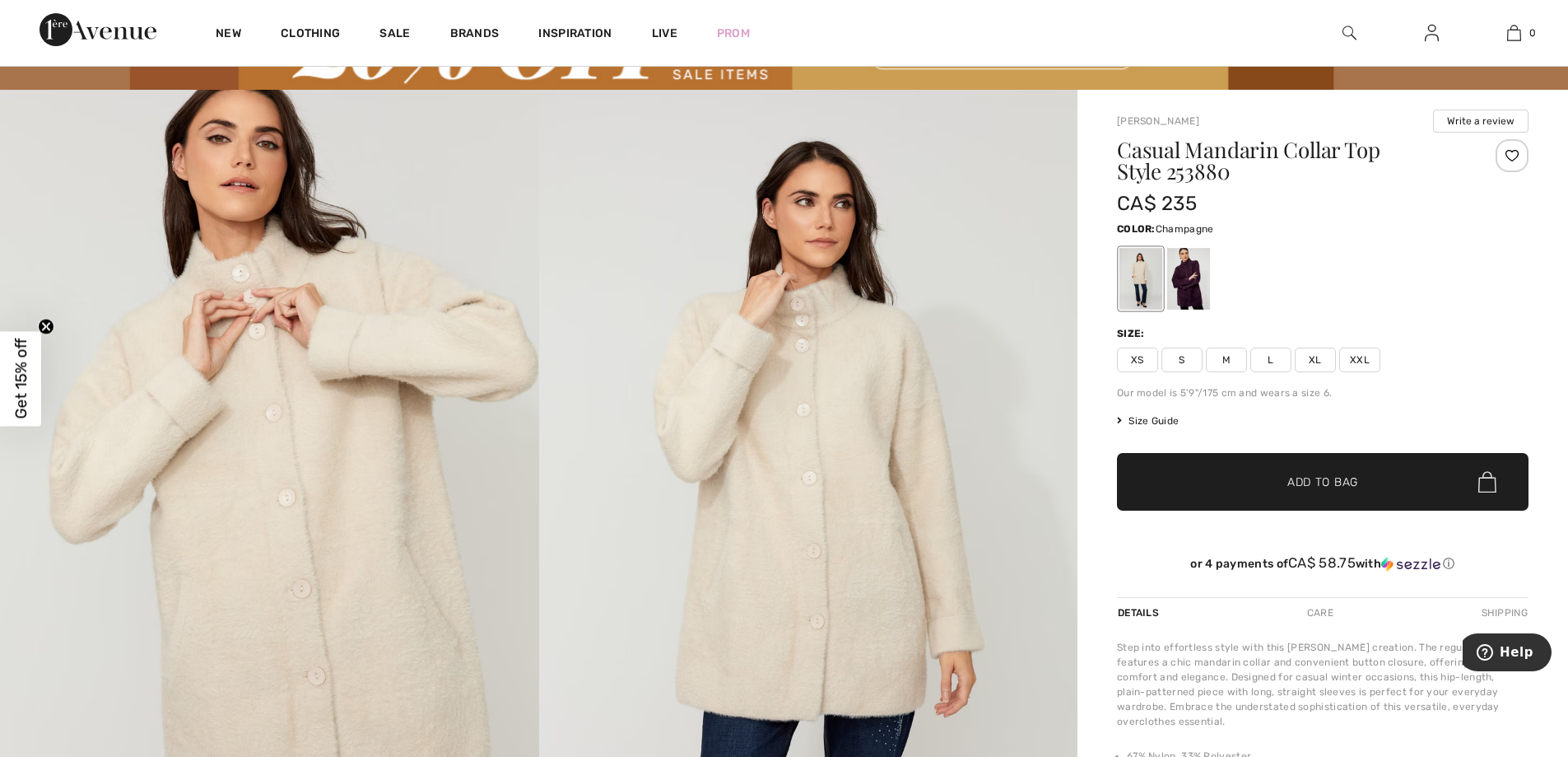
scroll to position [82, 0]
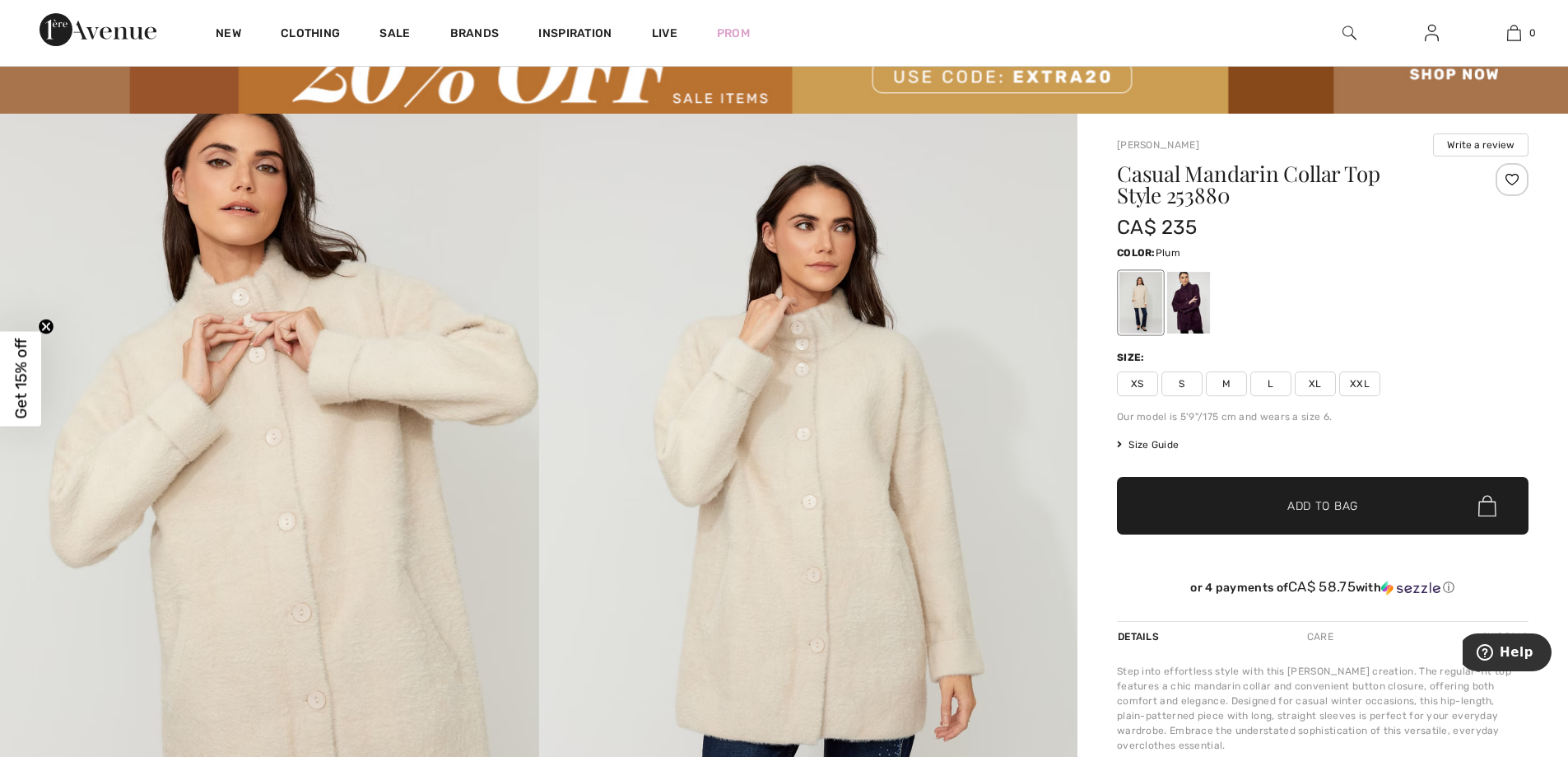
click at [1174, 301] on div at bounding box center [1188, 302] width 43 height 62
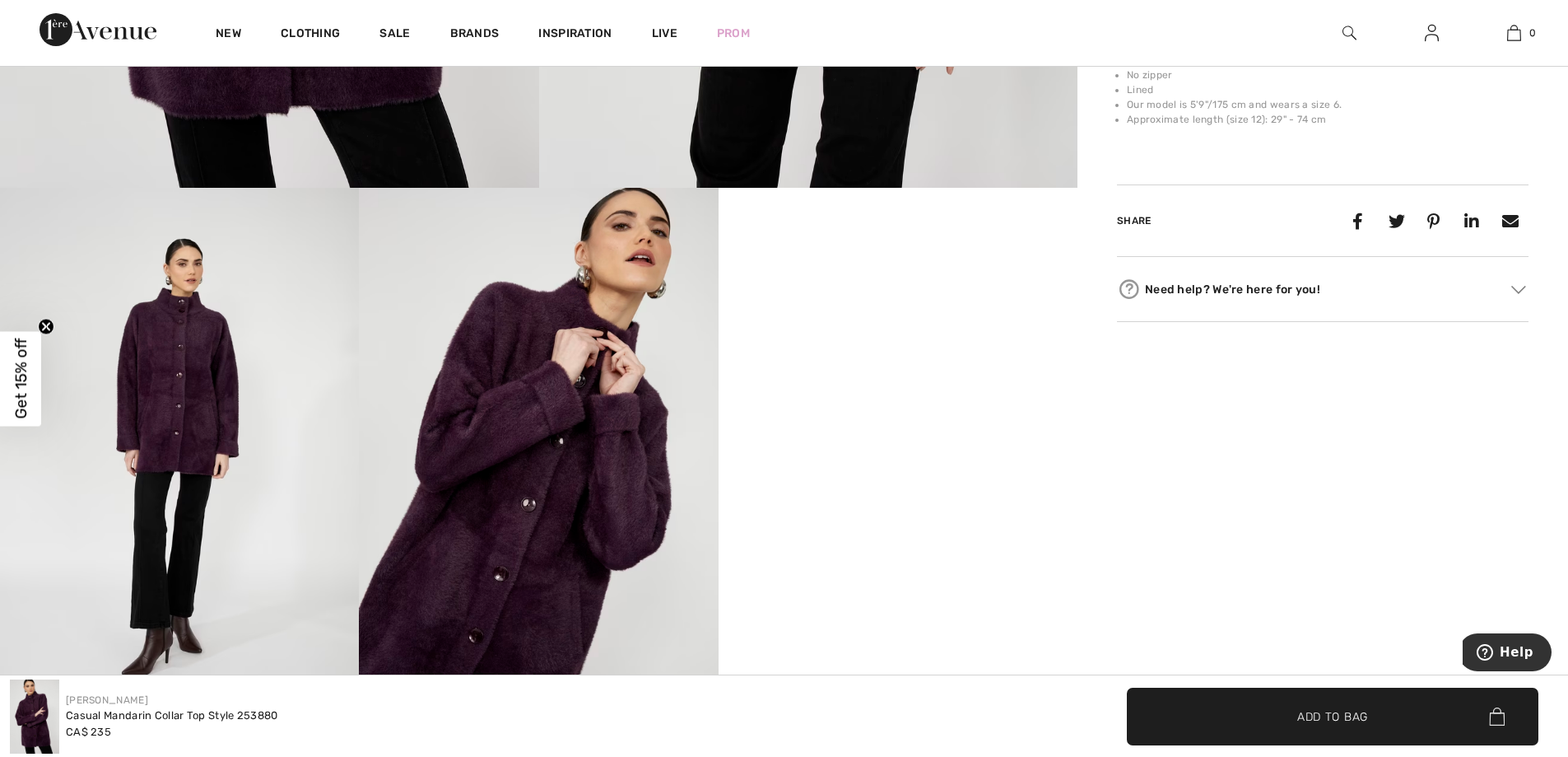
scroll to position [823, 0]
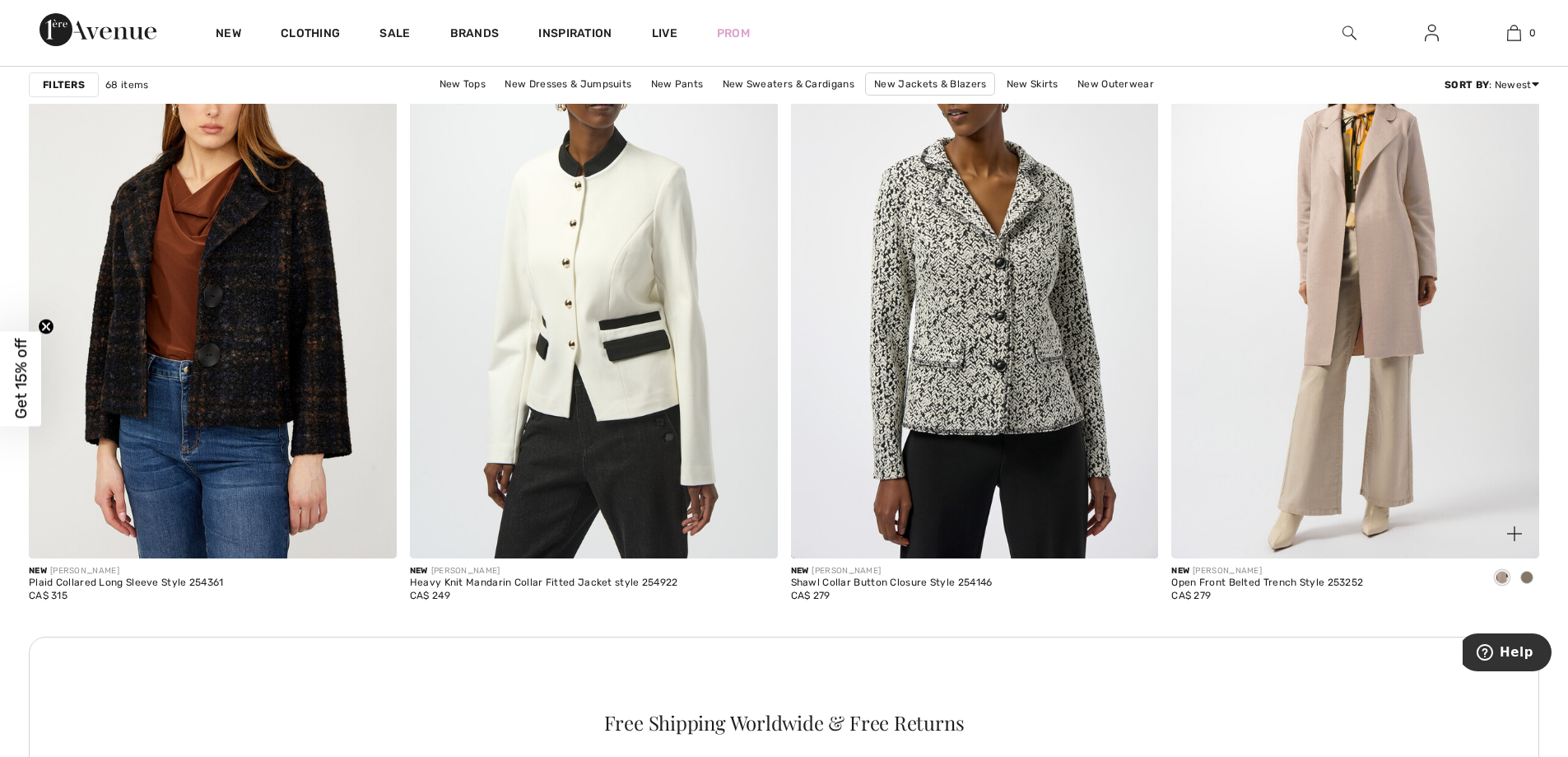
scroll to position [2305, 0]
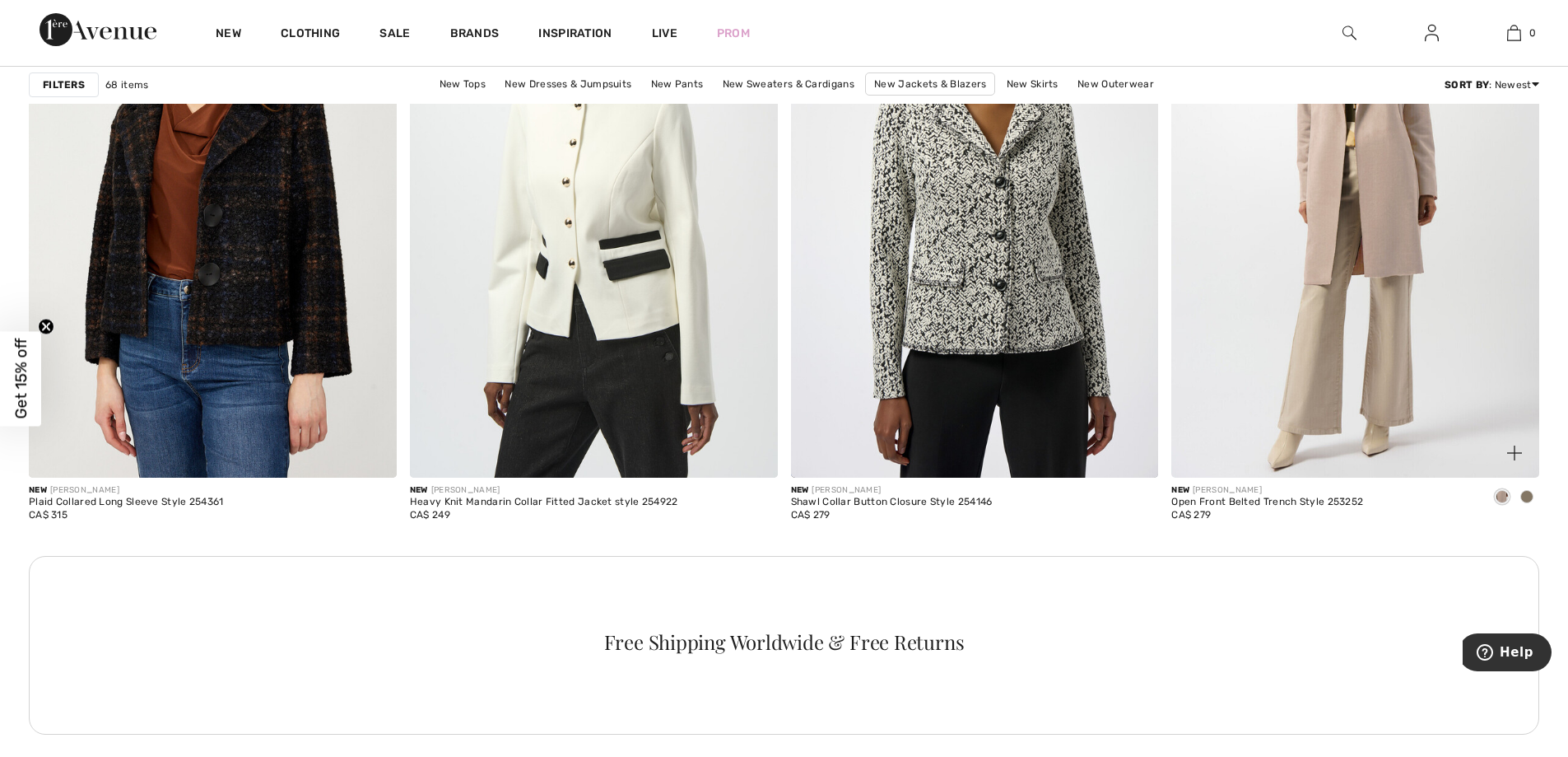
click at [1528, 497] on span at bounding box center [1527, 497] width 13 height 13
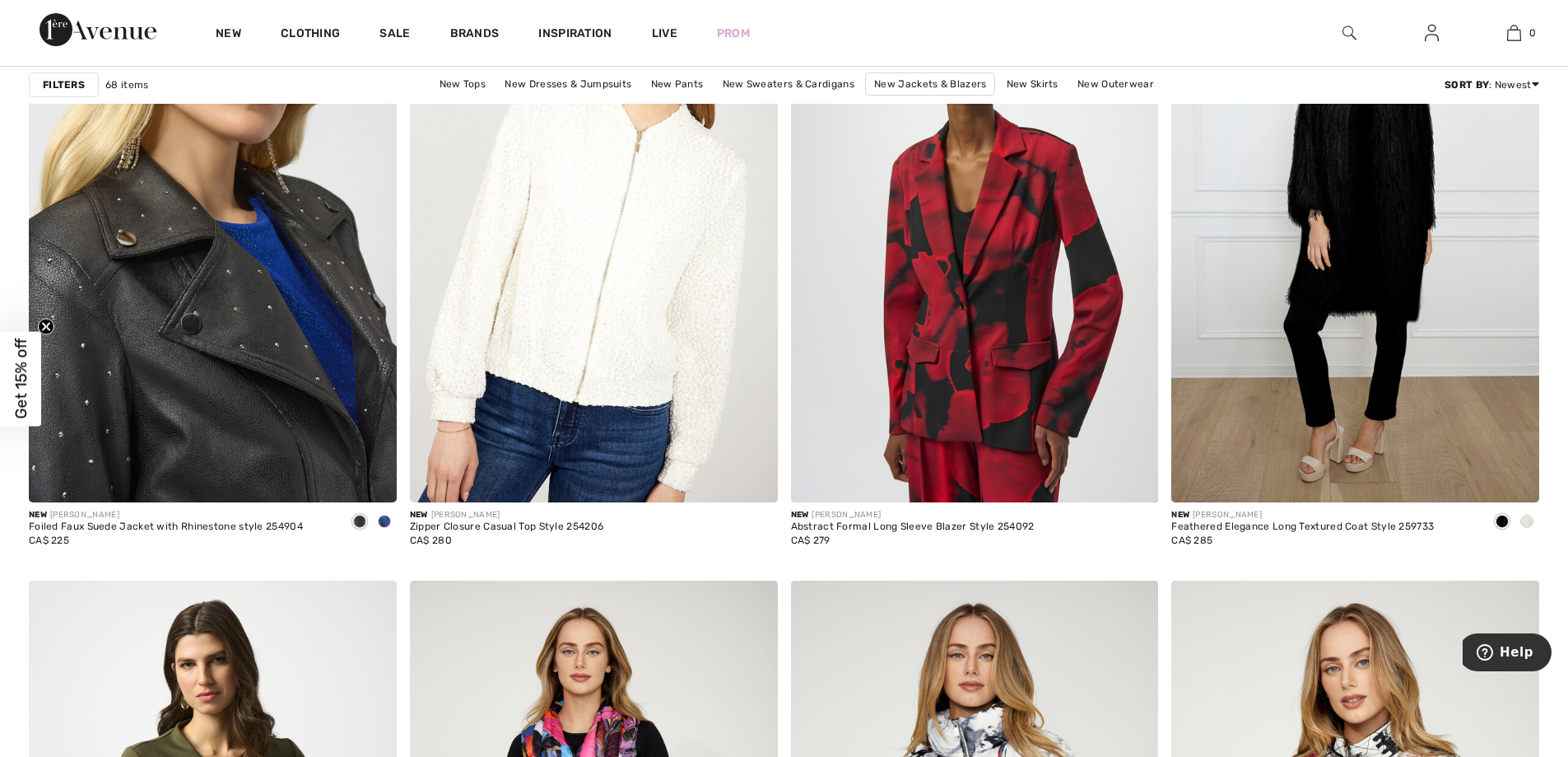
scroll to position [3788, 0]
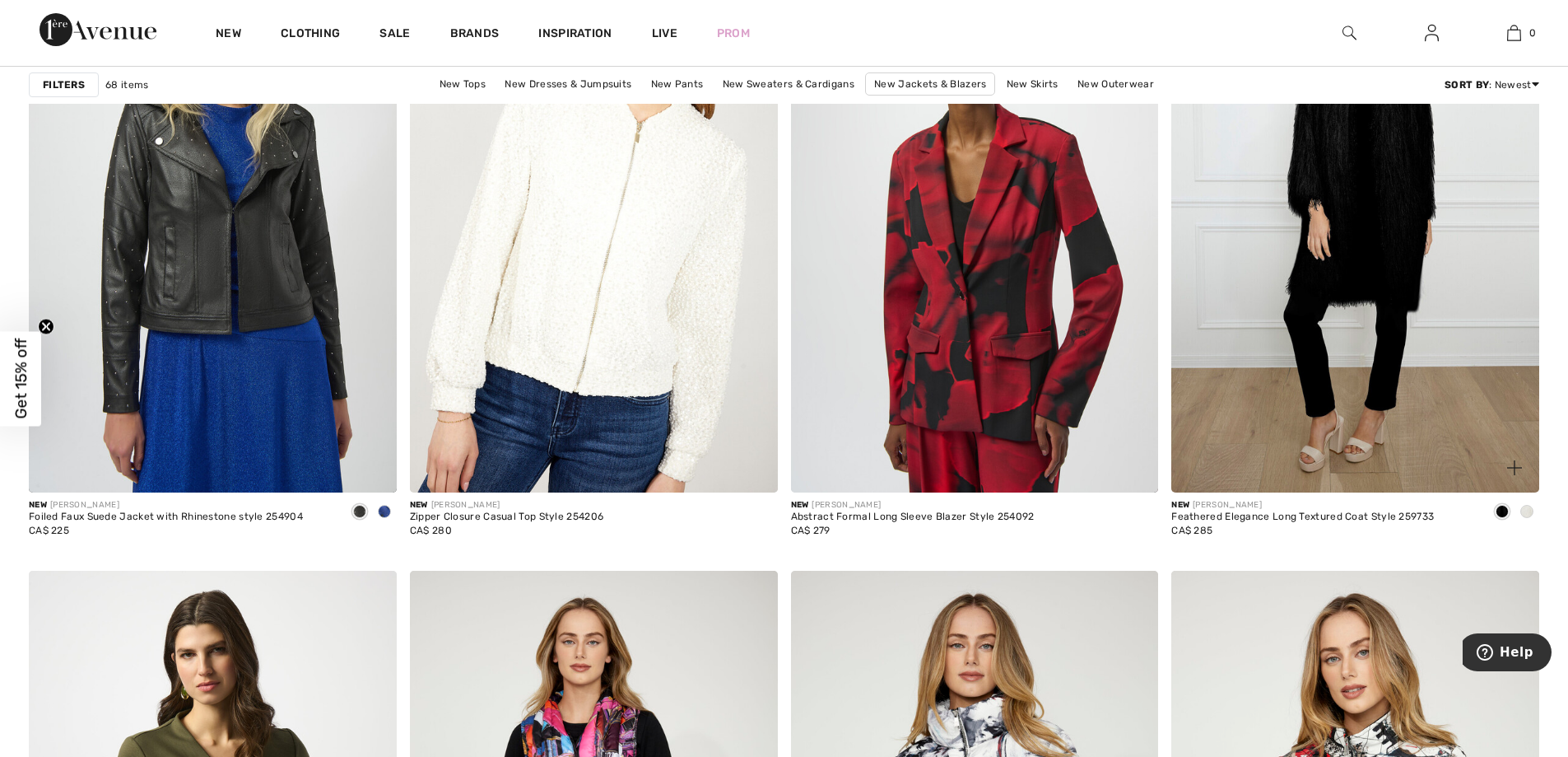
click at [1527, 505] on span at bounding box center [1527, 511] width 13 height 13
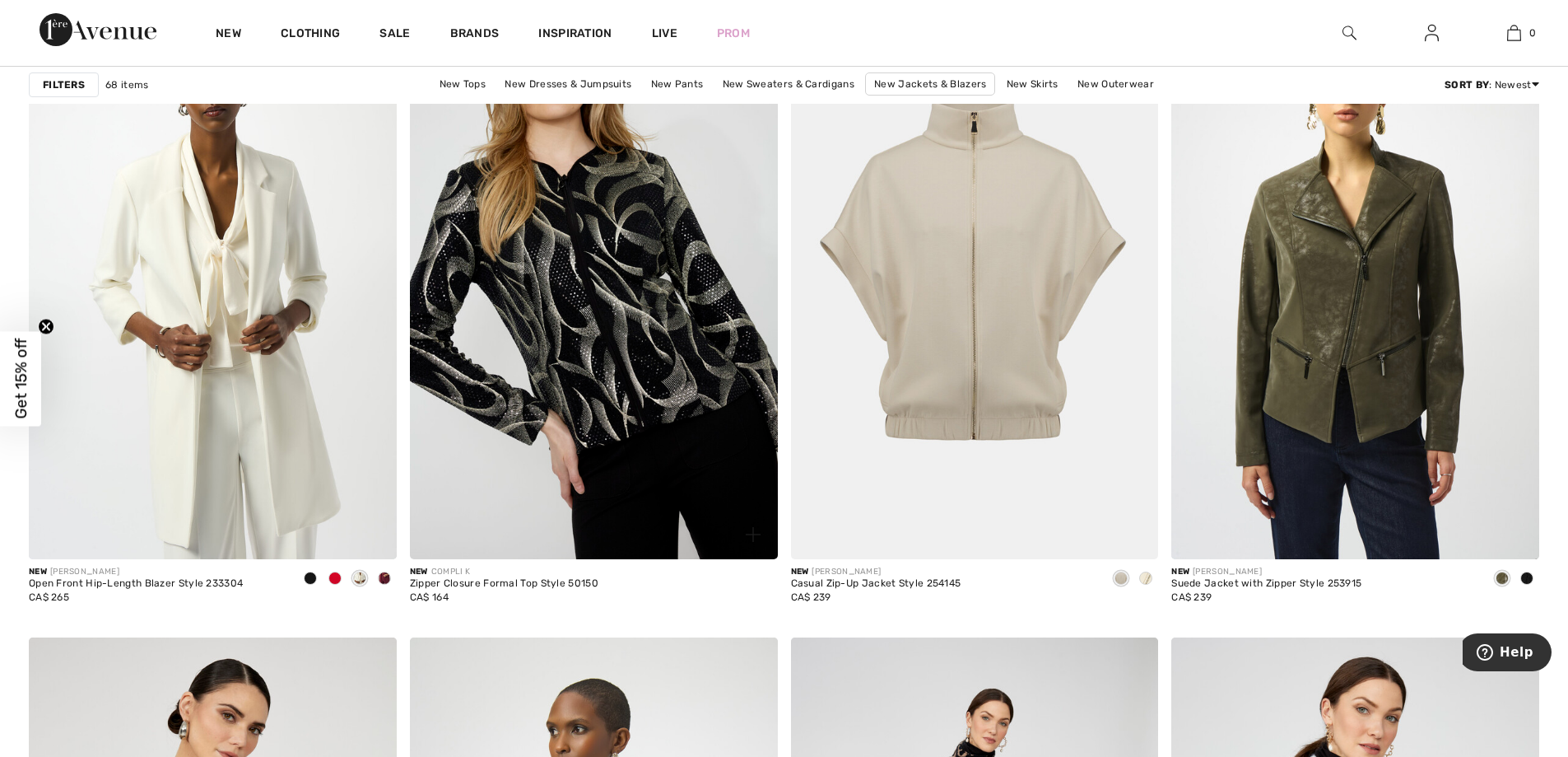
scroll to position [7987, 0]
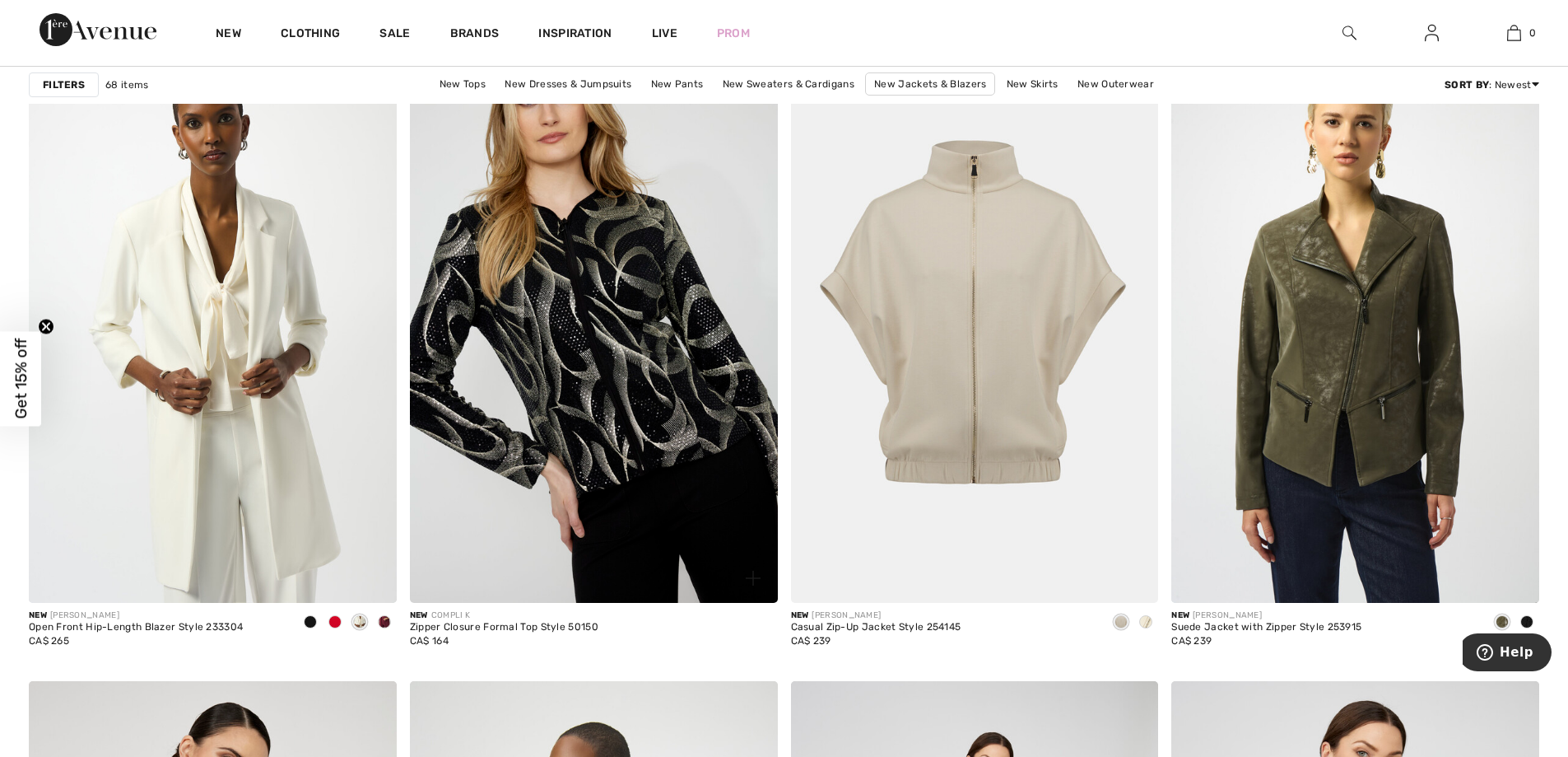
drag, startPoint x: 593, startPoint y: 439, endPoint x: 597, endPoint y: 451, distance: 12.6
click at [595, 441] on img at bounding box center [593, 326] width 368 height 551
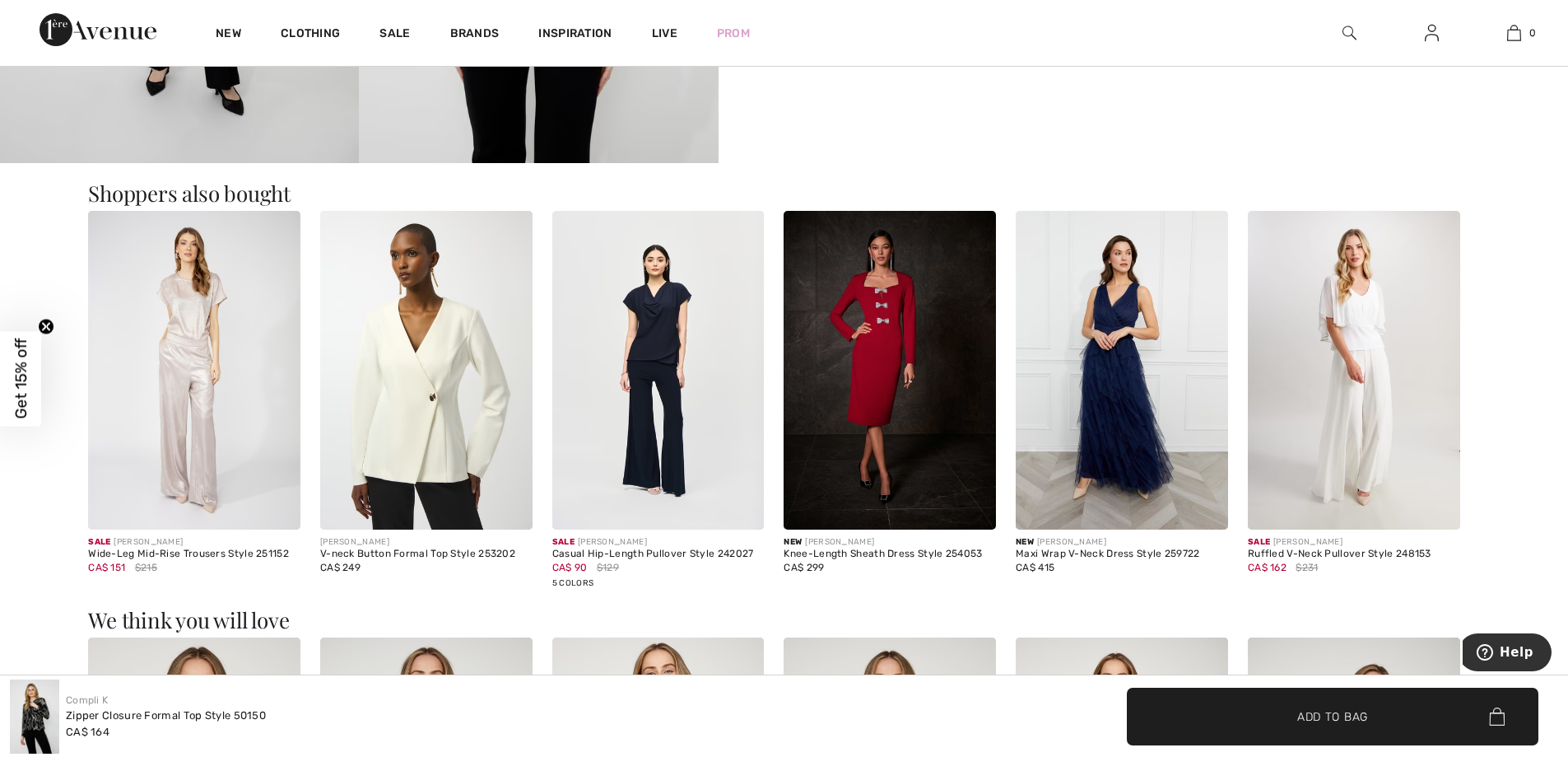
scroll to position [1400, 0]
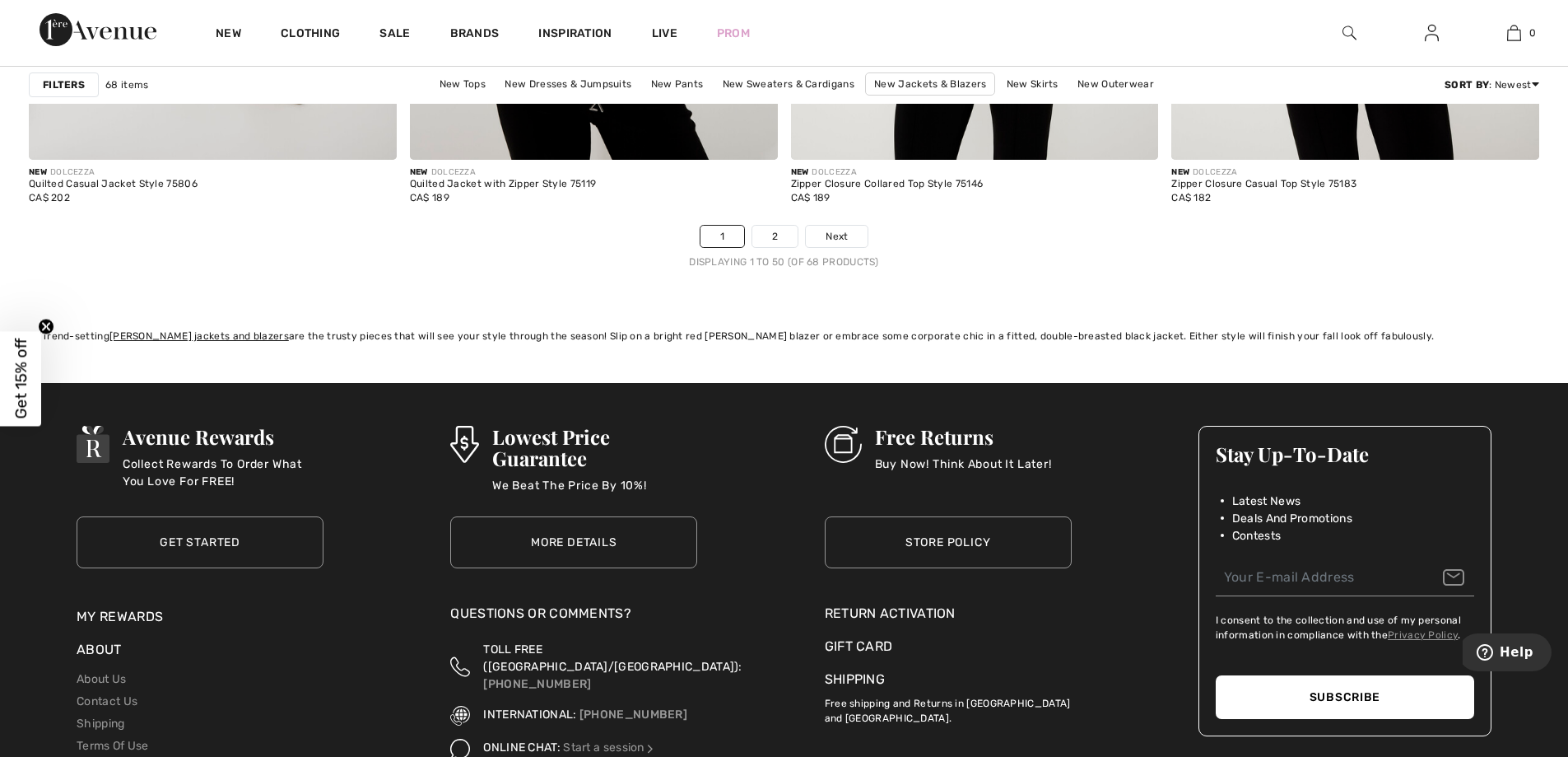
scroll to position [9717, 0]
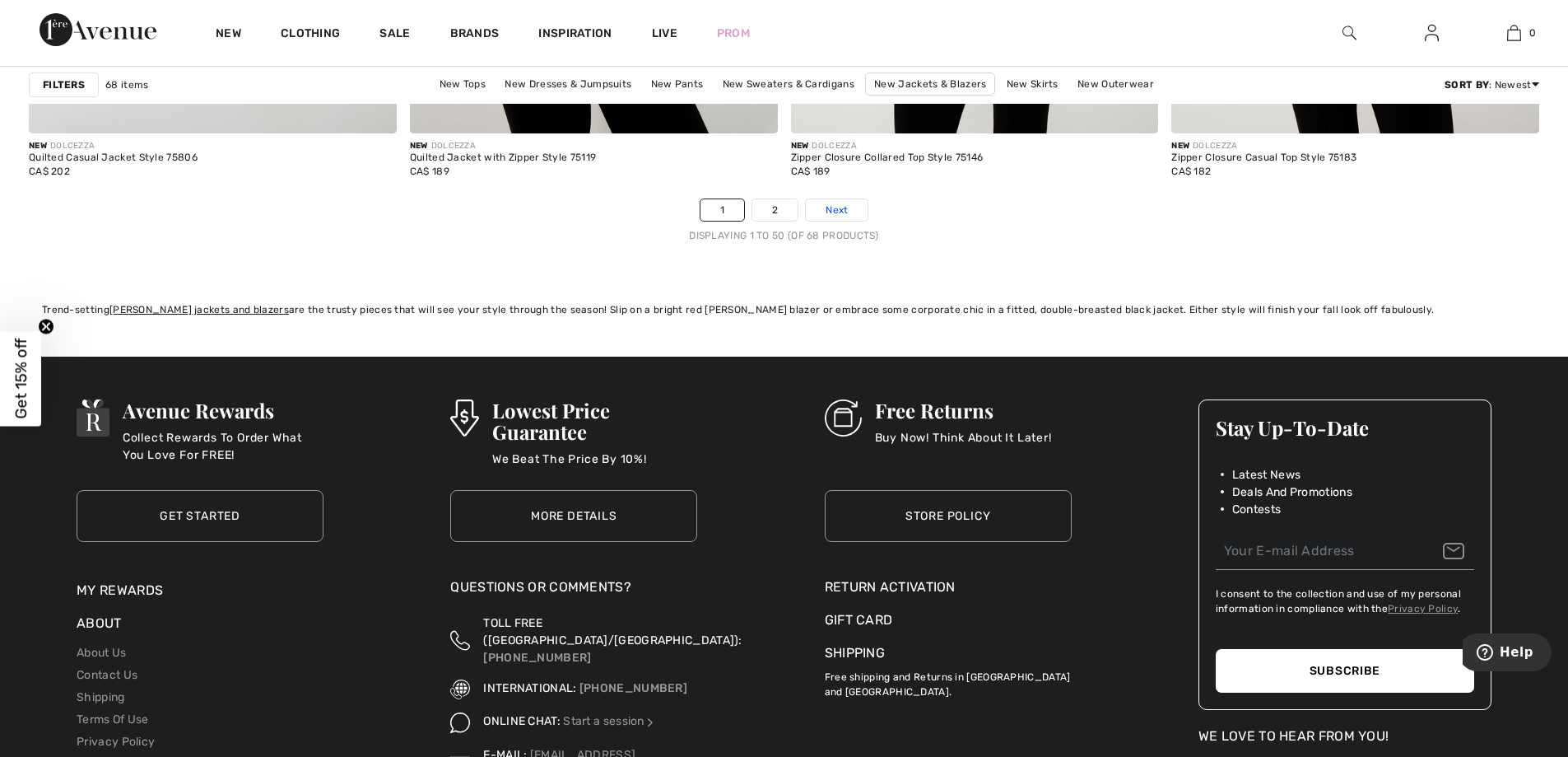
click at [834, 213] on span "Next" at bounding box center [836, 210] width 22 height 14
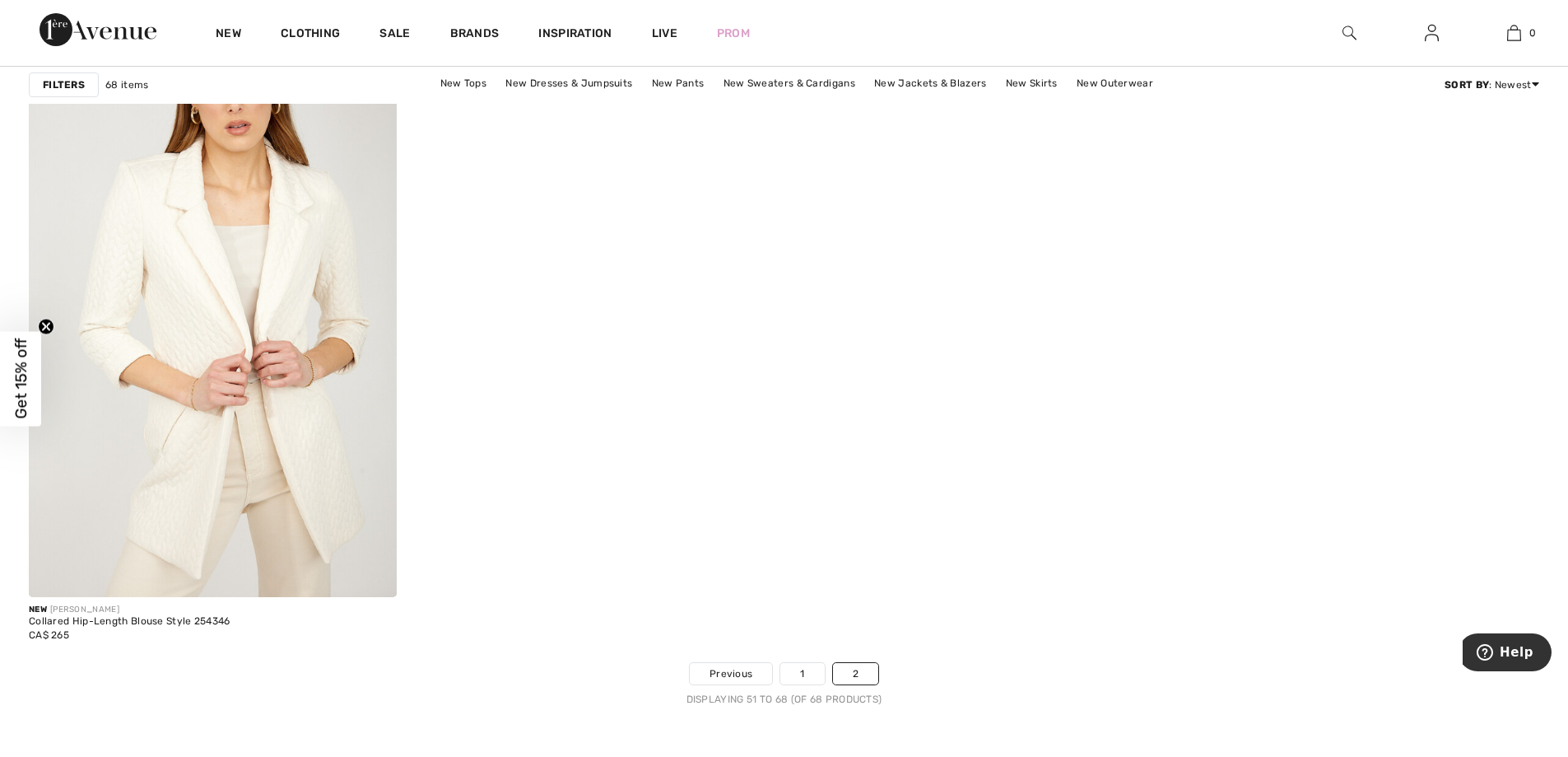
scroll to position [3623, 0]
